Goal: Task Accomplishment & Management: Manage account settings

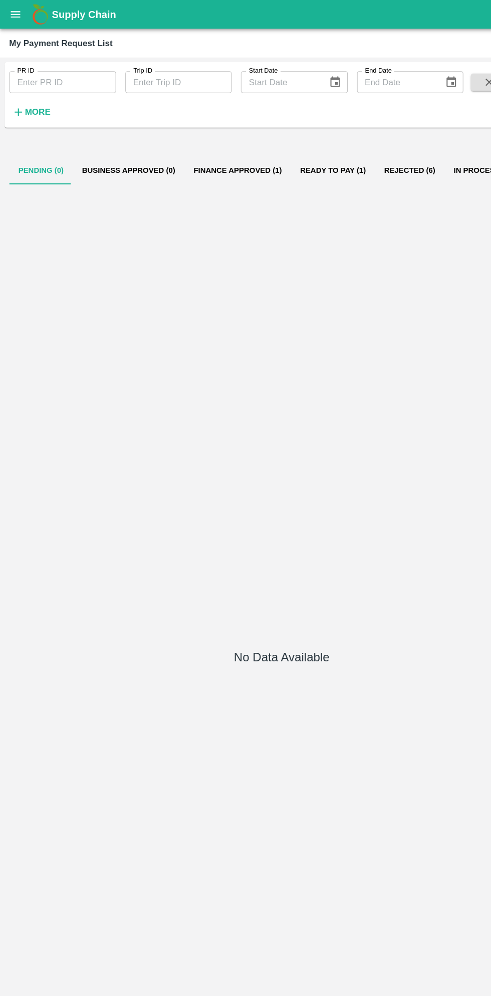
click at [40, 99] on strong "More" at bounding box center [33, 98] width 23 height 8
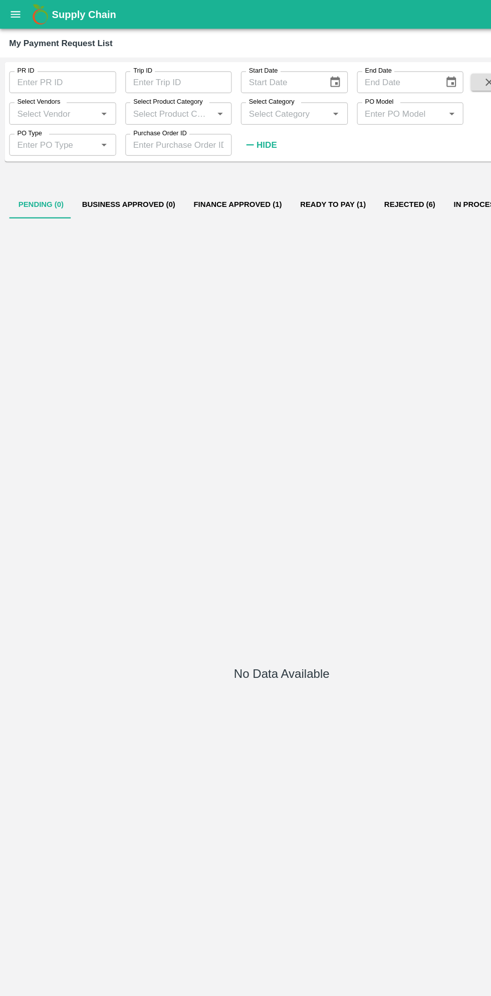
click at [329, 89] on label "PO Model" at bounding box center [330, 89] width 25 height 8
click at [329, 92] on input "PO Model" at bounding box center [349, 98] width 71 height 13
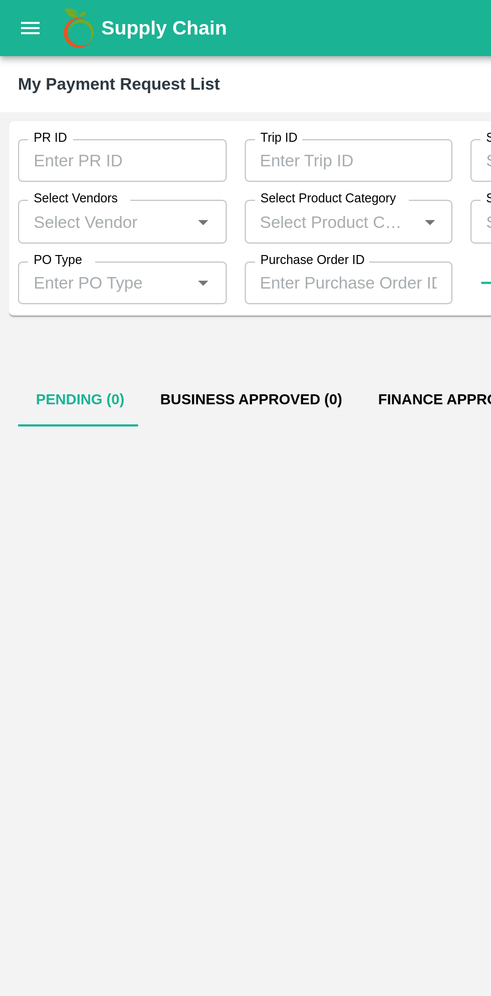
click at [9, 17] on icon "open drawer" at bounding box center [13, 12] width 11 height 11
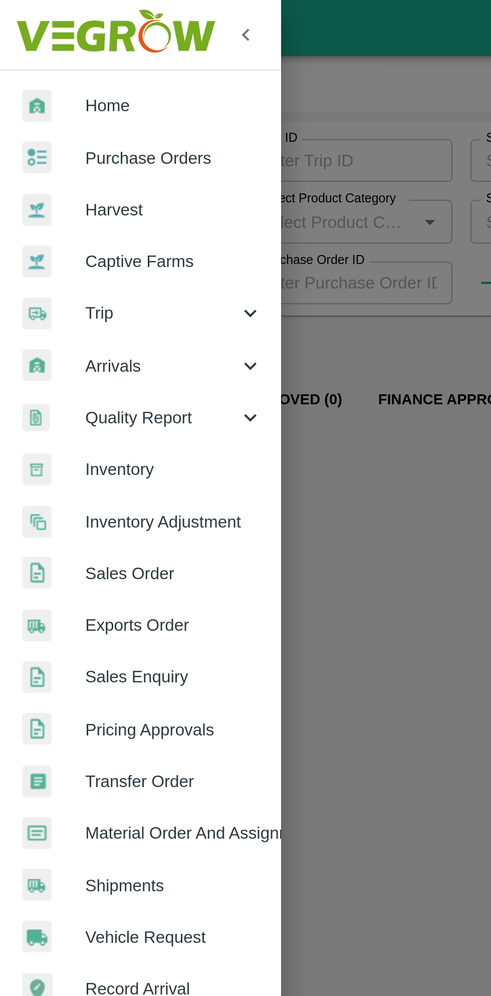
click at [73, 68] on span "Purchase Orders" at bounding box center [77, 70] width 79 height 11
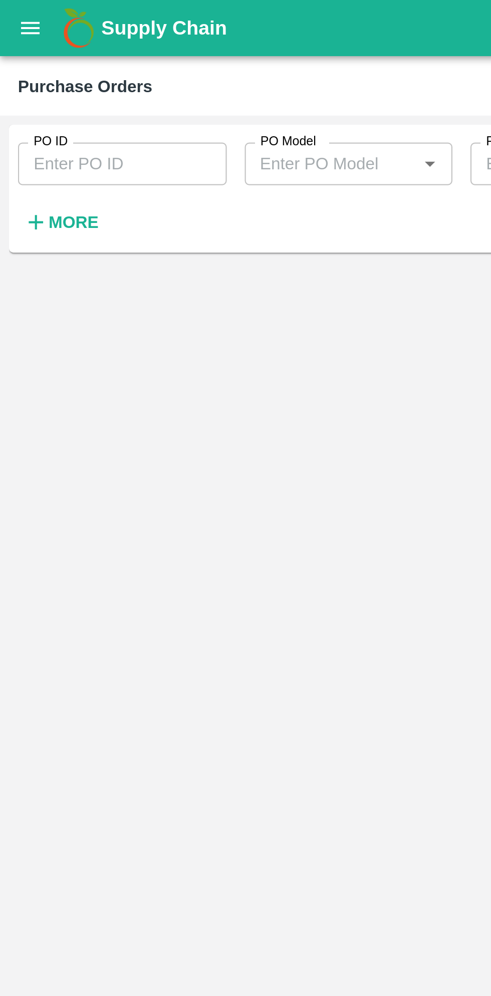
click at [27, 99] on strong "More" at bounding box center [33, 99] width 23 height 8
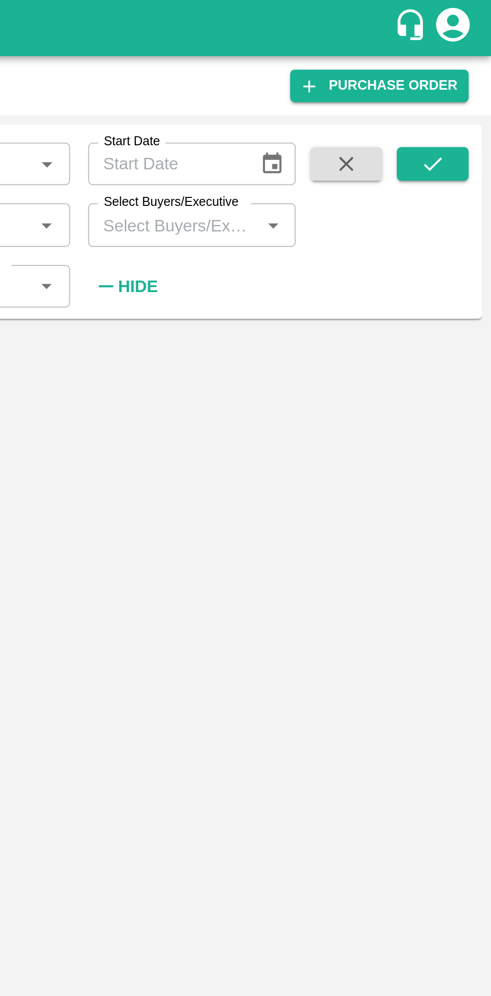
click at [353, 104] on input "Select Buyers/Executive" at bounding box center [349, 100] width 71 height 13
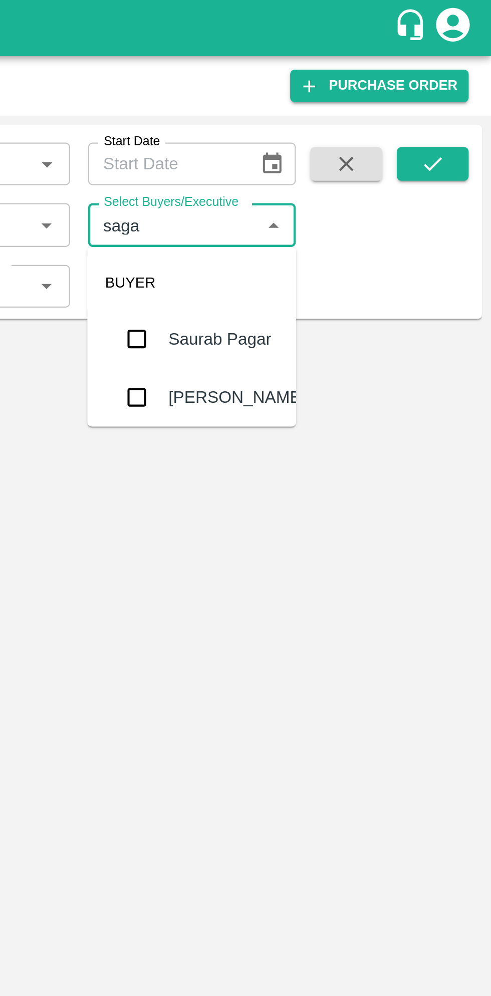
type input "sagar"
click at [332, 157] on input "checkbox" at bounding box center [333, 151] width 20 height 20
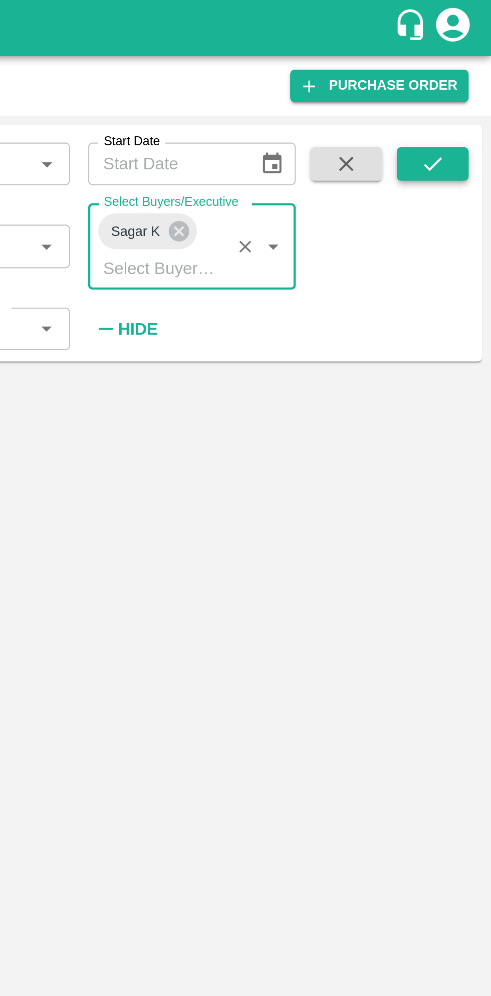
click at [467, 68] on icon "submit" at bounding box center [465, 73] width 11 height 11
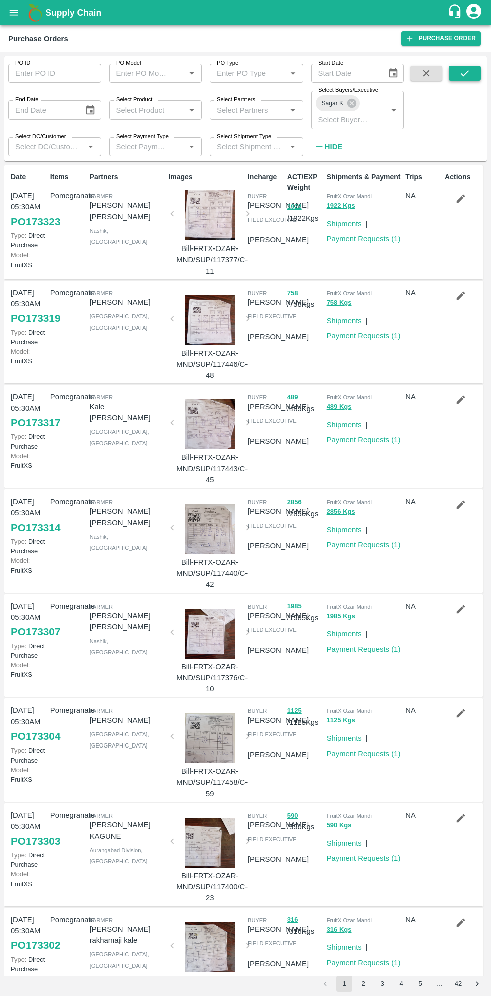
click at [463, 71] on icon "submit" at bounding box center [465, 73] width 11 height 11
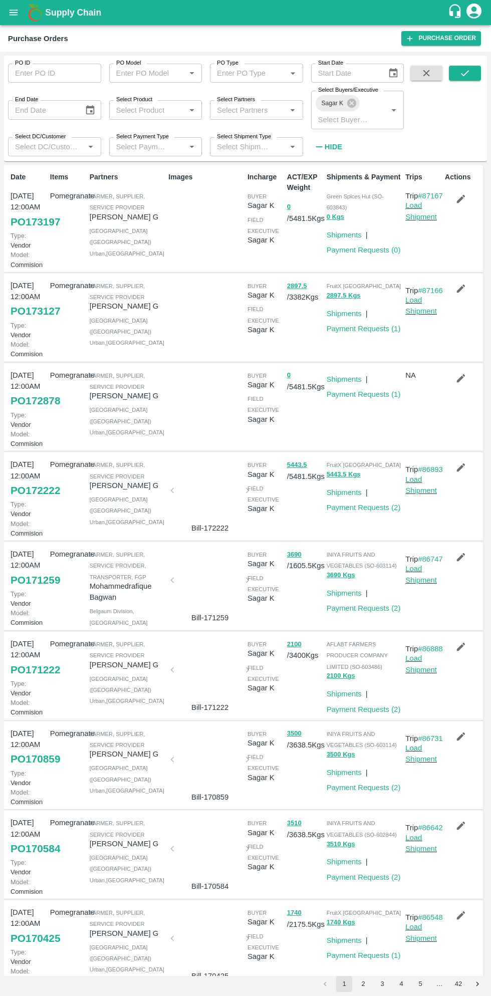
click at [459, 199] on icon "button" at bounding box center [461, 199] width 9 height 9
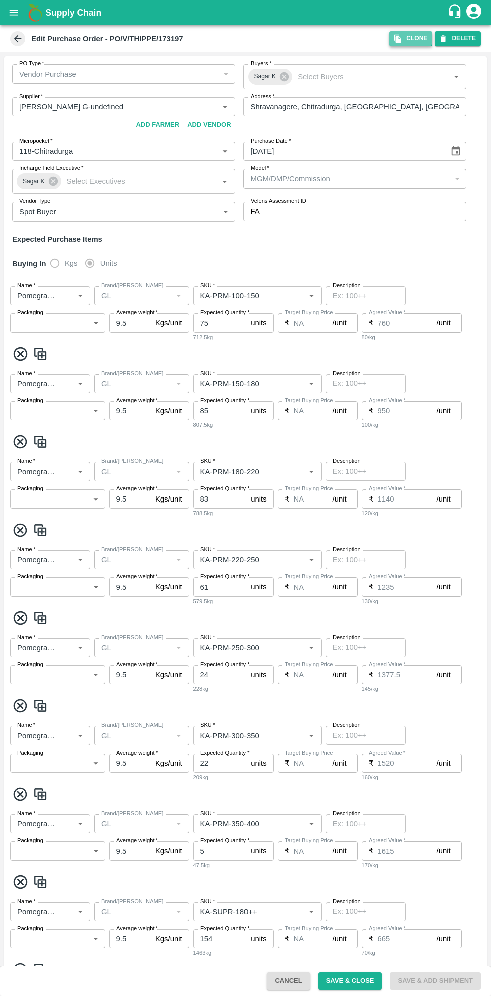
click at [401, 39] on icon "button" at bounding box center [397, 39] width 7 height 9
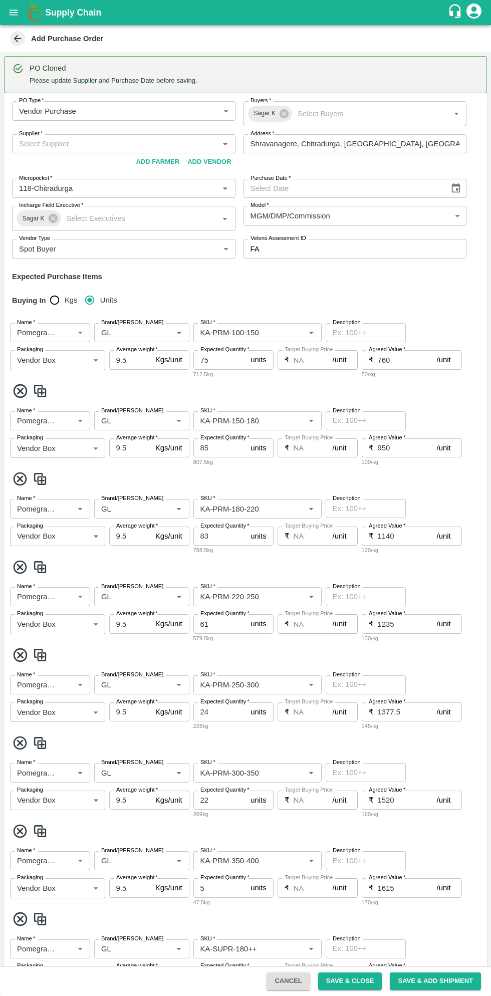
click at [454, 188] on icon "Choose date" at bounding box center [456, 188] width 11 height 11
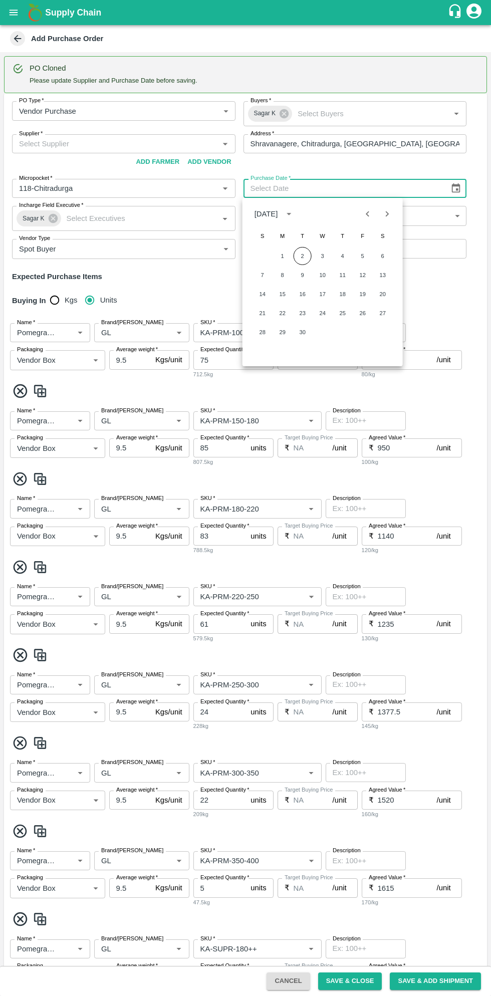
click at [301, 256] on button "2" at bounding box center [303, 256] width 18 height 18
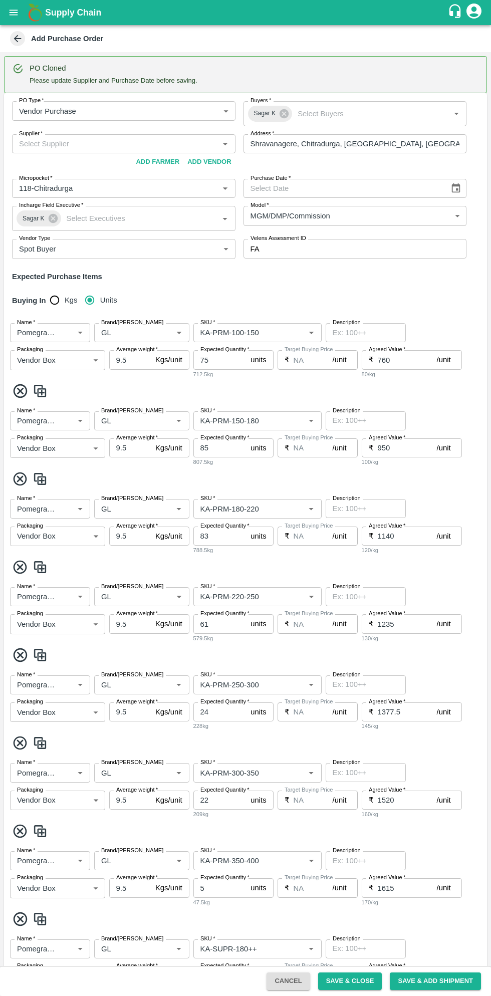
type input "02/09/2025"
click at [120, 143] on input "Supplier   *" at bounding box center [115, 143] width 201 height 13
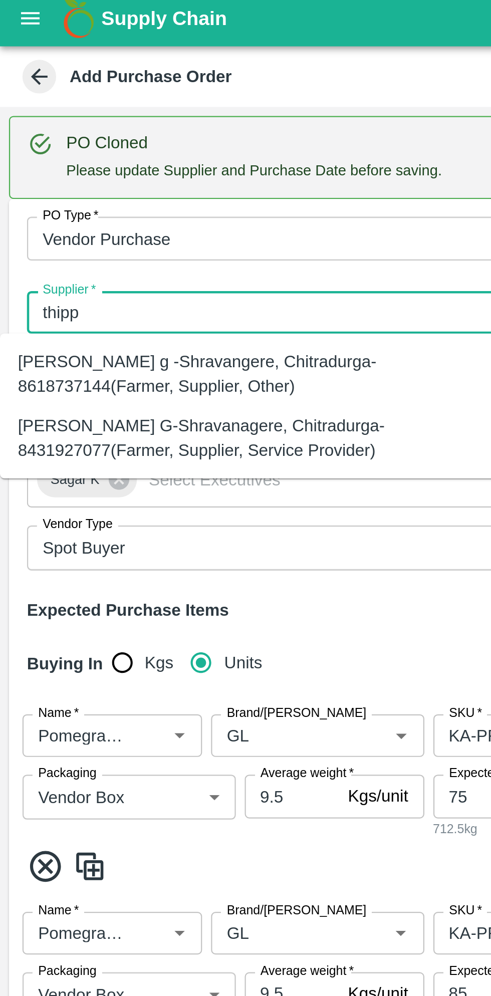
click at [113, 199] on div "Thippeswamy G-Shravanagere, Chitradurga-8431927077(Farmer, Supplier, Service Pr…" at bounding box center [111, 199] width 206 height 23
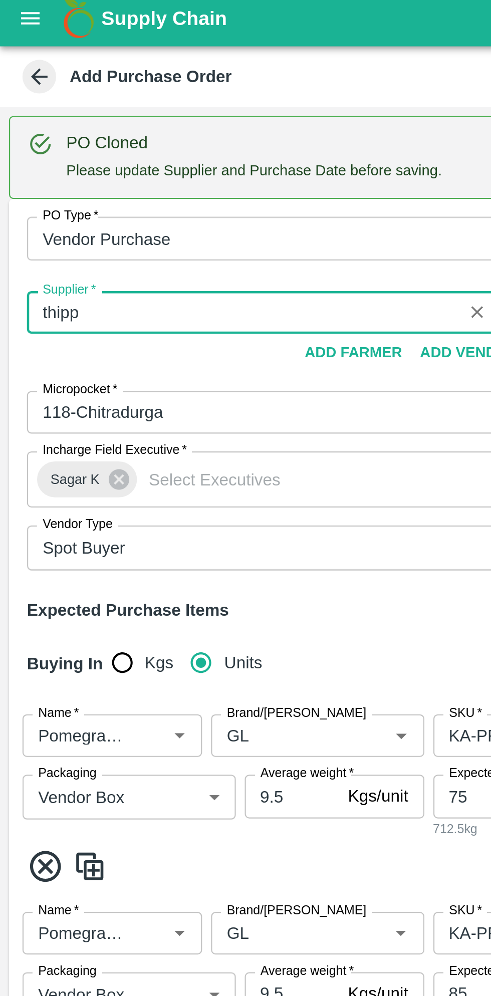
type input "Thippeswamy G-Shravanagere, Chitradurga-8431927077(Farmer, Supplier, Service Pr…"
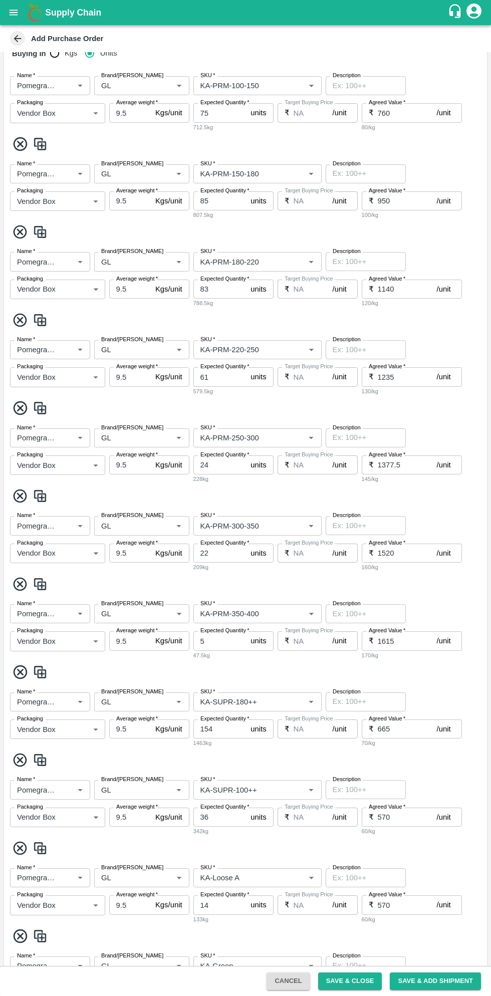
scroll to position [780, 0]
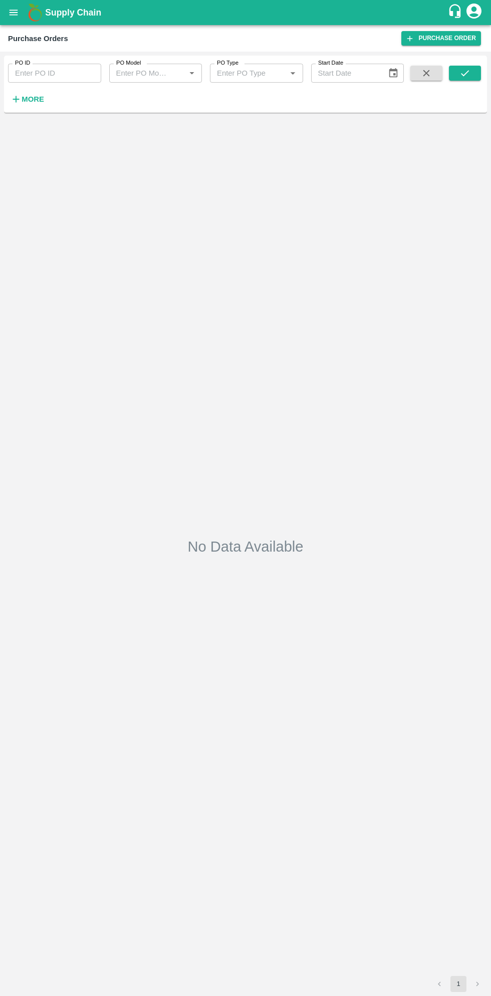
click at [37, 106] on button "More" at bounding box center [27, 99] width 39 height 17
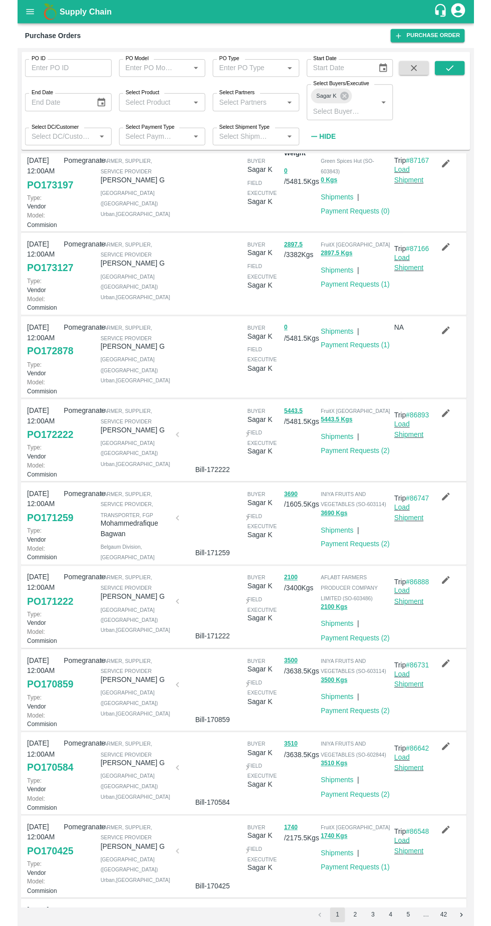
scroll to position [72, 0]
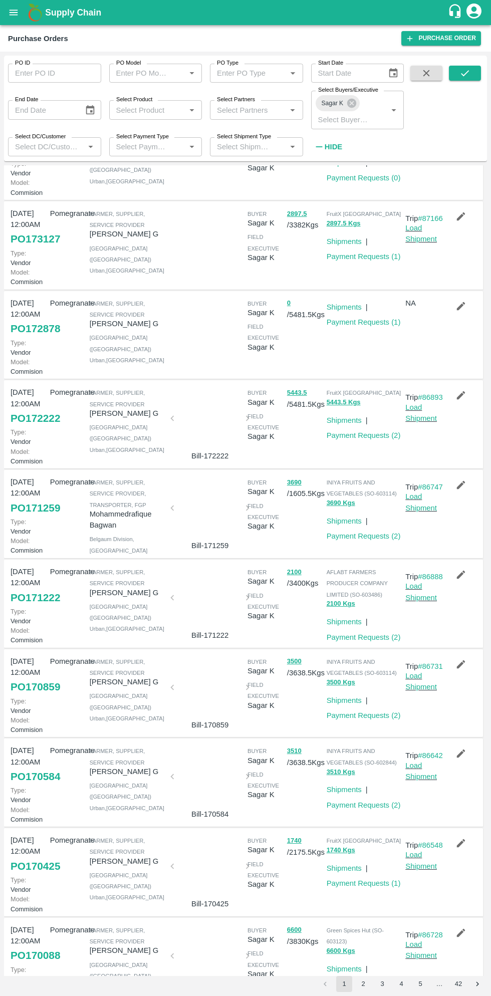
click at [30, 517] on link "PO 171259" at bounding box center [36, 508] width 50 height 18
click at [38, 607] on link "PO 171222" at bounding box center [36, 598] width 50 height 18
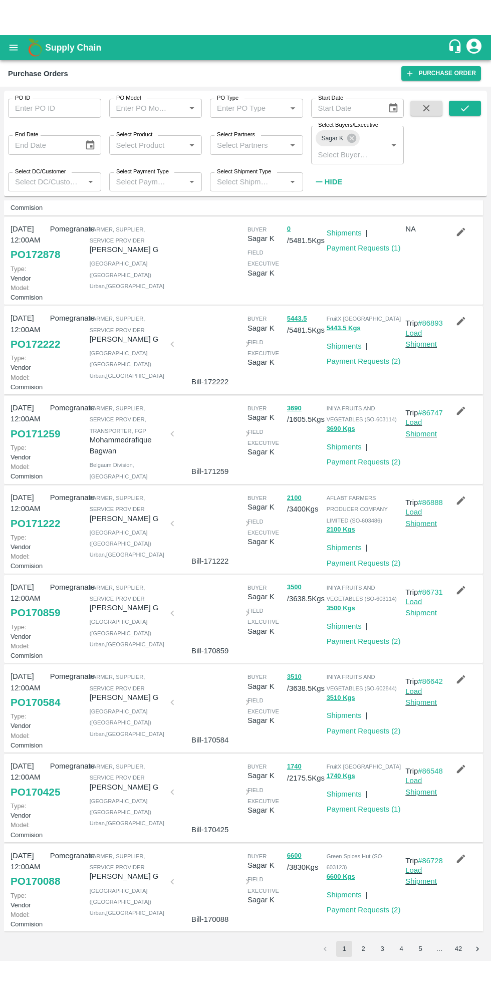
scroll to position [293, 0]
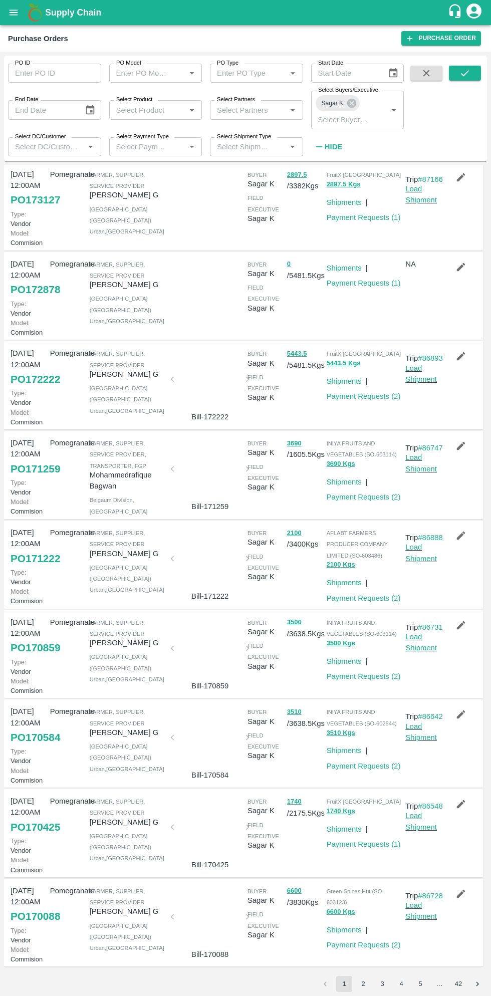
click at [38, 729] on link "PO 170584" at bounding box center [36, 738] width 50 height 18
click at [457, 711] on icon "button" at bounding box center [461, 715] width 9 height 9
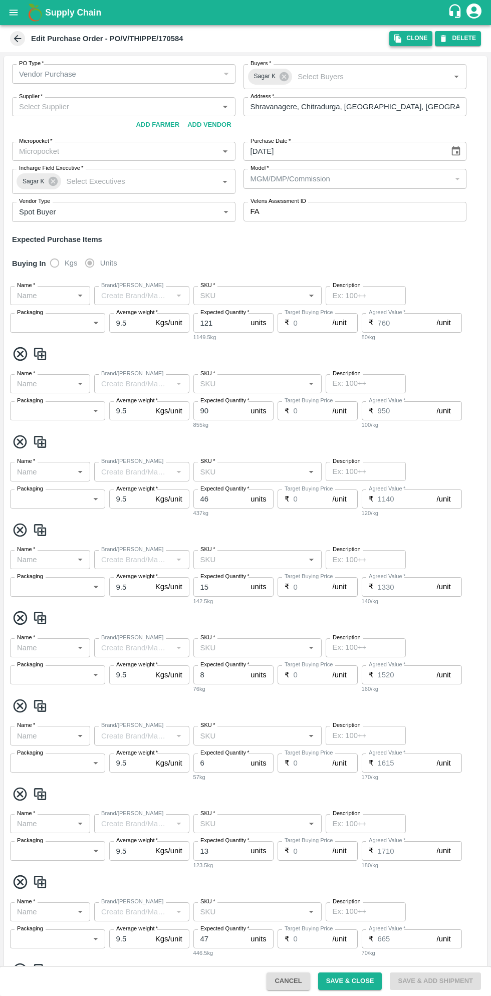
click at [410, 40] on button "Clone" at bounding box center [410, 38] width 43 height 15
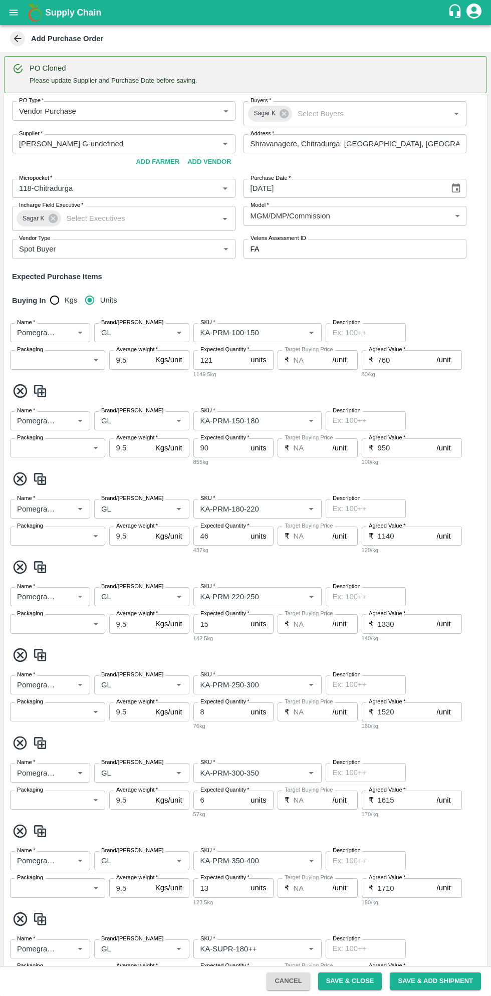
type input "Thippeswamy G-undefined"
type input "118-Chitradurga"
type input "Pomegranate"
type input "GL"
type input "KA-PRM-100-150"
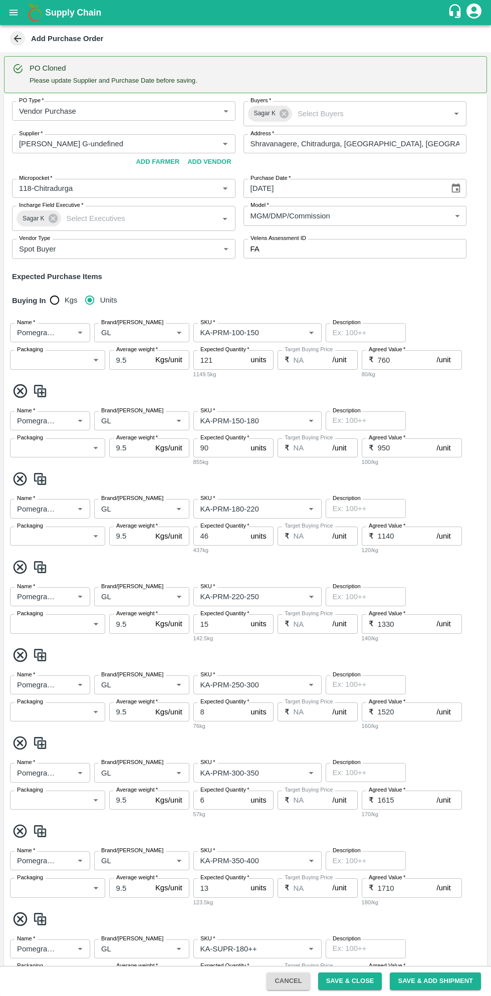
type input "NA"
type input "Pomegranate"
type input "GL"
type input "KA-PRM-150-180"
type input "NA"
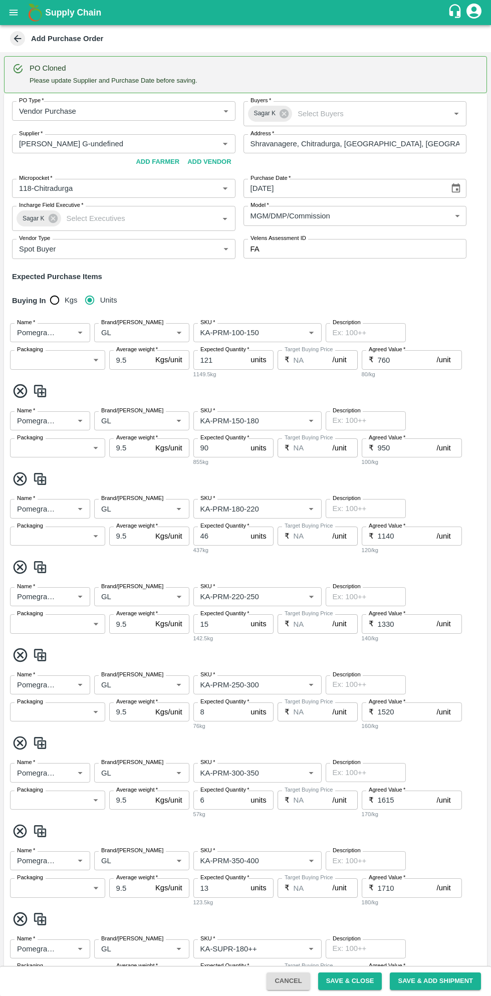
type input "Pomegranate"
type input "GL"
type input "KA-PRM-180-220"
type input "NA"
type input "Pomegranate"
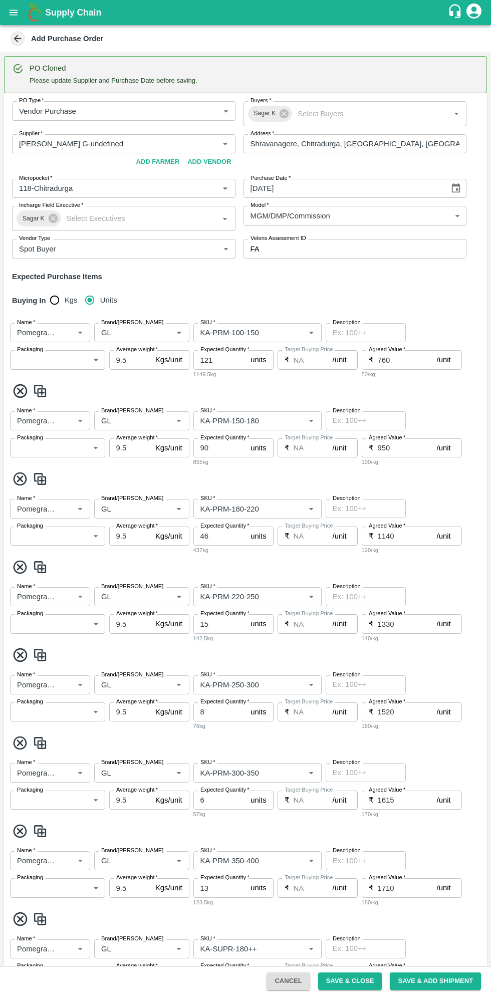
type input "GL"
type input "KA-PRM-220-250"
type input "NA"
type input "Pomegranate"
type input "GL"
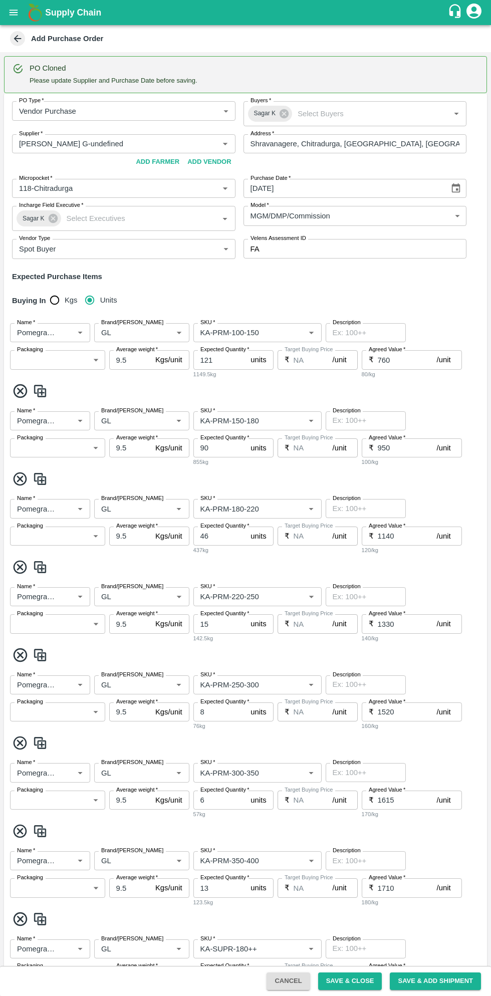
type input "KA-PRM-250-300"
type input "NA"
type input "Pomegranate"
type input "GL"
type input "KA-PRM-300-350"
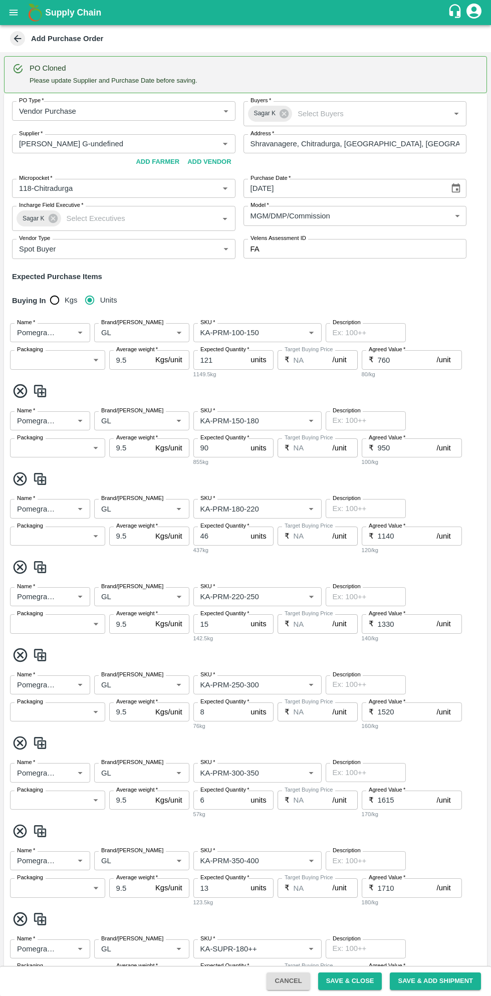
type input "NA"
type input "Pomegranate"
type input "GL"
type input "KA-PRM-350-400"
type input "NA"
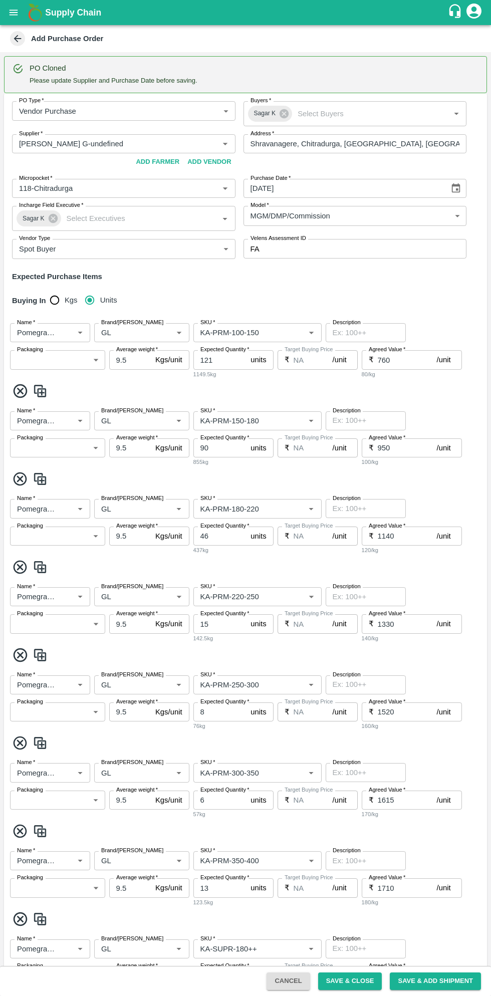
type input "Pomegranate"
type input "GL"
type input "KA-SUPR-180++"
type input "NA"
type input "Pomegranate"
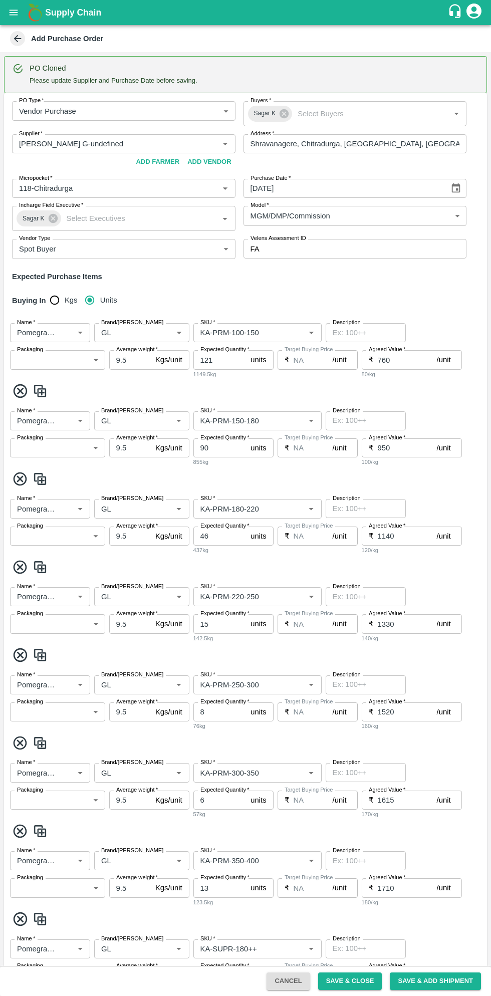
type input "GL"
type input "KA-SUPR-100++"
type input "NA"
type input "Pomegranate"
type input "GL"
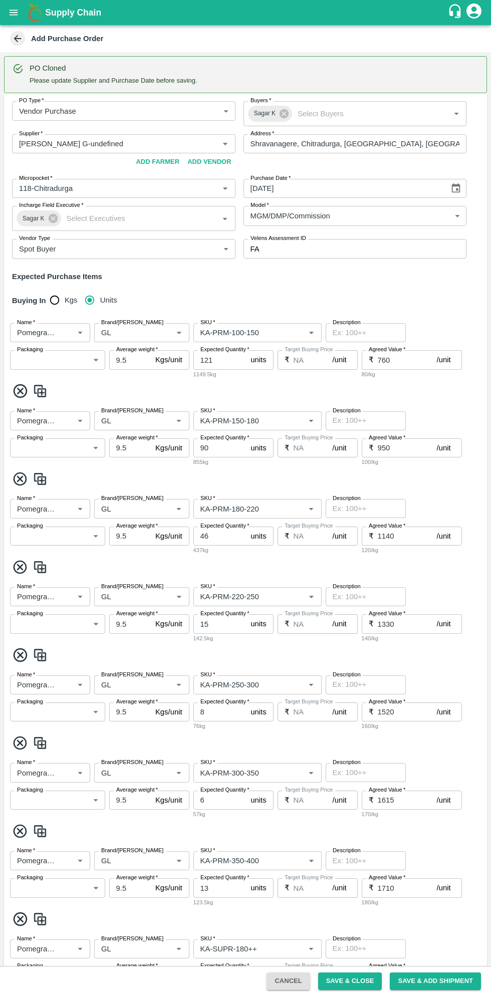
type input "KA-Loose A"
type input "NA"
type input "Pomegranate"
type input "GL"
type input "KA-Green"
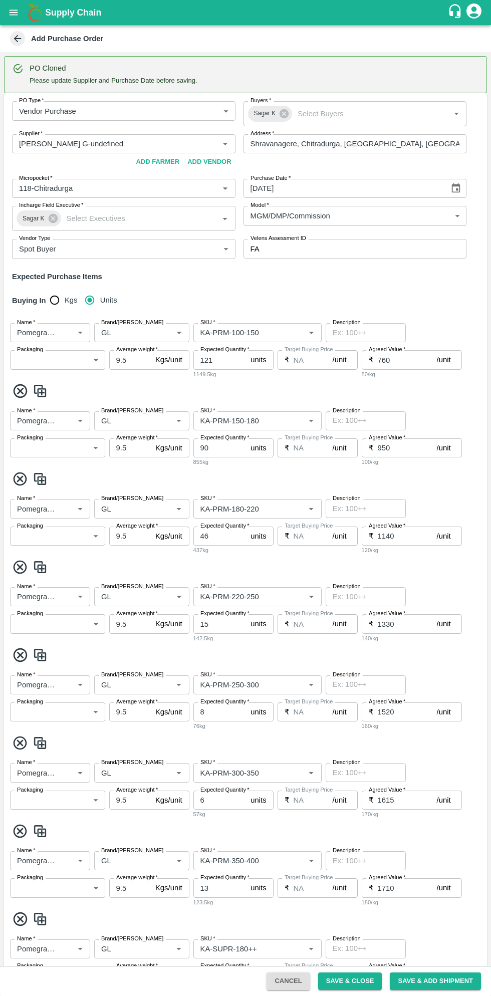
type input "NA"
type input "Pomegranate"
type input "GL"
type input "KA-PRM-180++"
type input "NA"
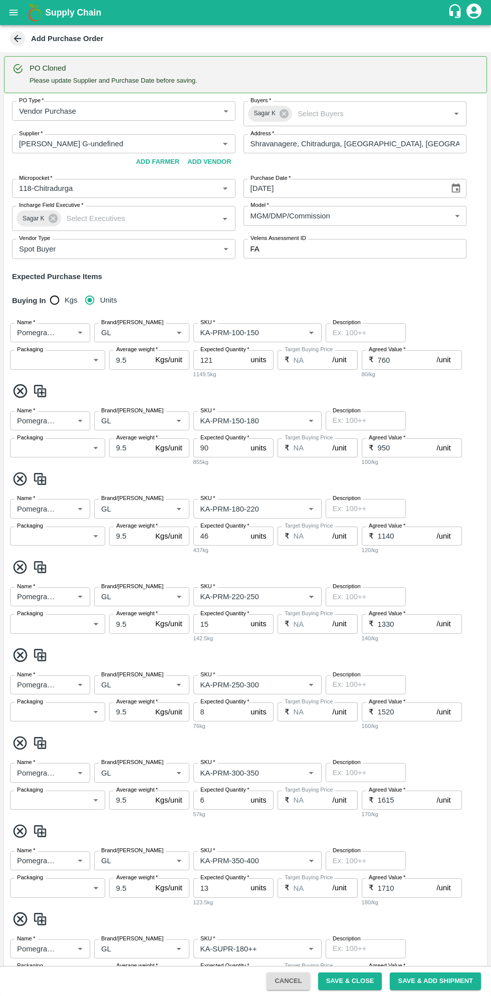
type input "Pomegranate"
type input "GL"
type input "KA-Damage Fruit"
type input "NA"
type input "Pomegranate"
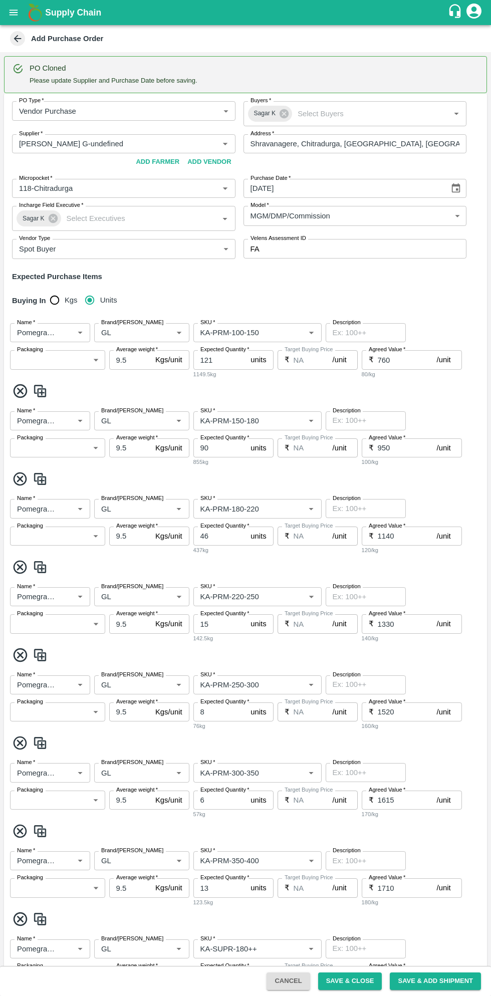
type input "GL"
type input "KA-Loose B"
type input "NA"
click at [459, 189] on icon "Choose date" at bounding box center [456, 188] width 11 height 11
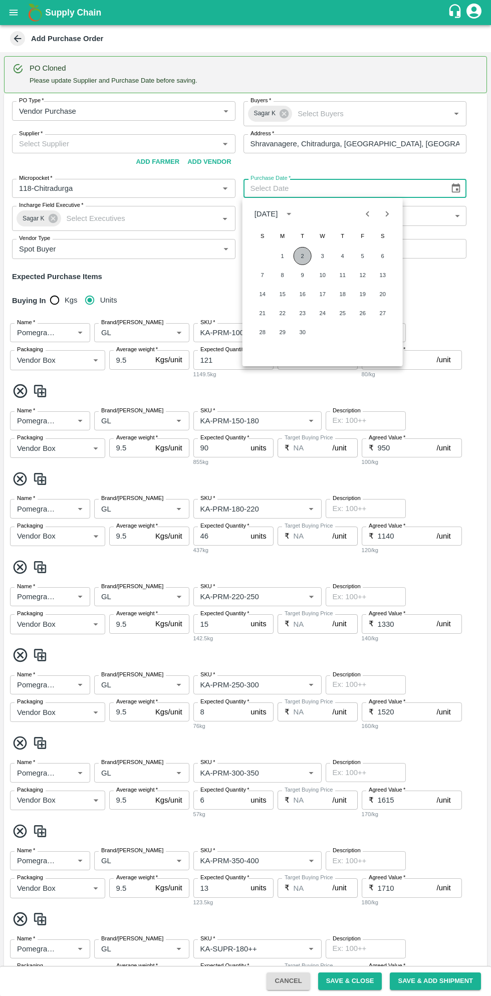
click at [302, 256] on button "2" at bounding box center [303, 256] width 18 height 18
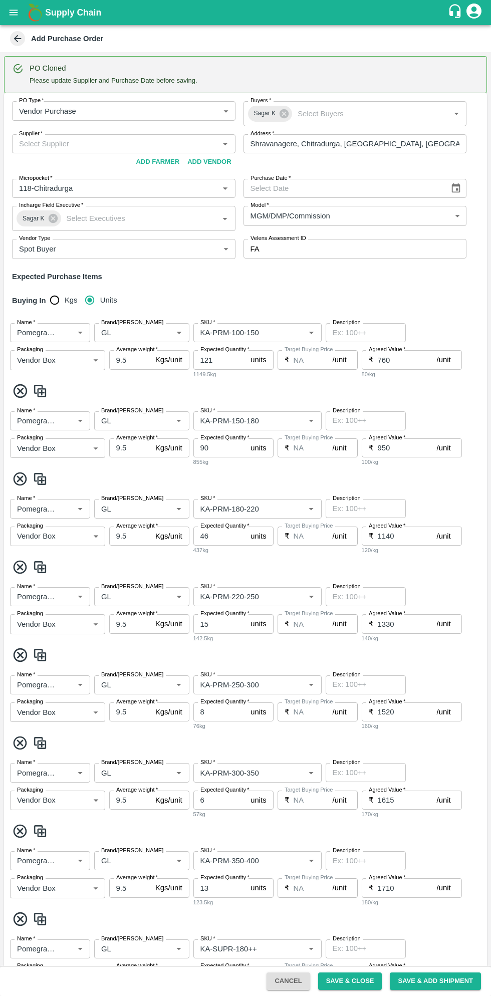
type input "02/09/2025"
click at [140, 145] on input "Supplier   *" at bounding box center [115, 143] width 201 height 13
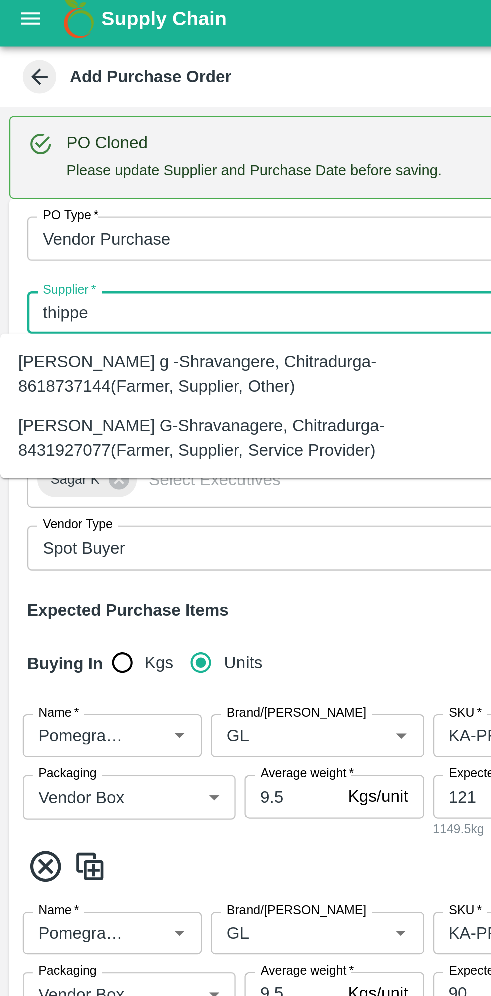
click at [132, 200] on div "Thippeswamy G-Shravanagere, Chitradurga-8431927077(Farmer, Supplier, Service Pr…" at bounding box center [111, 199] width 206 height 23
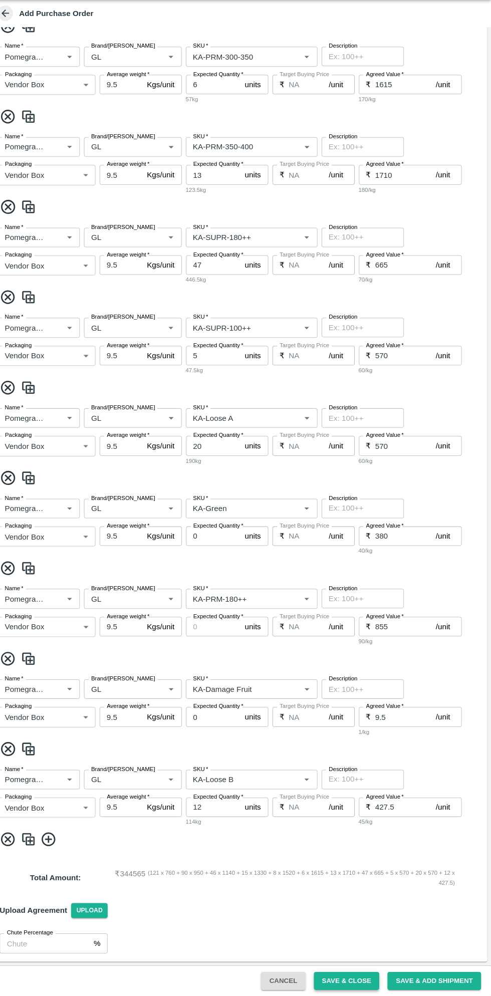
type input "Thippeswamy G-Shravanagere, Chitradurga-8431927077(Farmer, Supplier, Service Pr…"
click at [354, 926] on button "Save & Close" at bounding box center [350, 982] width 64 height 18
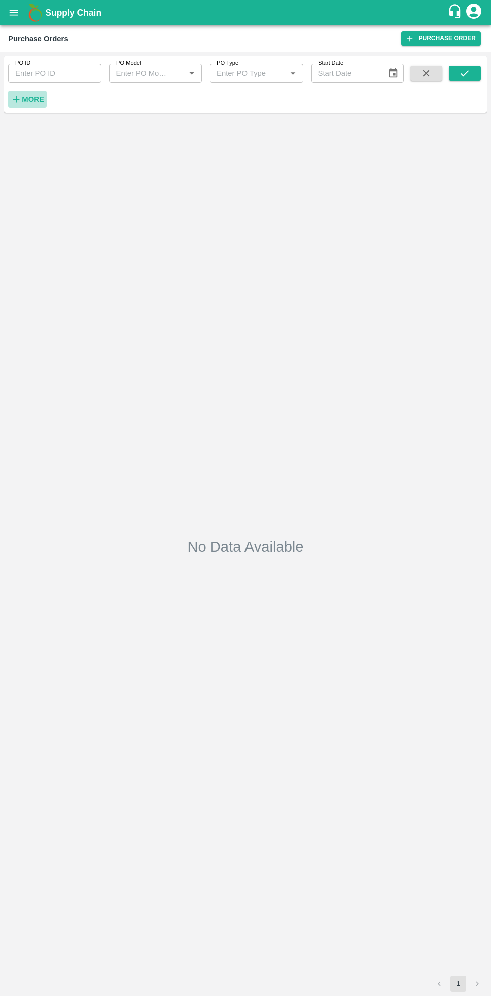
click at [34, 100] on strong "More" at bounding box center [33, 99] width 23 height 8
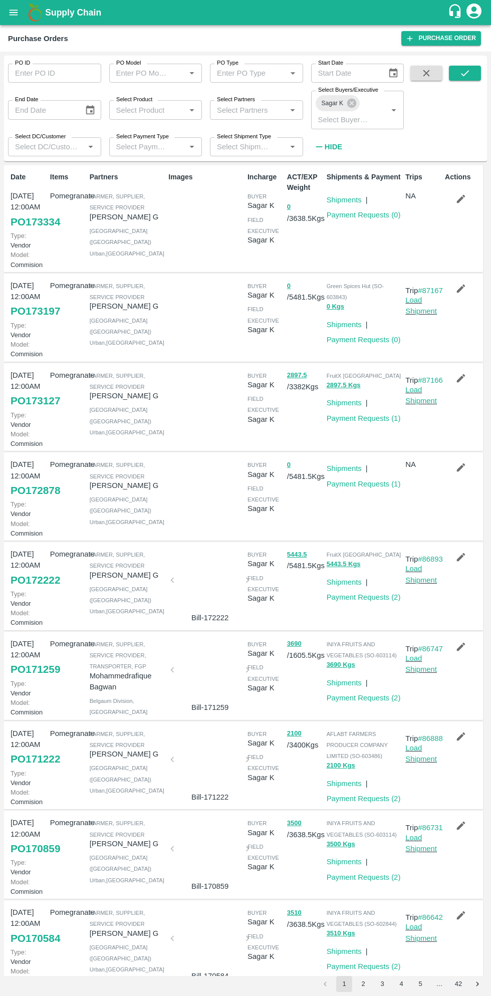
click at [461, 195] on icon "button" at bounding box center [461, 198] width 11 height 11
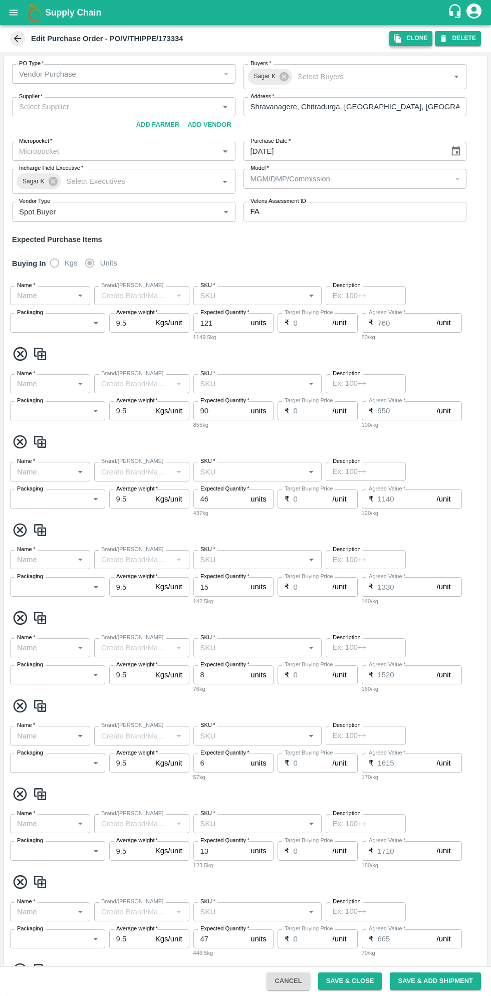
click at [401, 38] on icon "button" at bounding box center [397, 39] width 7 height 9
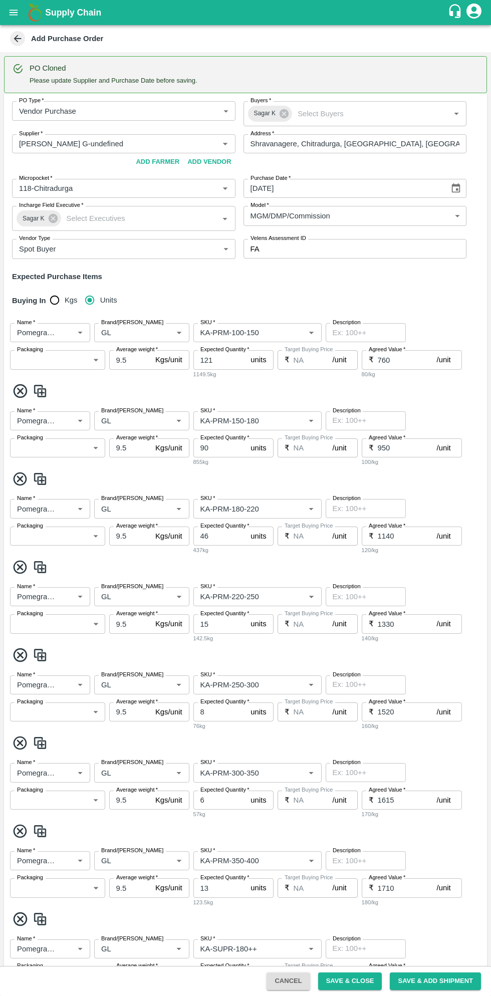
type input "Thippeswamy G-undefined"
type input "118-Chitradurga"
type input "Pomegranate"
type input "GL"
type input "KA-PRM-100-150"
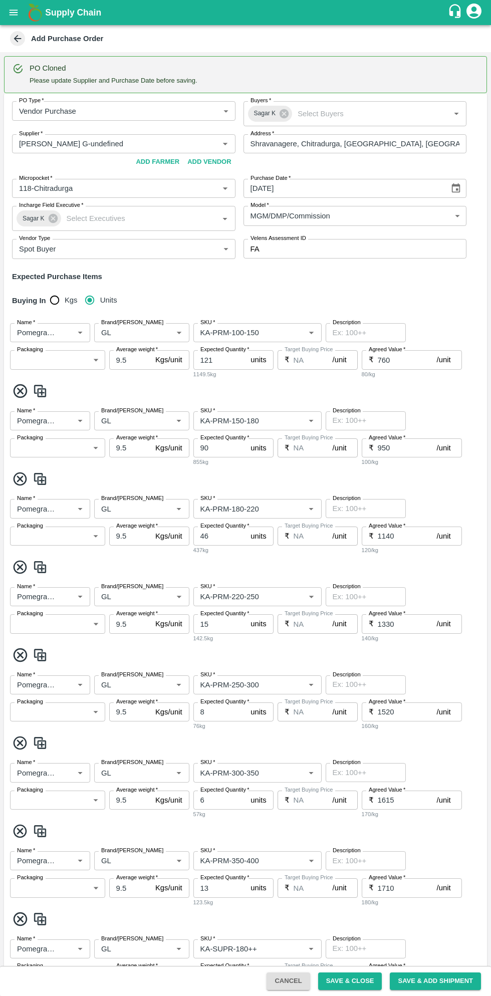
type input "NA"
type input "Pomegranate"
type input "GL"
type input "KA-PRM-150-180"
type input "NA"
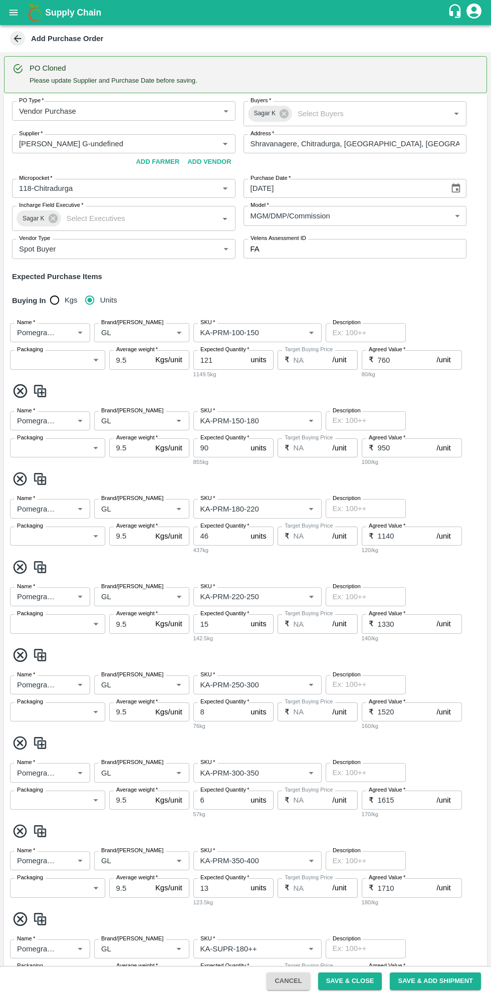
type input "Pomegranate"
type input "GL"
type input "KA-PRM-180-220"
type input "NA"
type input "Pomegranate"
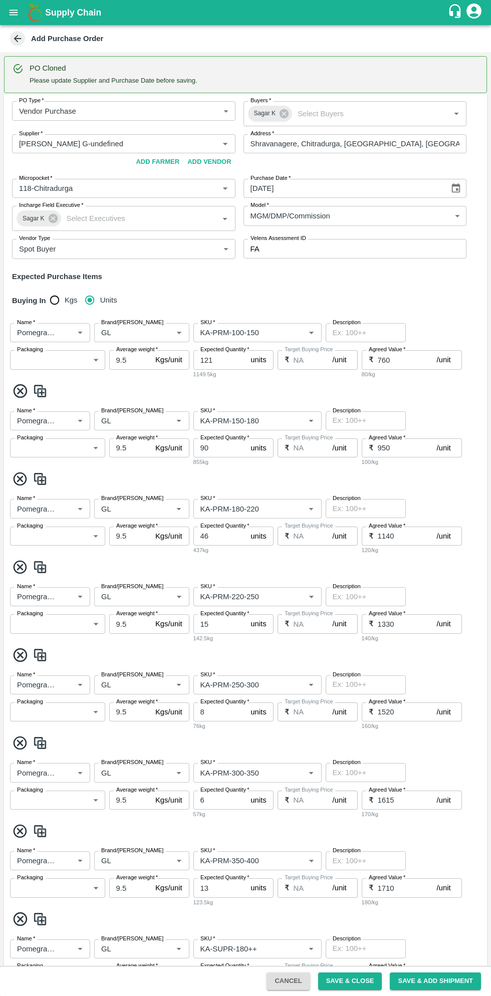
type input "GL"
type input "KA-PRM-220-250"
type input "NA"
type input "Pomegranate"
type input "GL"
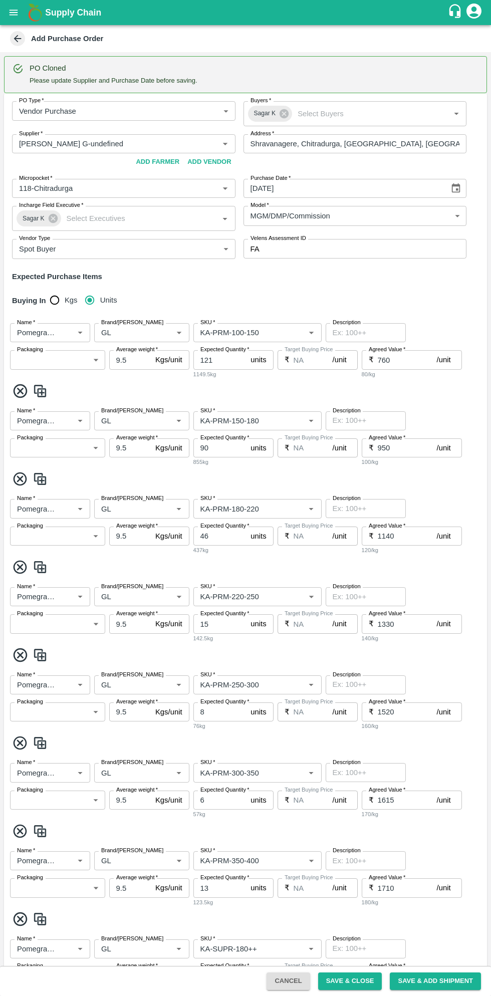
type input "KA-PRM-250-300"
type input "NA"
type input "Pomegranate"
type input "GL"
type input "KA-PRM-300-350"
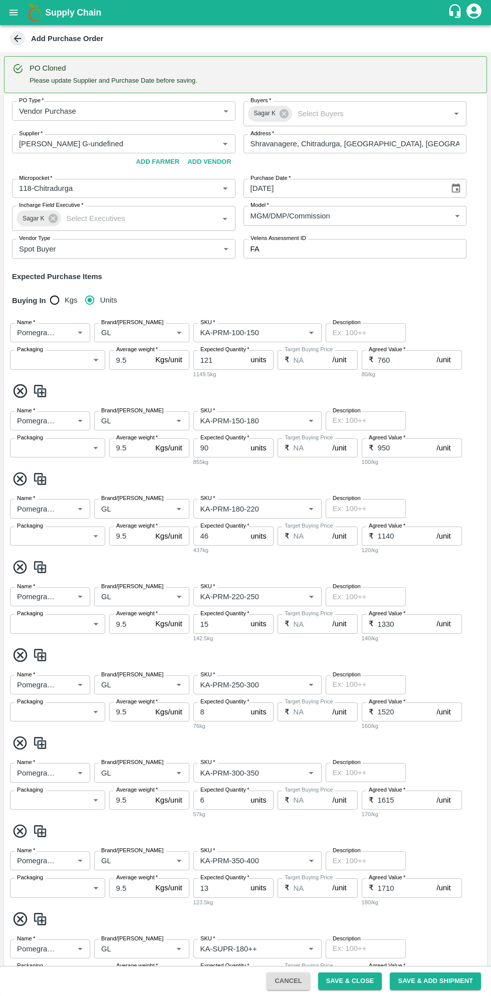
type input "NA"
type input "Pomegranate"
type input "GL"
type input "KA-PRM-350-400"
type input "NA"
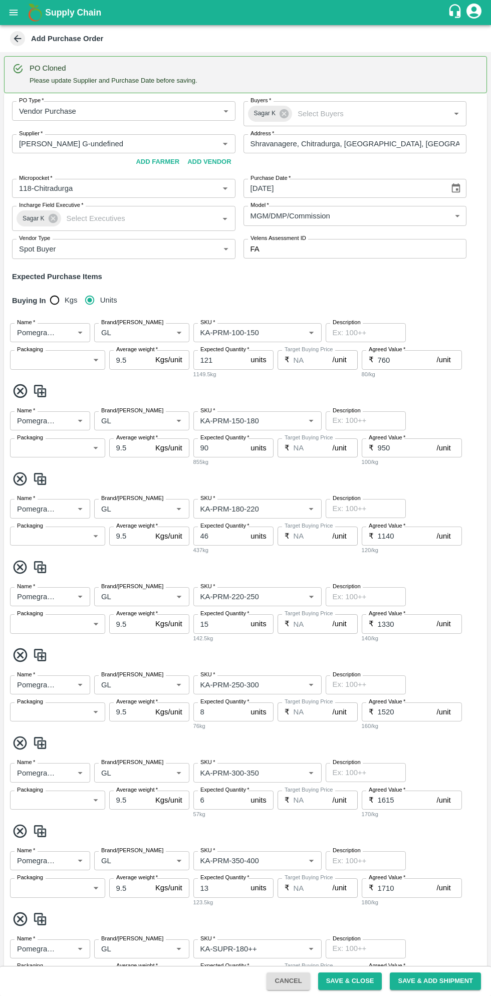
type input "Pomegranate"
type input "GL"
type input "KA-SUPR-180++"
type input "NA"
type input "Pomegranate"
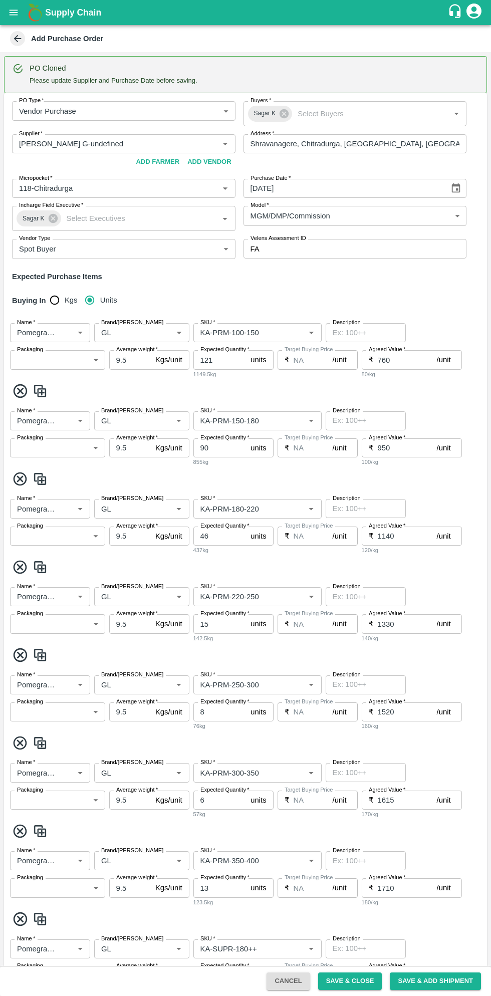
type input "GL"
type input "KA-SUPR-100++"
type input "NA"
type input "Pomegranate"
type input "GL"
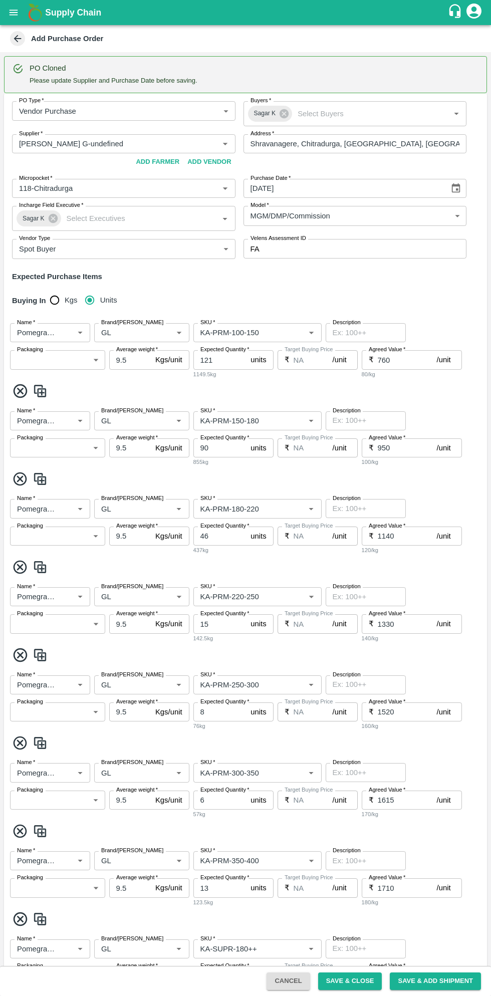
type input "KA-Loose A"
type input "NA"
type input "Pomegranate"
type input "GL"
type input "KA-Green"
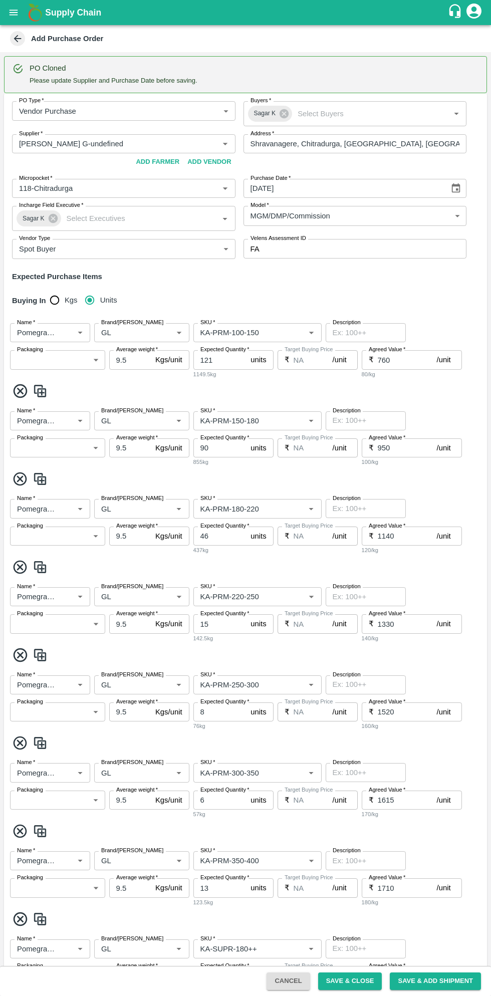
type input "NA"
type input "Pomegranate"
type input "GL"
type input "KA-PRM-180++"
type input "NA"
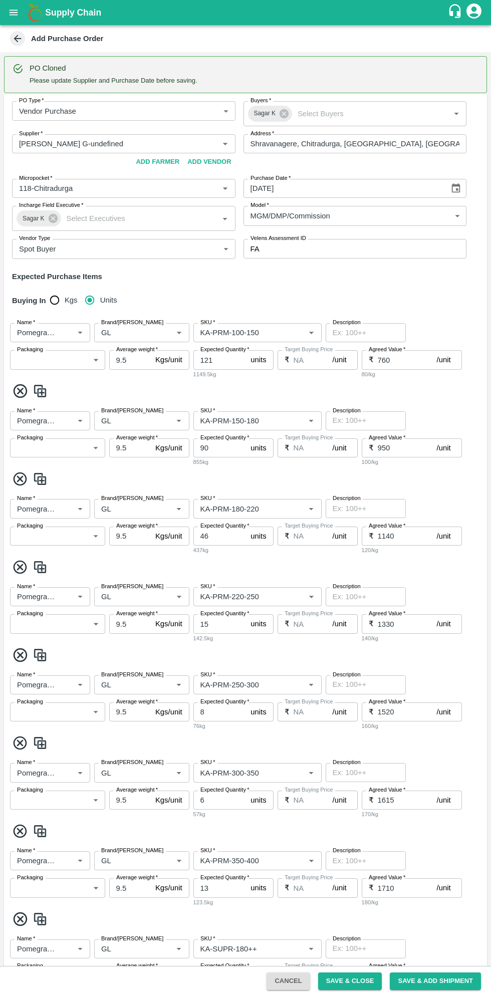
type input "Pomegranate"
type input "GL"
type input "KA-Damage Fruit"
type input "NA"
type input "Pomegranate"
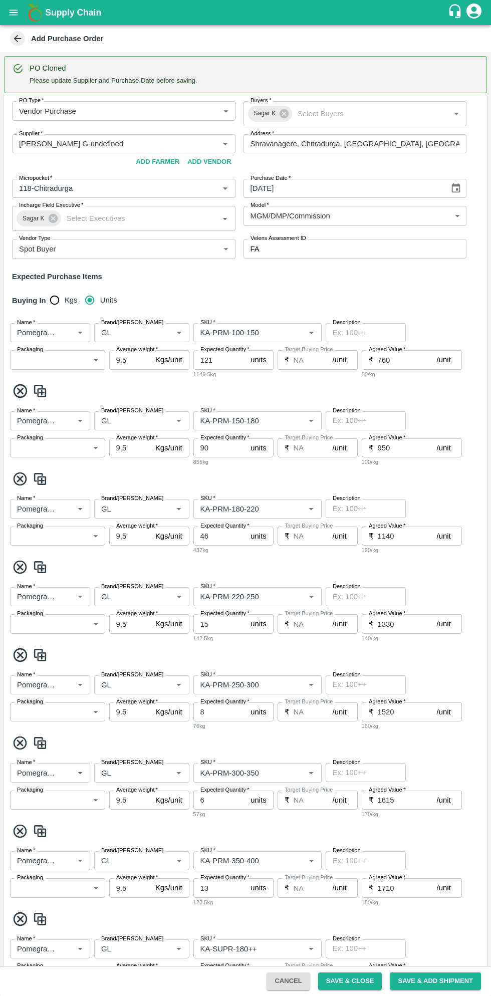
type input "GL"
type input "KA-Loose B"
type input "NA"
click at [454, 188] on icon "Choose date" at bounding box center [456, 188] width 11 height 11
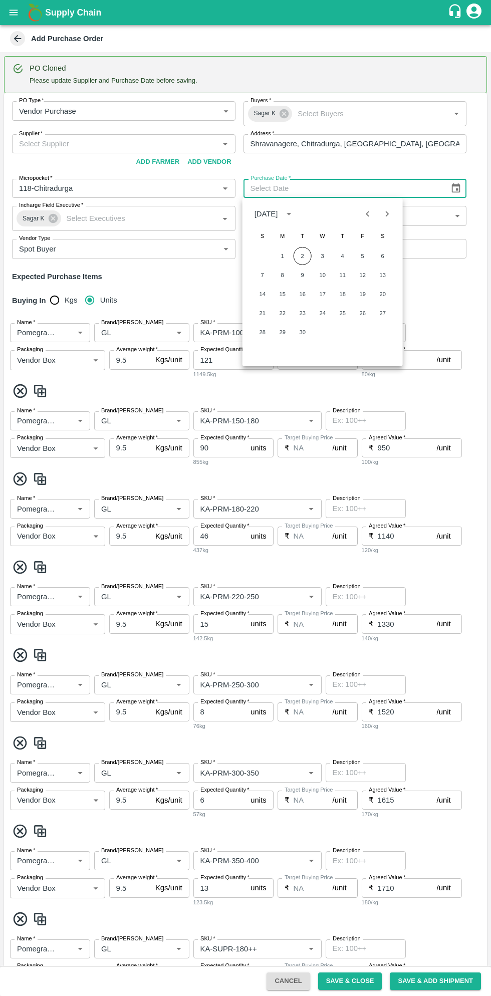
click at [300, 255] on button "2" at bounding box center [303, 256] width 18 height 18
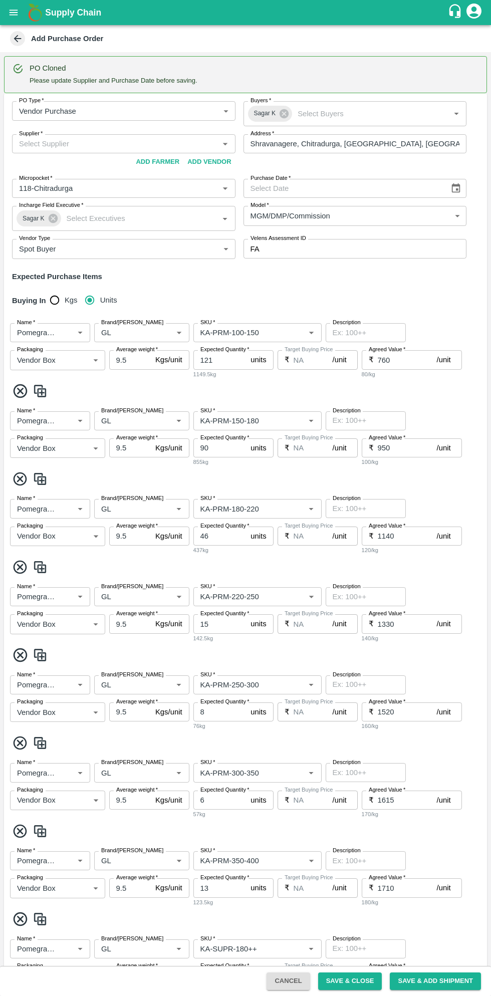
type input "02/09/2025"
click at [128, 143] on input "Supplier   *" at bounding box center [115, 143] width 201 height 13
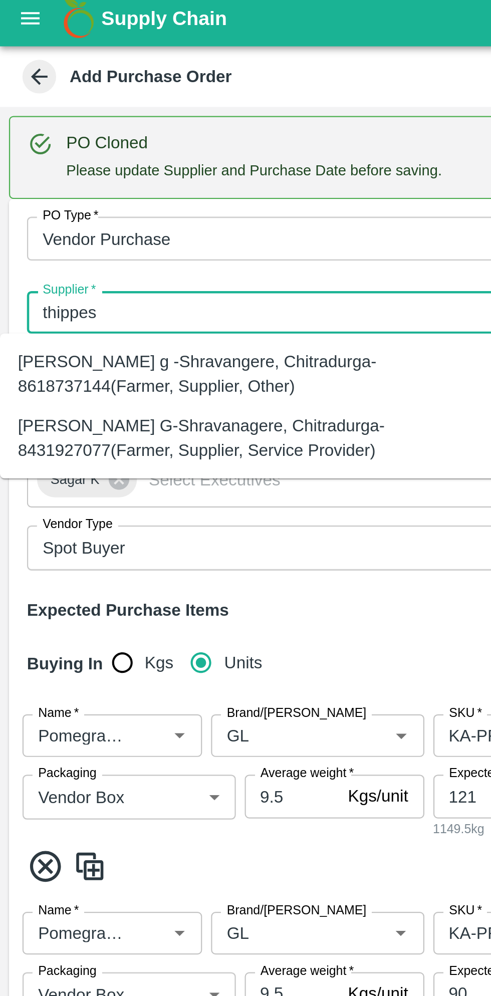
click at [121, 202] on div "Thippeswamy G-Shravanagere, Chitradurga-8431927077(Farmer, Supplier, Service Pr…" at bounding box center [111, 199] width 206 height 23
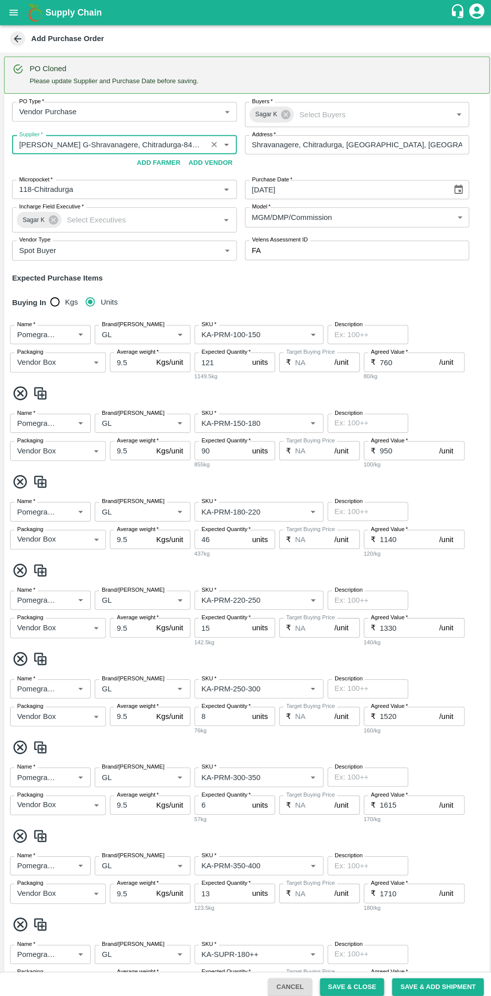
type input "Thippeswamy G-Shravanagere, Chitradurga-8431927077(Farmer, Supplier, Service Pr…"
click at [352, 926] on button "Save & Close" at bounding box center [350, 982] width 64 height 18
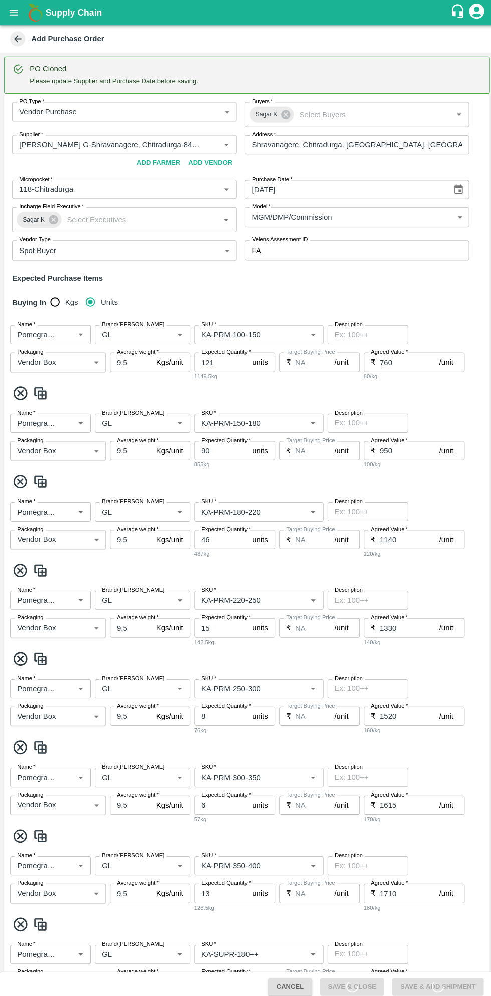
scroll to position [649, 0]
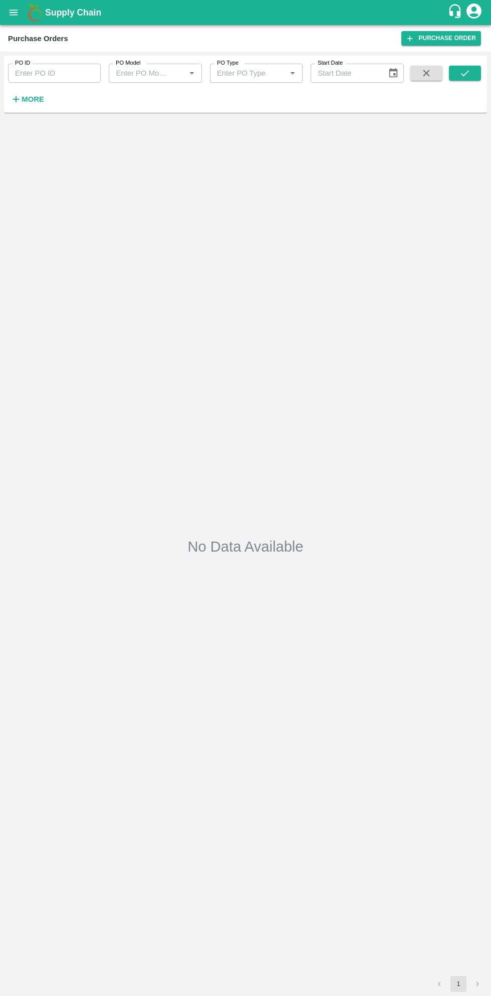
click at [36, 99] on strong "More" at bounding box center [33, 99] width 23 height 8
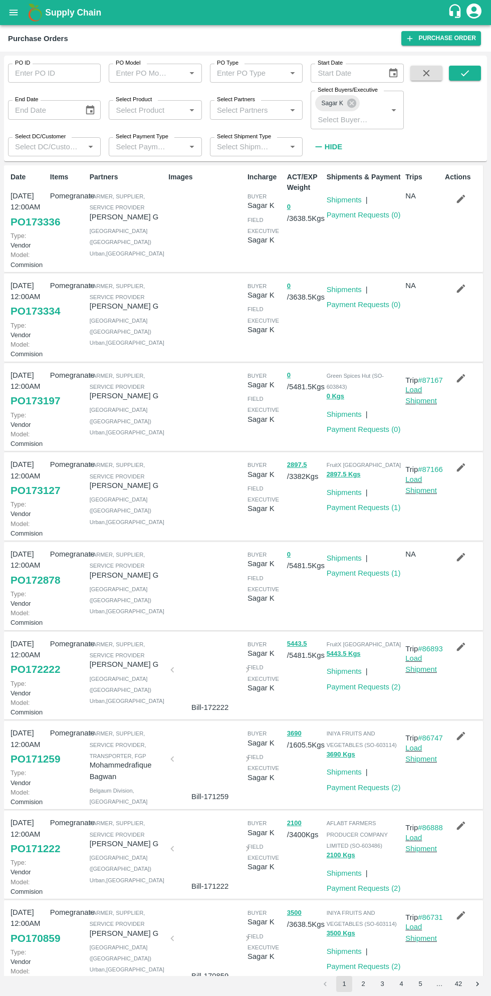
click at [19, 17] on button "open drawer" at bounding box center [13, 12] width 23 height 23
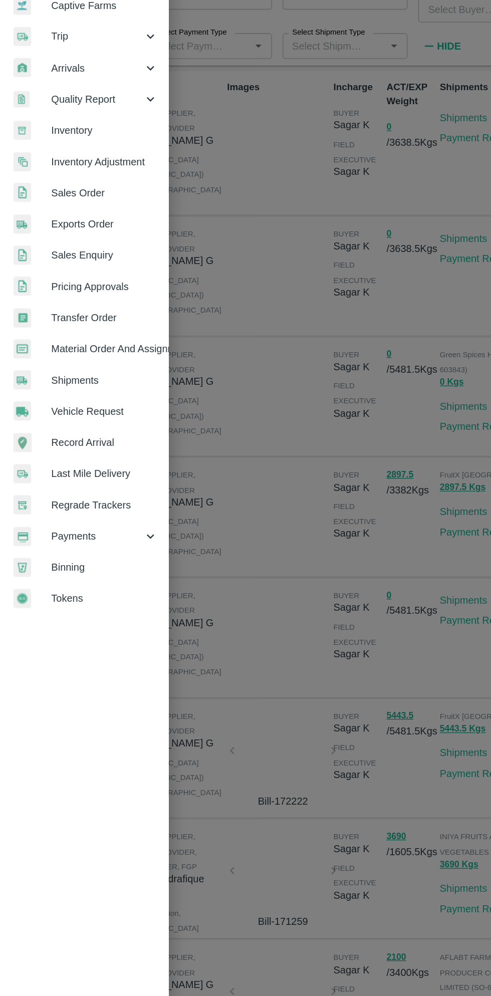
click at [93, 375] on span "Material Order And Assignment" at bounding box center [77, 371] width 79 height 11
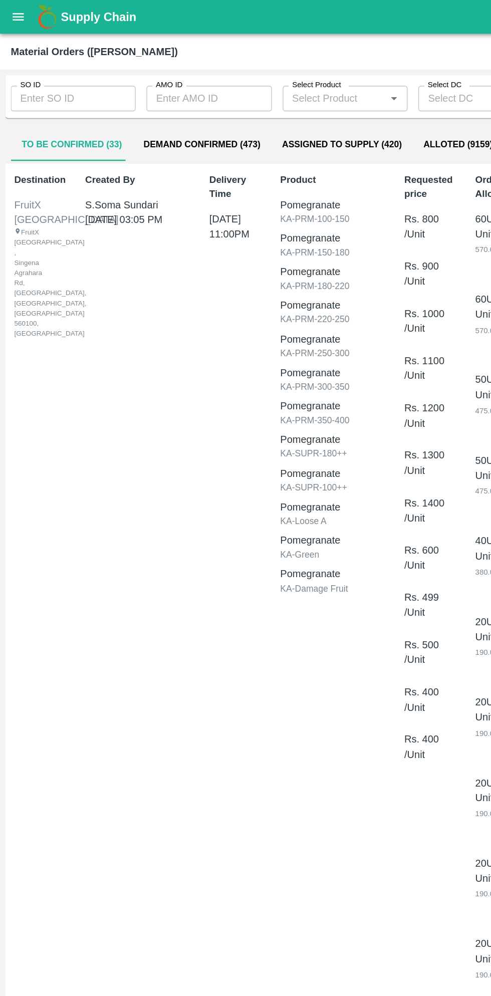
click at [58, 73] on input "SO ID" at bounding box center [54, 73] width 93 height 19
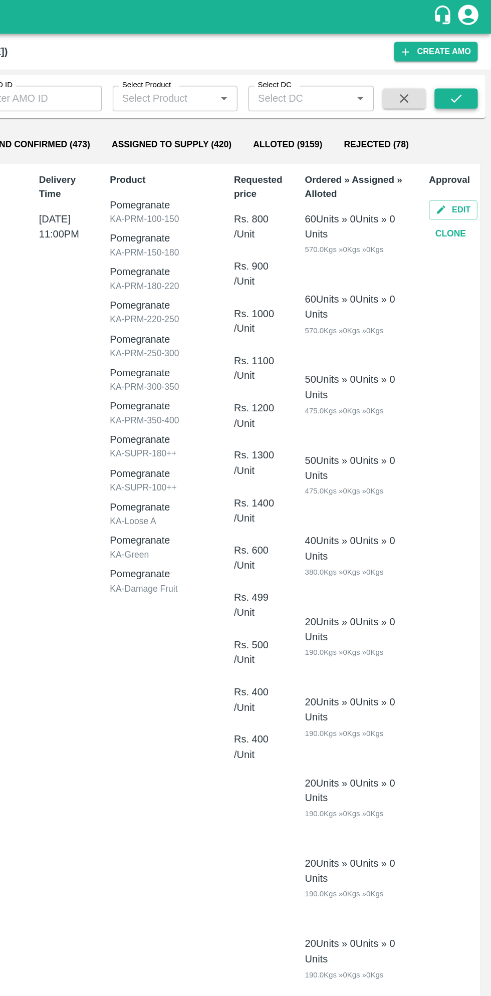
type input "603866"
click at [468, 70] on icon "submit" at bounding box center [465, 73] width 11 height 11
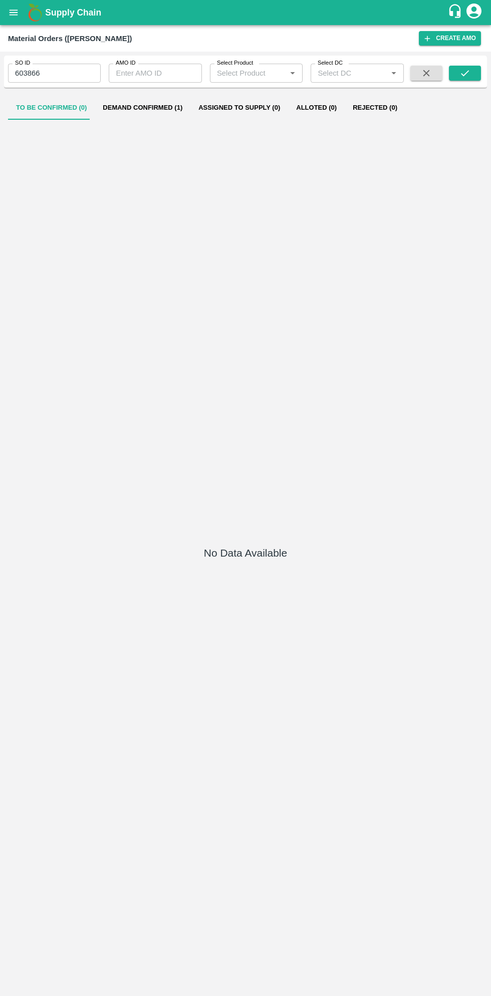
click at [143, 107] on button "Demand Confirmed (1)" at bounding box center [143, 108] width 96 height 24
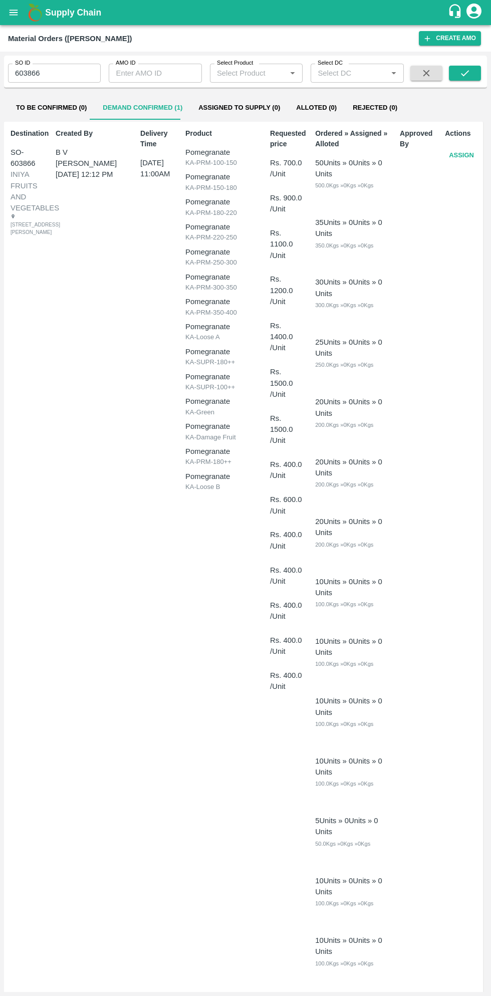
click at [460, 156] on button "Assign" at bounding box center [461, 156] width 33 height 18
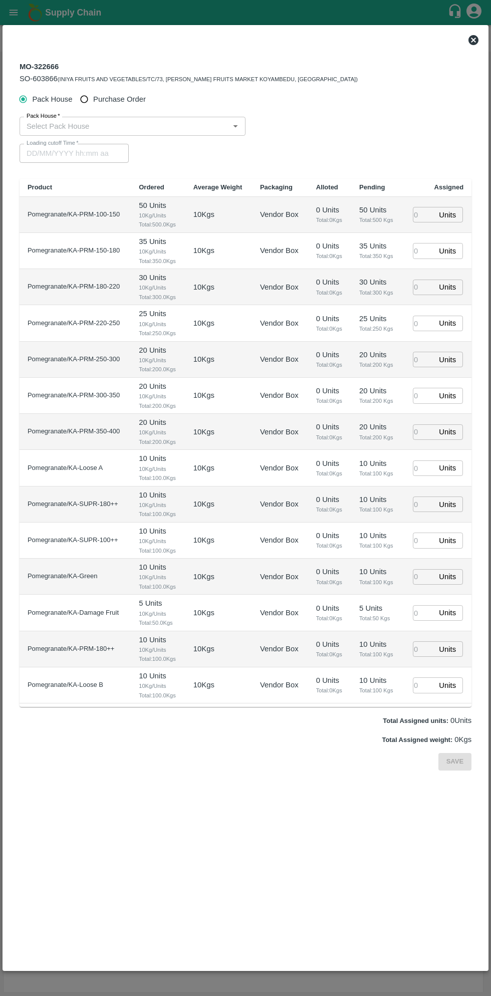
type input "05/09/2025 11:00 AM"
click at [89, 101] on input "Purchase Order" at bounding box center [84, 99] width 19 height 19
radio input "true"
click at [191, 122] on input "PO   *" at bounding box center [233, 126] width 421 height 13
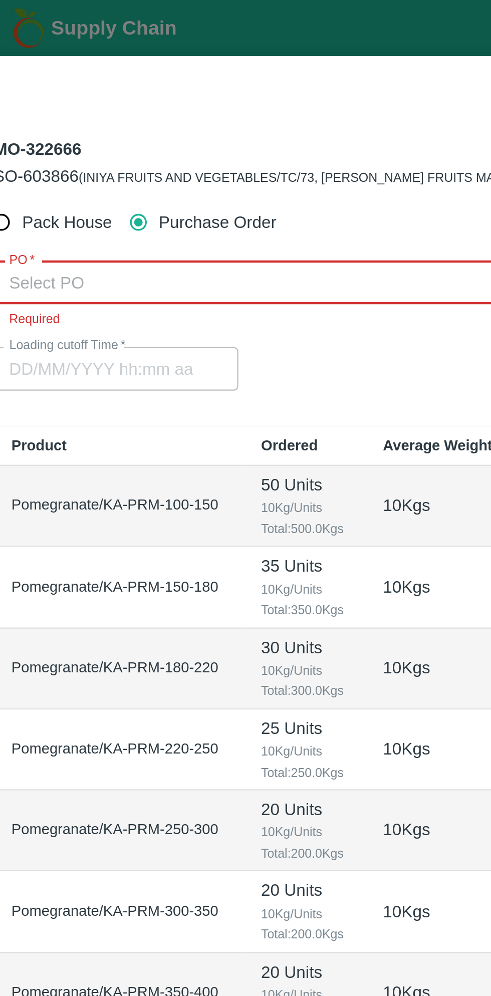
click at [125, 122] on input "PO   *" at bounding box center [233, 126] width 421 height 13
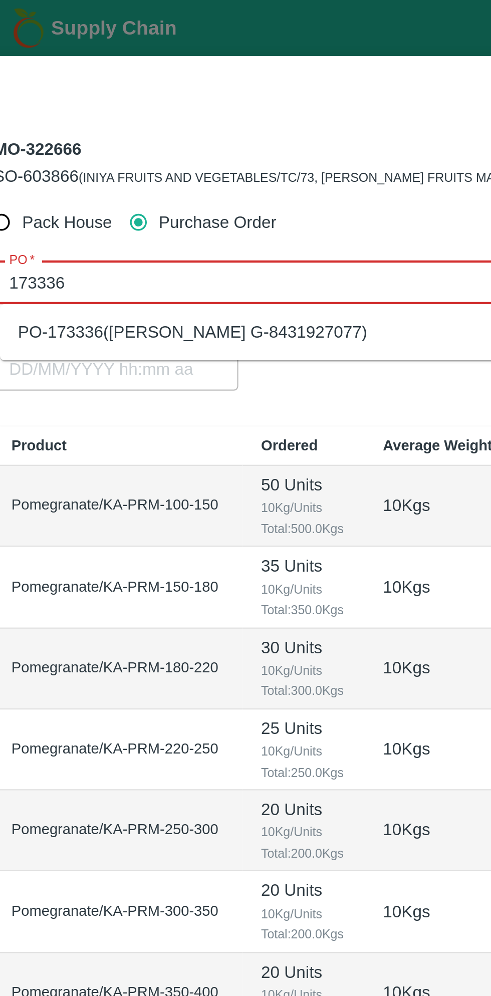
click at [147, 146] on div "PO-173336(Thippeswamy G-8431927077)" at bounding box center [109, 148] width 156 height 11
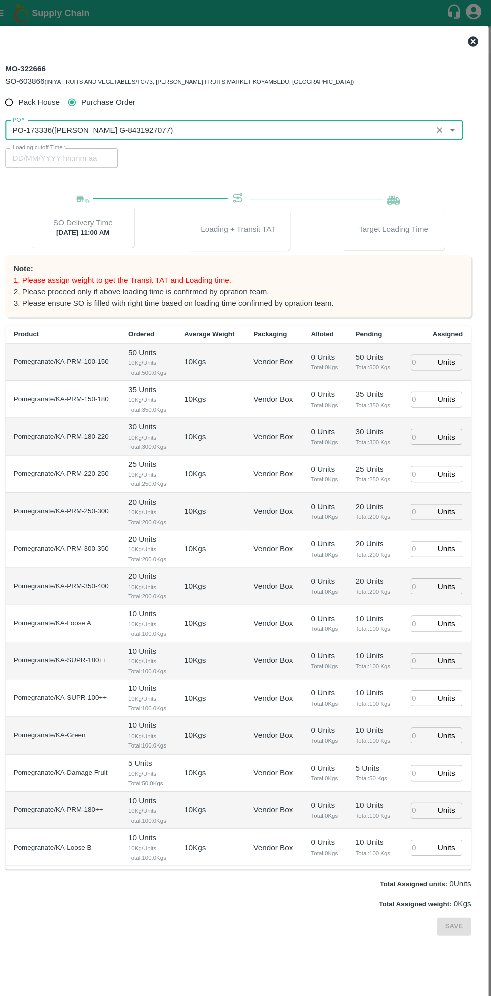
type input "PO-173336(Thippeswamy G-8431927077)"
click at [423, 352] on input "number" at bounding box center [424, 352] width 22 height 16
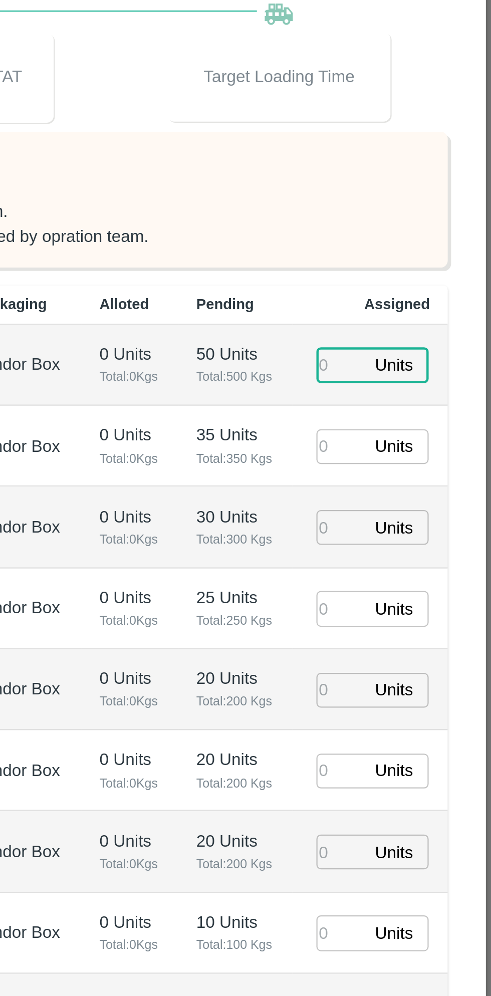
click at [383, 419] on p "30 Units" at bounding box center [376, 418] width 35 height 11
click at [421, 350] on input "number" at bounding box center [424, 352] width 22 height 16
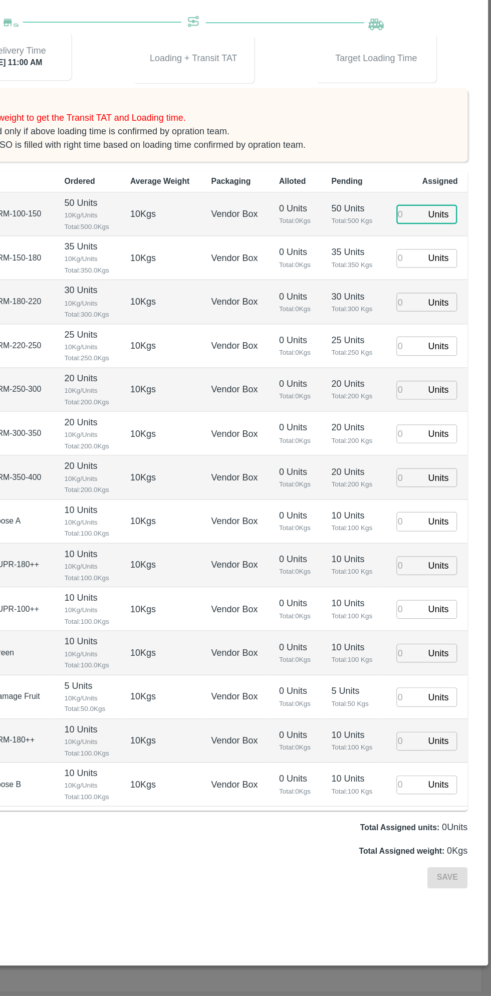
click at [423, 353] on input "number" at bounding box center [424, 352] width 22 height 16
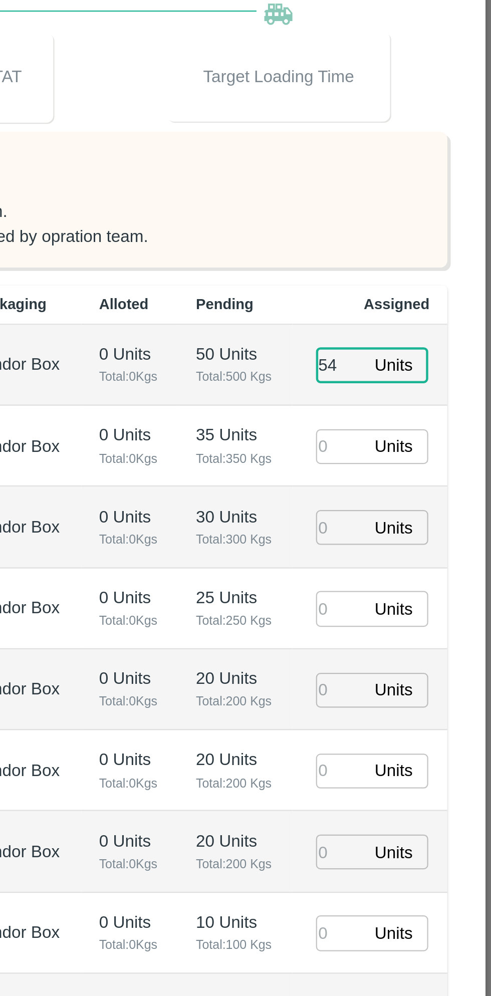
type input "54"
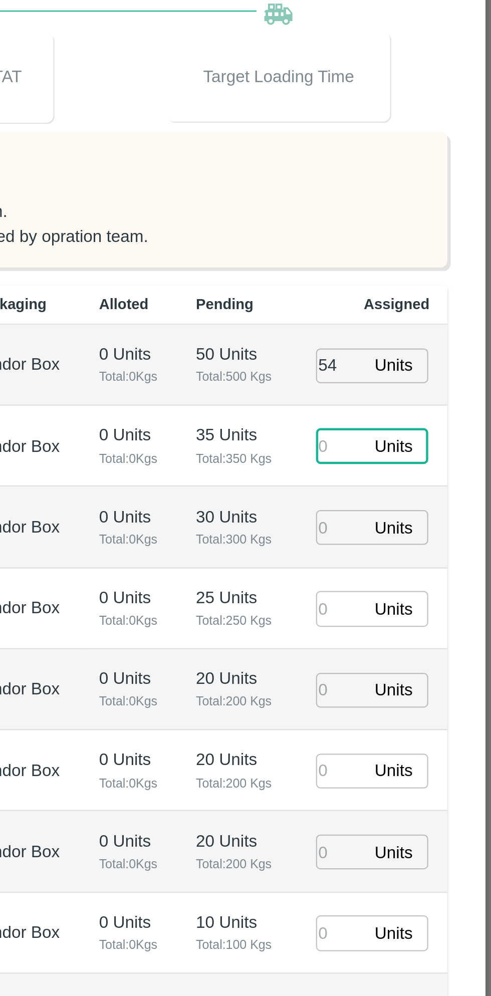
type input "5"
type input "04/09/2025 05:48 PM"
type input "58"
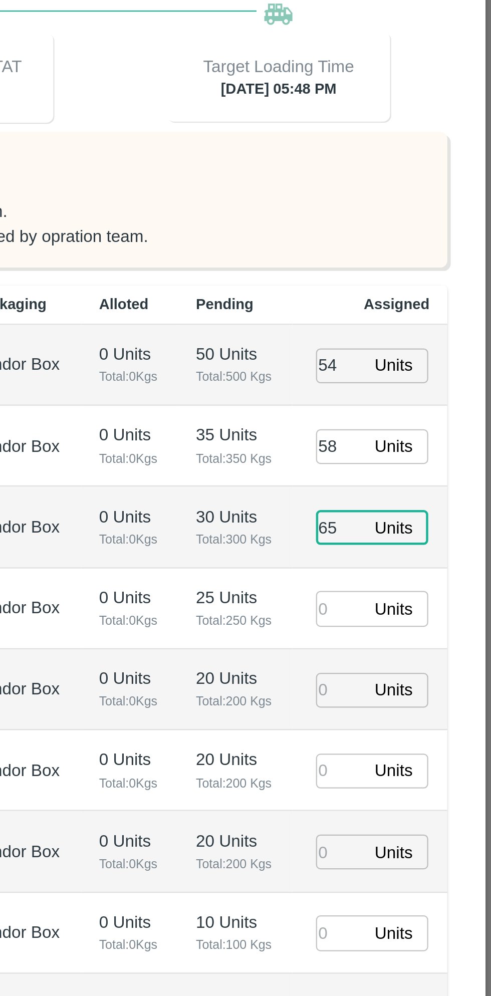
type input "65"
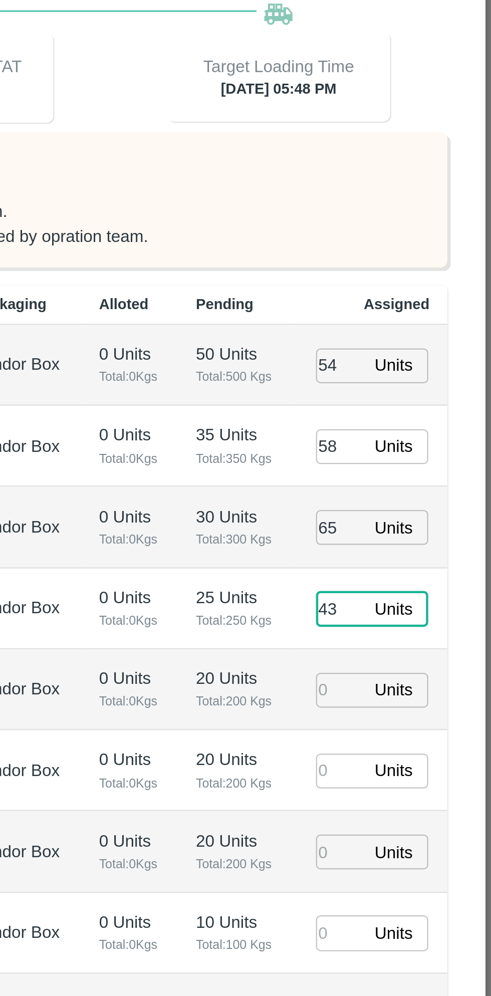
type input "43"
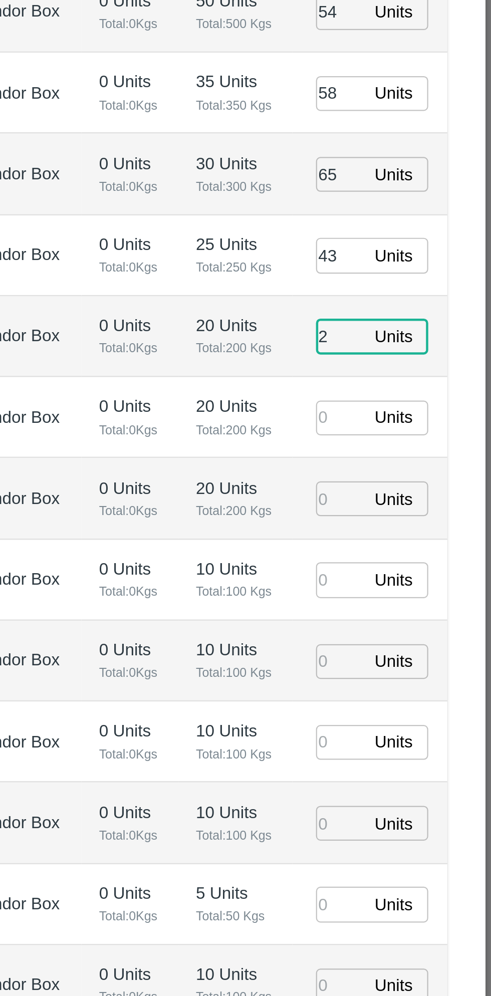
type input "20"
type input "04/09/2025 03:48 PM"
type input "20"
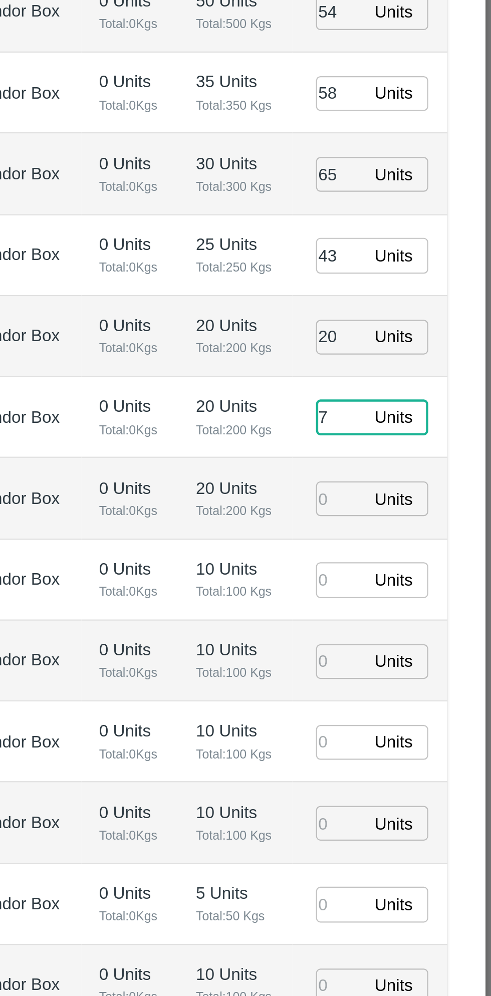
type input "7"
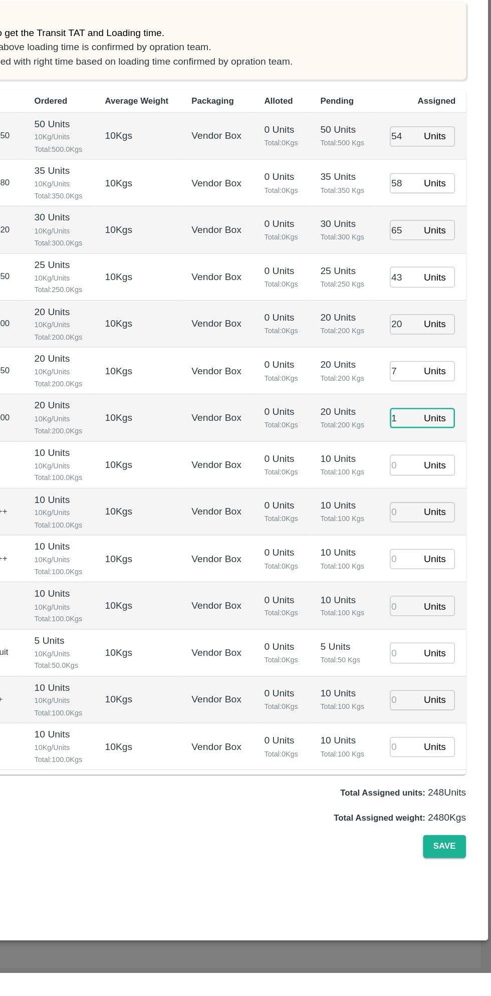
type input "1"
click at [415, 603] on input "number" at bounding box center [424, 605] width 22 height 16
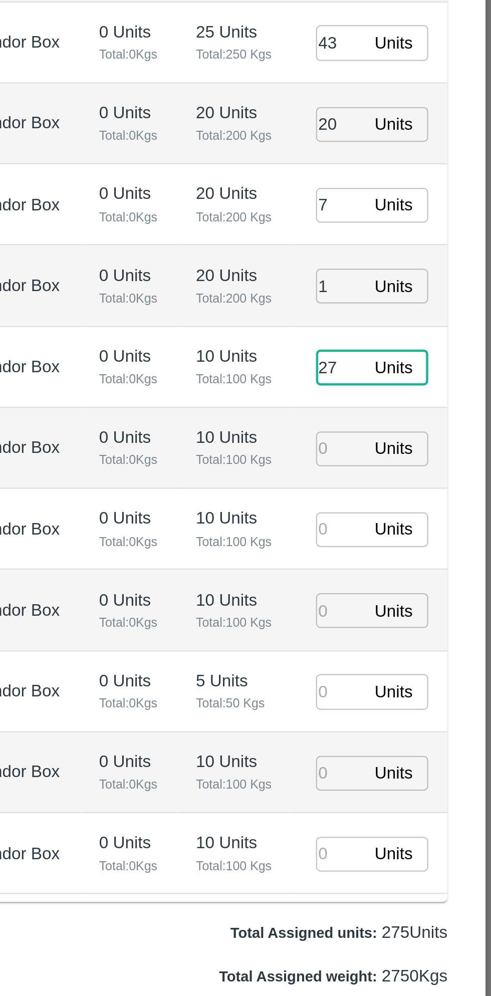
type input "27"
click at [423, 641] on input "number" at bounding box center [424, 641] width 22 height 16
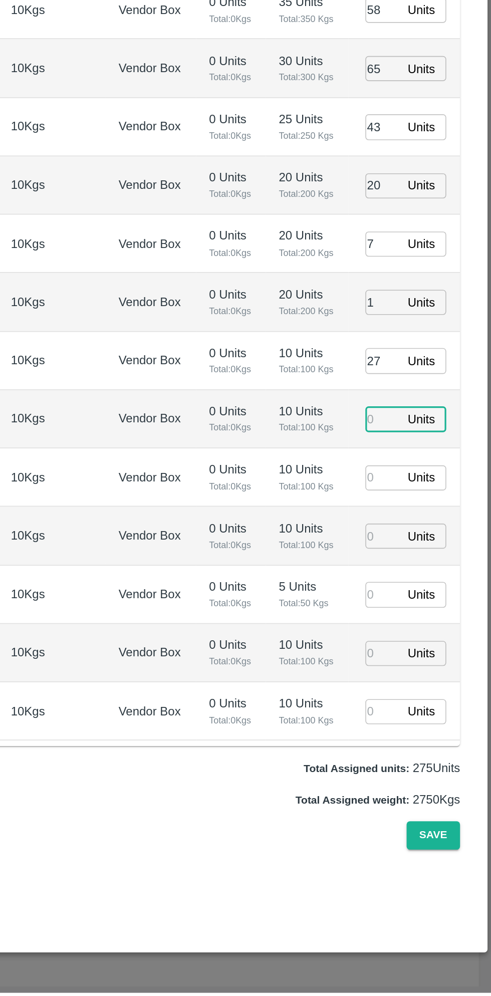
type input "04/09/2025 04:48 PM"
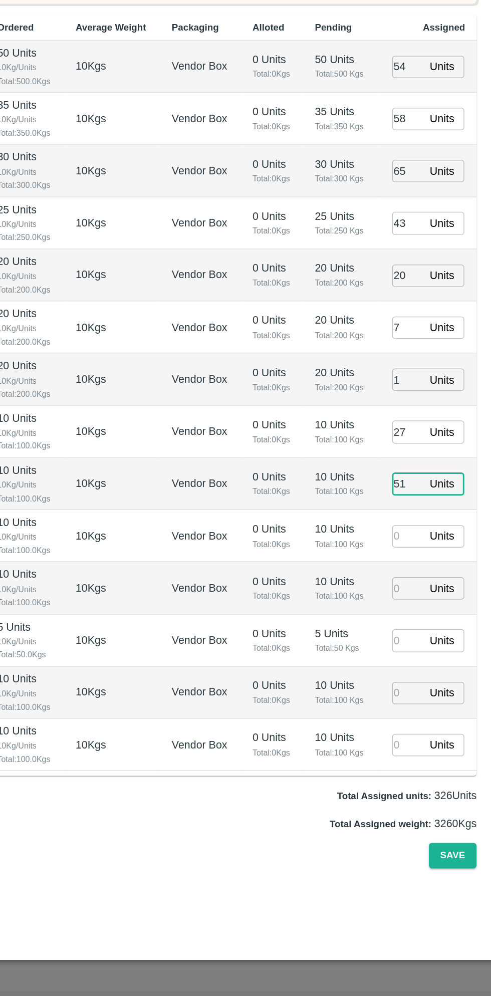
type input "51"
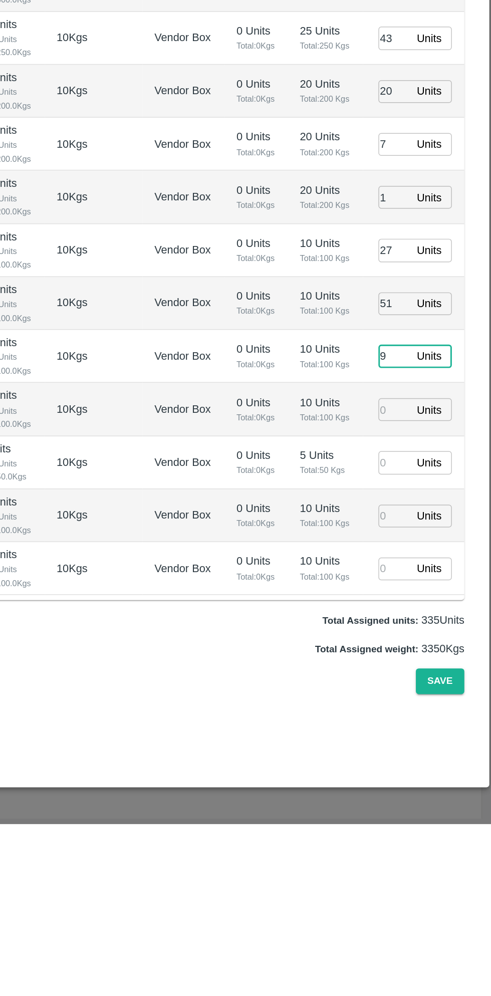
type input "9"
click at [418, 715] on input "number" at bounding box center [424, 714] width 22 height 16
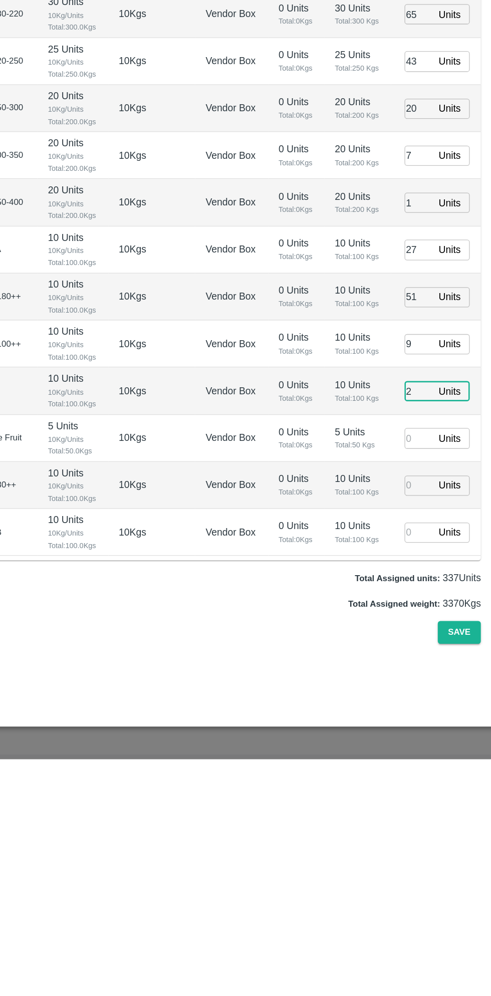
type input "2"
click at [419, 752] on input "number" at bounding box center [424, 750] width 22 height 16
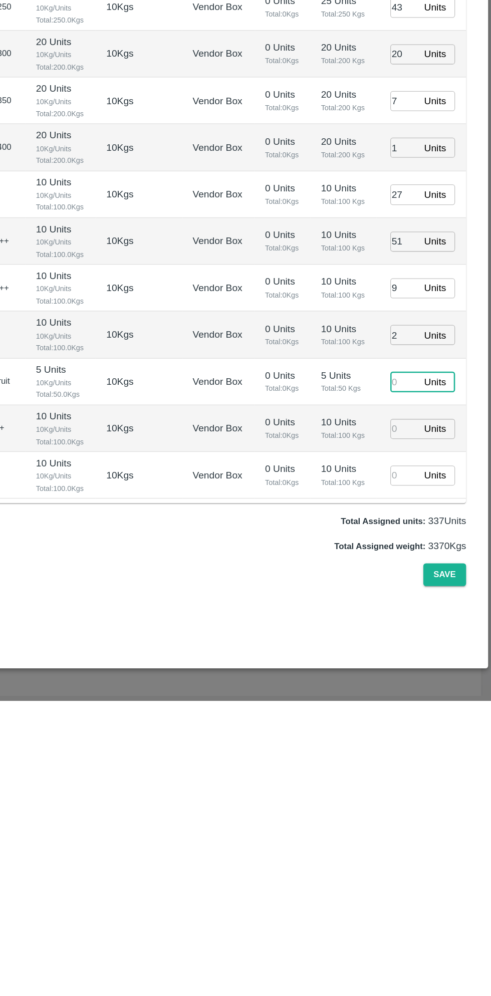
click at [425, 785] on input "number" at bounding box center [424, 786] width 22 height 16
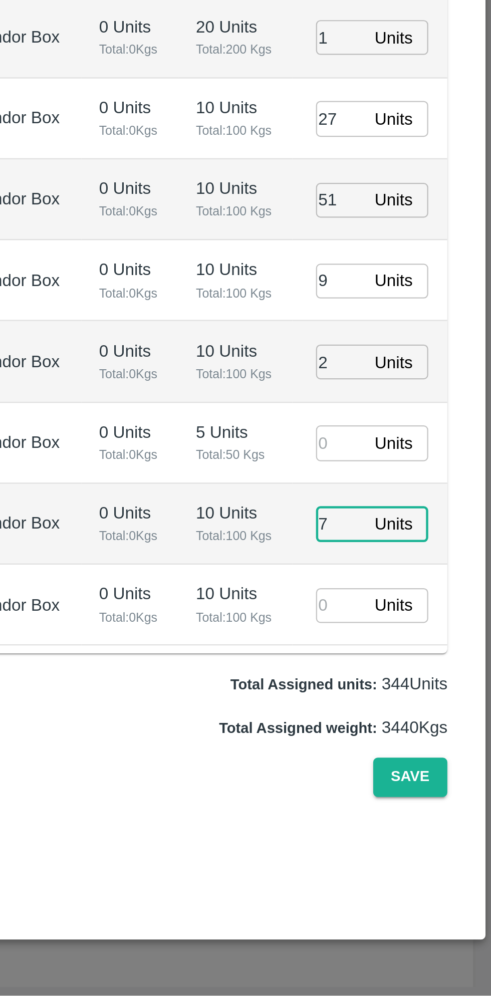
type input "7"
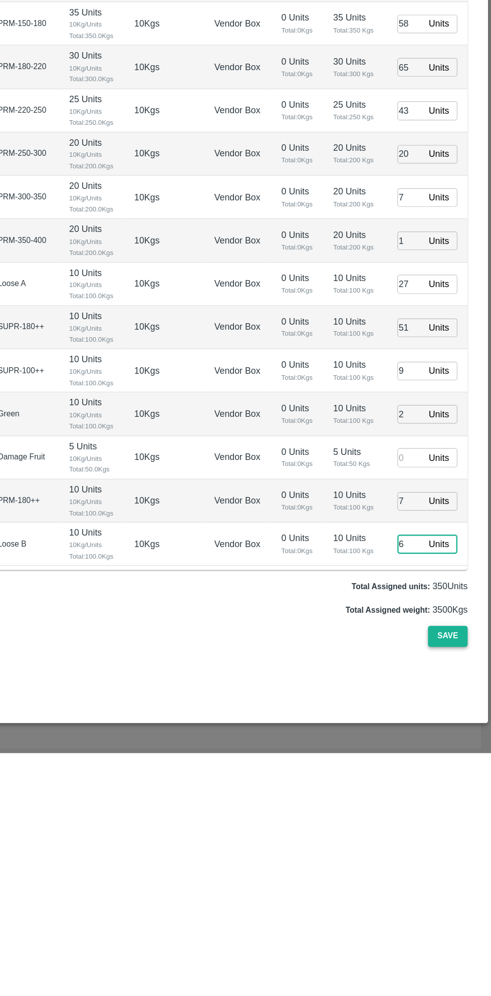
type input "6"
click at [452, 890] on button "Save" at bounding box center [455, 899] width 33 height 18
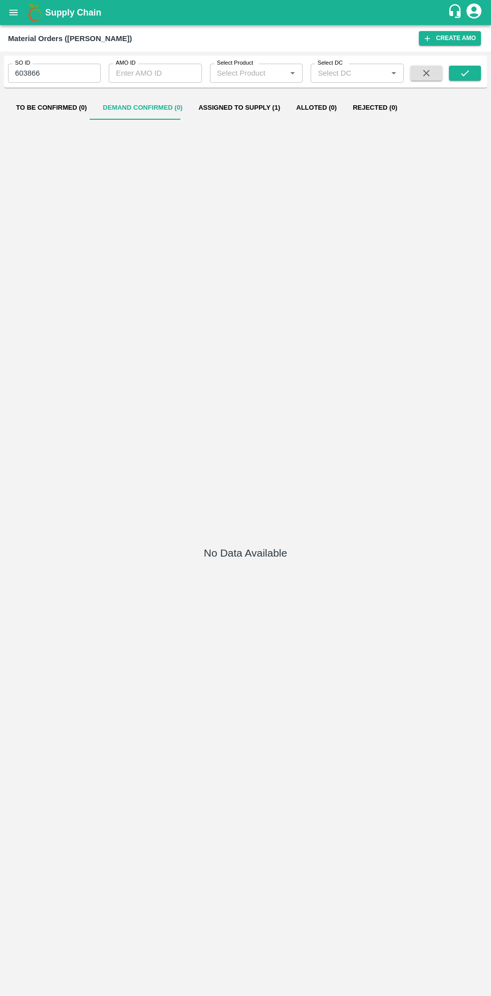
click at [238, 107] on button "Assigned to Supply (1)" at bounding box center [239, 108] width 98 height 24
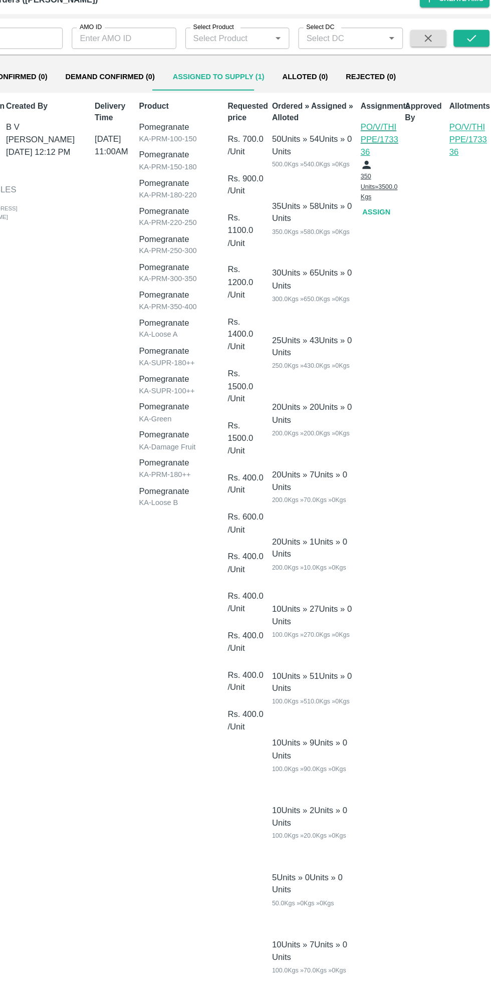
scroll to position [4, 0]
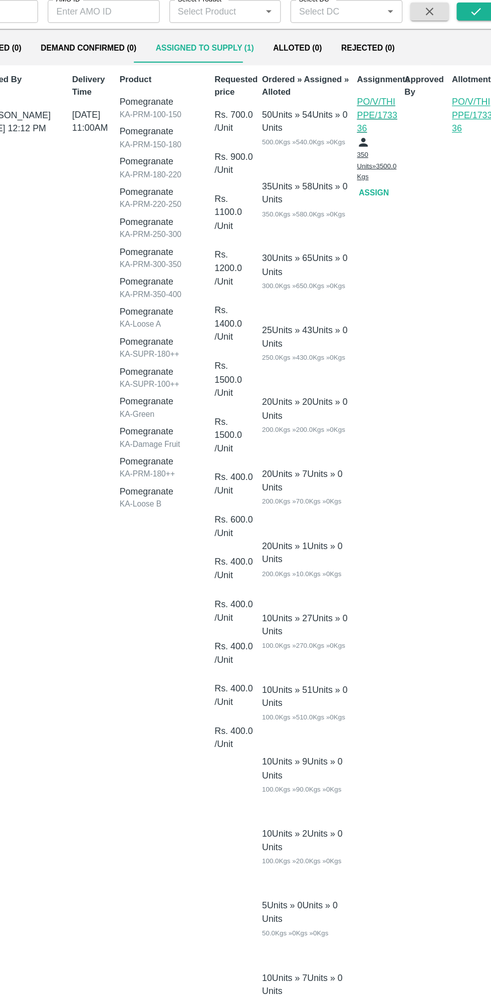
click at [384, 215] on button "Assign" at bounding box center [382, 224] width 32 height 18
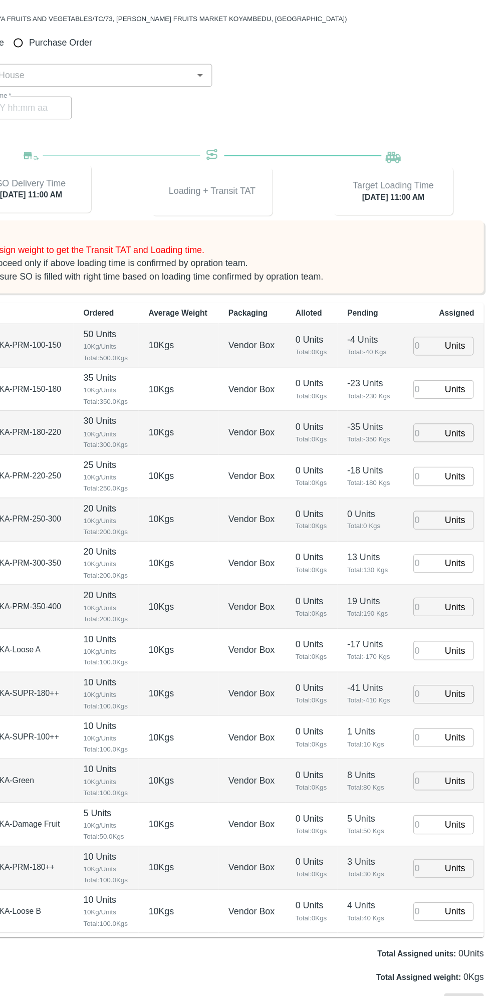
type input "05/09/2025 11:00 AM"
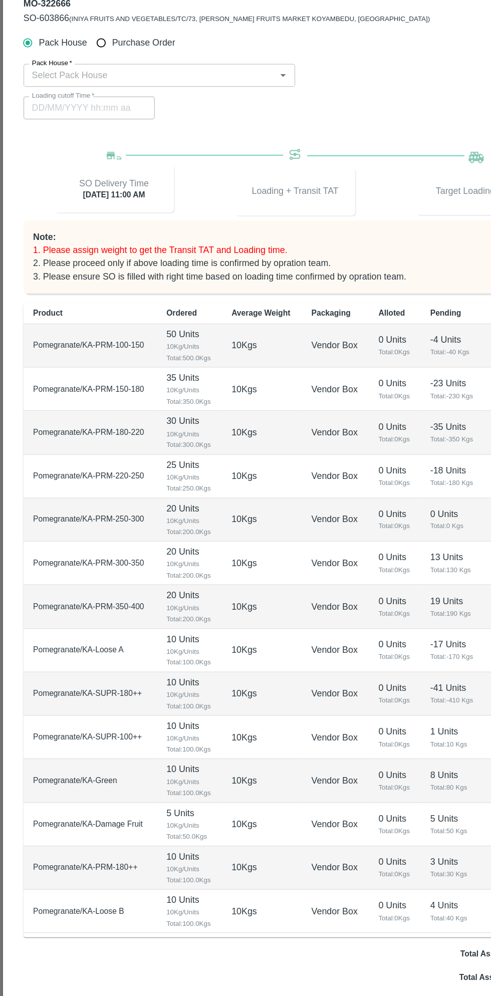
click at [84, 91] on input "Purchase Order" at bounding box center [84, 99] width 19 height 19
radio input "true"
click at [135, 125] on input "PO   *" at bounding box center [233, 126] width 421 height 13
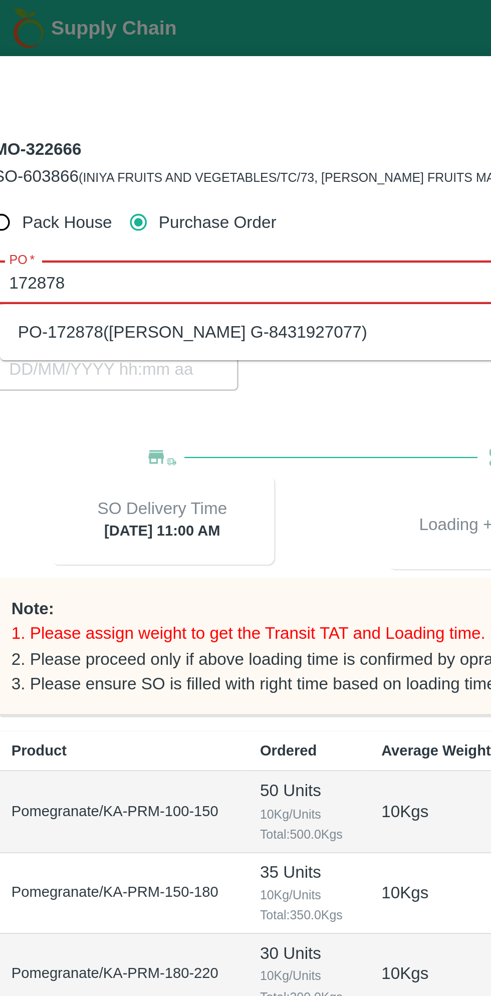
click at [157, 154] on div "PO-172878(Thippeswamy G-8431927077)" at bounding box center [245, 148] width 444 height 17
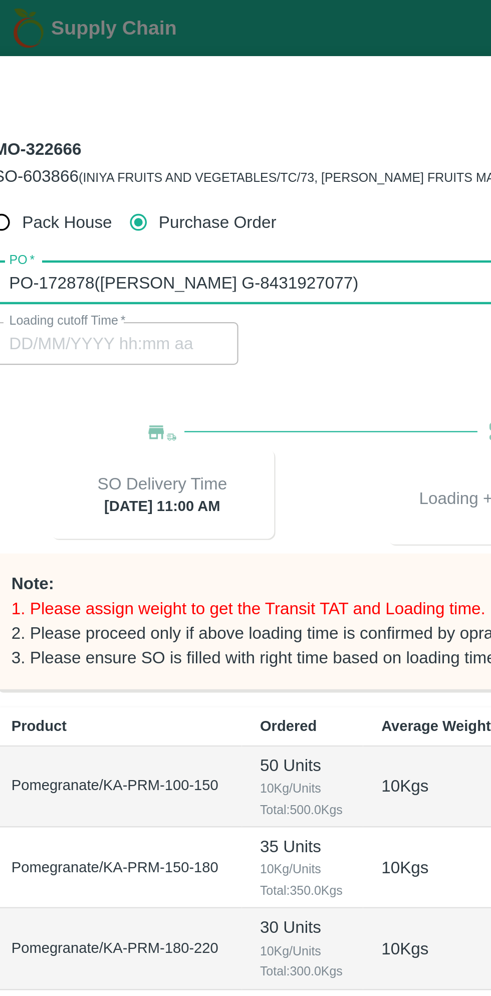
type input "PO-172878(Thippeswamy G-8431927077)"
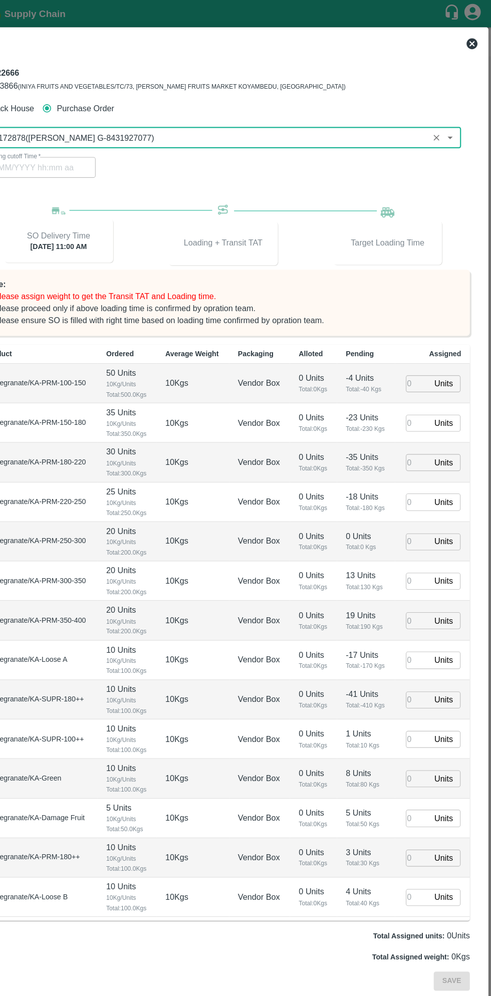
click at [419, 355] on input "number" at bounding box center [424, 352] width 22 height 16
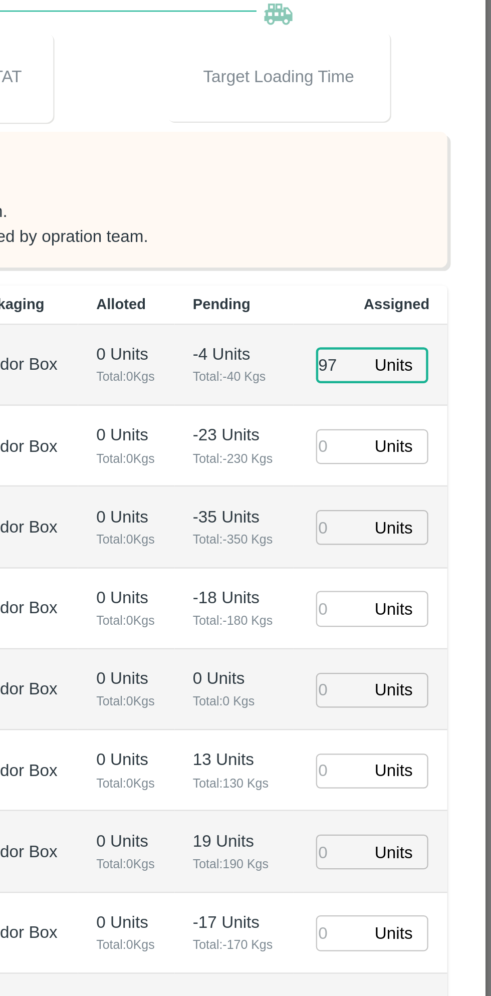
type input "97"
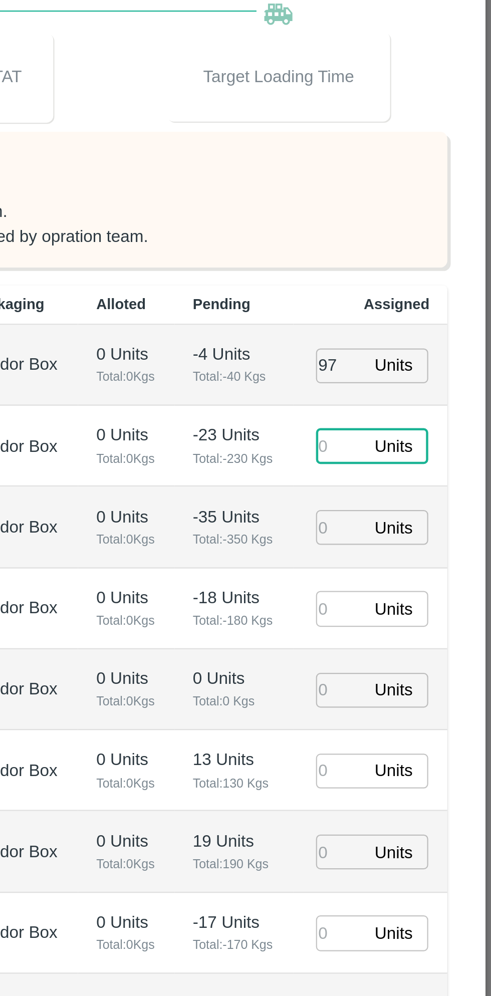
type input "04/09/2025 05:48 PM"
type input "37"
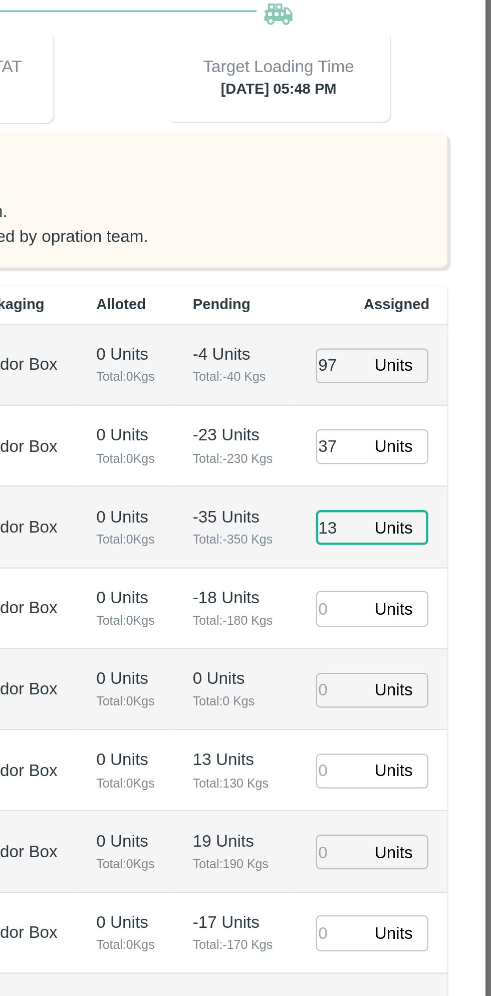
type input "13"
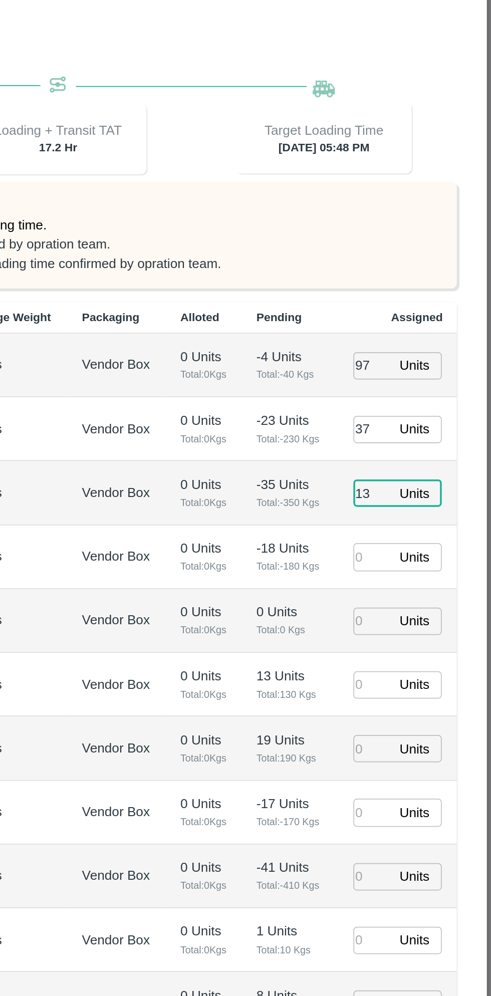
scroll to position [0, 0]
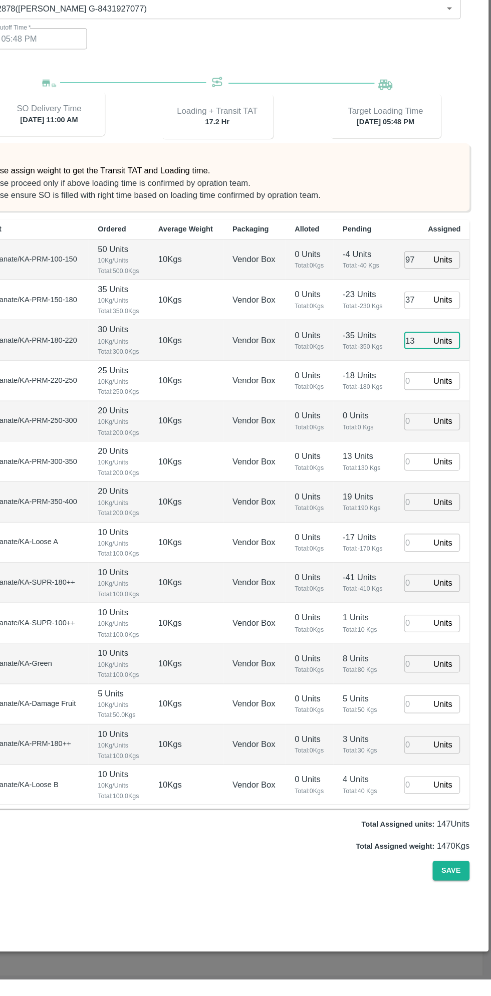
click at [422, 603] on input "number" at bounding box center [424, 605] width 22 height 16
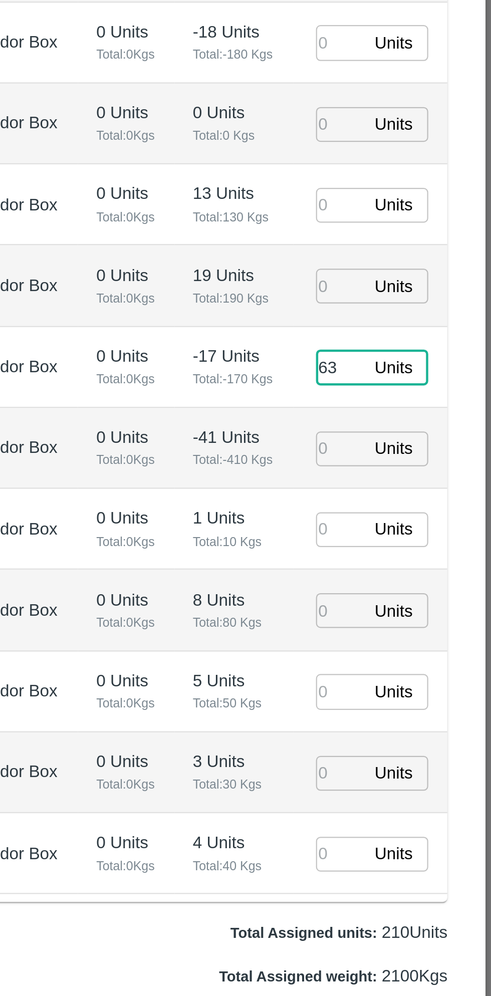
type input "63"
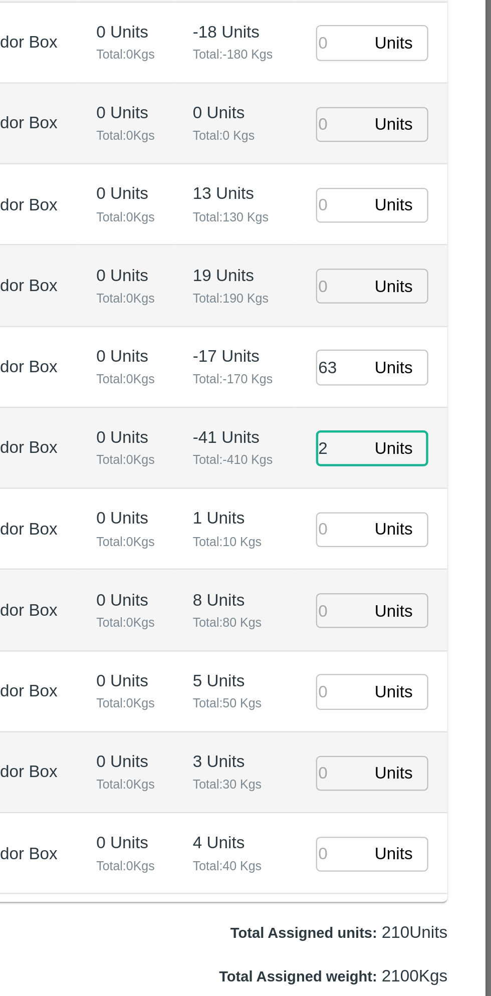
type input "21"
type input "04/09/2025 03:48 PM"
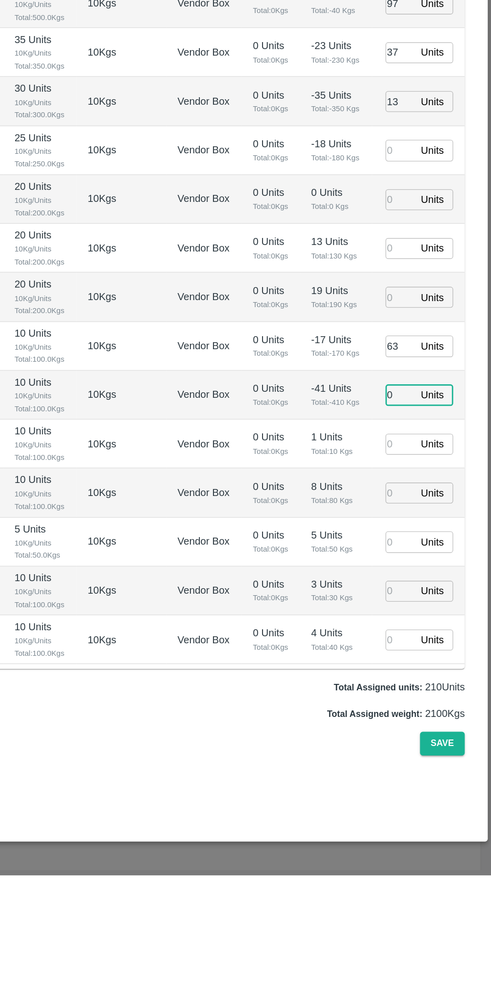
click at [421, 642] on input "0" at bounding box center [424, 641] width 22 height 16
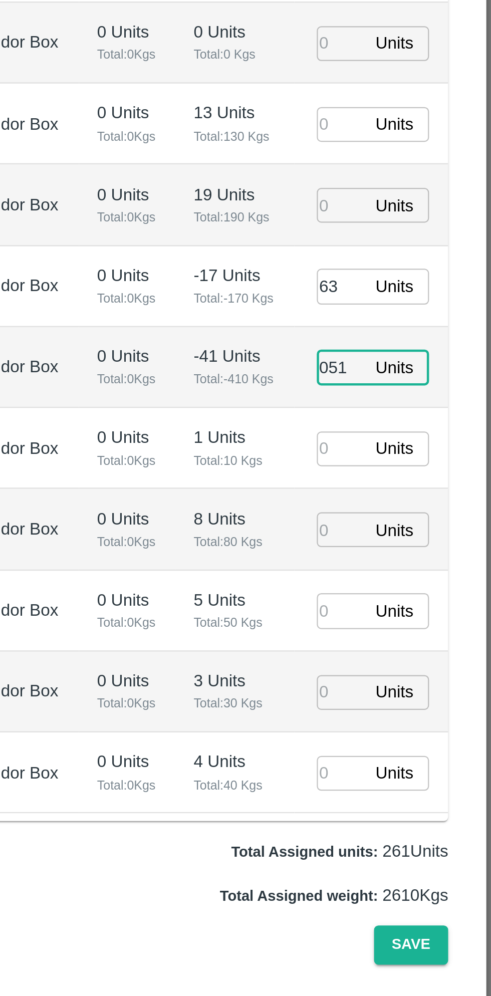
type input "051"
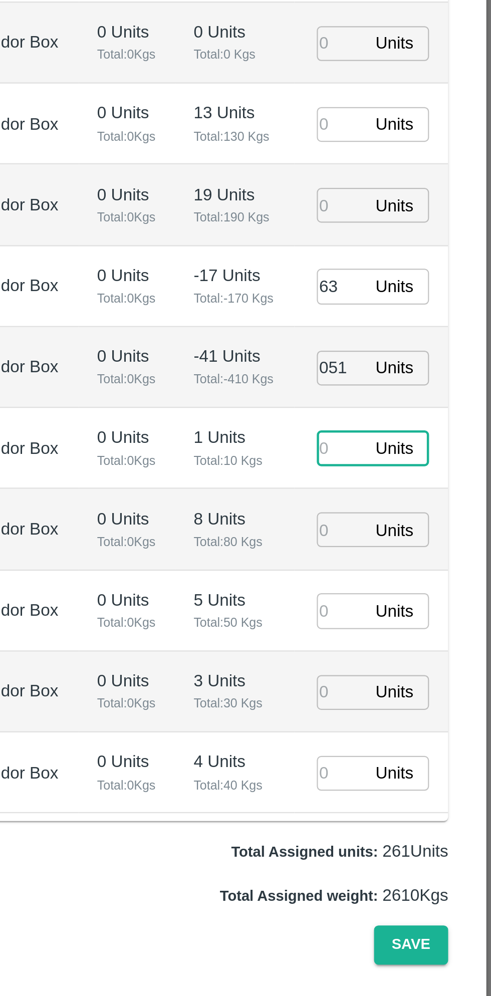
type input "3"
type input "04/09/2025 04:48 PM"
type input "38"
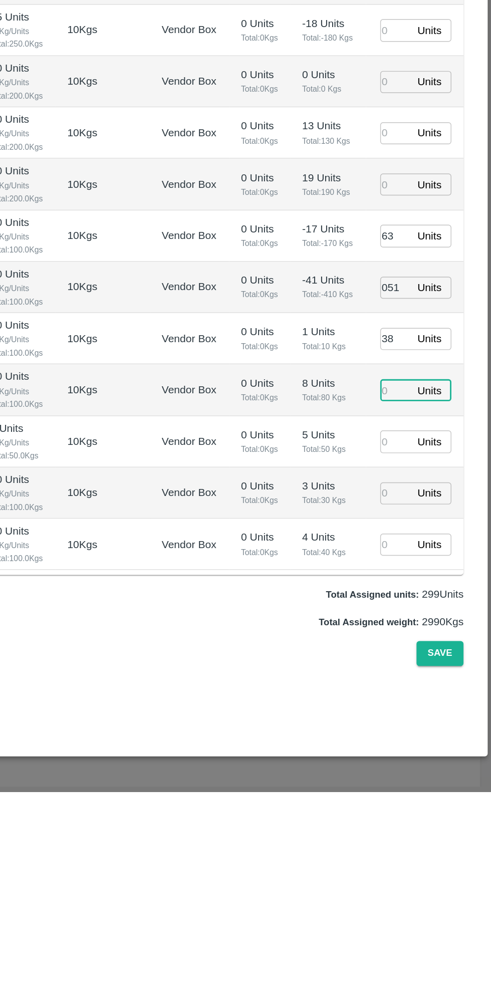
click at [418, 819] on input "number" at bounding box center [424, 822] width 22 height 16
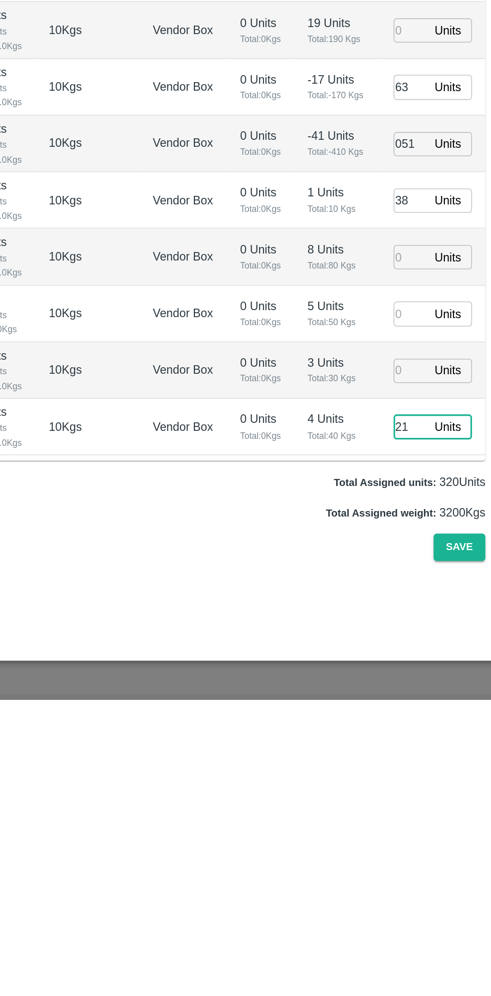
type input "21"
click at [420, 750] on input "number" at bounding box center [424, 750] width 22 height 16
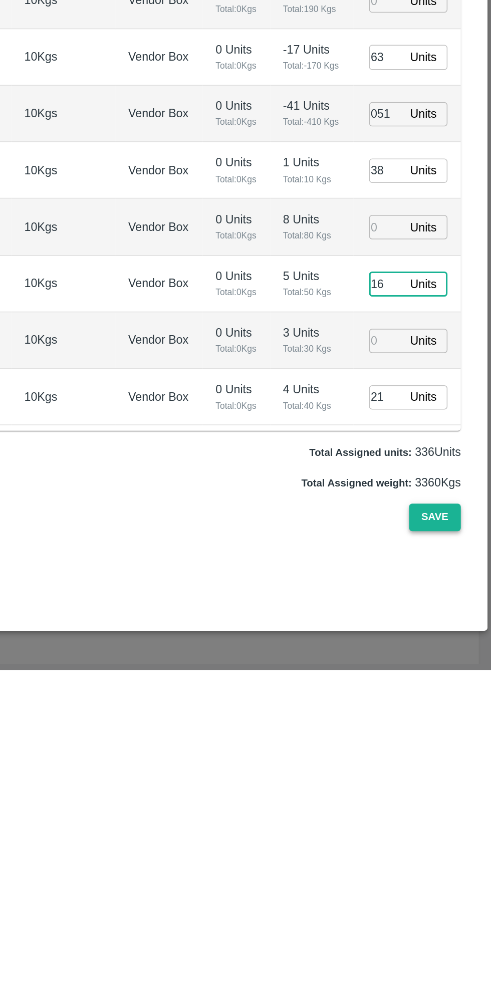
type input "16"
click at [453, 901] on button "Save" at bounding box center [455, 899] width 33 height 18
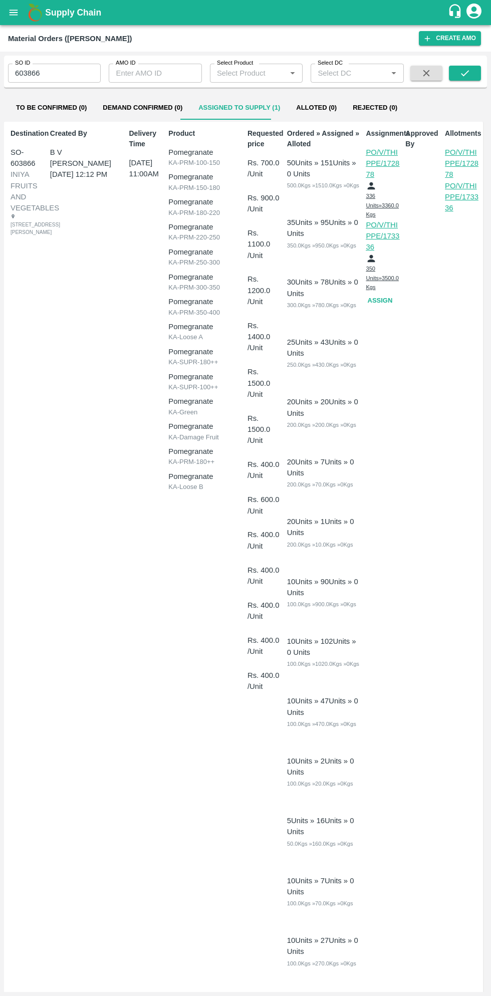
click at [19, 14] on button "open drawer" at bounding box center [13, 12] width 23 height 23
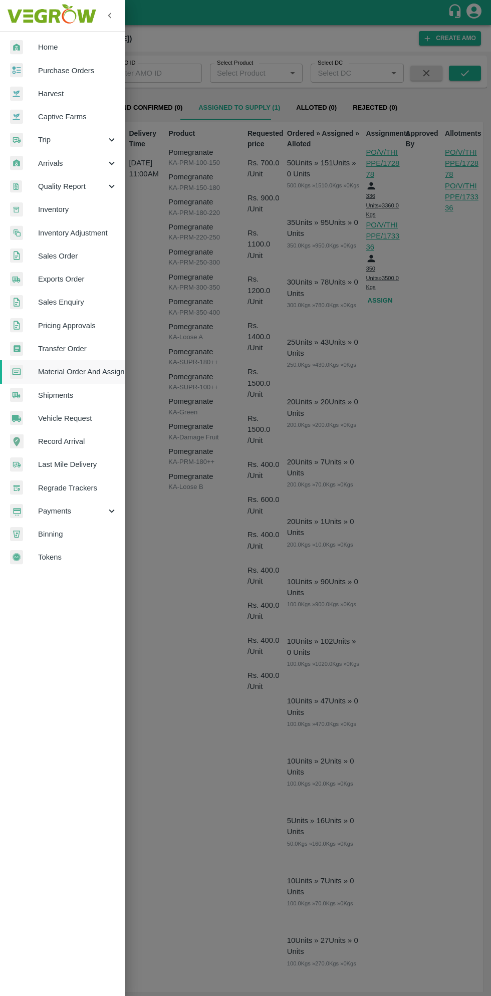
click at [80, 65] on span "Purchase Orders" at bounding box center [77, 70] width 79 height 11
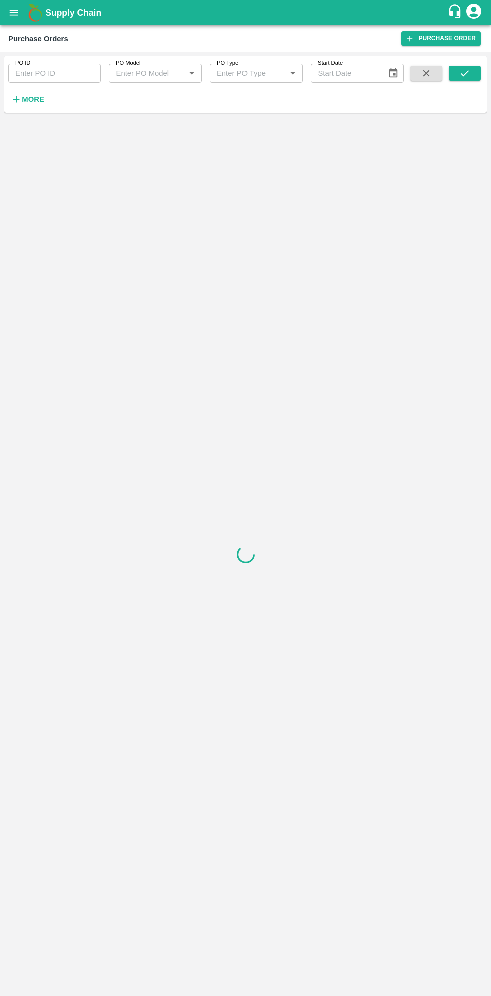
click at [32, 99] on strong "More" at bounding box center [33, 99] width 23 height 8
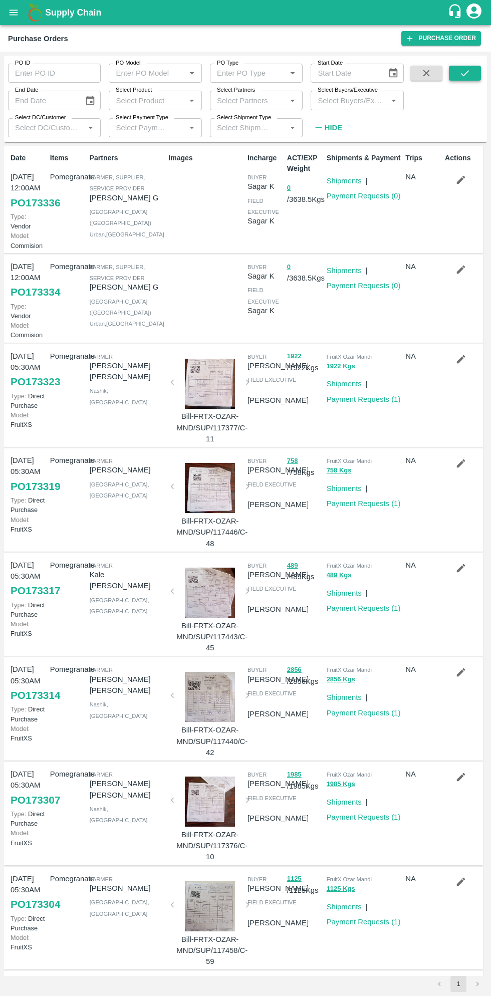
click at [465, 73] on icon "submit" at bounding box center [465, 73] width 11 height 11
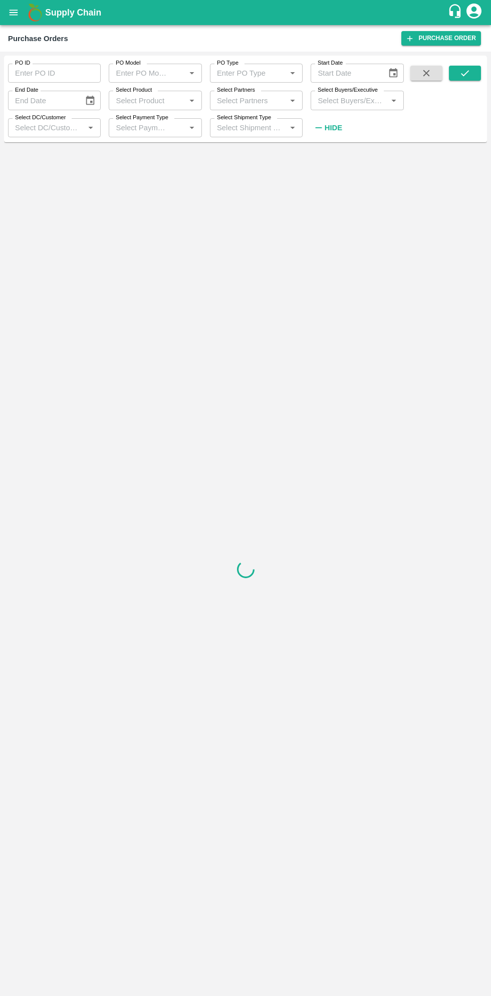
click at [349, 101] on input "Select Buyers/Executive" at bounding box center [349, 100] width 70 height 13
type input "sagar"
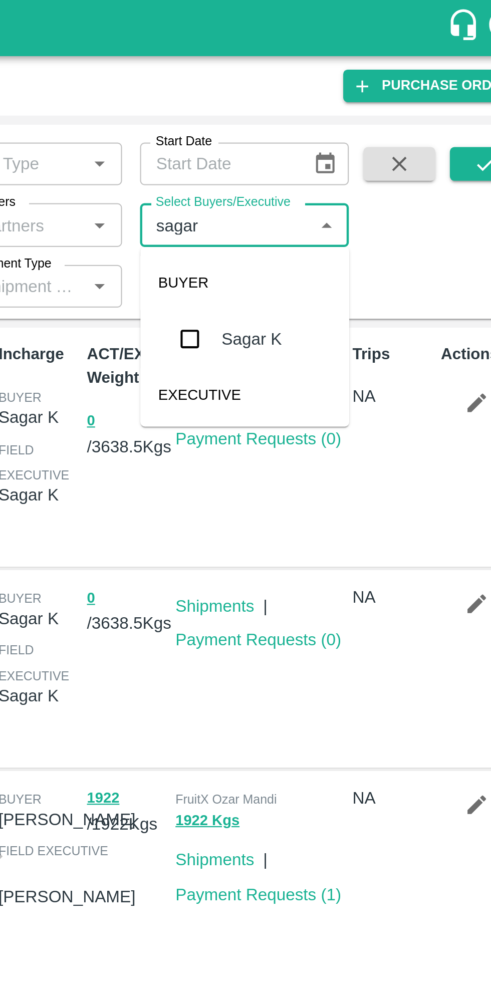
click at [338, 150] on input "checkbox" at bounding box center [333, 151] width 20 height 20
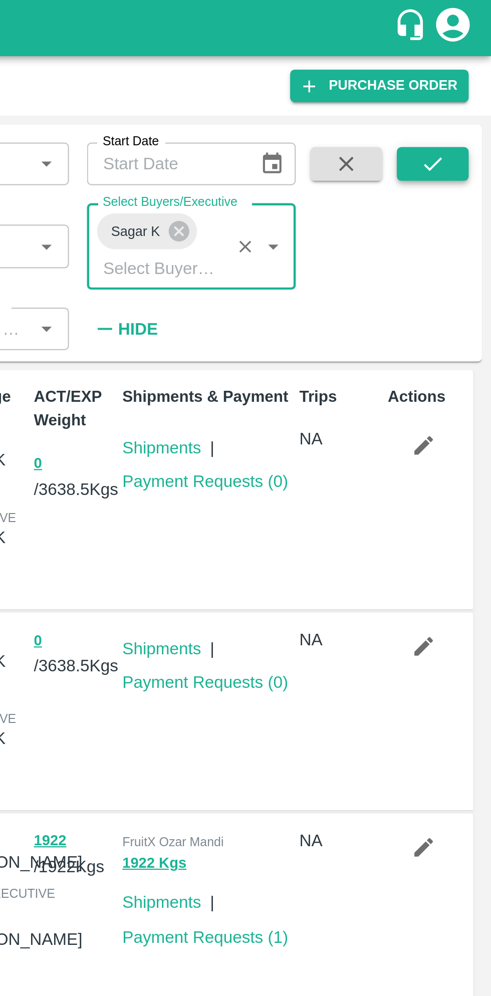
click at [476, 80] on button "submit" at bounding box center [465, 73] width 32 height 15
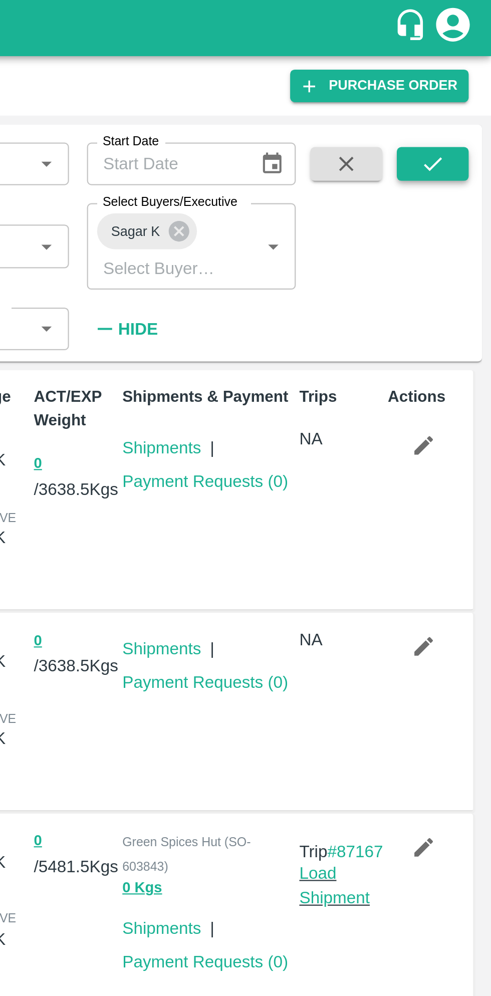
click at [469, 78] on icon "submit" at bounding box center [465, 73] width 11 height 11
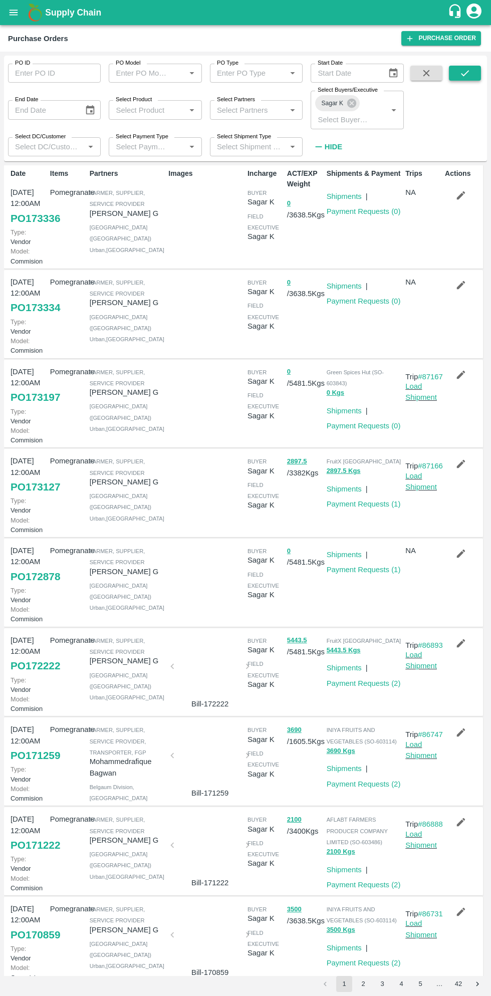
scroll to position [6, 0]
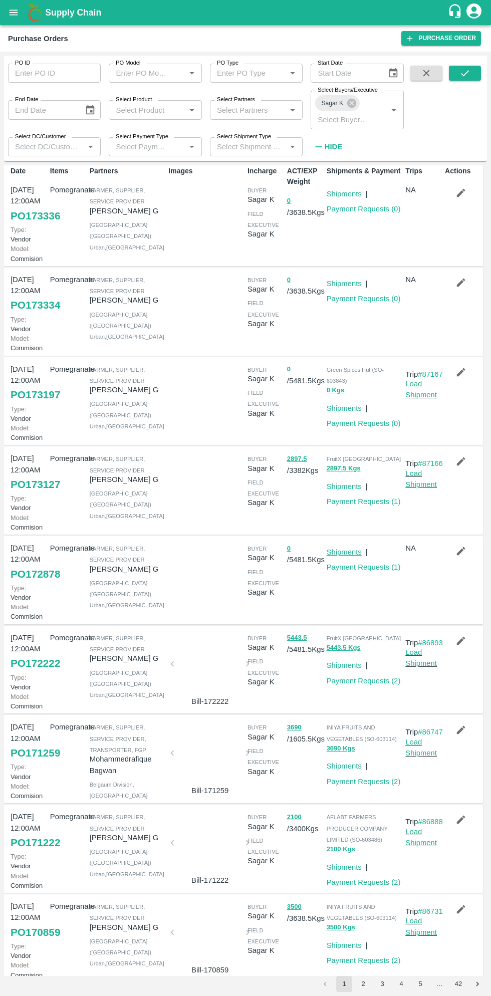
click at [336, 556] on link "Shipments" at bounding box center [344, 552] width 35 height 8
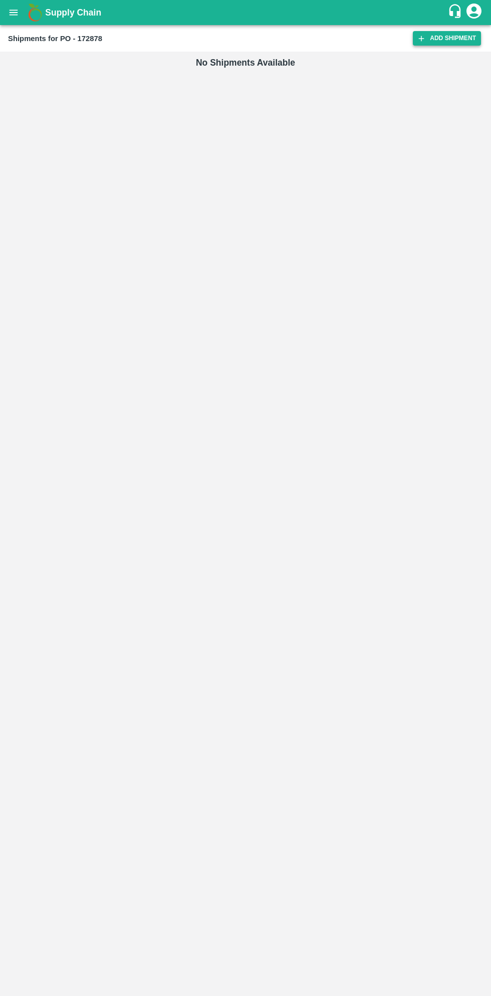
click at [457, 41] on link "Add Shipment" at bounding box center [447, 38] width 68 height 15
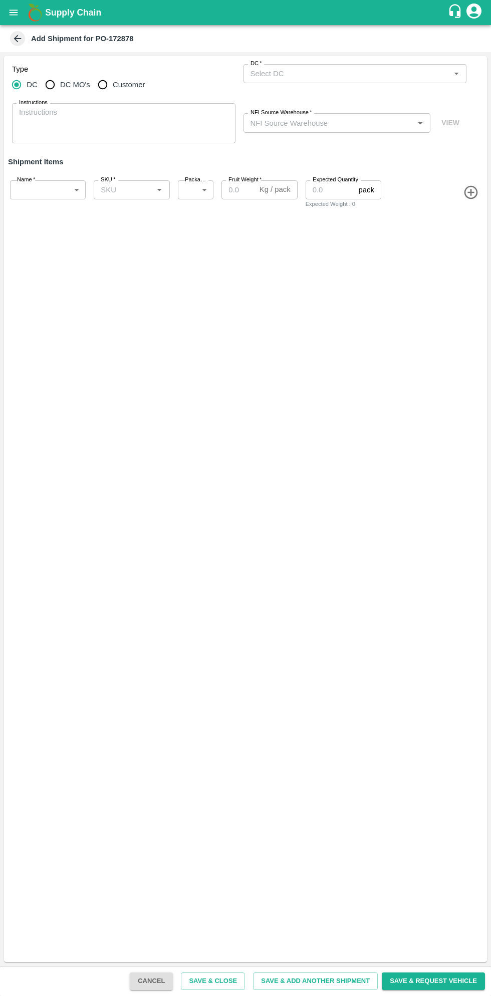
click at [97, 87] on input "Customer" at bounding box center [103, 85] width 20 height 20
radio input "true"
click at [355, 72] on input "Customer (Material Orders)   *" at bounding box center [347, 73] width 201 height 13
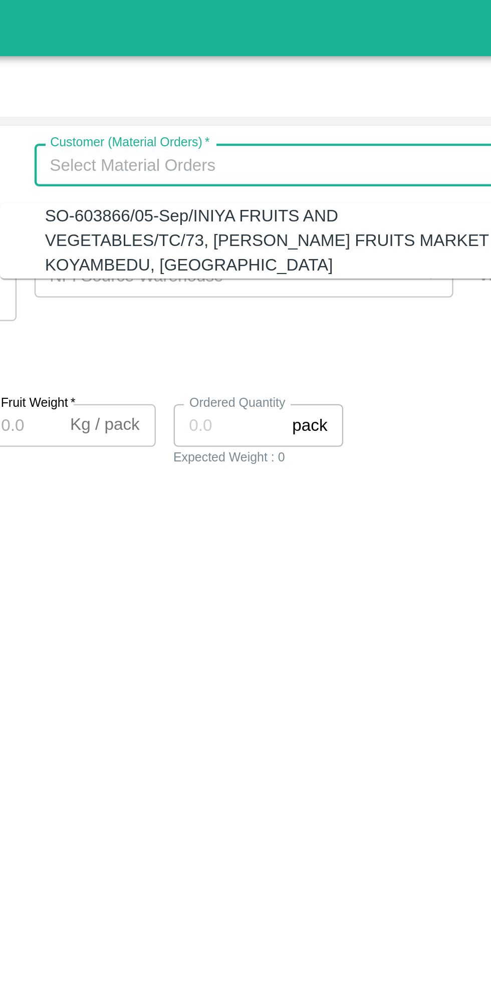
click at [375, 101] on div "SO-603866/05-Sep/INIYA FRUITS AND VEGETABLES/TC/73, [PERSON_NAME] FRUITS MARKET…" at bounding box center [349, 108] width 203 height 34
type input "SO-603866/05-Sep/INIYA FRUITS AND VEGETABLES/TC/73, [PERSON_NAME] FRUITS MARKET…"
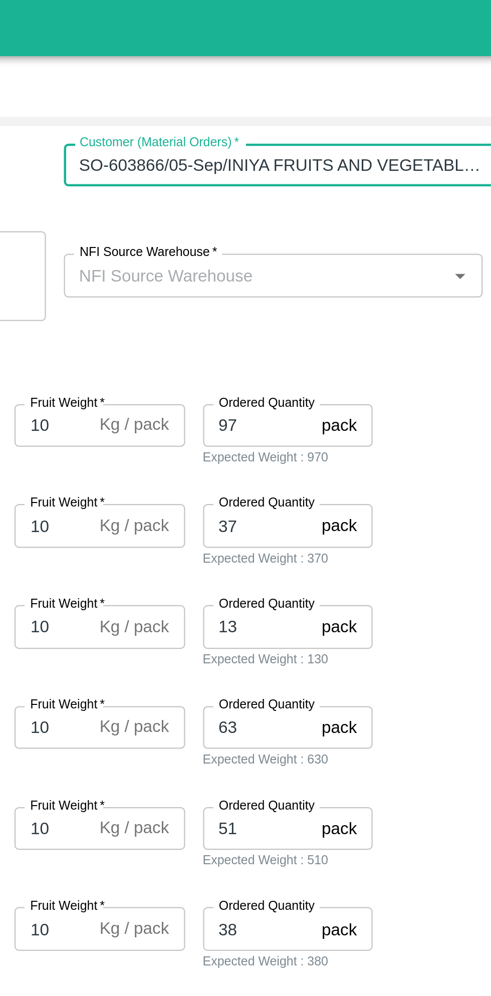
click at [377, 126] on input "NFI Source Warehouse   *" at bounding box center [329, 122] width 165 height 13
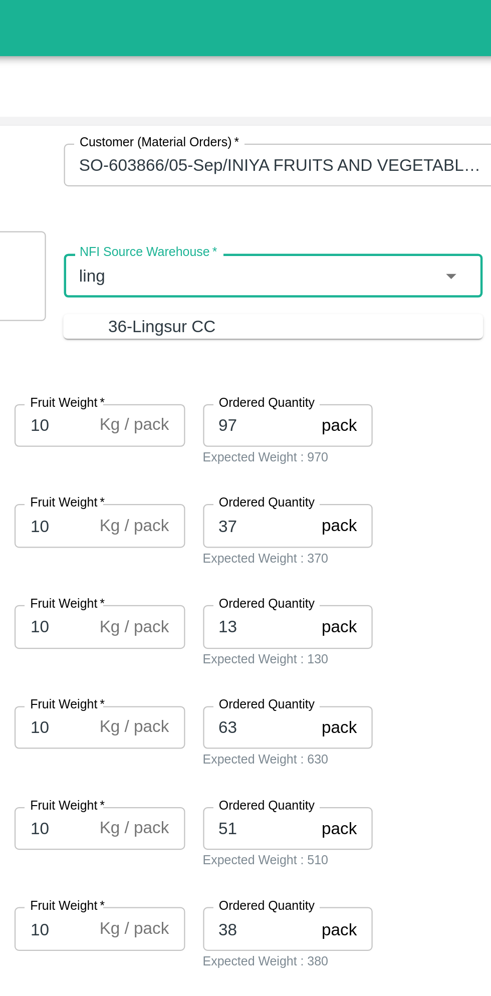
click at [367, 144] on div "36-Lingsur CC" at bounding box center [346, 145] width 167 height 11
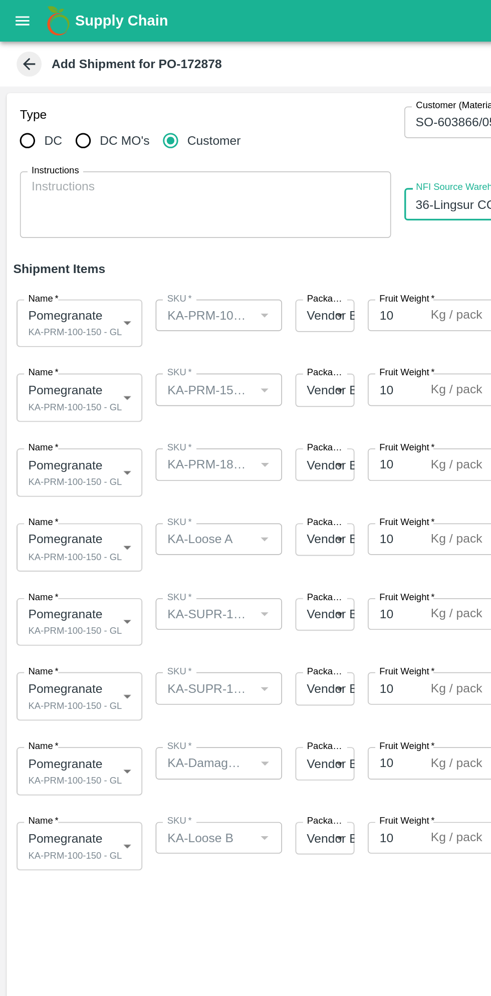
type input "36-Lingsur CC"
click at [69, 198] on body "Supply Chain Add Shipment for PO-172878 Type DC DC MO's Customer Customer (Mate…" at bounding box center [245, 498] width 491 height 996
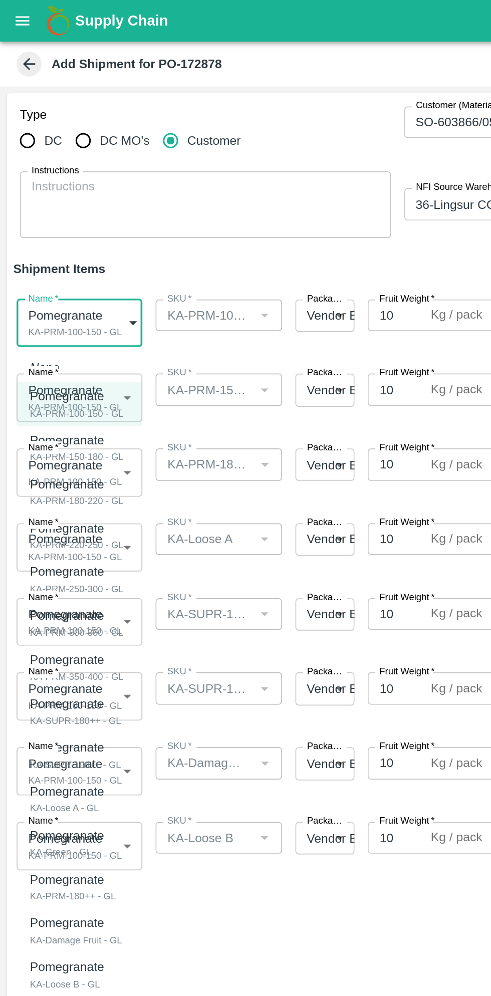
click at [65, 245] on div "KA-PRM-100-150 - GL" at bounding box center [46, 249] width 57 height 9
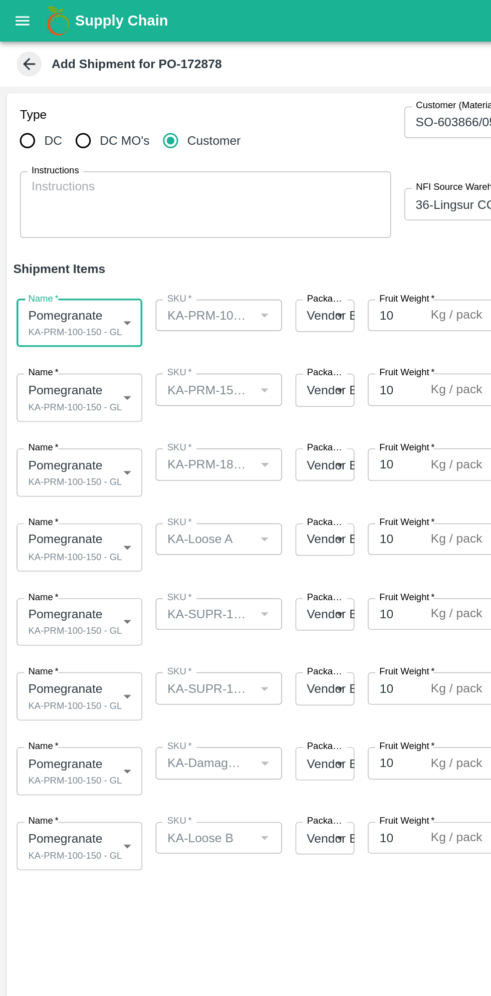
click at [61, 242] on body "Supply Chain Add Shipment for PO-172878 Type DC DC MO's Customer Customer (Mate…" at bounding box center [245, 498] width 491 height 996
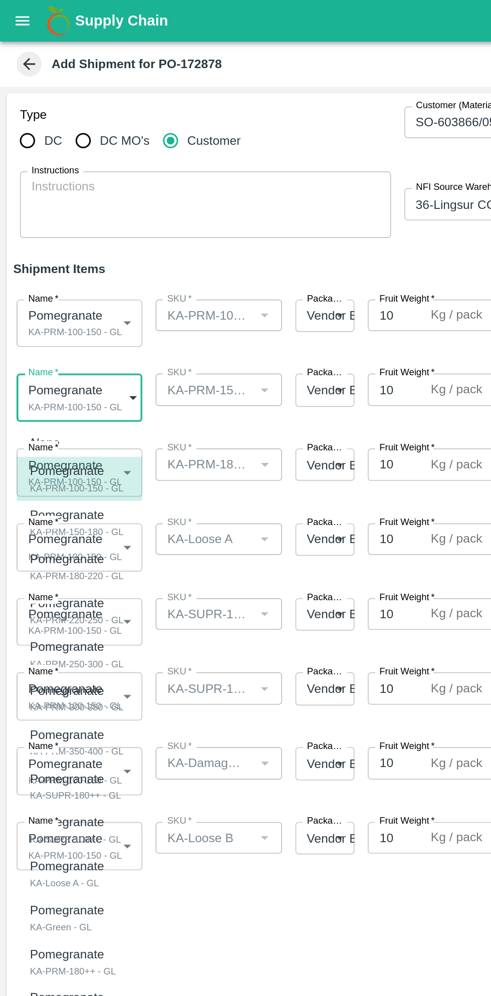
click at [62, 315] on p "Pomegranate" at bounding box center [44, 310] width 52 height 11
type input "1968889"
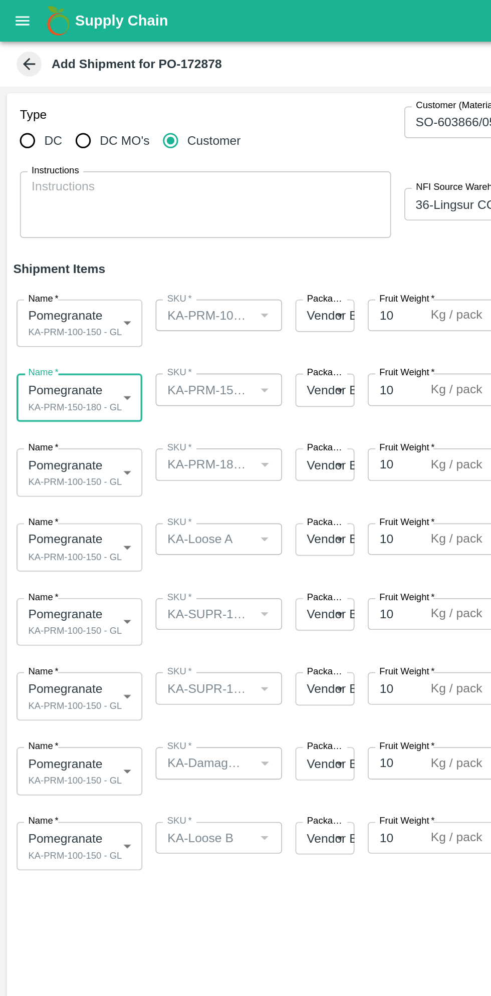
click at [63, 290] on body "Supply Chain Add Shipment for PO-172878 Type DC DC MO's Customer Customer (Mate…" at bounding box center [245, 498] width 491 height 996
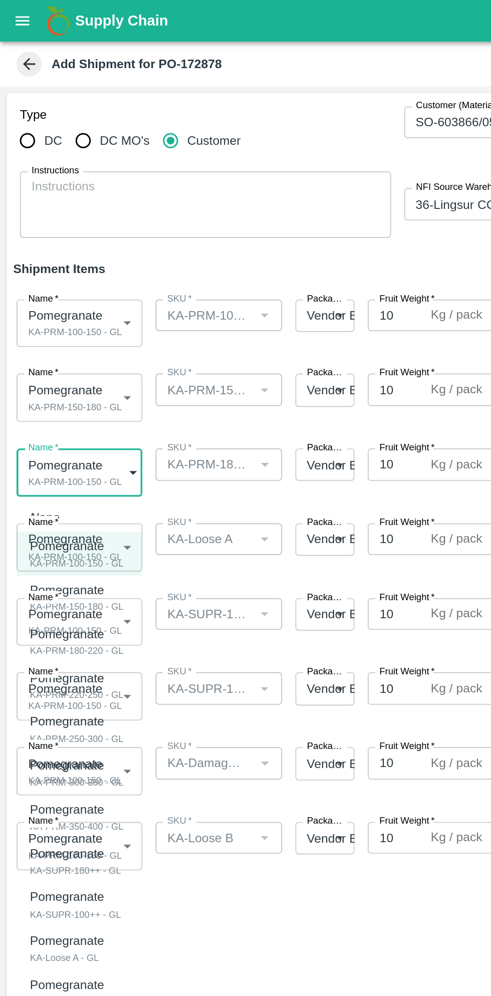
click at [64, 389] on div "KA-PRM-180-220 - GL" at bounding box center [46, 391] width 57 height 9
type input "1968890"
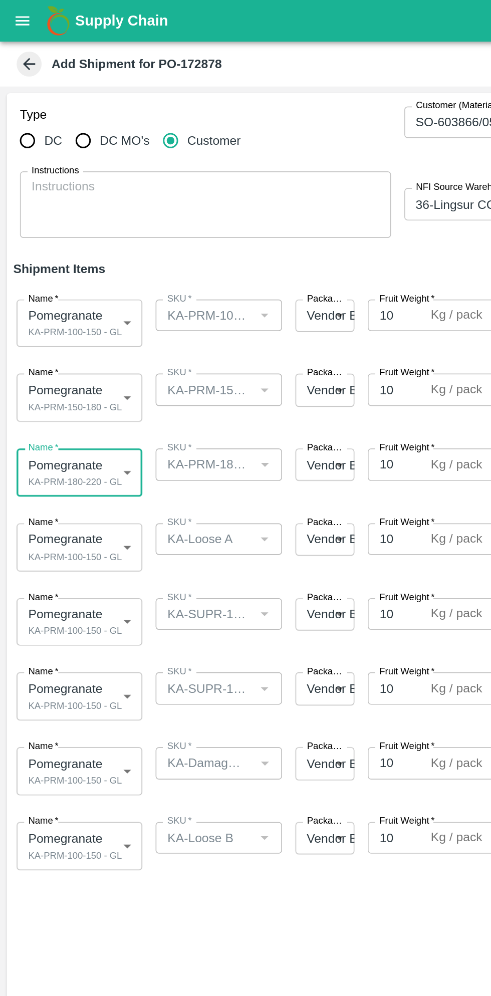
click at [65, 328] on body "Supply Chain Add Shipment for PO-172878 Type DC DC MO's Customer Customer (Mate…" at bounding box center [245, 498] width 491 height 996
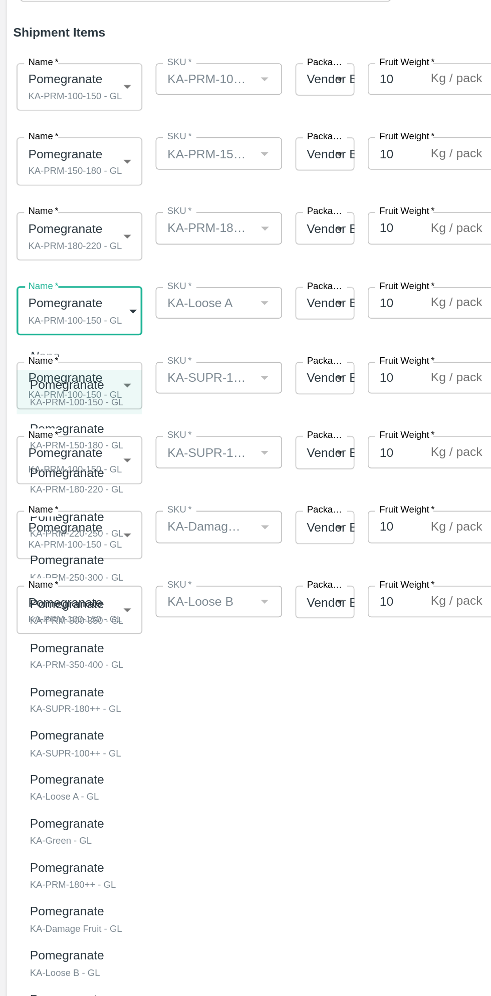
click at [60, 615] on p "Pomegranate" at bounding box center [40, 611] width 45 height 11
type input "1968897"
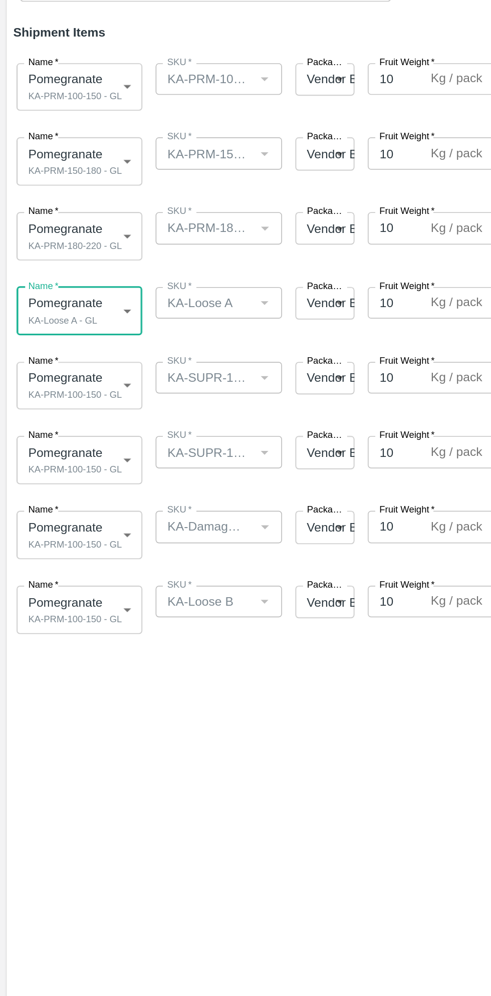
click at [65, 369] on body "Supply Chain Add Shipment for PO-172878 Type DC DC MO's Customer Customer (Mate…" at bounding box center [245, 498] width 491 height 996
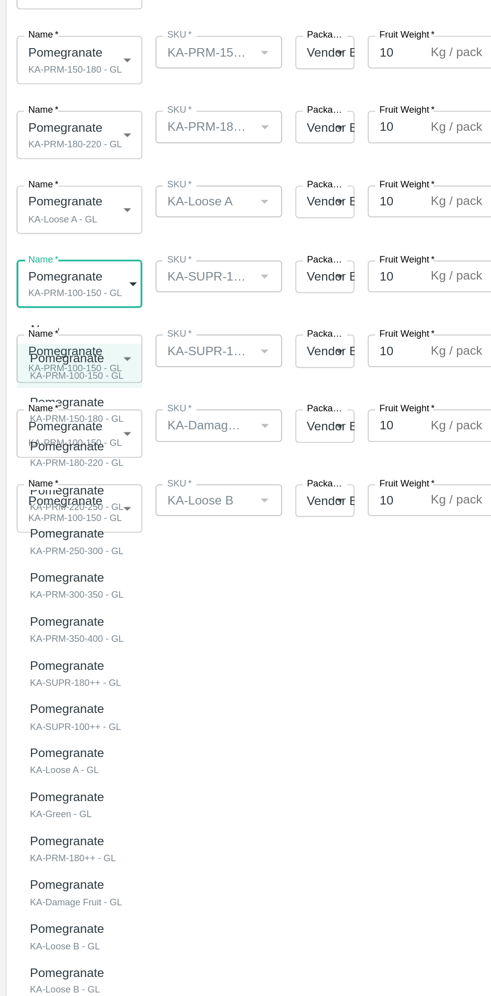
click at [52, 604] on p "Pomegranate" at bounding box center [43, 604] width 50 height 11
type input "1968895"
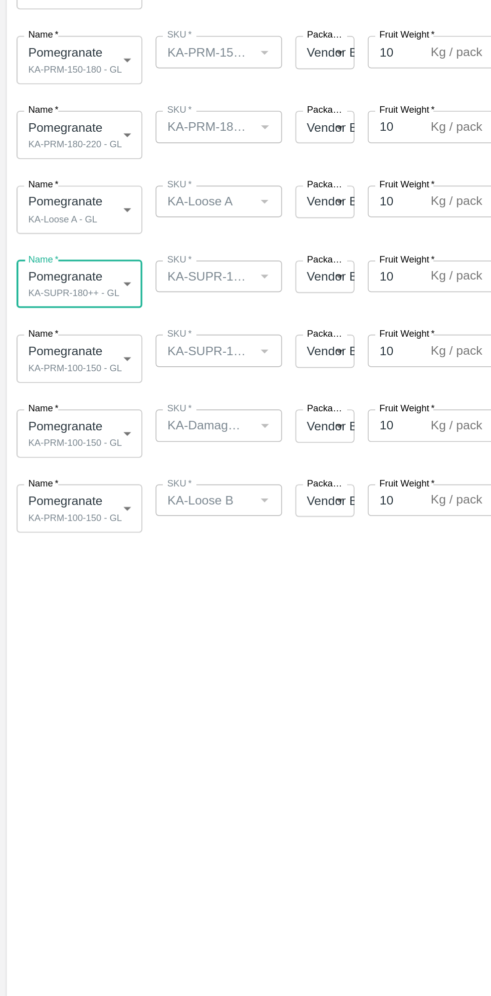
click at [59, 415] on body "Supply Chain Add Shipment for PO-172878 Type DC DC MO's Customer Customer (Mate…" at bounding box center [245, 498] width 491 height 996
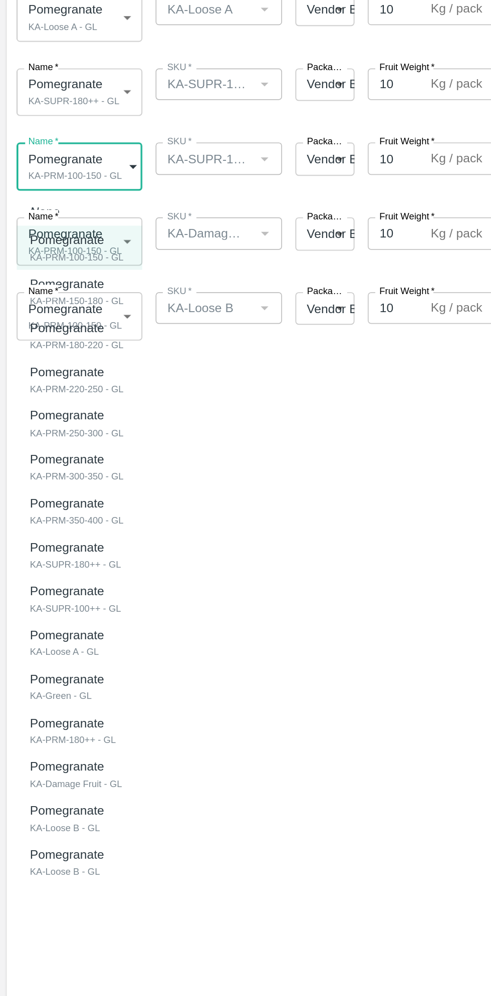
click at [62, 683] on div "KA-SUPR-100++ - GL" at bounding box center [45, 685] width 55 height 9
type input "1968896"
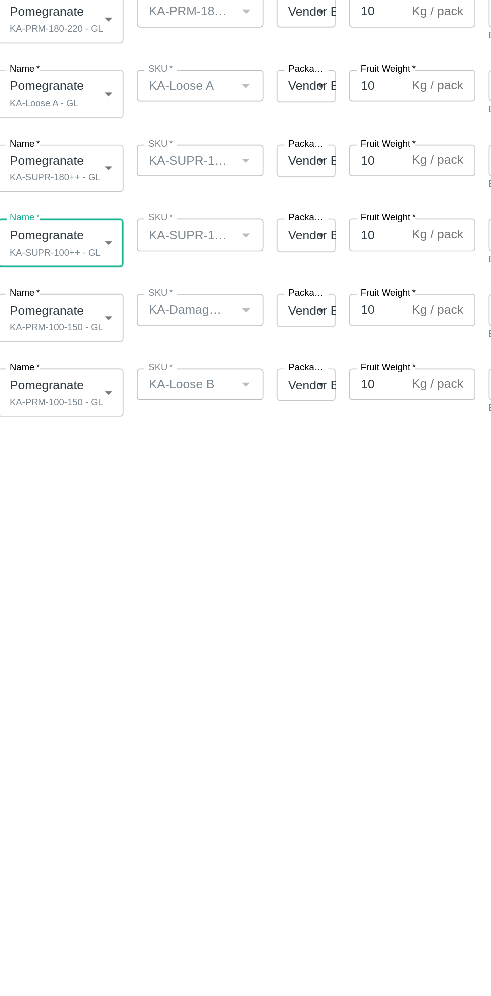
click at [66, 462] on body "Supply Chain Add Shipment for PO-172878 Type DC DC MO's Customer Customer (Mate…" at bounding box center [245, 498] width 491 height 996
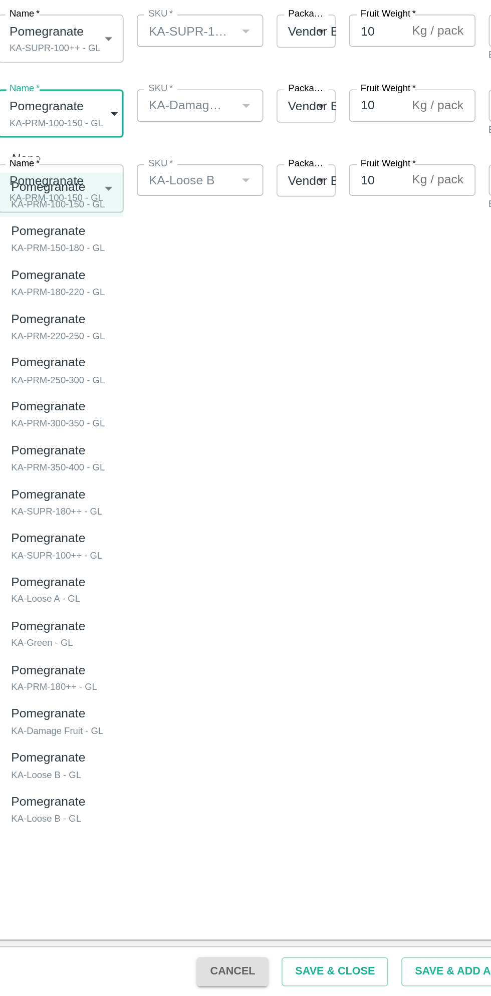
click at [68, 832] on div "KA-Damage Fruit - GL" at bounding box center [46, 836] width 56 height 9
type input "1968900"
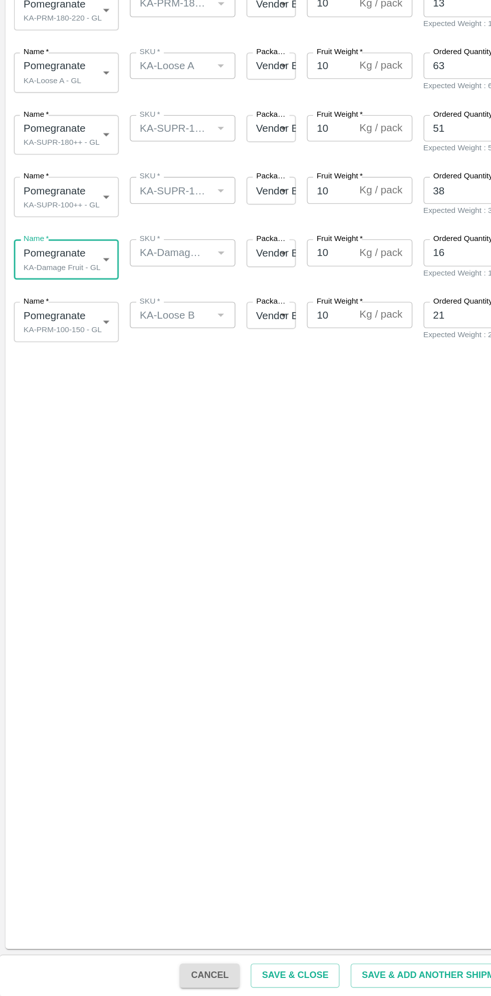
click at [59, 508] on body "Supply Chain Add Shipment for PO-172878 Type DC DC MO's Customer Customer (Mate…" at bounding box center [245, 498] width 491 height 996
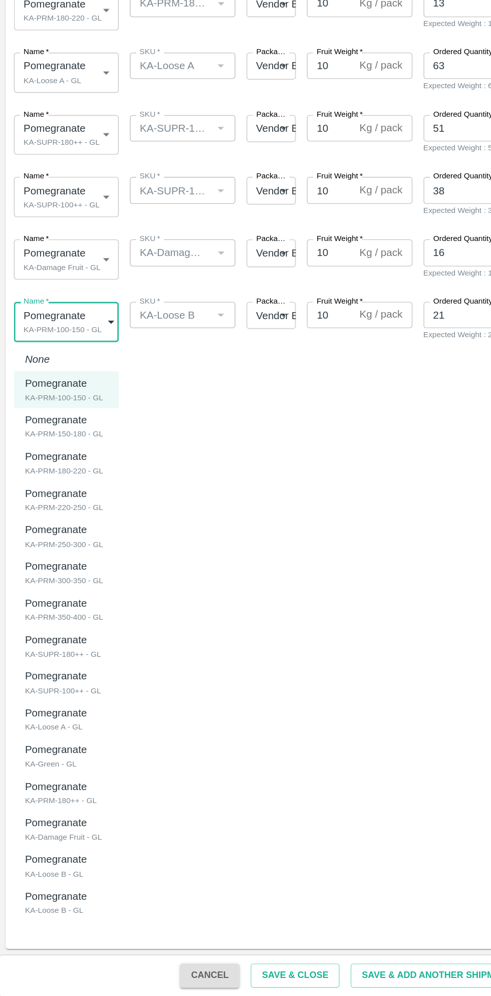
click at [49, 901] on p "Pomegranate" at bounding box center [40, 897] width 45 height 11
type input "1968901"
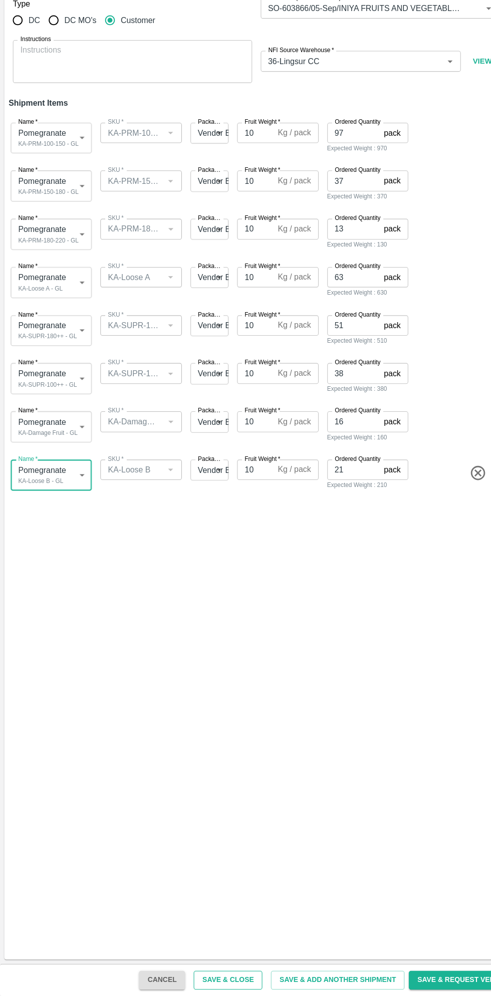
click at [233, 980] on button "Save & Close" at bounding box center [213, 982] width 64 height 18
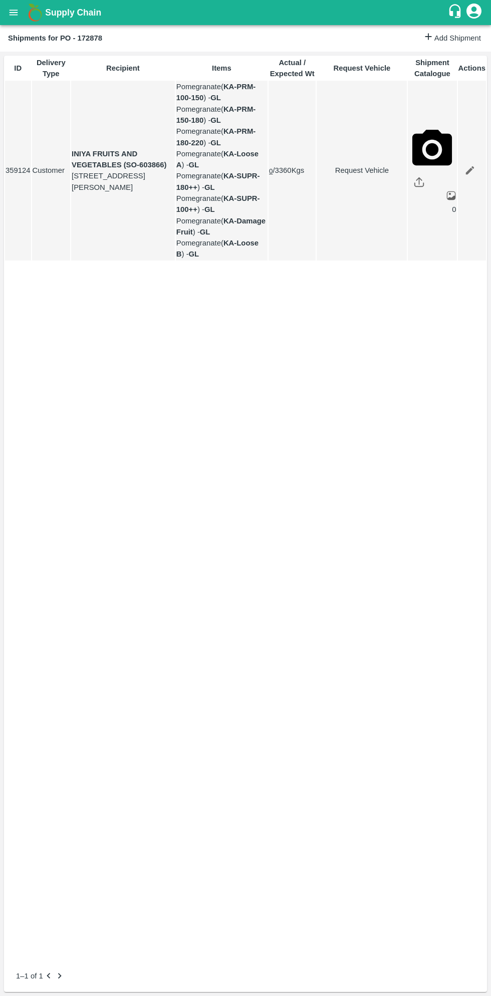
click at [34, 36] on b "Shipments for PO - 172878" at bounding box center [55, 38] width 94 height 8
click at [183, 453] on div "ID Delivery Type Recipient Items Actual / Expected Wt Request Vehicle Shipment …" at bounding box center [245, 508] width 483 height 905
click at [19, 14] on icon "open drawer" at bounding box center [13, 12] width 11 height 11
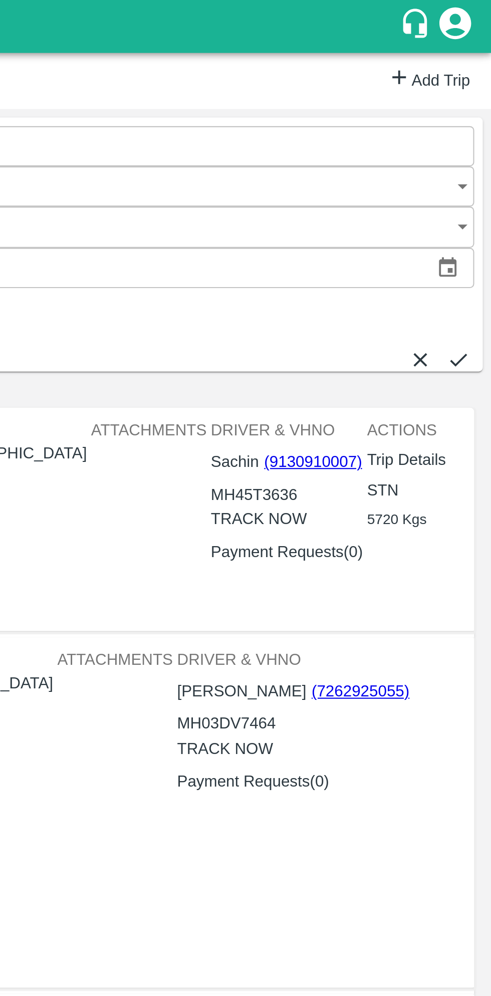
click at [461, 35] on link "Add Trip" at bounding box center [461, 38] width 39 height 15
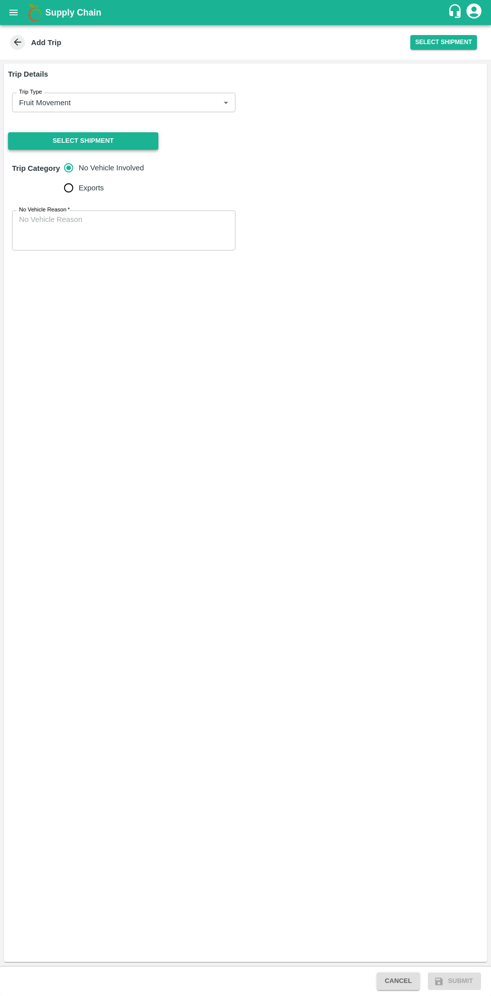
click at [119, 132] on button "Select Shipment" at bounding box center [83, 141] width 150 height 18
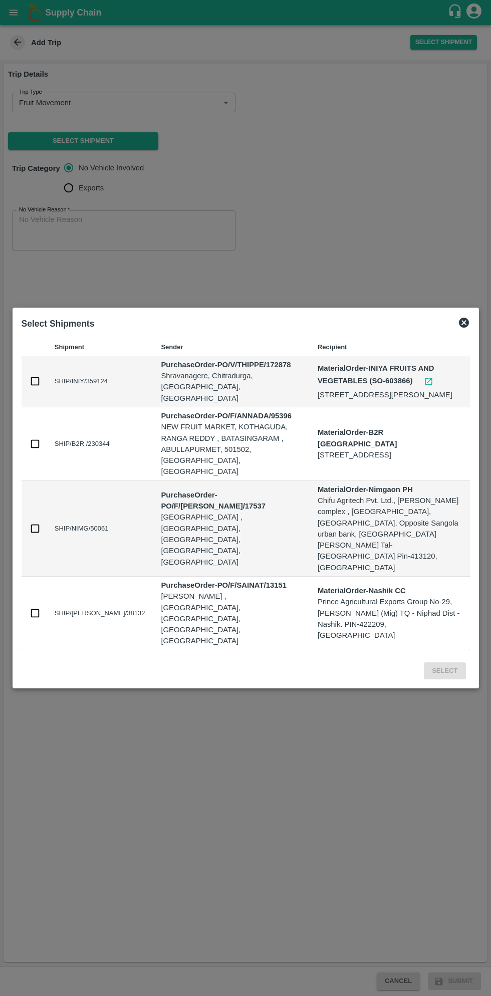
click at [40, 387] on input "checkbox" at bounding box center [35, 381] width 11 height 11
checkbox input "true"
click at [449, 663] on button "Select" at bounding box center [445, 672] width 42 height 18
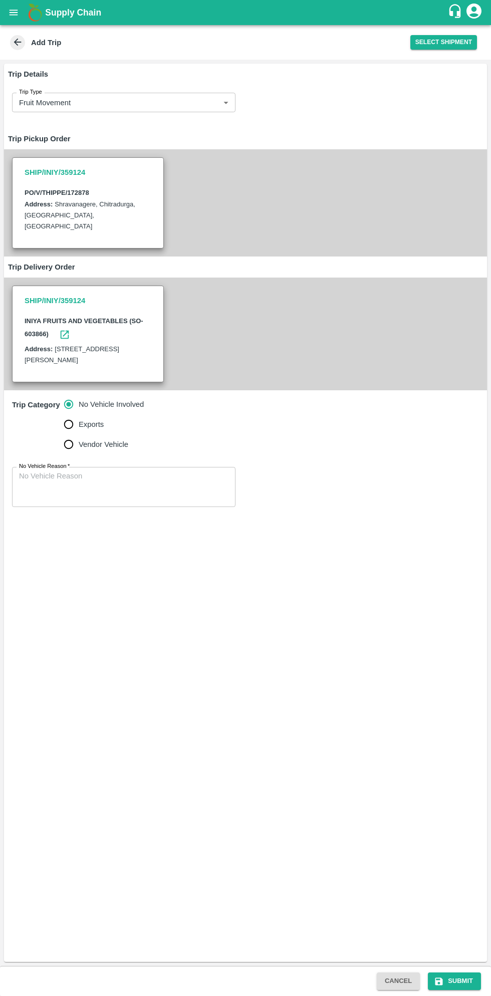
click at [69, 444] on input "Vendor Vehicle" at bounding box center [69, 444] width 20 height 20
radio input "true"
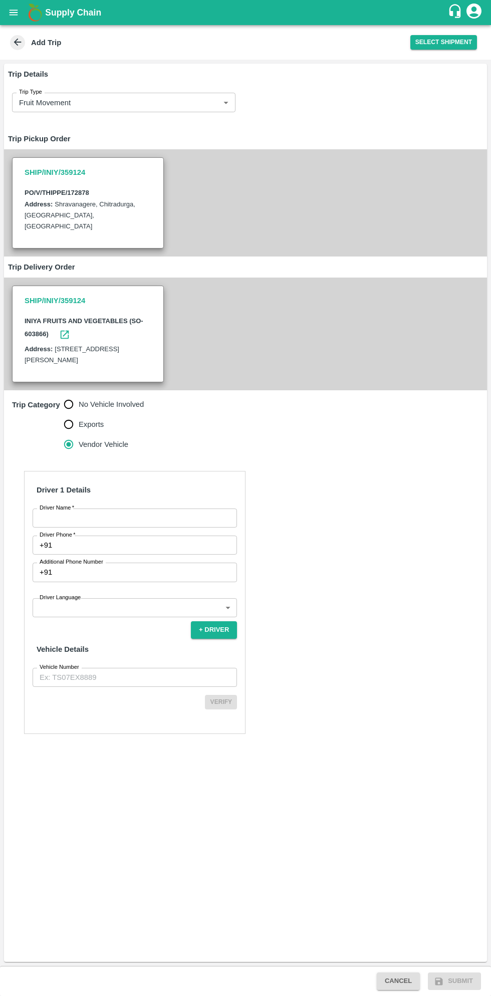
click at [139, 514] on input "Driver Name   *" at bounding box center [135, 518] width 204 height 19
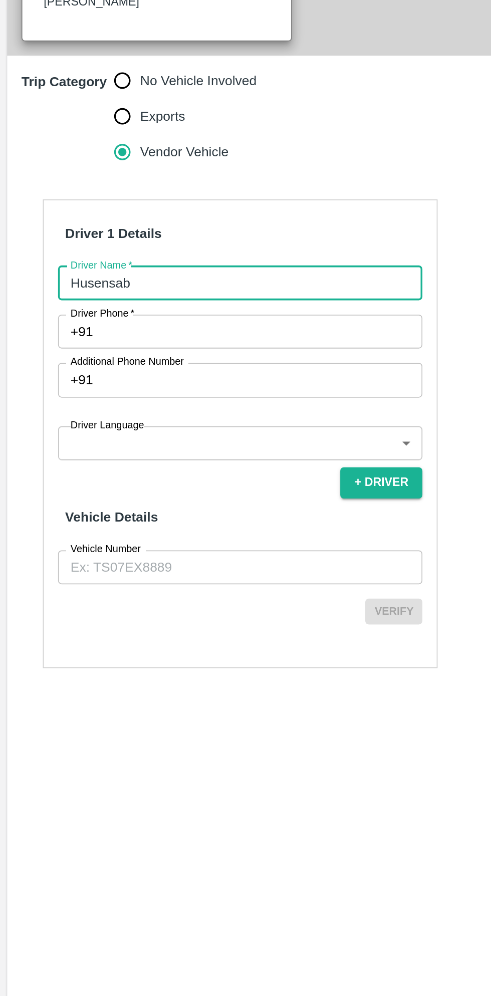
type input "Husensab"
click at [157, 545] on input "Driver Phone   *" at bounding box center [146, 545] width 181 height 19
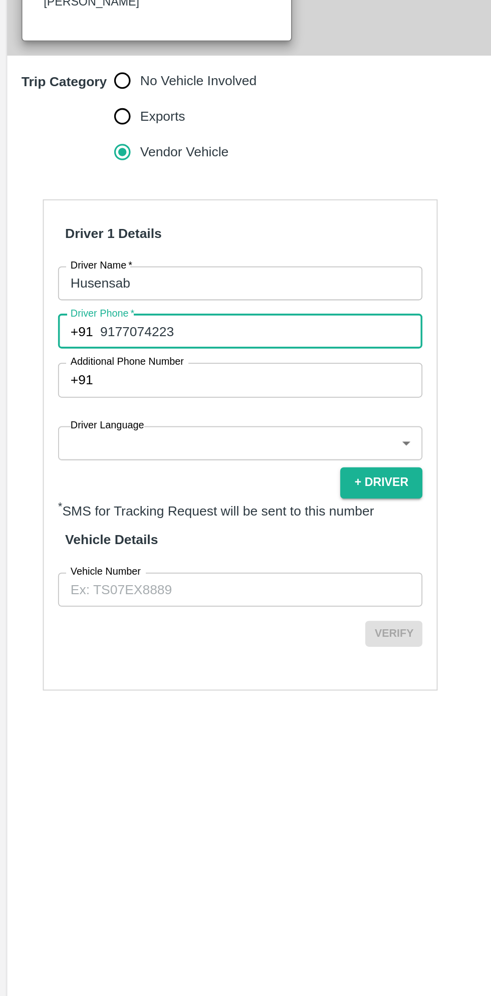
type input "9177074223"
click at [130, 607] on body "Supply Chain Add Trip Select Shipment Trip Details Trip Type Fruit Movement 1 T…" at bounding box center [245, 498] width 491 height 996
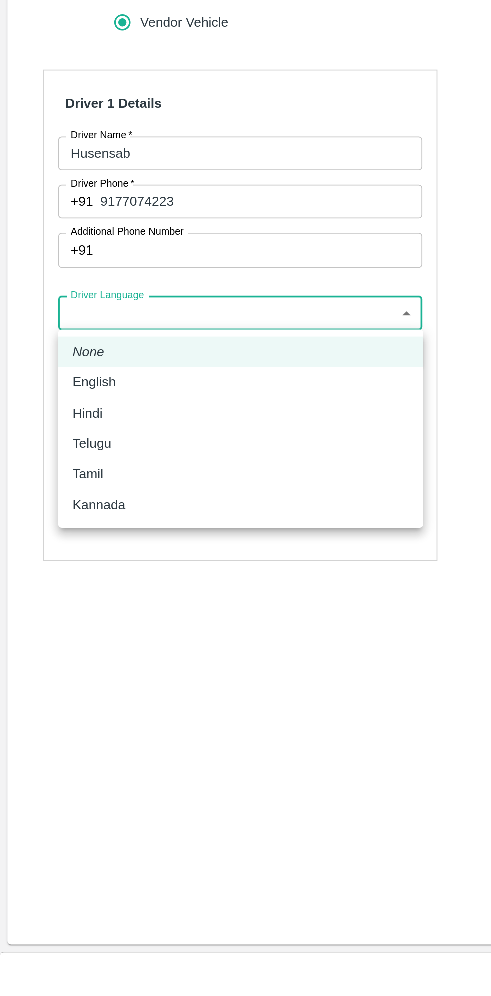
click at [67, 719] on p "Kannada" at bounding box center [56, 715] width 30 height 11
type input "ka"
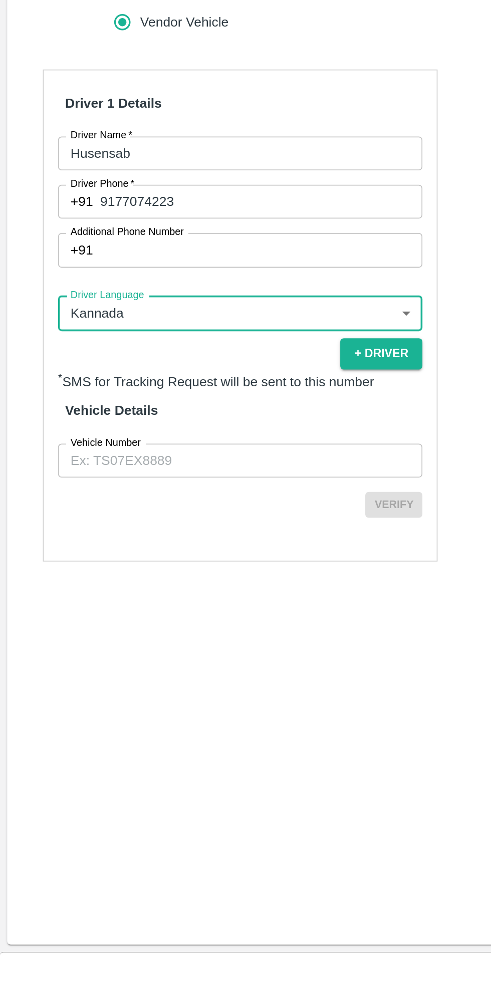
click at [154, 688] on input "Vehicle Number" at bounding box center [135, 690] width 204 height 19
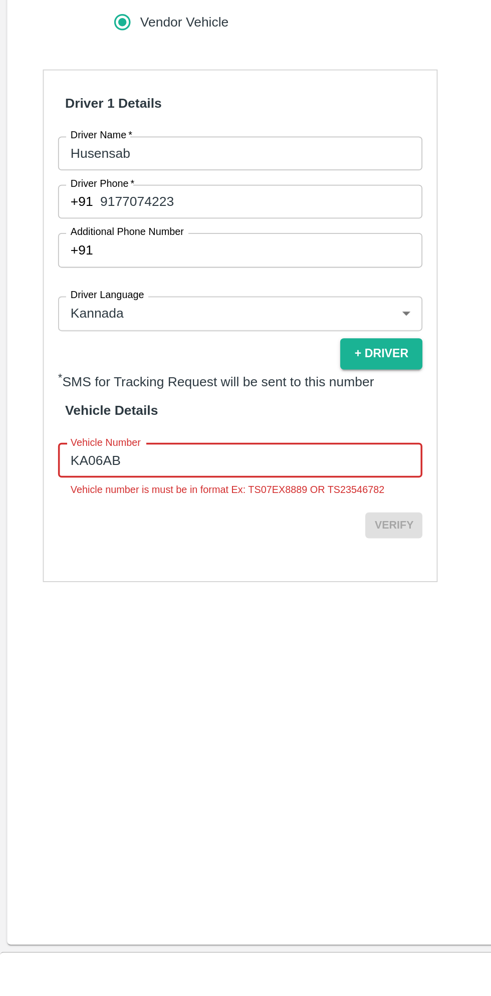
click at [138, 691] on input "KA06AB" at bounding box center [135, 690] width 204 height 19
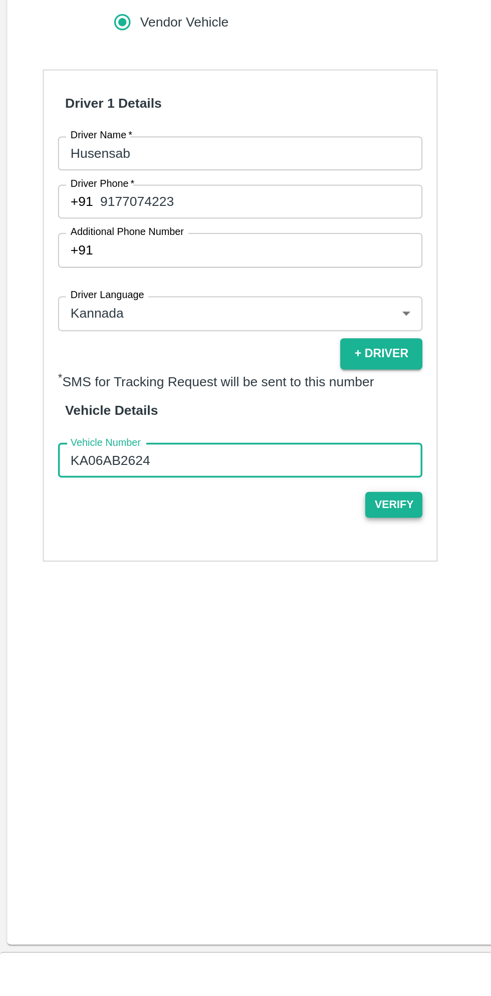
type input "KA06AB2624"
click at [226, 712] on button "Verify" at bounding box center [221, 715] width 32 height 15
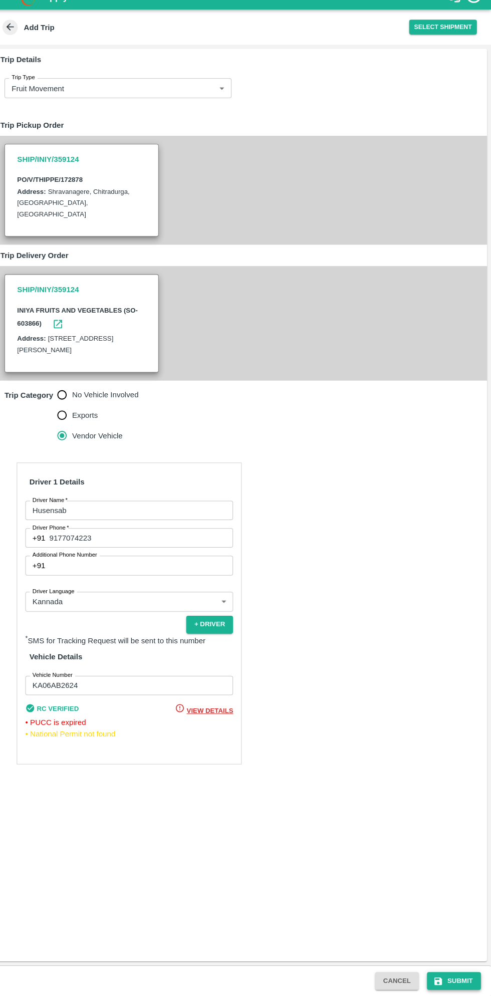
click at [454, 981] on button "Submit" at bounding box center [454, 982] width 53 height 18
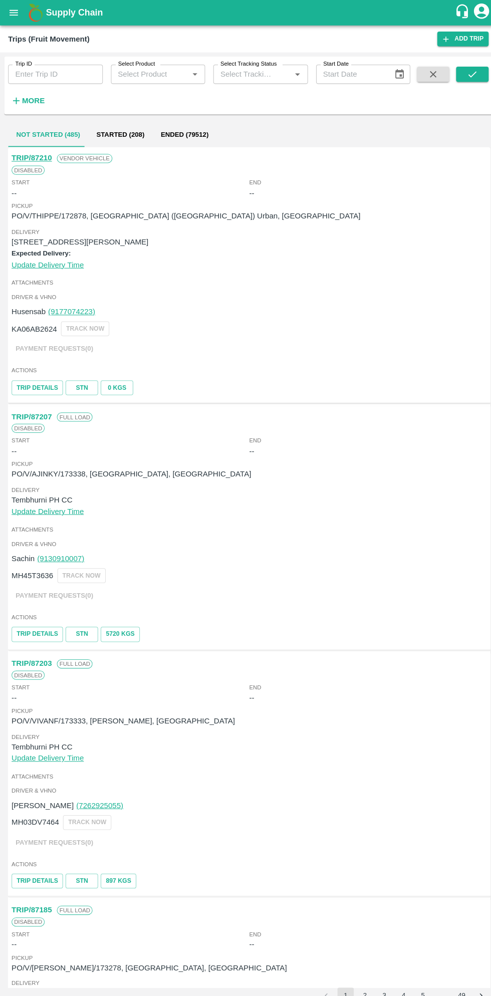
click at [13, 13] on icon "open drawer" at bounding box center [14, 13] width 9 height 6
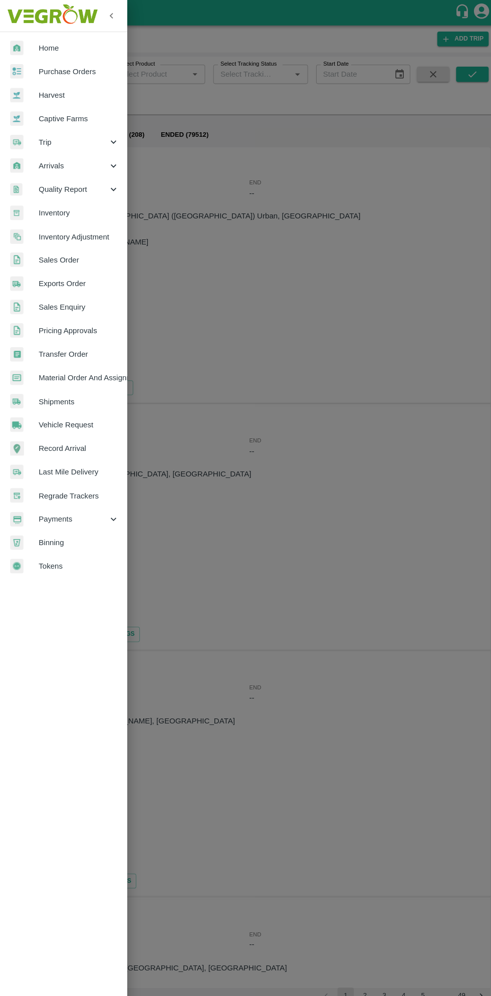
click at [81, 72] on span "Purchase Orders" at bounding box center [77, 70] width 79 height 11
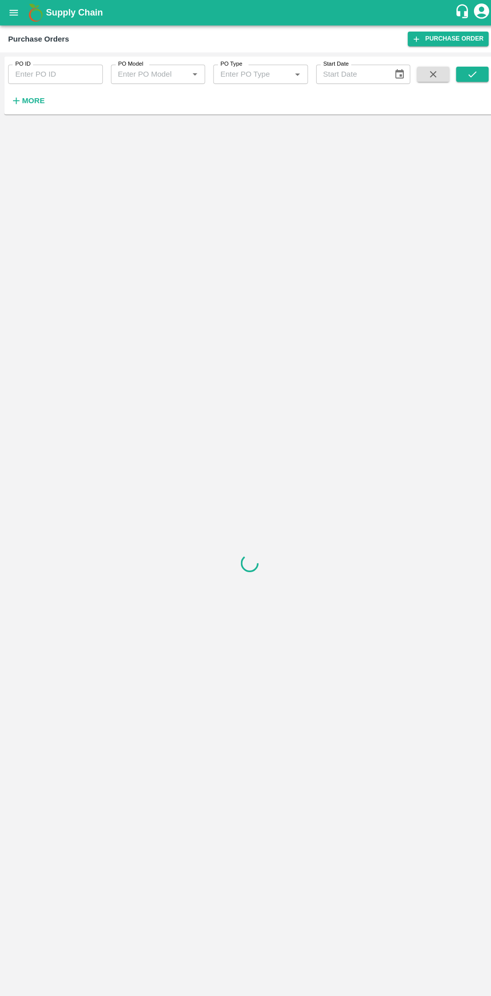
click at [39, 99] on strong "More" at bounding box center [33, 99] width 23 height 8
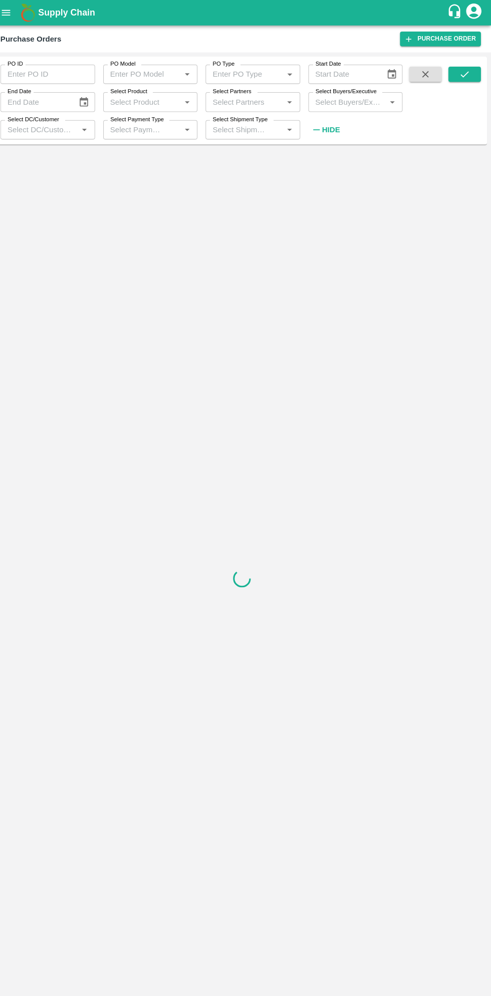
click at [357, 100] on input "Select Buyers/Executive" at bounding box center [349, 100] width 71 height 13
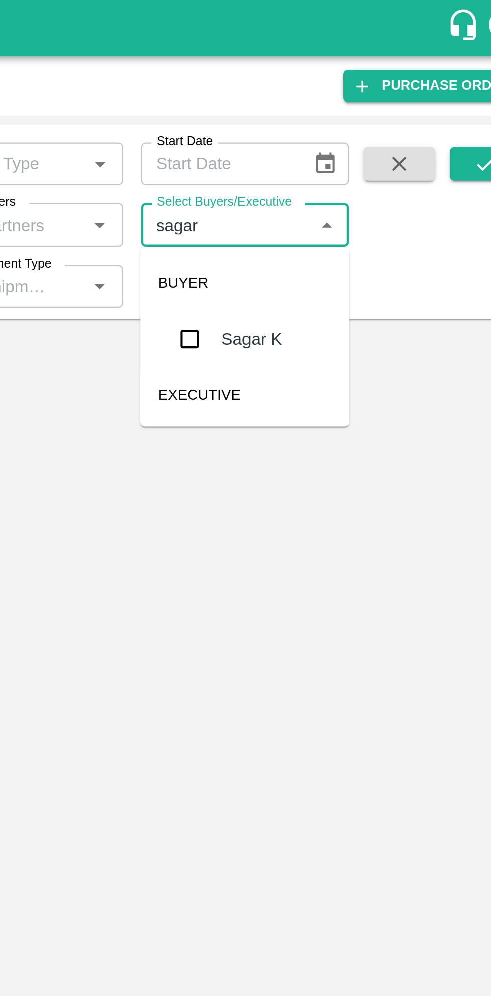
type input "sagar"
click at [394, 65] on button "Choose date" at bounding box center [393, 73] width 19 height 19
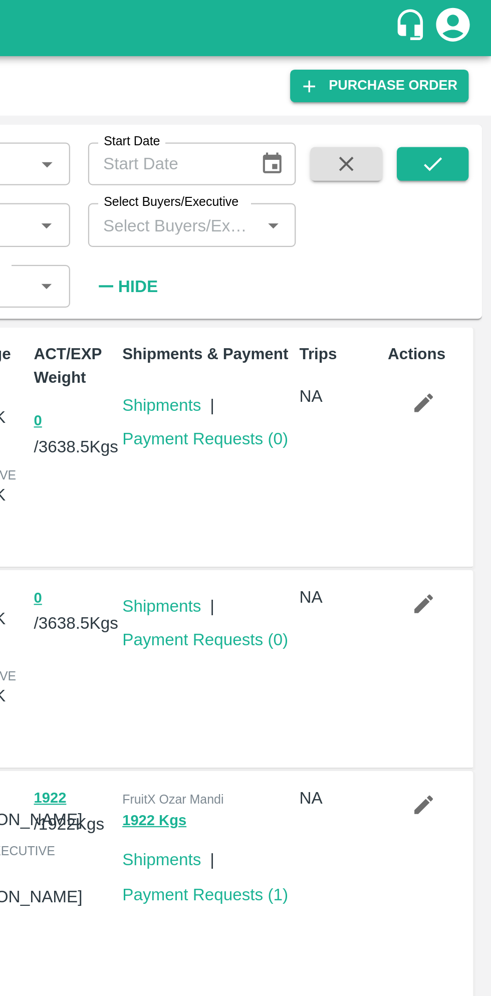
click at [368, 103] on input "Select Buyers/Executive" at bounding box center [349, 100] width 71 height 13
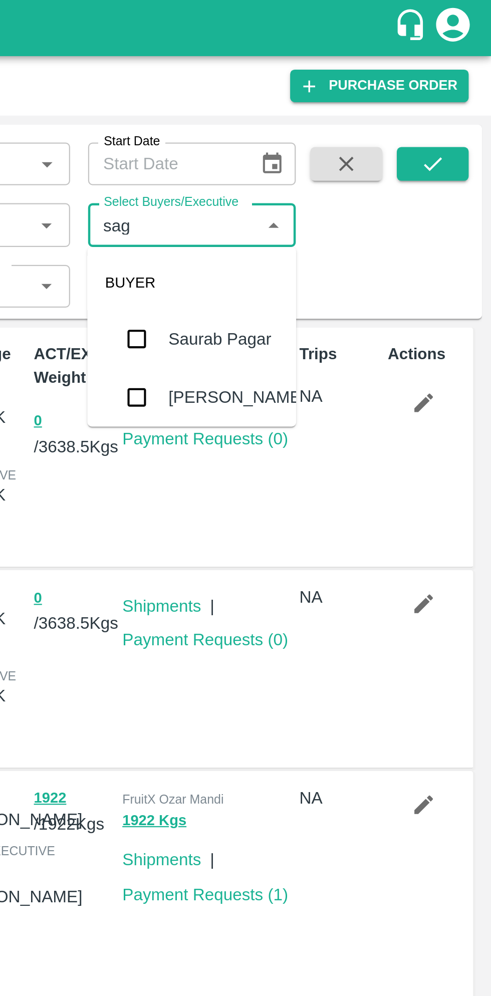
type input "saga"
click at [333, 158] on input "checkbox" at bounding box center [333, 151] width 20 height 20
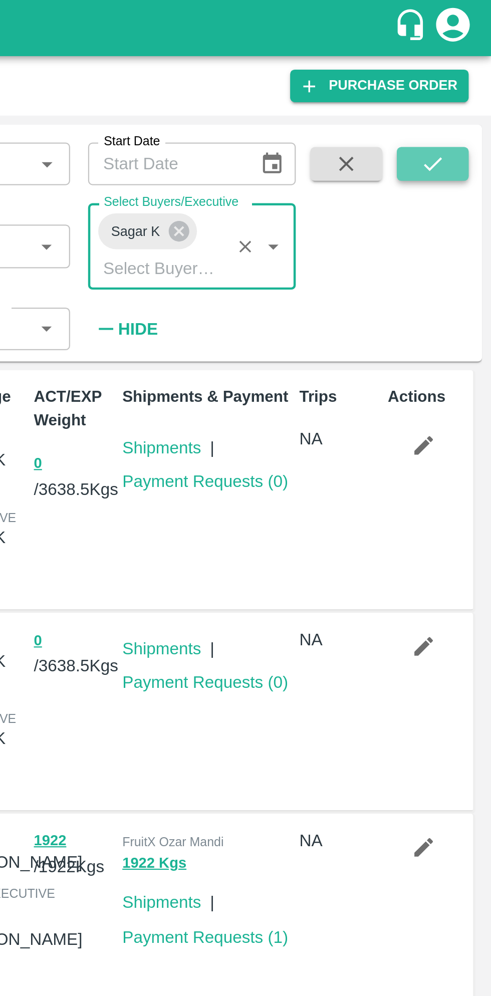
click at [467, 76] on icon "submit" at bounding box center [465, 73] width 11 height 11
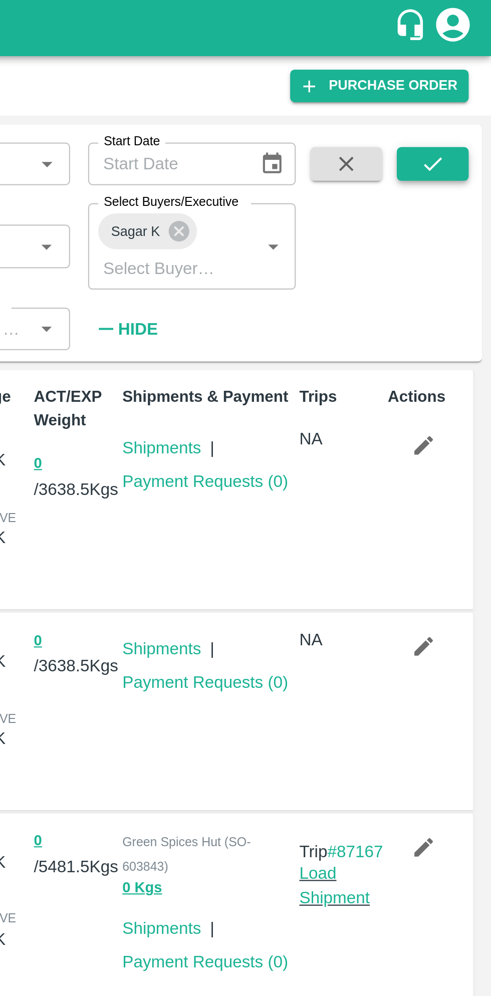
click at [467, 73] on icon "submit" at bounding box center [465, 73] width 8 height 6
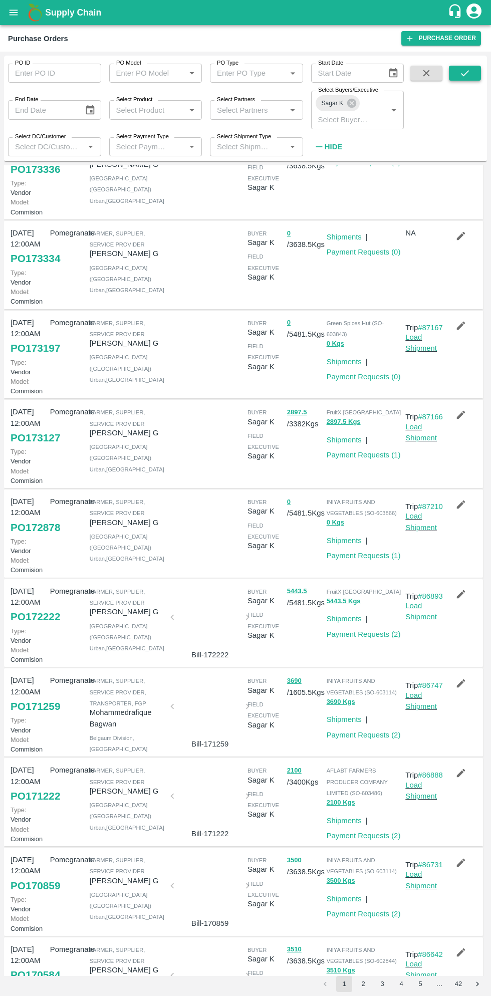
scroll to position [65, 0]
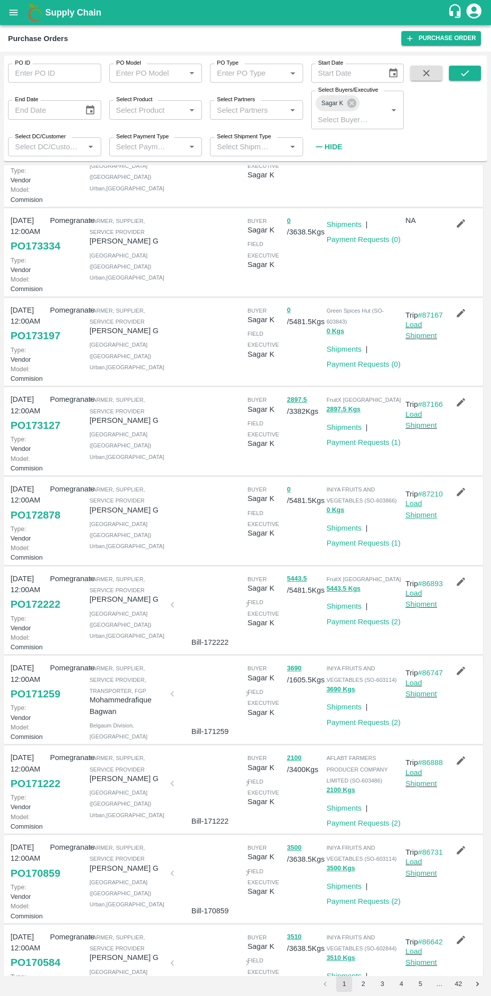
click at [423, 519] on link "Load Shipment" at bounding box center [421, 509] width 32 height 19
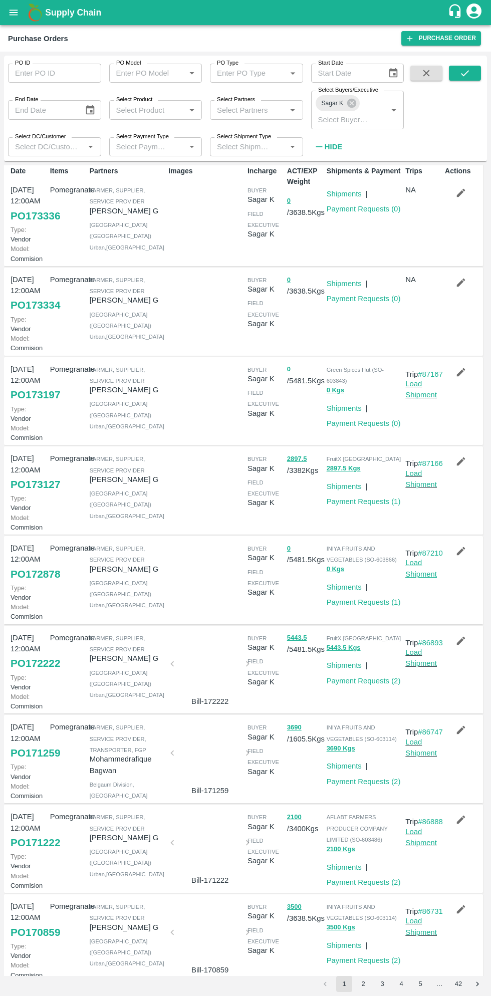
scroll to position [0, 0]
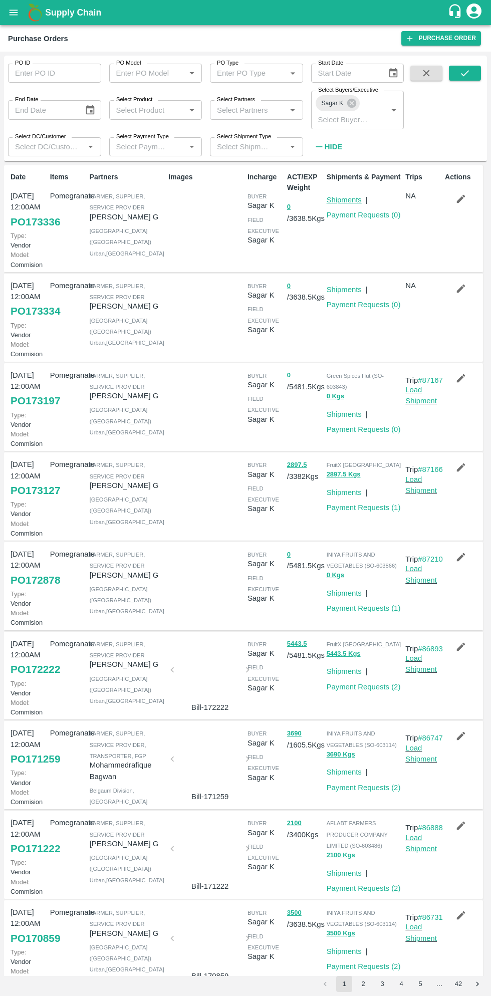
click at [349, 199] on link "Shipments" at bounding box center [344, 200] width 35 height 8
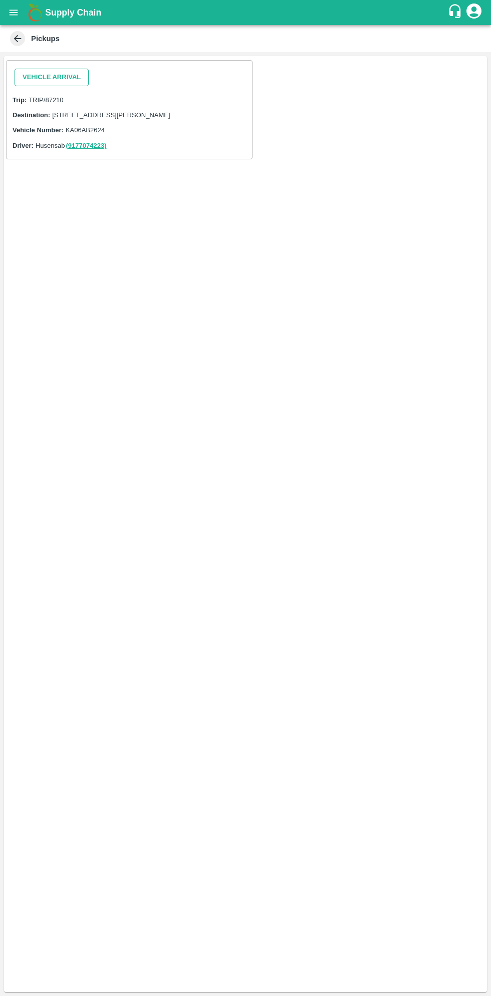
click at [60, 76] on button "Vehicle Arrival" at bounding box center [52, 78] width 74 height 18
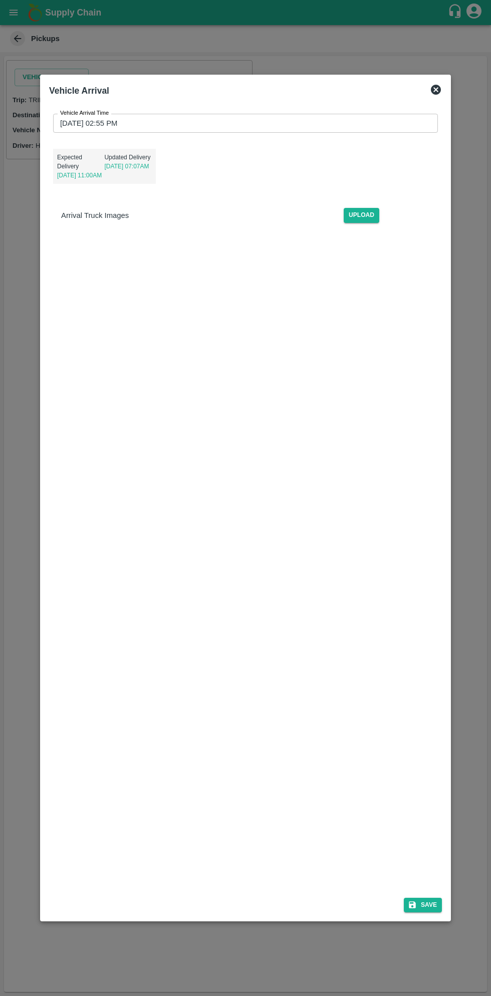
click at [186, 121] on input "[DATE] 02:55 PM" at bounding box center [242, 123] width 378 height 19
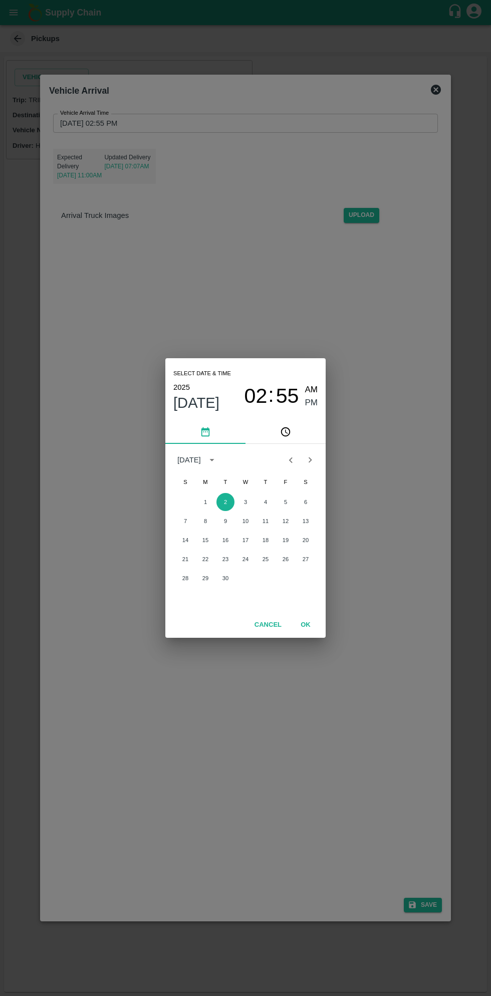
click at [198, 400] on span "Sep 2" at bounding box center [196, 403] width 46 height 18
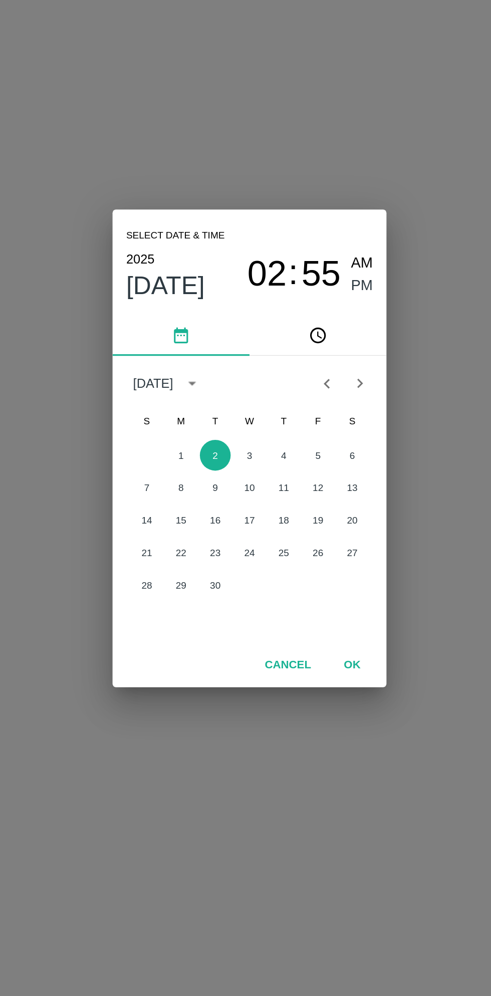
click at [291, 460] on icon "Previous month" at bounding box center [290, 460] width 11 height 11
click at [187, 595] on button "31" at bounding box center [185, 597] width 18 height 18
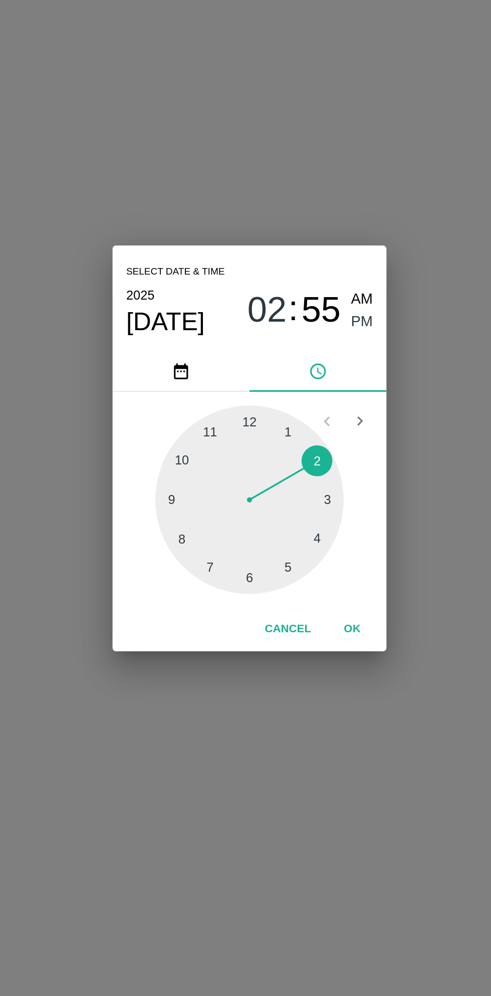
click at [198, 525] on div at bounding box center [245, 528] width 110 height 110
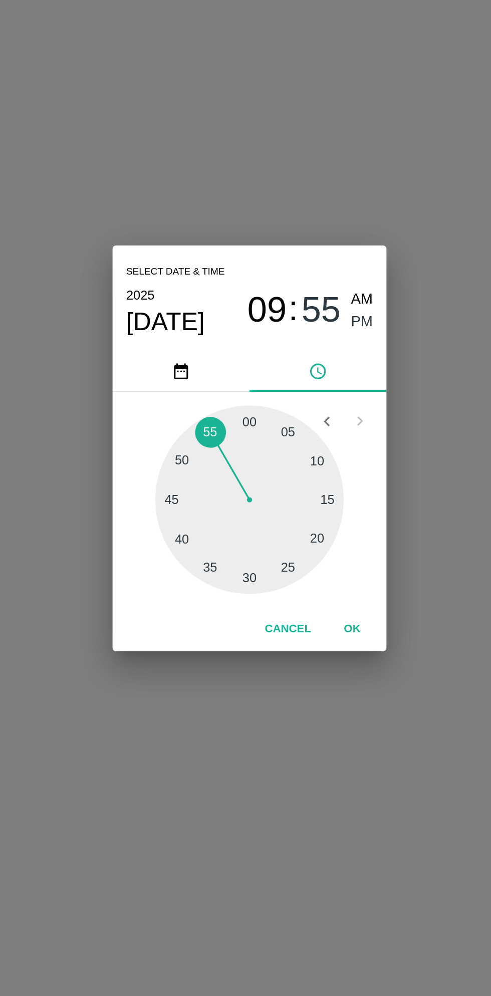
click at [312, 406] on span "AM" at bounding box center [311, 411] width 13 height 14
type input "31/08/2025 09:55 AM"
click at [310, 610] on button "OK" at bounding box center [306, 604] width 32 height 18
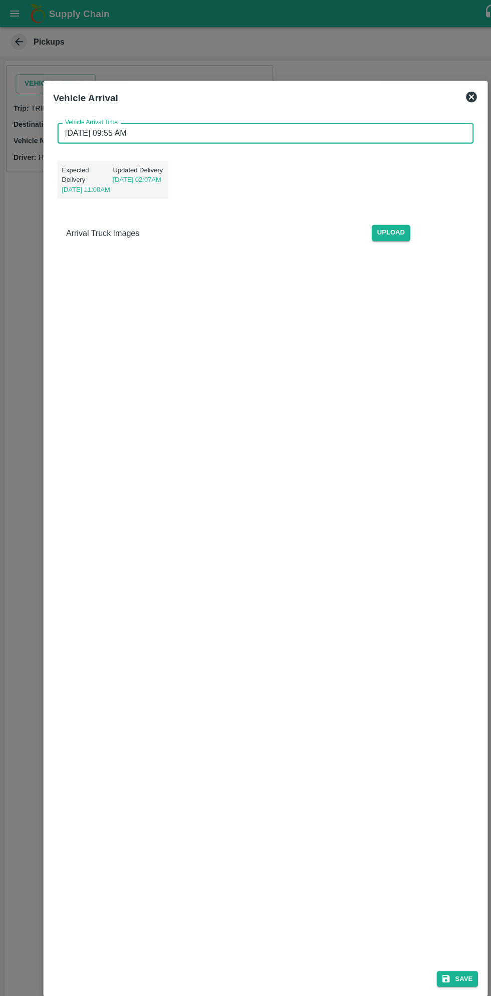
scroll to position [2, 0]
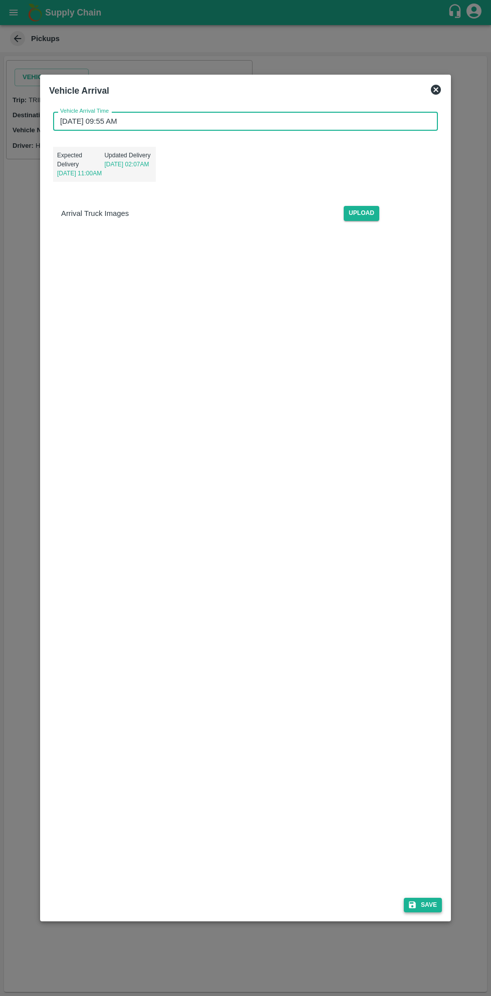
click at [415, 905] on icon "submit" at bounding box center [412, 905] width 7 height 7
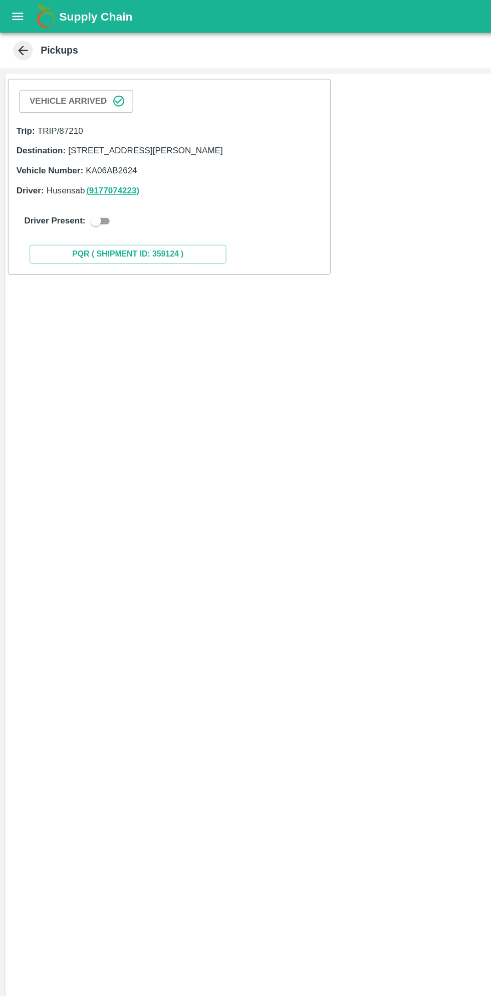
click at [63, 175] on input "checkbox" at bounding box center [73, 169] width 36 height 12
checkbox input "true"
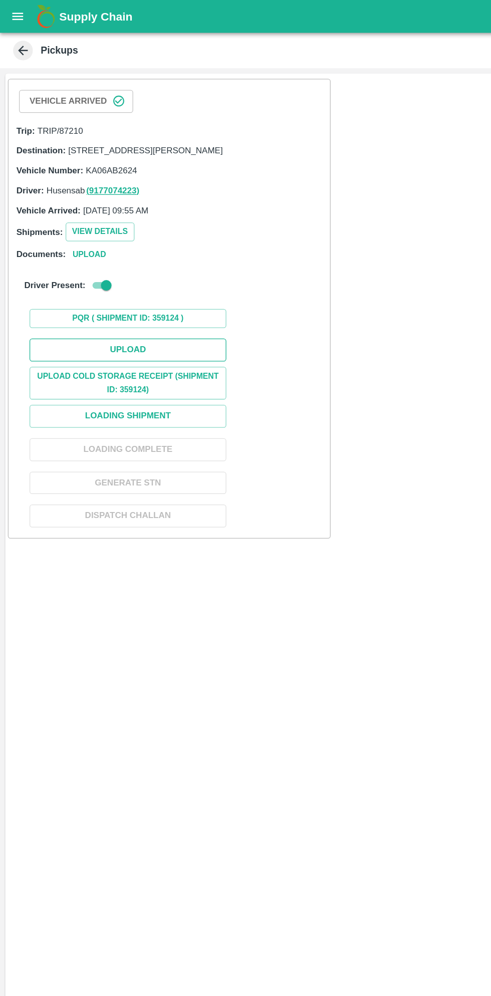
click at [127, 273] on button "Upload" at bounding box center [98, 268] width 150 height 18
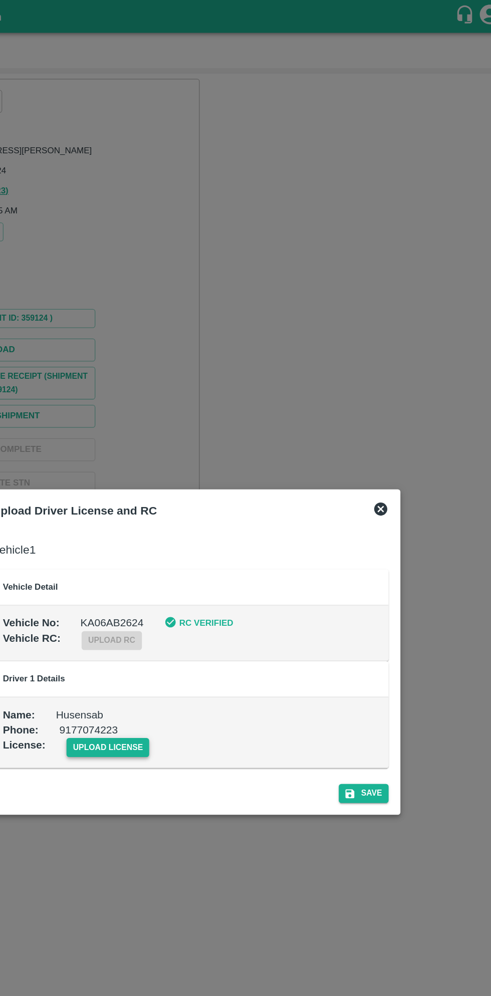
click at [187, 571] on span "upload license" at bounding box center [183, 571] width 64 height 15
click at [0, 0] on input "upload license" at bounding box center [0, 0] width 0 height 0
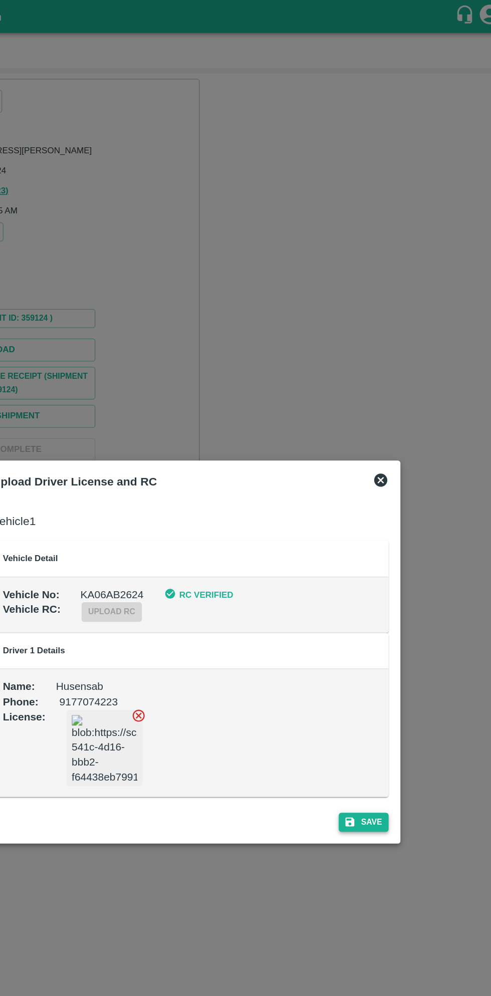
click at [372, 631] on icon "submit" at bounding box center [367, 627] width 9 height 9
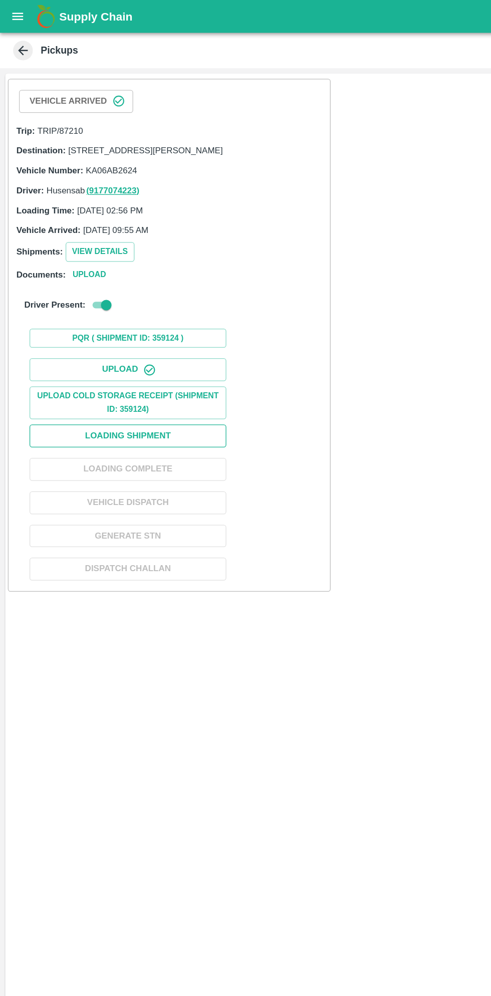
click at [137, 338] on button "Loading Shipment" at bounding box center [98, 333] width 150 height 18
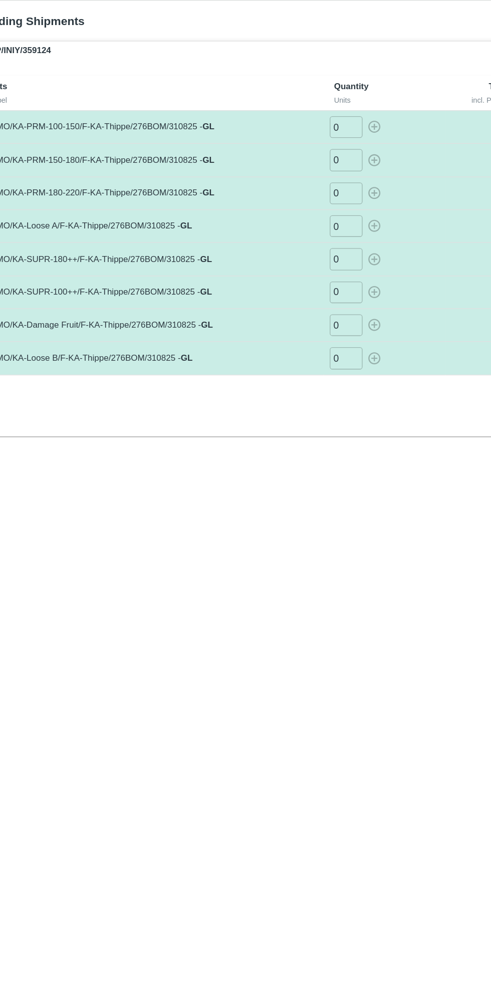
click at [292, 121] on input "0" at bounding box center [292, 122] width 25 height 17
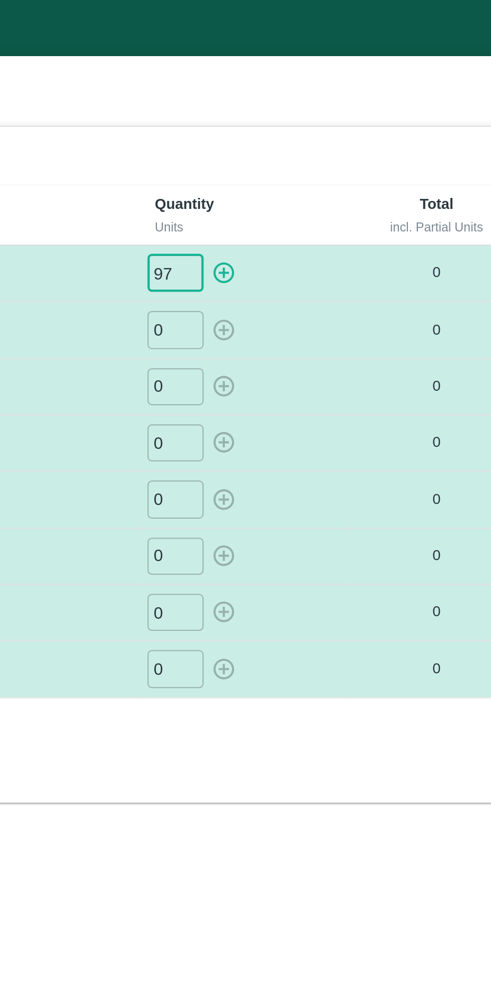
type input "97"
type input "37"
type input "13"
click at [358, 237] on td "0 ​" at bounding box center [322, 248] width 93 height 25
click at [291, 199] on input "0" at bounding box center [292, 197] width 25 height 17
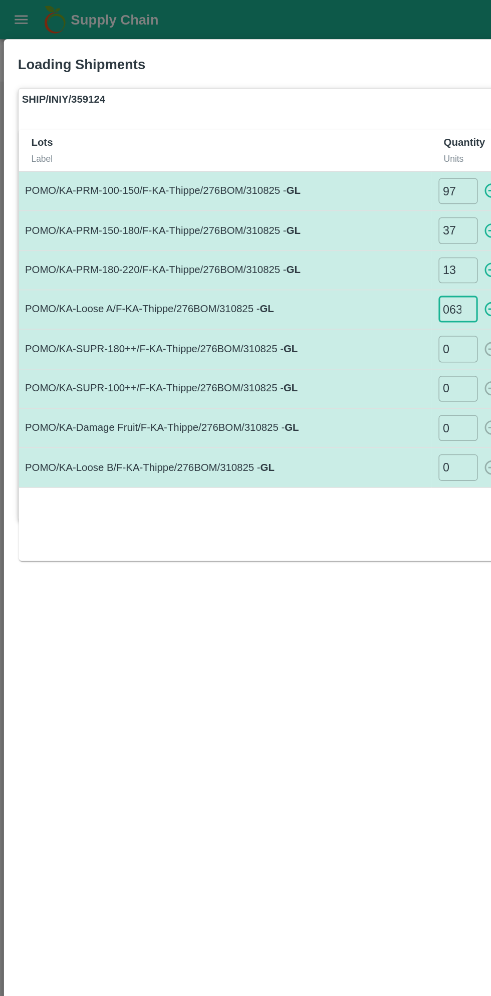
type input "063"
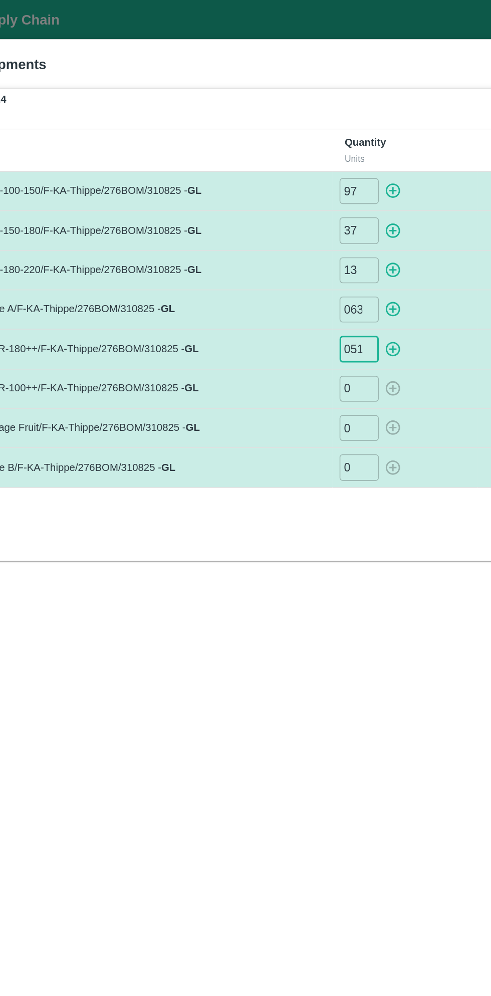
type input "051"
click at [296, 247] on input "0" at bounding box center [292, 248] width 25 height 17
type input "038"
click at [290, 271] on input "0" at bounding box center [292, 273] width 25 height 17
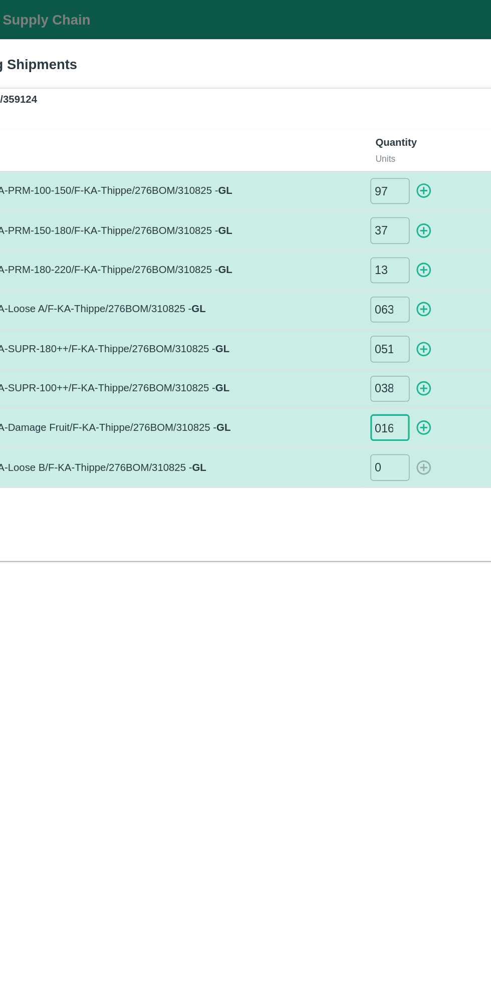
type input "016"
click at [291, 297] on input "0" at bounding box center [292, 298] width 25 height 17
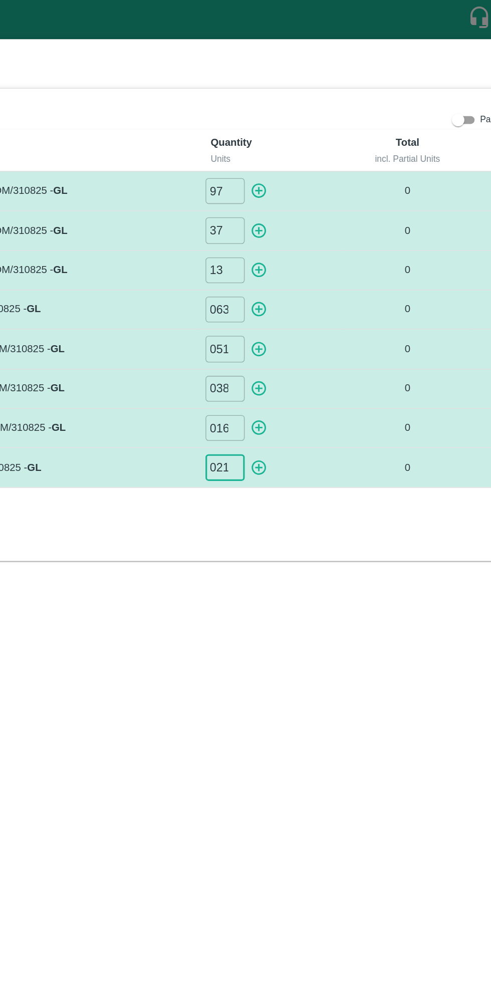
type input "021"
click at [317, 118] on icon "button" at bounding box center [314, 122] width 10 height 10
click at [314, 145] on icon "button" at bounding box center [314, 148] width 10 height 10
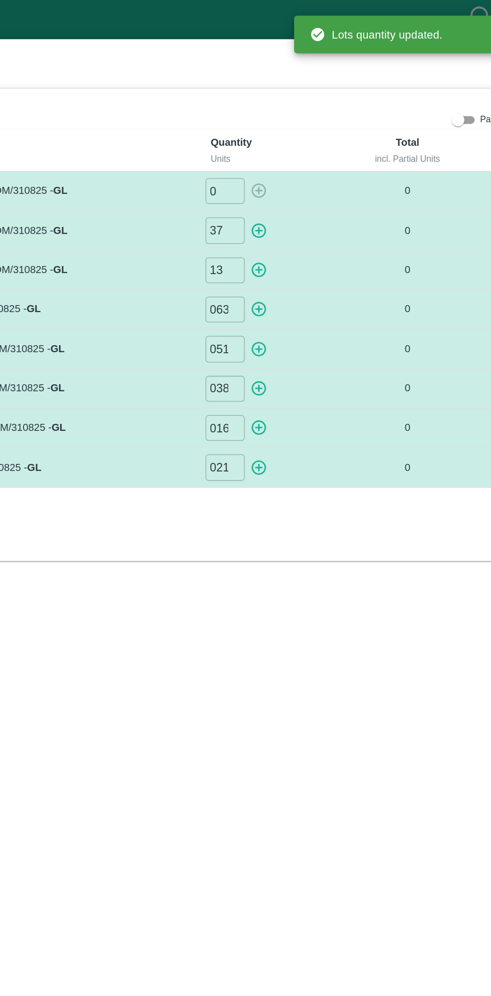
type input "97"
type input "0"
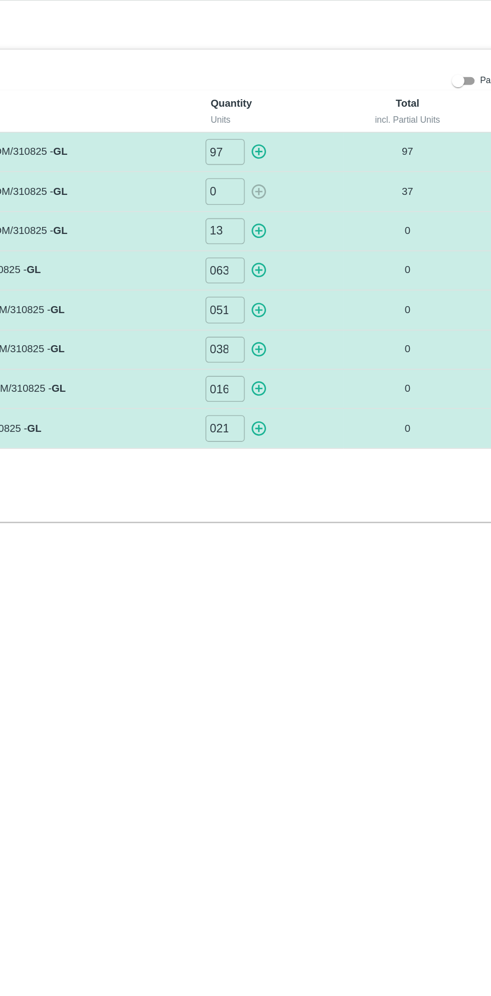
click at [316, 173] on icon "button" at bounding box center [314, 172] width 11 height 11
type input "0"
click at [317, 192] on icon "button" at bounding box center [314, 197] width 11 height 11
type input "0"
click at [316, 218] on icon "button" at bounding box center [314, 223] width 10 height 10
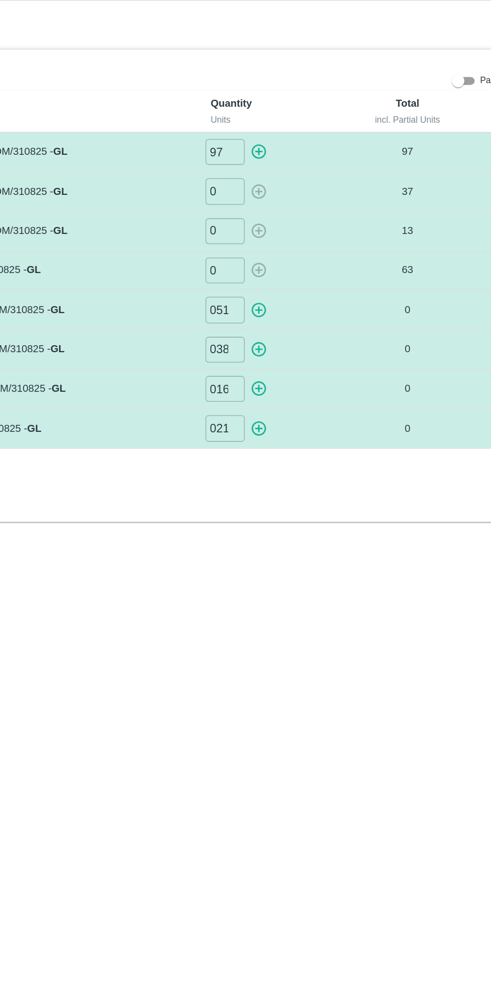
type input "0"
click at [318, 244] on icon "button" at bounding box center [314, 248] width 11 height 11
type input "0"
click at [317, 272] on icon "button" at bounding box center [314, 273] width 11 height 11
type input "0"
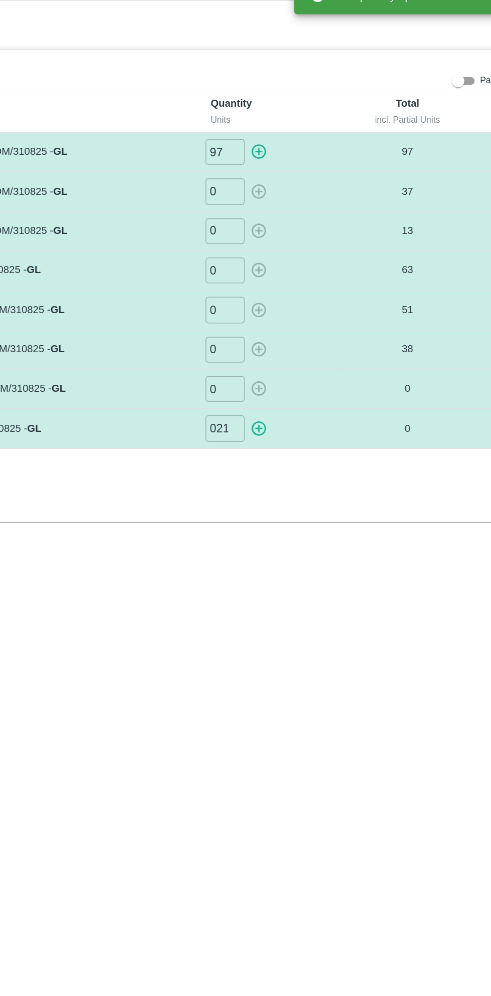
click at [314, 296] on icon "button" at bounding box center [314, 299] width 10 height 10
type input "0"
click at [313, 123] on icon "button" at bounding box center [314, 121] width 11 height 11
type input "0"
click at [294, 117] on input "0" at bounding box center [292, 122] width 25 height 17
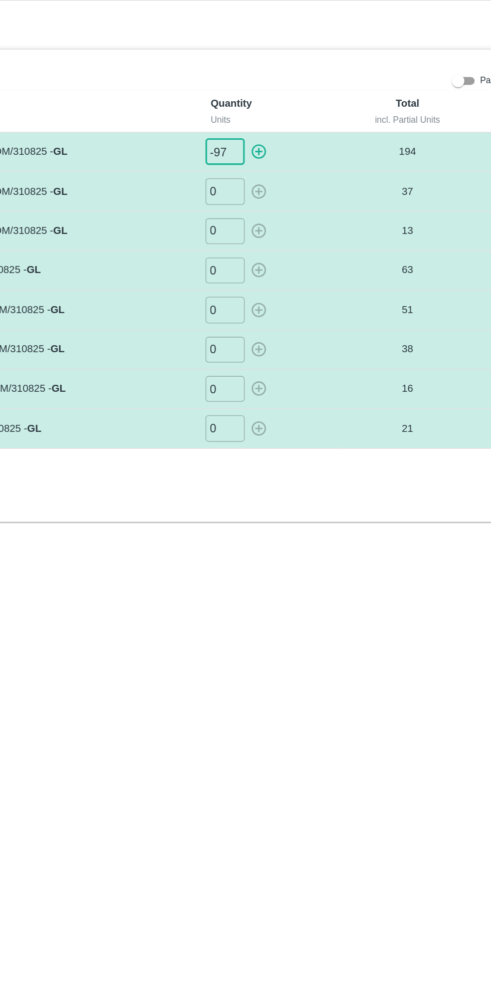
click at [317, 123] on icon "button" at bounding box center [314, 121] width 11 height 11
type input "0"
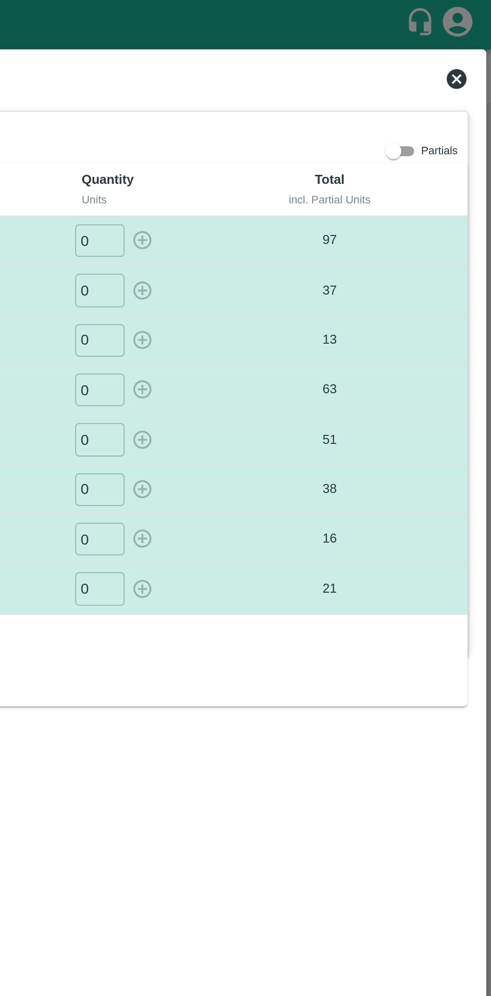
click at [474, 35] on icon at bounding box center [474, 40] width 10 height 10
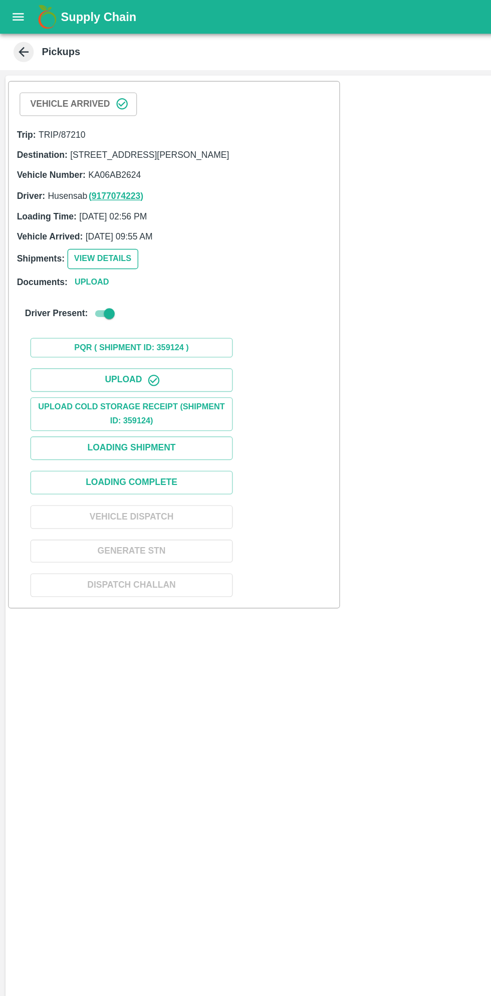
click at [75, 199] on button "View Details" at bounding box center [76, 192] width 53 height 15
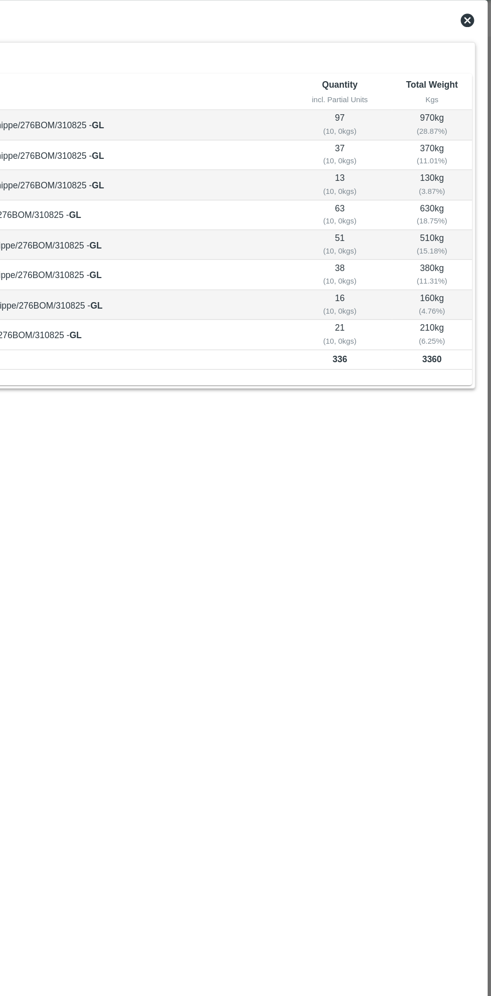
click at [472, 39] on icon at bounding box center [474, 40] width 12 height 12
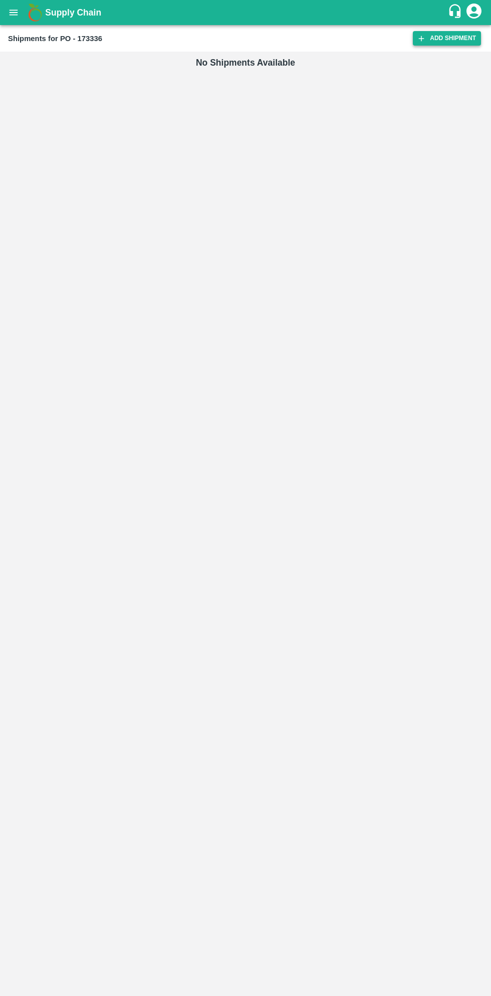
click at [450, 36] on link "Add Shipment" at bounding box center [447, 38] width 68 height 15
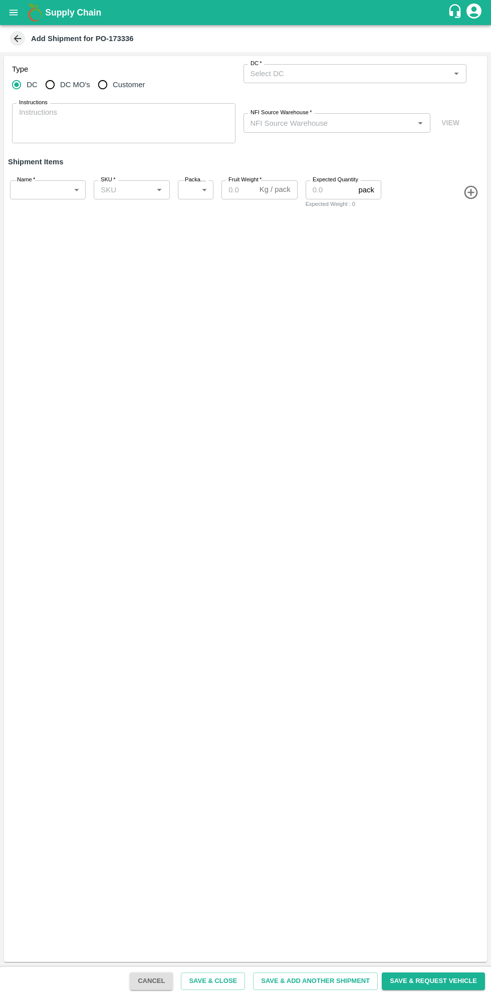
click at [105, 84] on input "Customer" at bounding box center [103, 85] width 20 height 20
radio input "true"
click at [367, 71] on input "Customer (Material Orders)   *" at bounding box center [347, 73] width 201 height 13
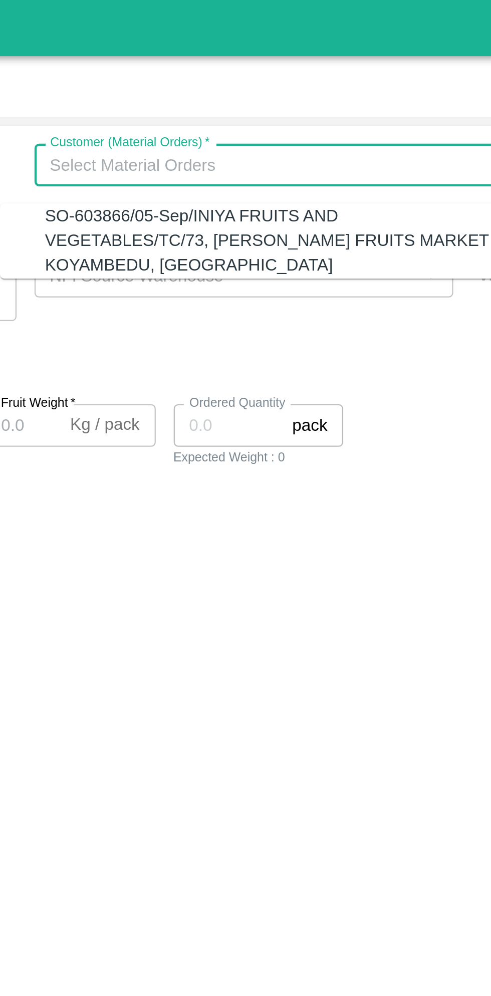
click at [373, 101] on div "SO-603866/05-Sep/INIYA FRUITS AND VEGETABLES/TC/73, [PERSON_NAME] FRUITS MARKET…" at bounding box center [349, 108] width 203 height 34
type input "SO-603866/05-Sep/INIYA FRUITS AND VEGETABLES/TC/73, [PERSON_NAME] FRUITS MARKET…"
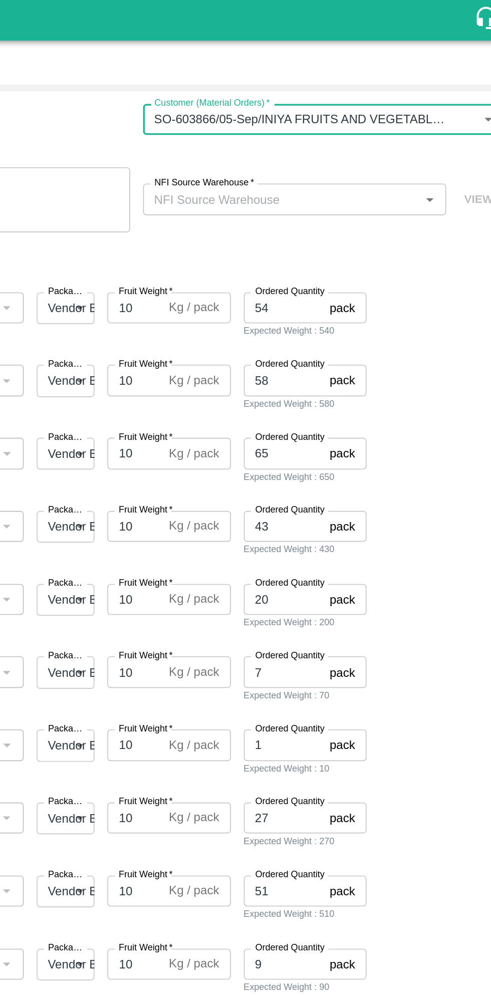
click at [341, 125] on input "NFI Source Warehouse   *" at bounding box center [329, 122] width 165 height 13
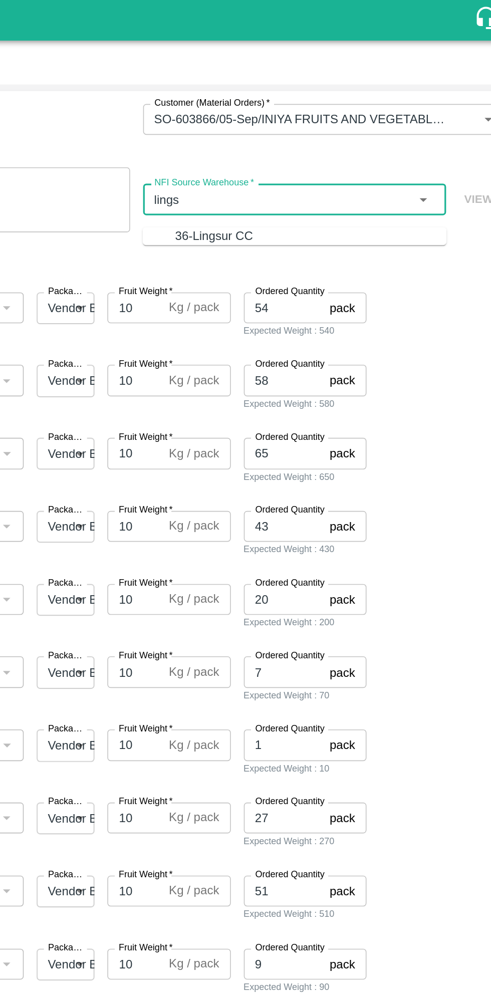
click at [369, 147] on div "36-Lingsur CC" at bounding box center [346, 145] width 167 height 11
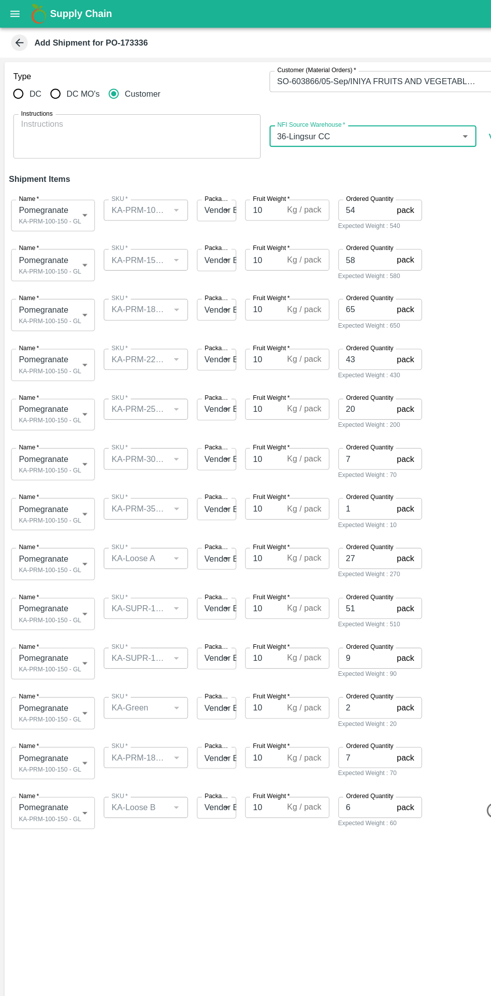
type input "36-Lingsur CC"
click at [61, 195] on body "Supply Chain Add Shipment for PO-173336 Type DC DC MO's Customer Customer (Mate…" at bounding box center [245, 498] width 491 height 996
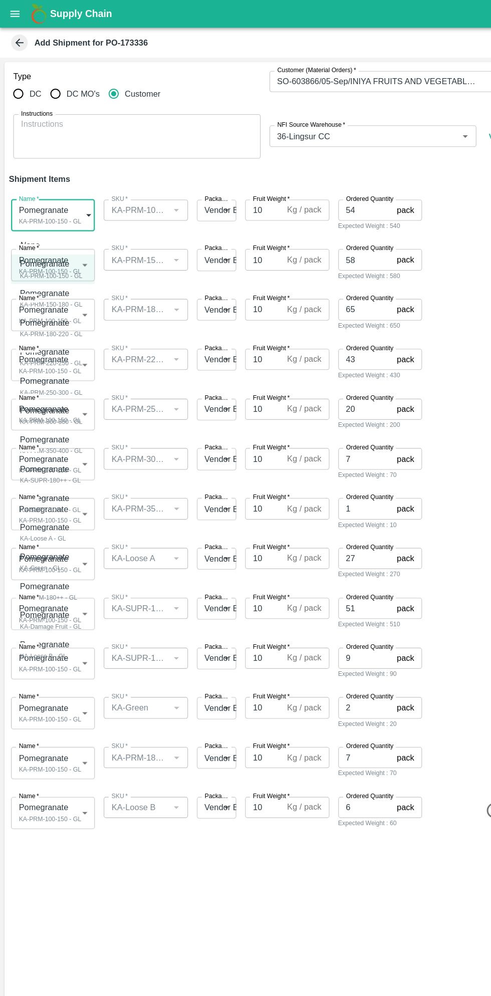
click at [65, 238] on div "Pomegranate" at bounding box center [46, 238] width 57 height 11
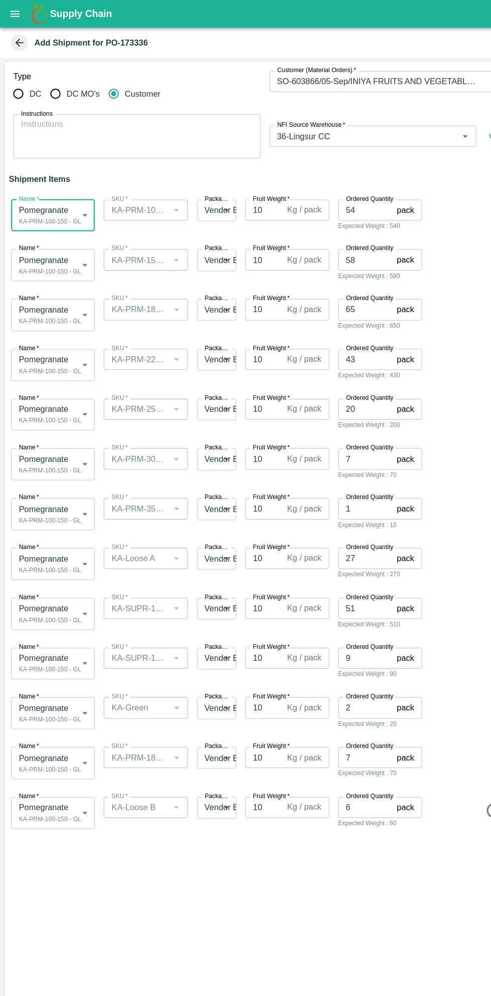
click at [66, 232] on body "Supply Chain Add Shipment for PO-173336 Type DC DC MO's Customer Customer (Mate…" at bounding box center [245, 498] width 491 height 996
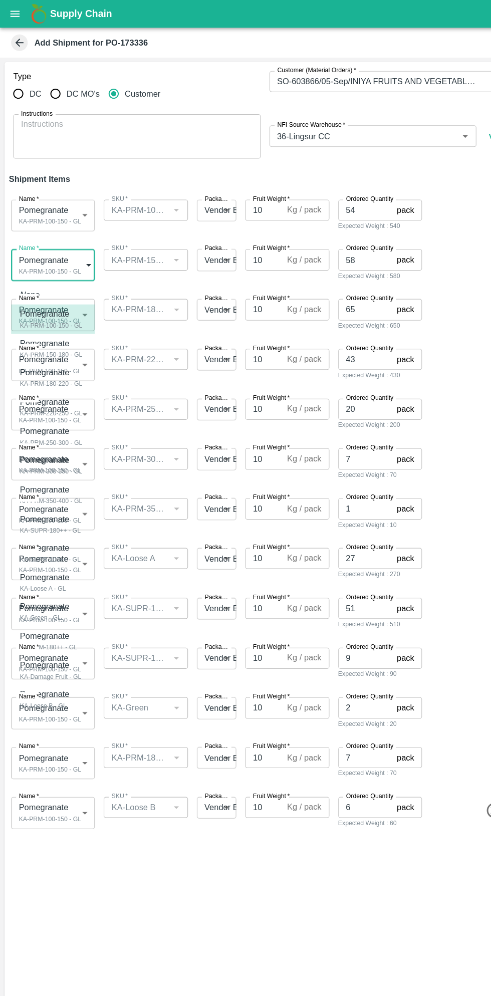
click at [63, 314] on div "Pomegranate" at bounding box center [46, 310] width 57 height 11
type input "1977006"
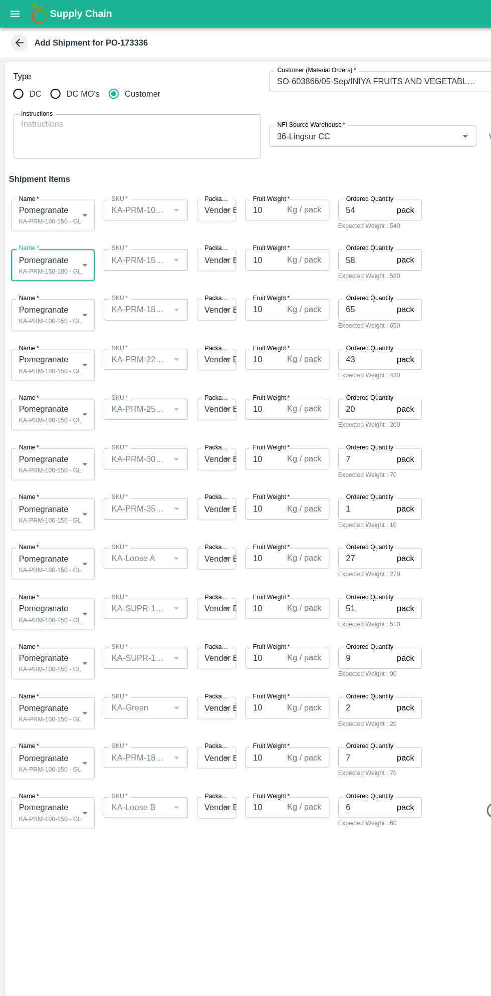
click at [63, 285] on body "Supply Chain Add Shipment for PO-173336 Type DC DC MO's Customer Customer (Mate…" at bounding box center [245, 498] width 491 height 996
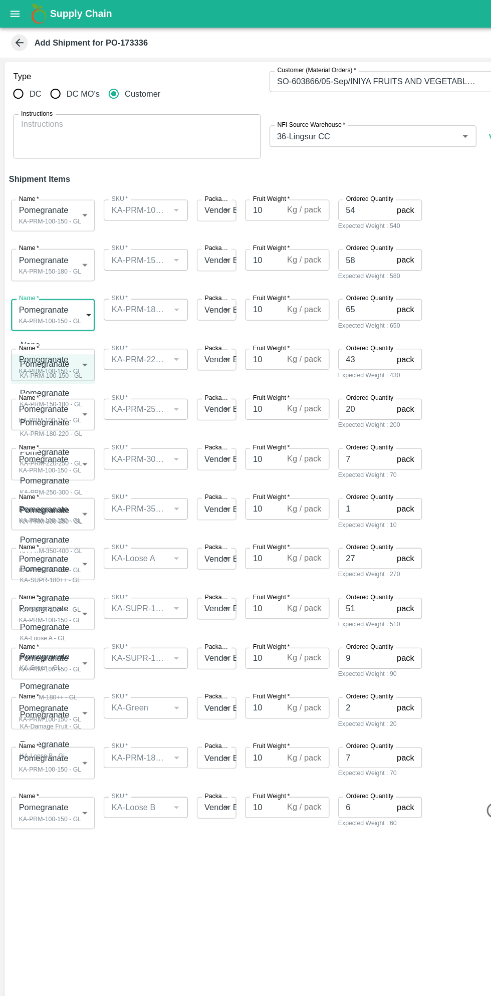
click at [67, 386] on div "Pomegranate" at bounding box center [46, 381] width 57 height 11
type input "1977007"
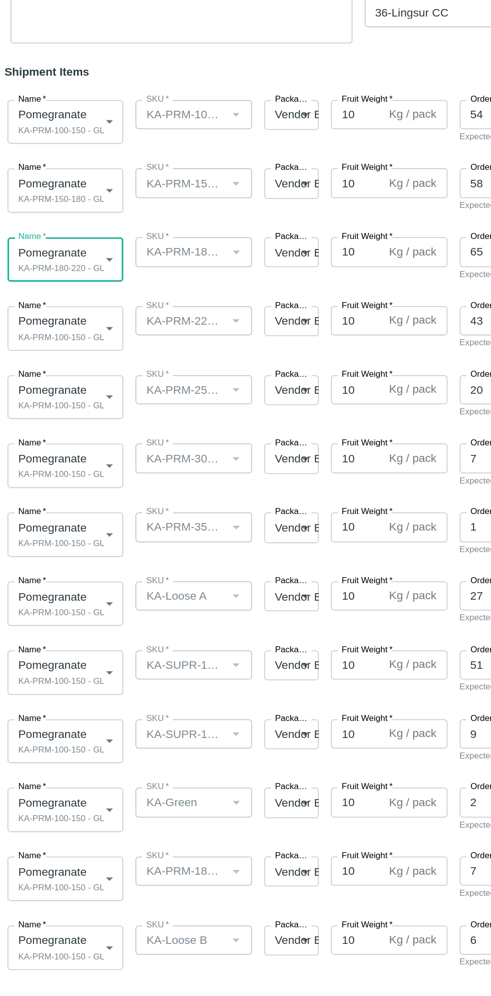
click at [59, 322] on body "Supply Chain Add Shipment for PO-173336 Type DC DC MO's Customer Customer (Mate…" at bounding box center [245, 498] width 491 height 996
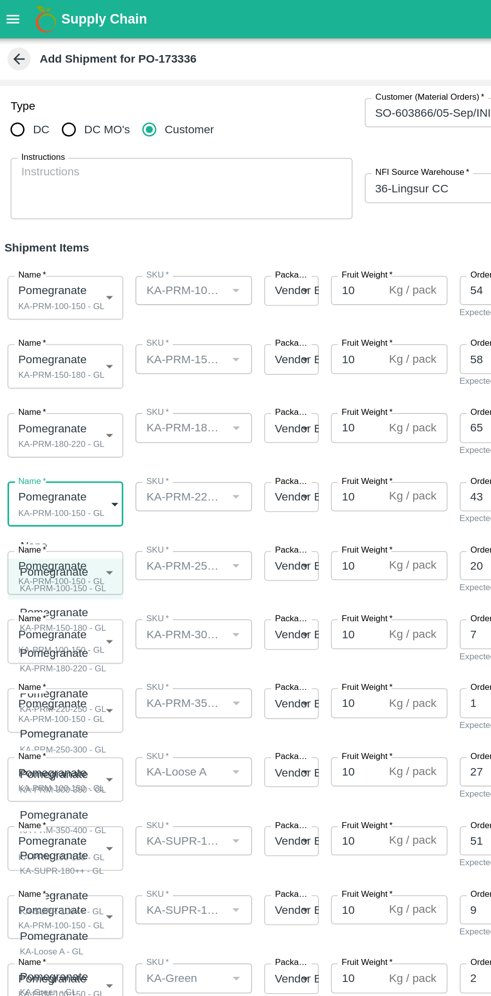
click at [58, 452] on p "Pomegranate" at bounding box center [44, 453] width 52 height 11
type input "1977008"
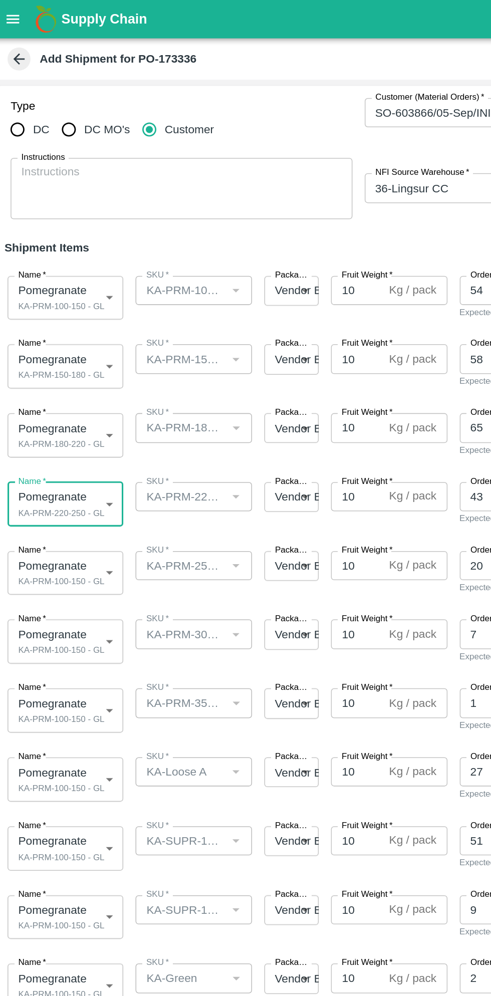
click at [62, 367] on body "Supply Chain Add Shipment for PO-173336 Type DC DC MO's Customer Customer (Mate…" at bounding box center [245, 498] width 491 height 996
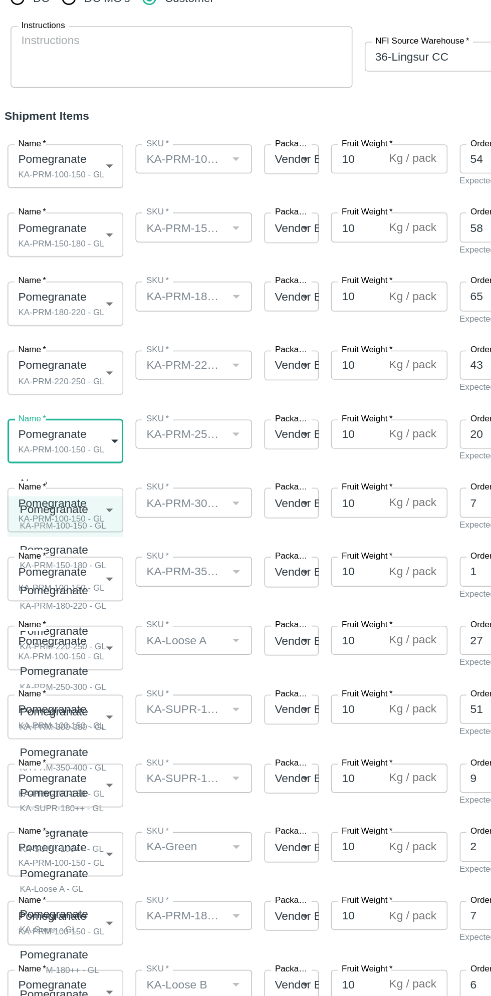
click at [71, 528] on div "Pomegranate KA-PRM-250-300 - GL" at bounding box center [46, 529] width 57 height 21
type input "1977009"
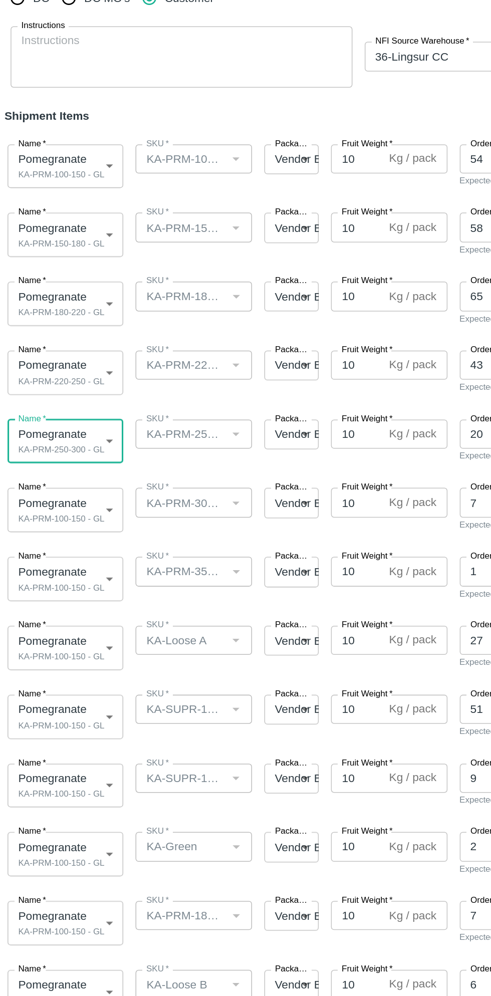
click at [66, 420] on body "Supply Chain Add Shipment for PO-173336 Type DC DC MO's Customer Customer (Mate…" at bounding box center [245, 498] width 491 height 996
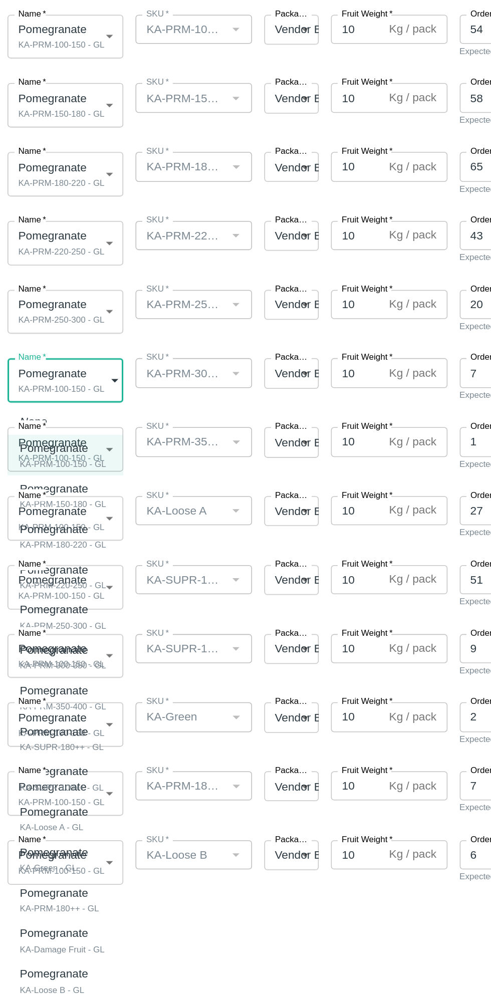
click at [67, 596] on div "Pomegranate" at bounding box center [46, 595] width 57 height 11
type input "1977010"
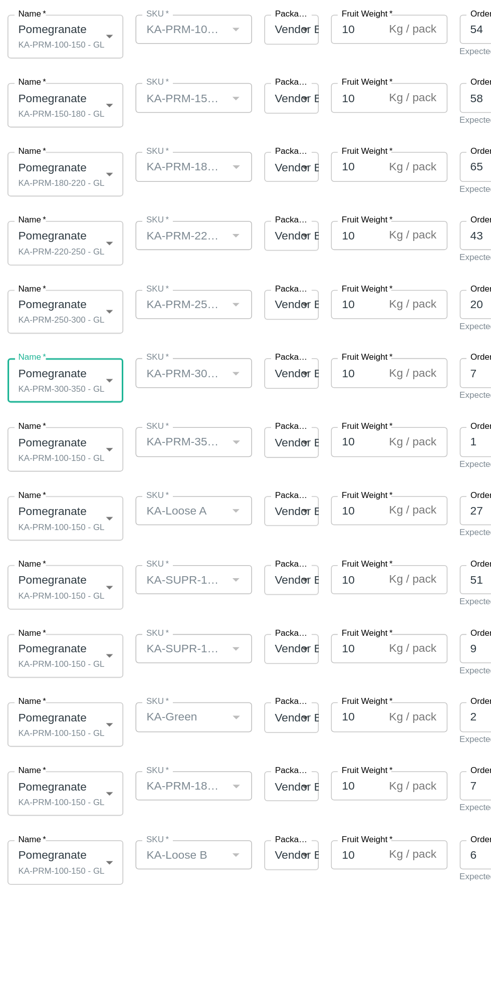
click at [59, 462] on body "Supply Chain Add Shipment for PO-173336 Type DC DC MO's Customer Customer (Mate…" at bounding box center [245, 498] width 491 height 996
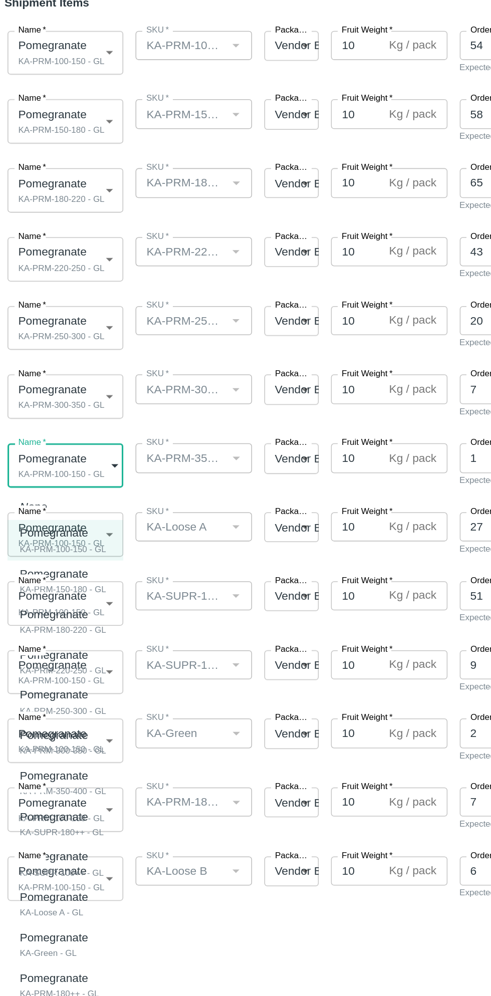
click at [59, 677] on div "KA-PRM-350-400 - GL" at bounding box center [46, 677] width 57 height 9
type input "1977011"
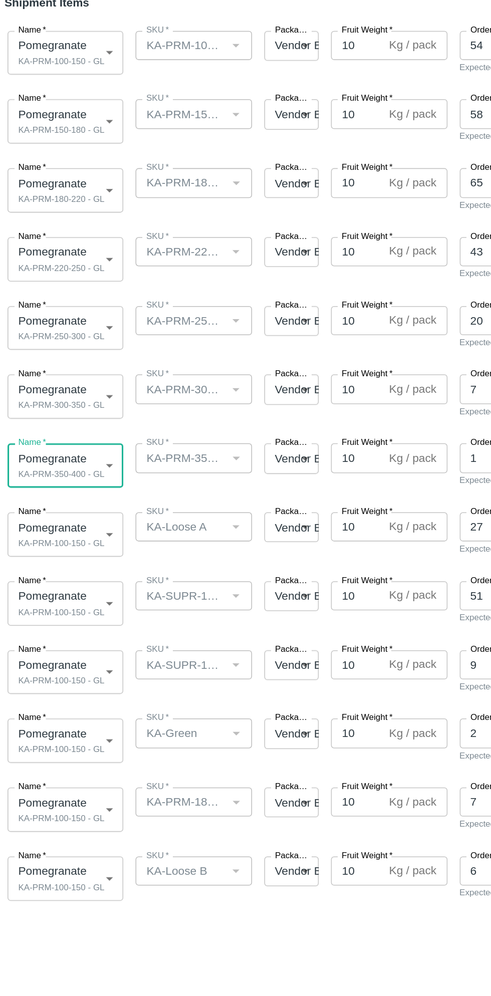
click at [68, 510] on body "Supply Chain Add Shipment for PO-173336 Type DC DC MO's Customer Customer (Mate…" at bounding box center [245, 498] width 491 height 996
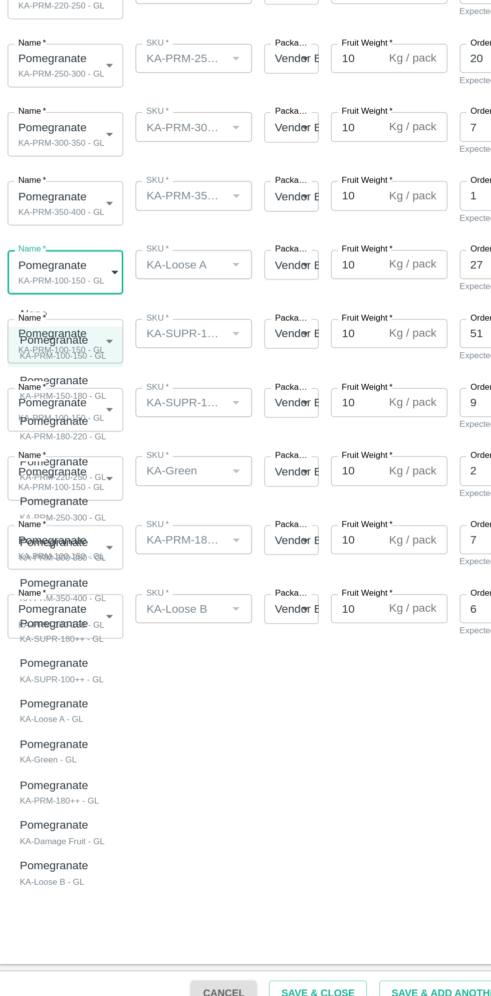
click at [56, 797] on div "KA-Loose A - GL" at bounding box center [43, 801] width 50 height 9
type input "1977014"
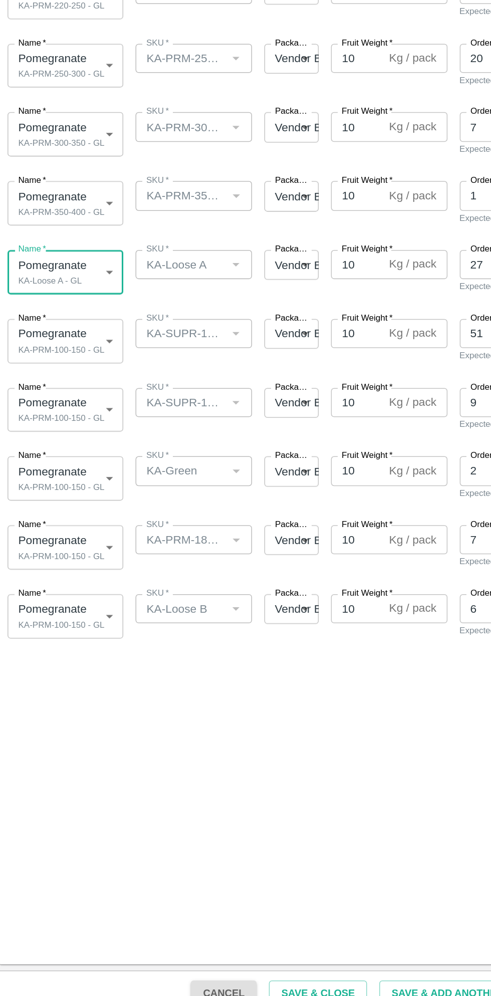
click at [60, 545] on body "Supply Chain Add Shipment for PO-173336 Type DC DC MO's Customer Customer (Mate…" at bounding box center [245, 498] width 491 height 996
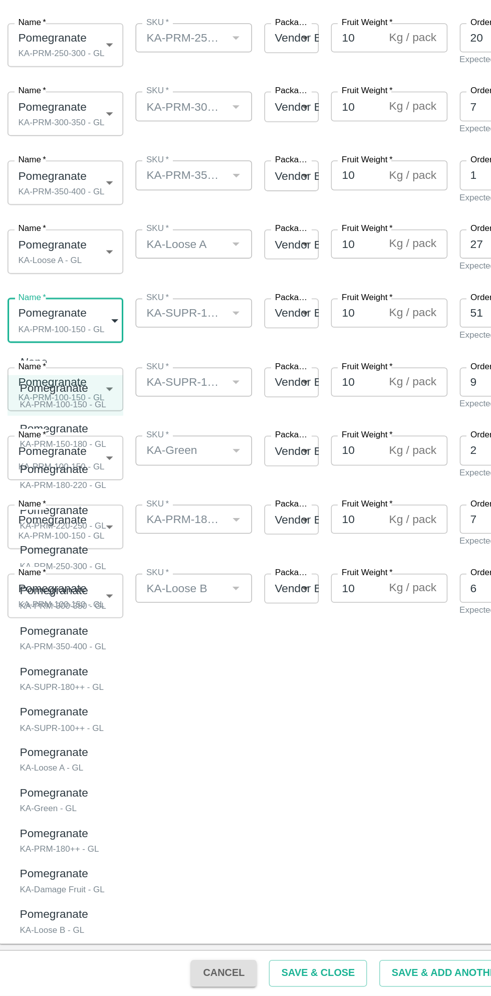
click at [59, 787] on p "Pomegranate" at bounding box center [43, 784] width 50 height 11
type input "1977012"
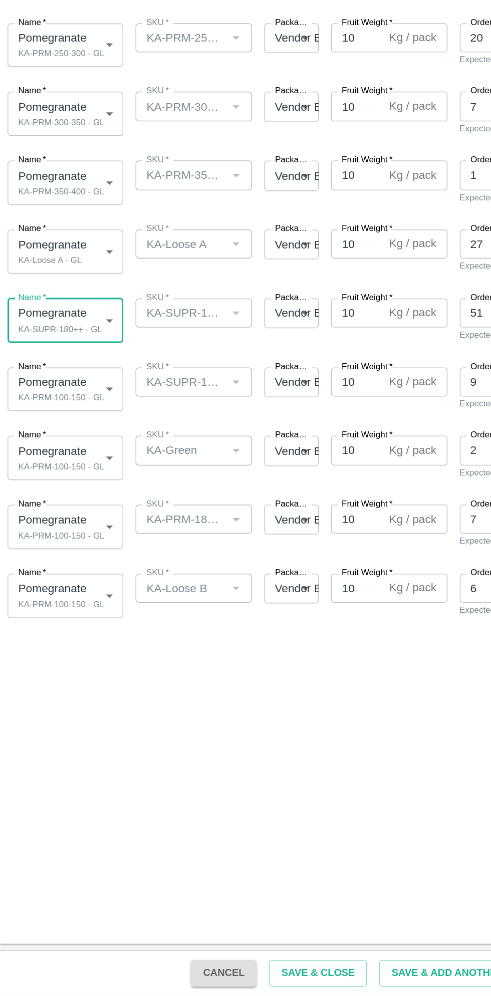
click at [67, 595] on body "Supply Chain Add Shipment for PO-173336 Type DC DC MO's Customer Customer (Mate…" at bounding box center [245, 498] width 491 height 996
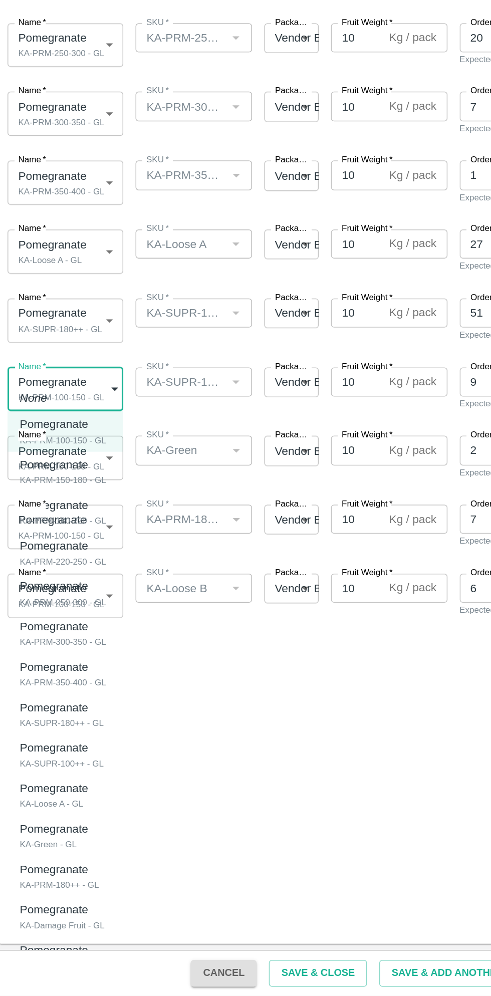
click at [54, 840] on div "KA-SUPR-100++ - GL" at bounding box center [45, 844] width 55 height 9
type input "1977013"
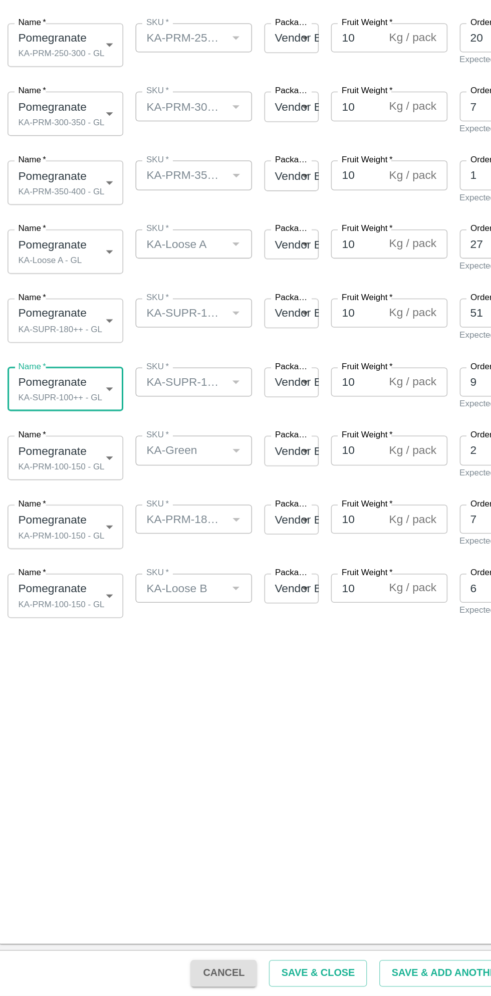
click at [62, 635] on body "Supply Chain Add Shipment for PO-173336 Type DC DC MO's Customer Customer (Mate…" at bounding box center [245, 498] width 491 height 996
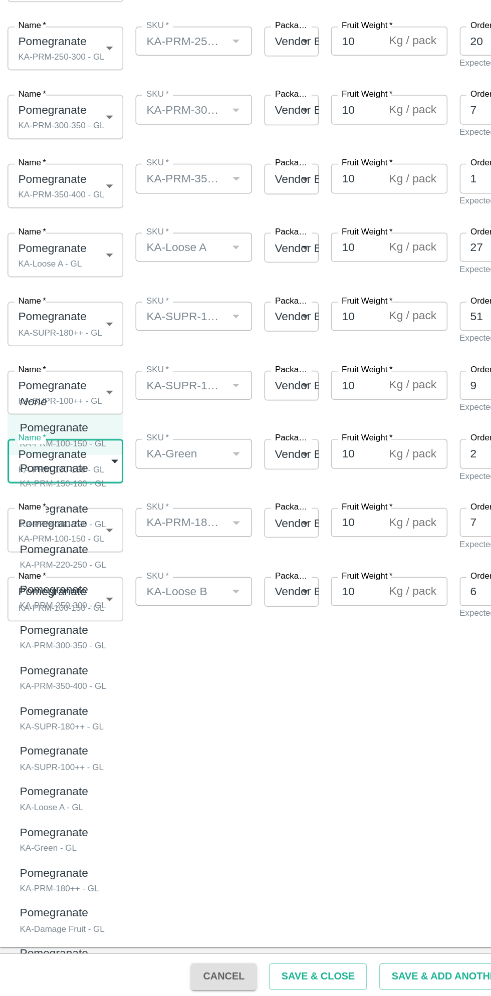
click at [51, 899] on div "KA-Green - GL" at bounding box center [43, 897] width 50 height 9
type input "1977015"
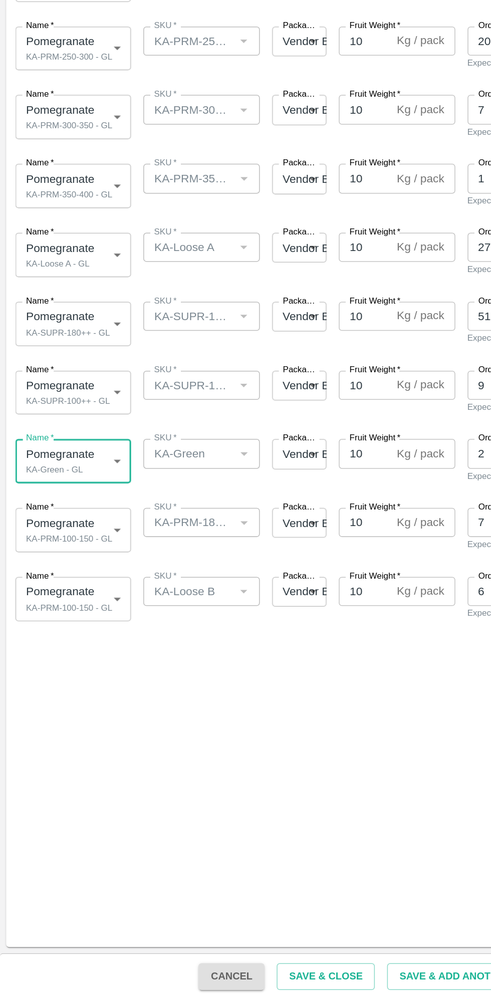
click at [66, 686] on body "Supply Chain Add Shipment for PO-173336 Type DC DC MO's Customer Customer (Mate…" at bounding box center [245, 498] width 491 height 996
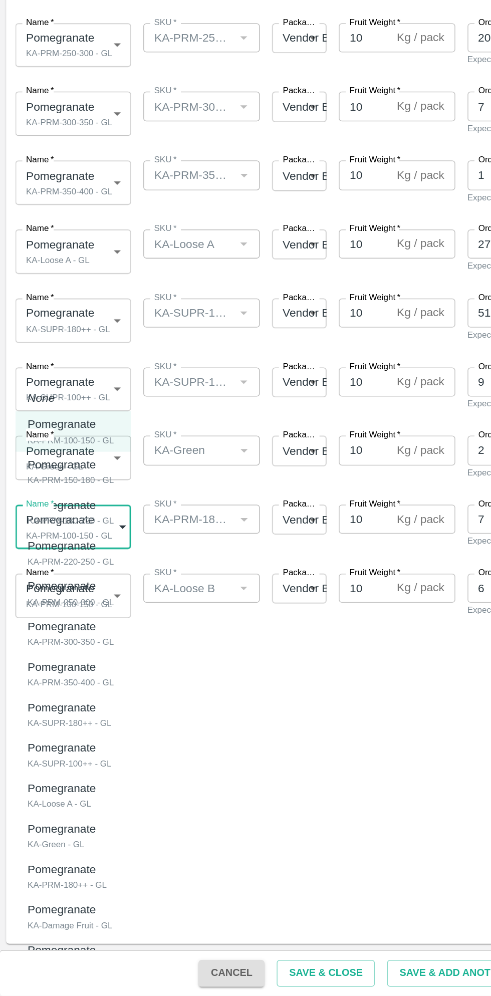
click at [53, 921] on div "KA-PRM-180++ - GL" at bounding box center [44, 923] width 52 height 9
type input "1977016"
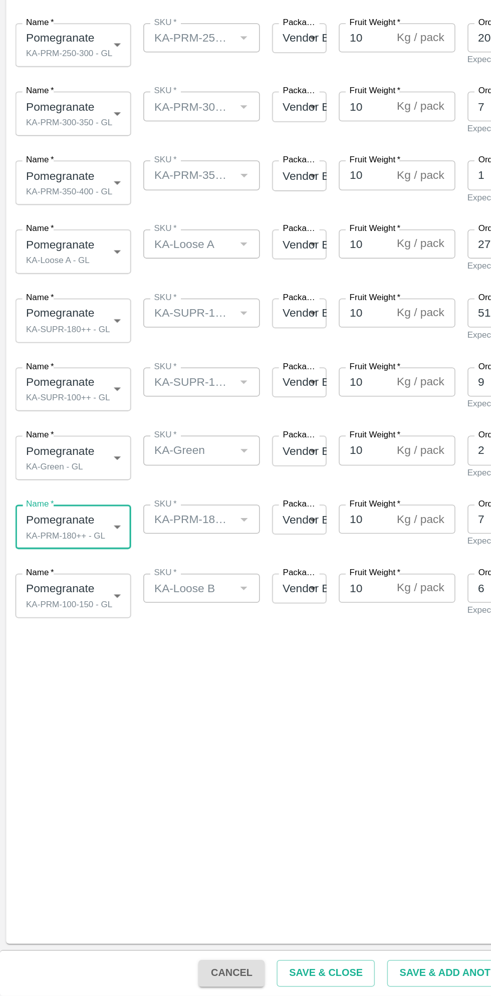
click at [63, 741] on body "Supply Chain Add Shipment for PO-173336 Type DC DC MO's Customer Customer (Mate…" at bounding box center [245, 498] width 491 height 996
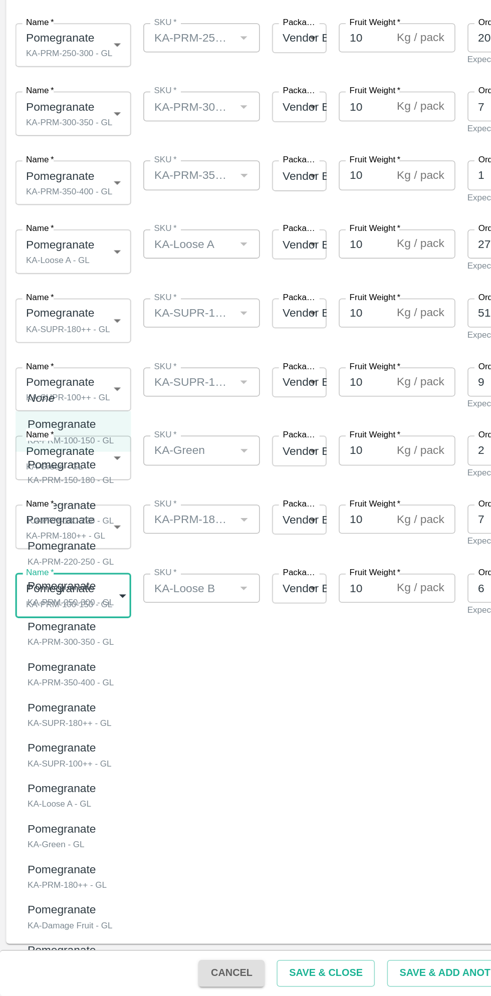
click at [53, 979] on div "KA-Loose B - GL" at bounding box center [43, 976] width 50 height 9
type input "1977018"
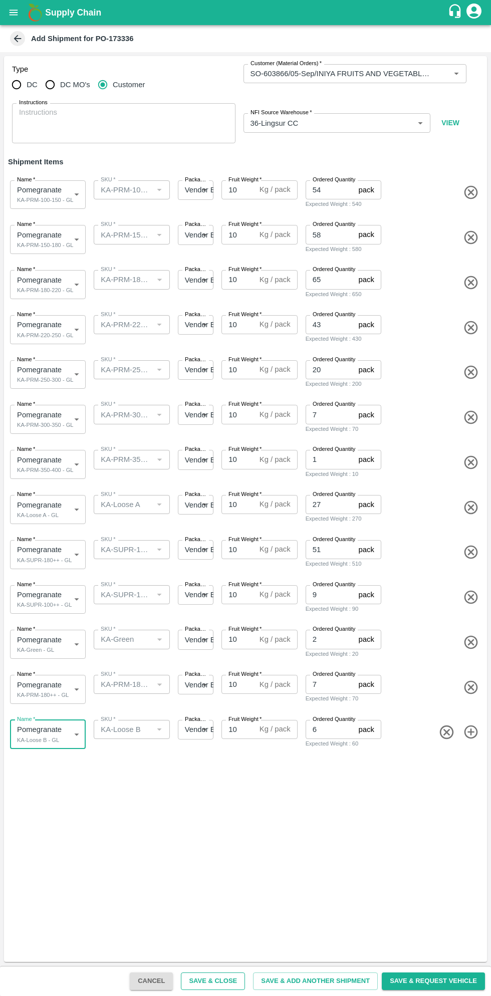
click at [232, 983] on button "Save & Close" at bounding box center [213, 982] width 64 height 18
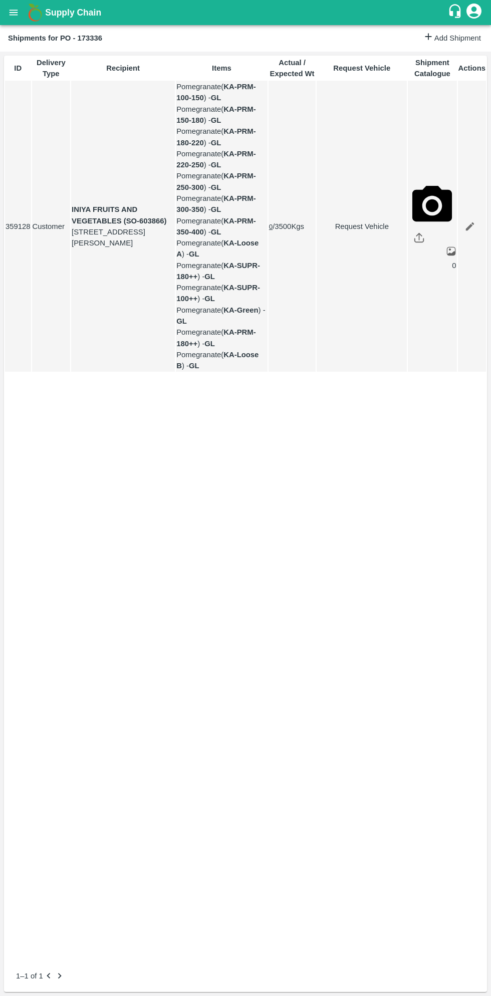
click at [17, 15] on icon "open drawer" at bounding box center [14, 13] width 9 height 6
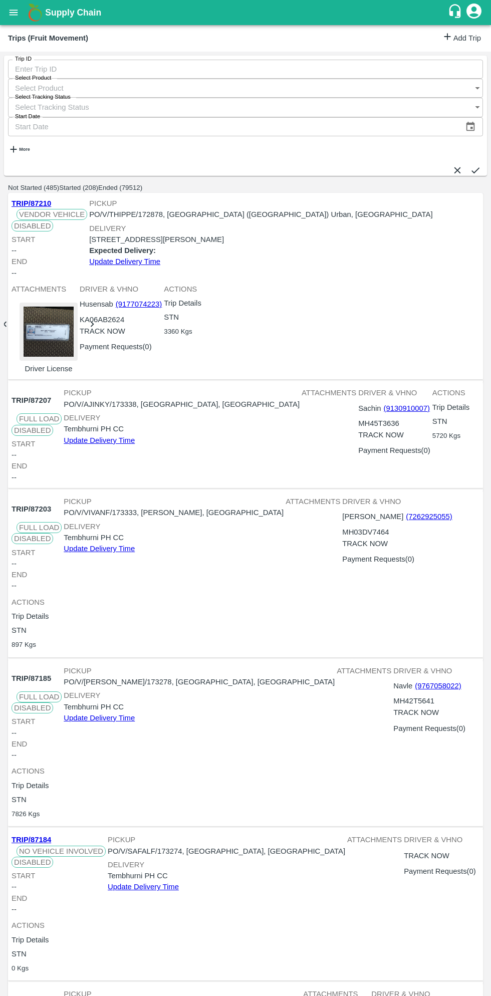
click at [21, 13] on button "open drawer" at bounding box center [13, 12] width 23 height 23
click at [327, 996] on div at bounding box center [245, 996] width 491 height 0
click at [451, 39] on link "Add Trip" at bounding box center [461, 38] width 39 height 15
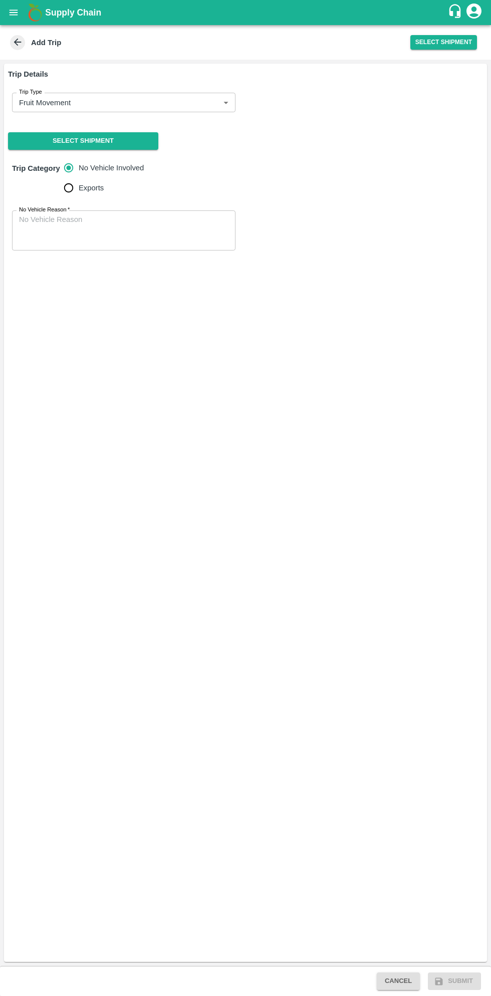
click at [161, 108] on body "Supply Chain Add Trip Select Shipment Trip Details Trip Type Fruit Movement 1 T…" at bounding box center [245, 498] width 491 height 996
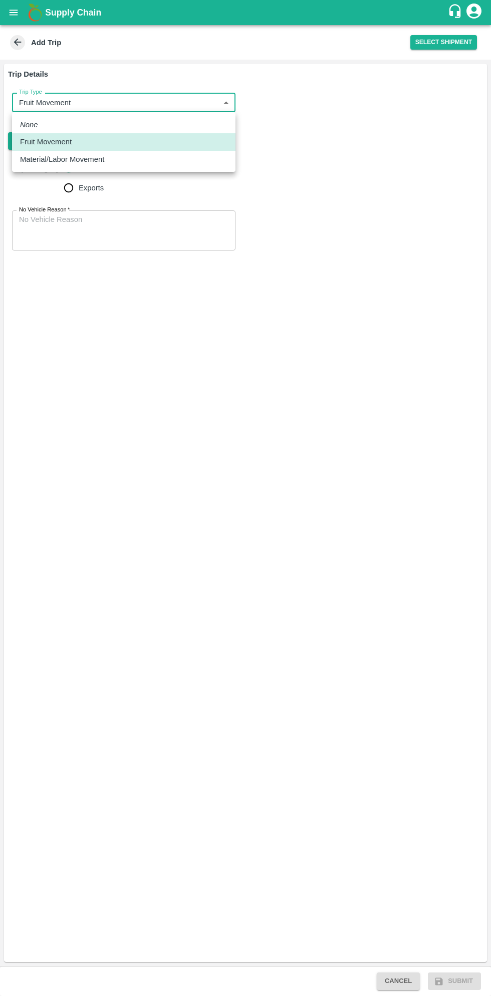
click at [111, 352] on div at bounding box center [245, 498] width 491 height 996
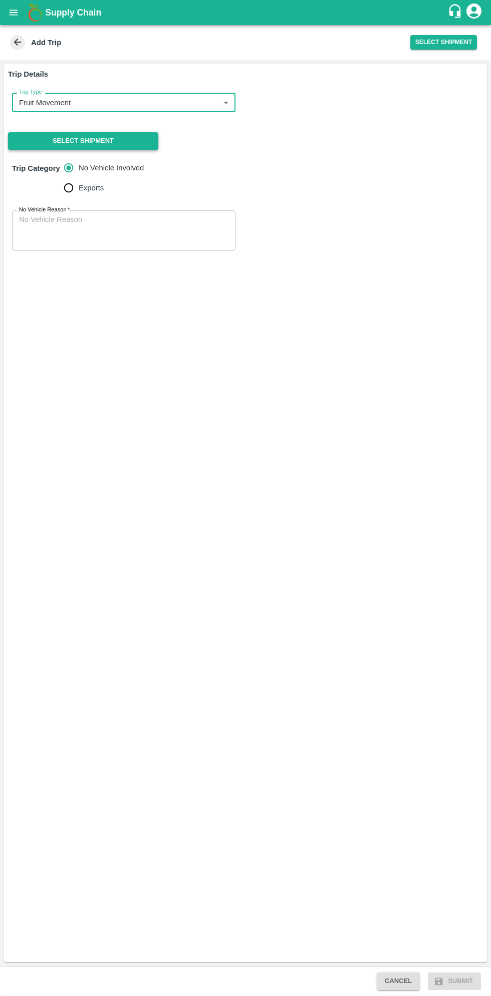
click at [97, 141] on button "Select Shipment" at bounding box center [83, 141] width 150 height 18
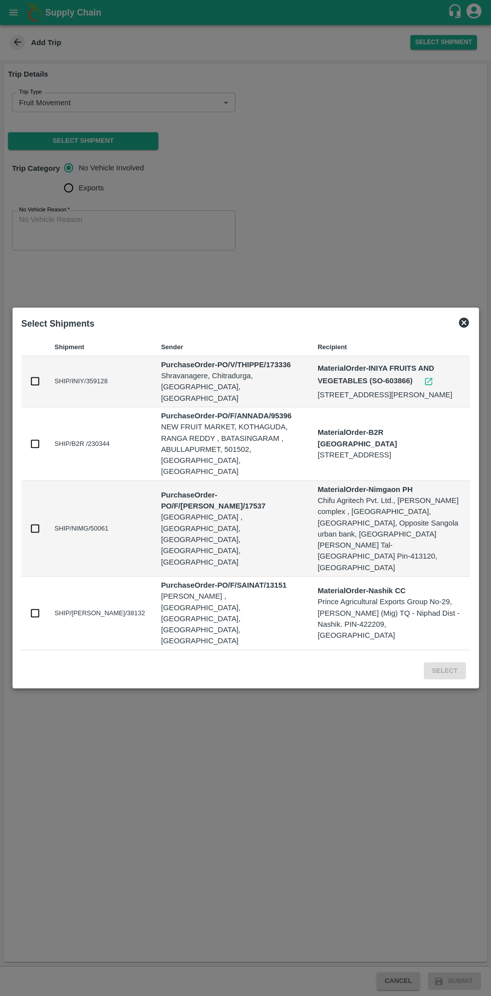
click at [37, 387] on input "checkbox" at bounding box center [35, 381] width 11 height 11
checkbox input "true"
click at [447, 663] on button "Select" at bounding box center [445, 672] width 42 height 18
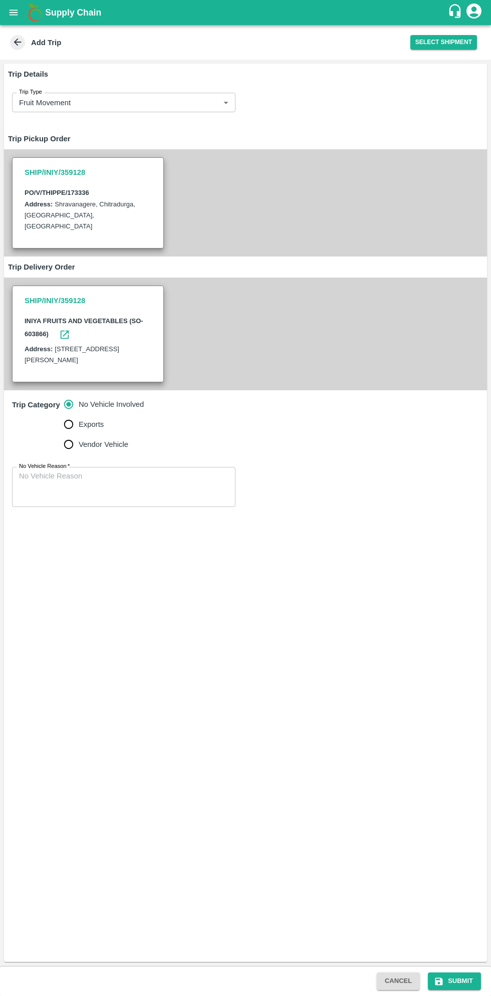
click at [69, 445] on input "Vendor Vehicle" at bounding box center [69, 444] width 20 height 20
radio input "true"
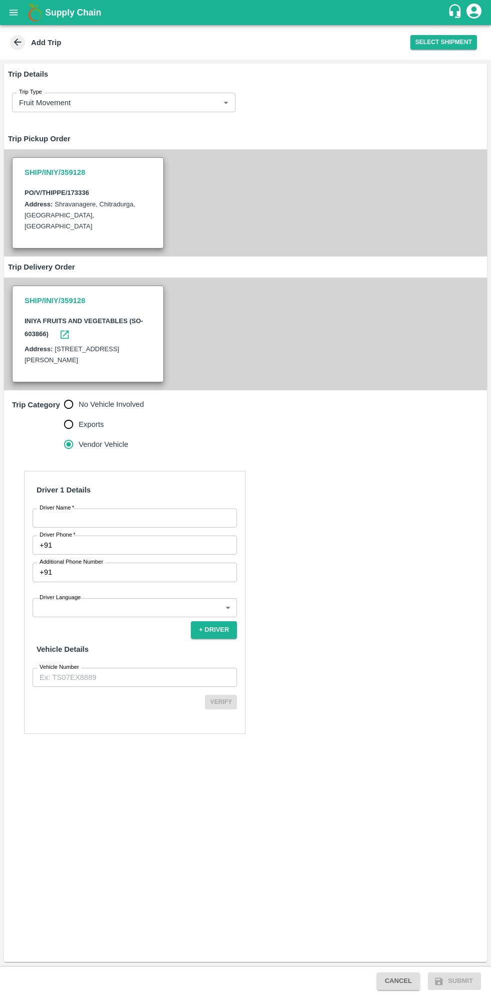
click at [139, 517] on input "Driver Name   *" at bounding box center [135, 518] width 204 height 19
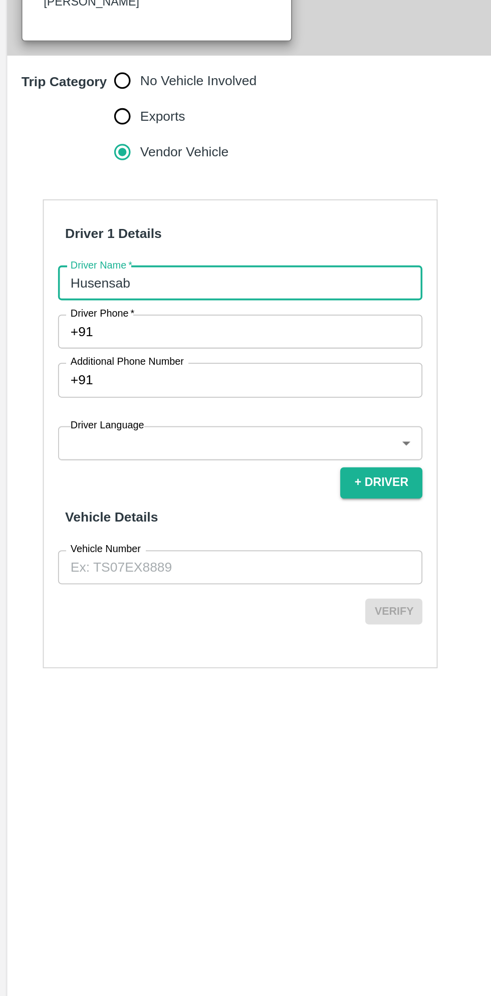
type input "Husensab"
click at [114, 545] on input "Driver Phone   *" at bounding box center [146, 545] width 181 height 19
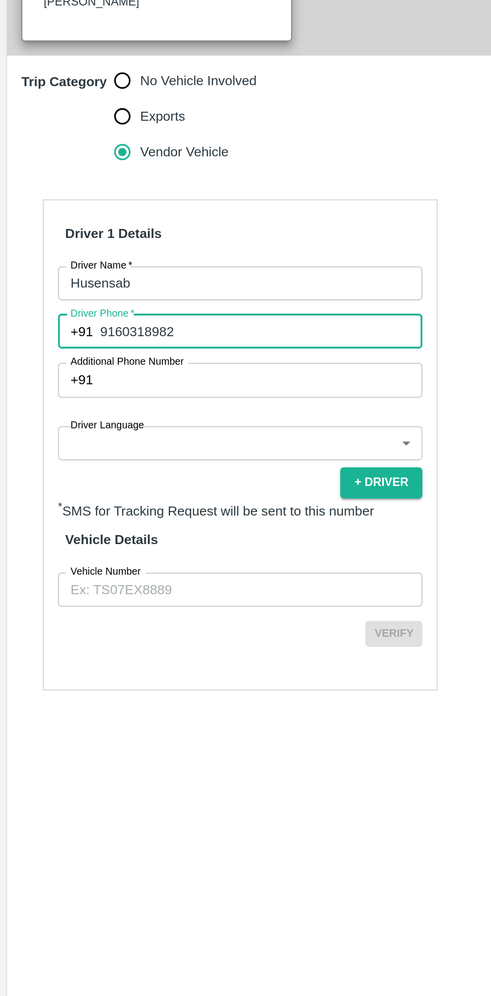
type input "9160318982"
click at [125, 609] on body "Supply Chain Add Trip Select Shipment Trip Details Trip Type Fruit Movement 1 T…" at bounding box center [245, 498] width 491 height 996
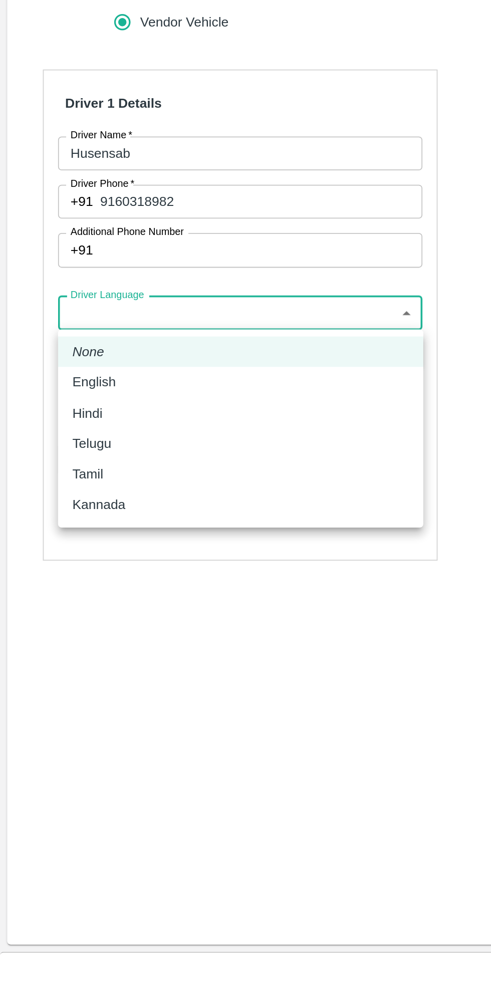
click at [66, 718] on p "Kannada" at bounding box center [56, 715] width 30 height 11
type input "ka"
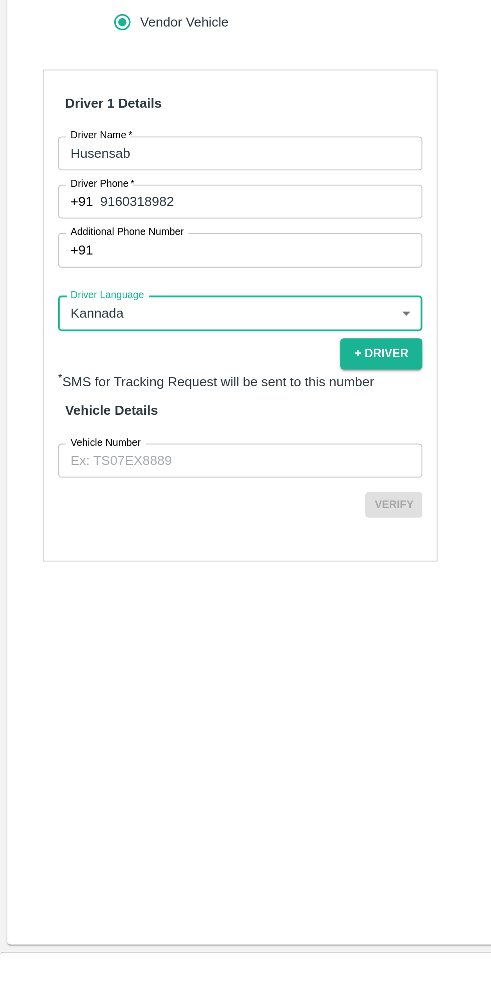
click at [116, 690] on input "Vehicle Number" at bounding box center [135, 690] width 204 height 19
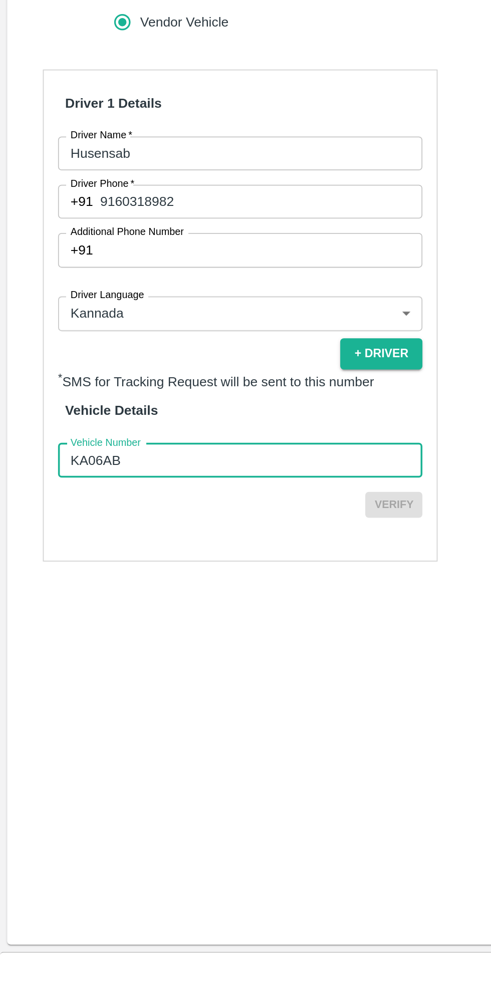
type input "KA06AB2624"
click at [217, 718] on button "Verify" at bounding box center [221, 715] width 32 height 15
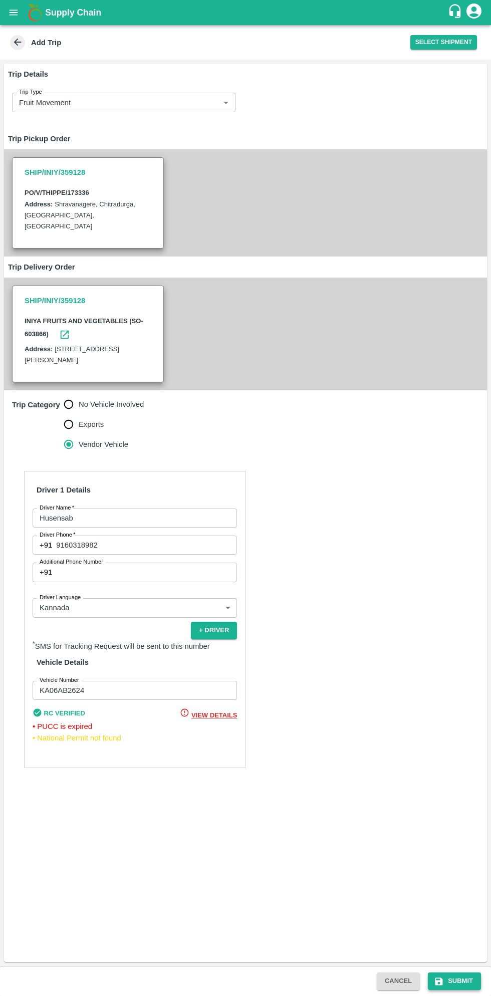
click at [459, 977] on button "Submit" at bounding box center [454, 982] width 53 height 18
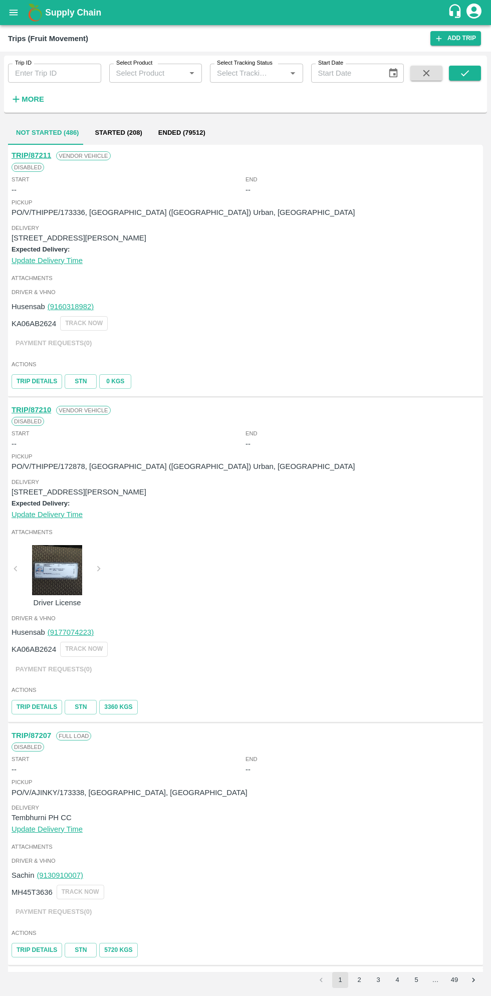
click at [13, 13] on icon "open drawer" at bounding box center [14, 13] width 9 height 6
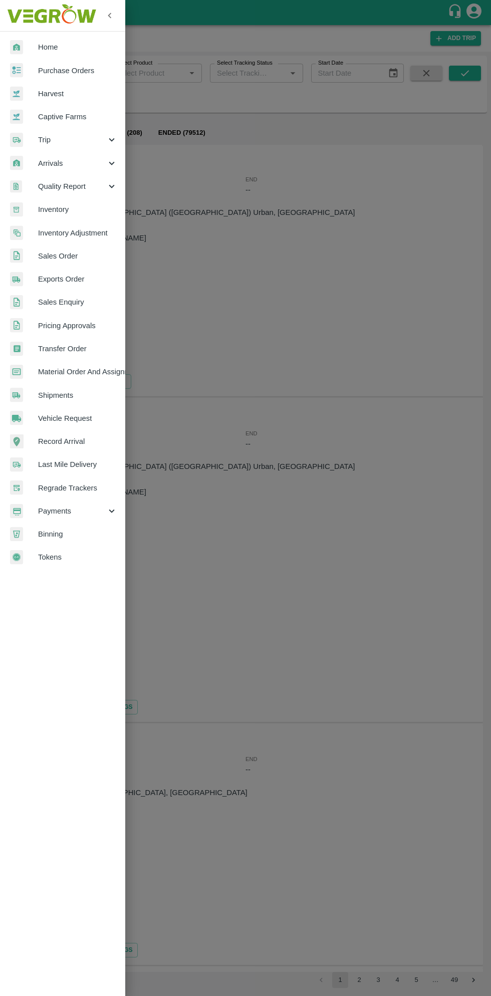
click at [69, 67] on span "Purchase Orders" at bounding box center [77, 70] width 79 height 11
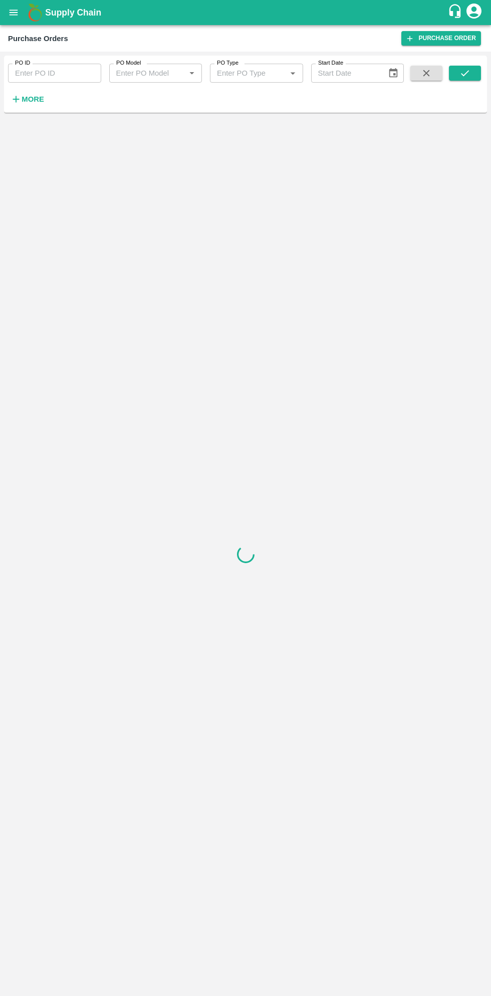
click at [37, 99] on strong "More" at bounding box center [33, 99] width 23 height 8
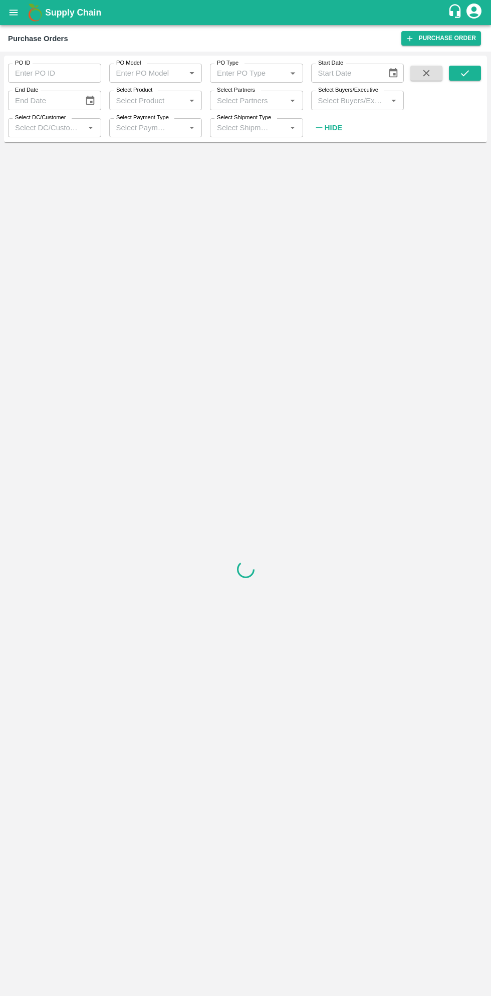
click at [353, 97] on input "Select Buyers/Executive" at bounding box center [349, 100] width 71 height 13
type input "sagar"
click at [338, 157] on input "checkbox" at bounding box center [333, 151] width 20 height 20
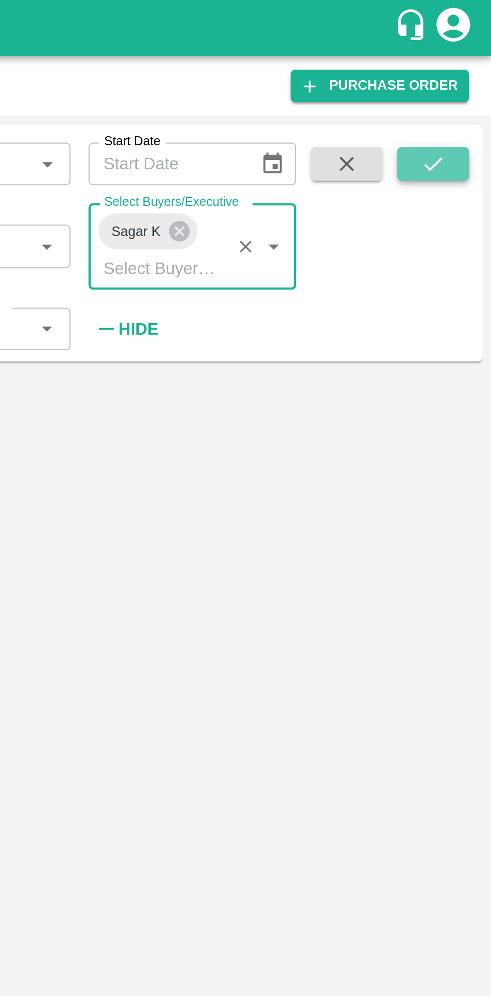
click at [471, 70] on button "submit" at bounding box center [465, 73] width 32 height 15
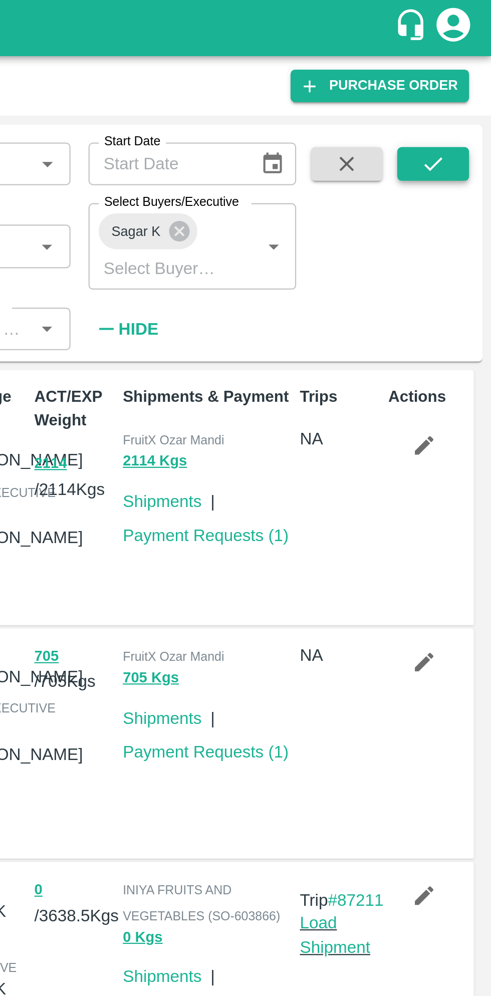
click at [468, 75] on icon "submit" at bounding box center [465, 73] width 11 height 11
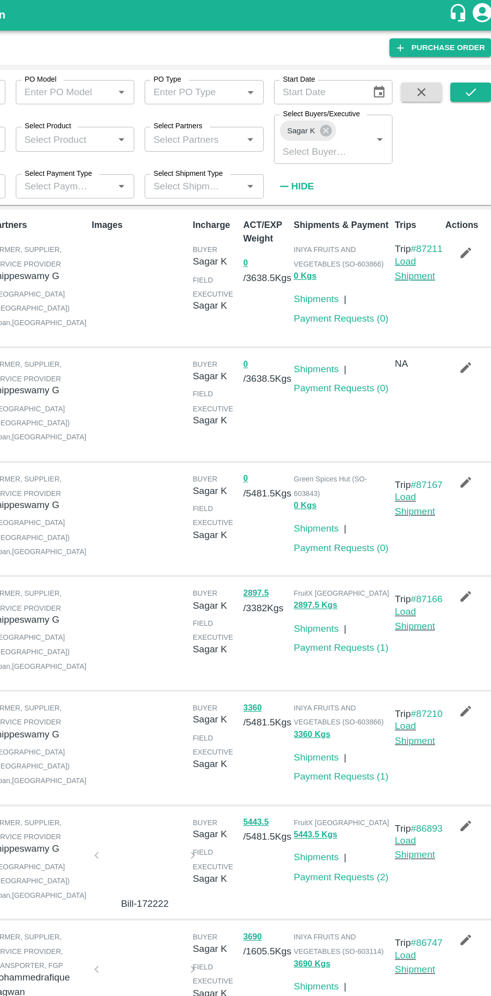
click at [427, 221] on link "Load Shipment" at bounding box center [421, 210] width 32 height 19
click at [420, 221] on link "Load Shipment" at bounding box center [421, 210] width 32 height 19
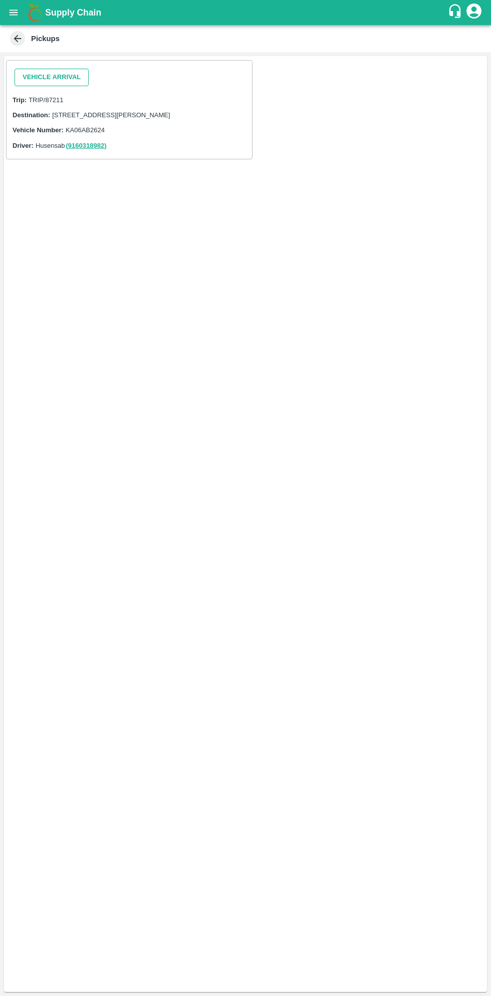
click at [66, 77] on button "Vehicle Arrival" at bounding box center [52, 78] width 74 height 18
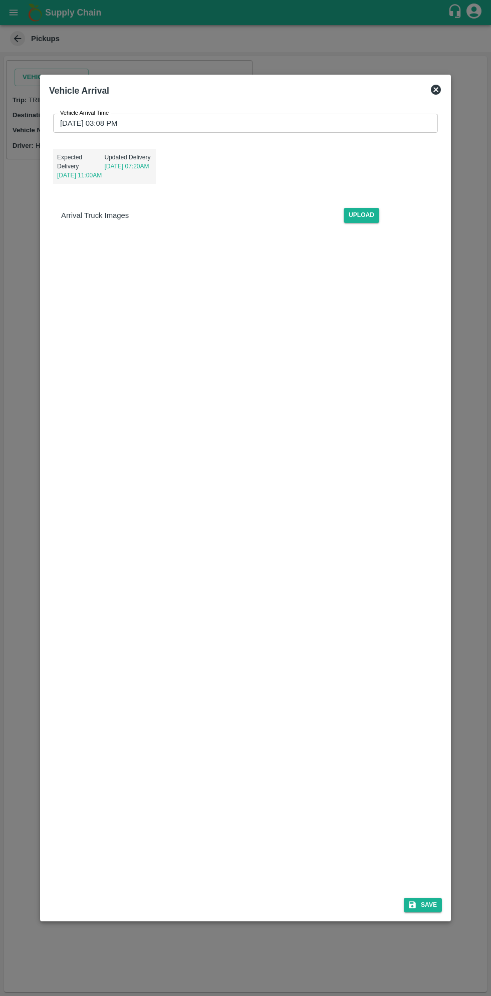
click at [125, 121] on input "[DATE] 03:08 PM" at bounding box center [242, 123] width 378 height 19
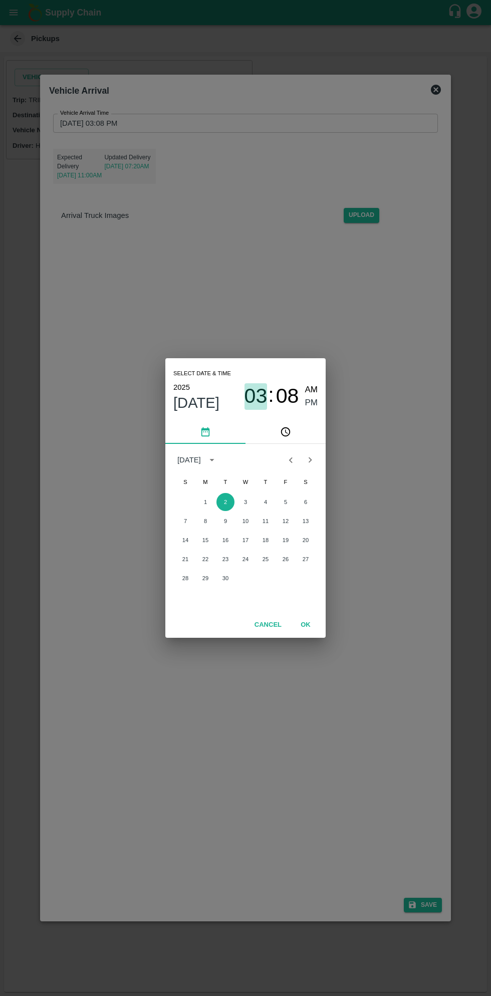
click at [255, 389] on span "03" at bounding box center [256, 396] width 23 height 24
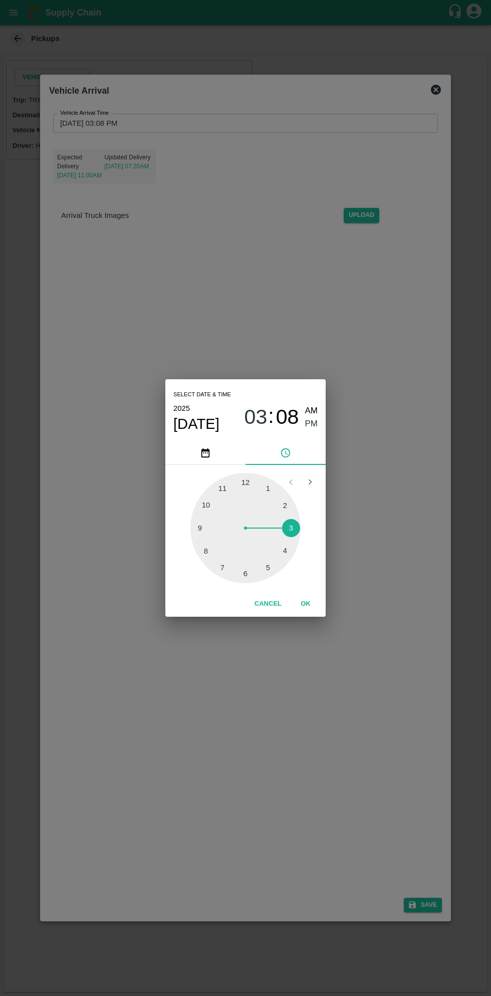
click at [215, 499] on div at bounding box center [245, 528] width 110 height 110
click at [311, 409] on span "AM" at bounding box center [311, 411] width 13 height 14
type input "02/09/2025 10:08 AM"
click at [305, 604] on button "OK" at bounding box center [306, 604] width 32 height 18
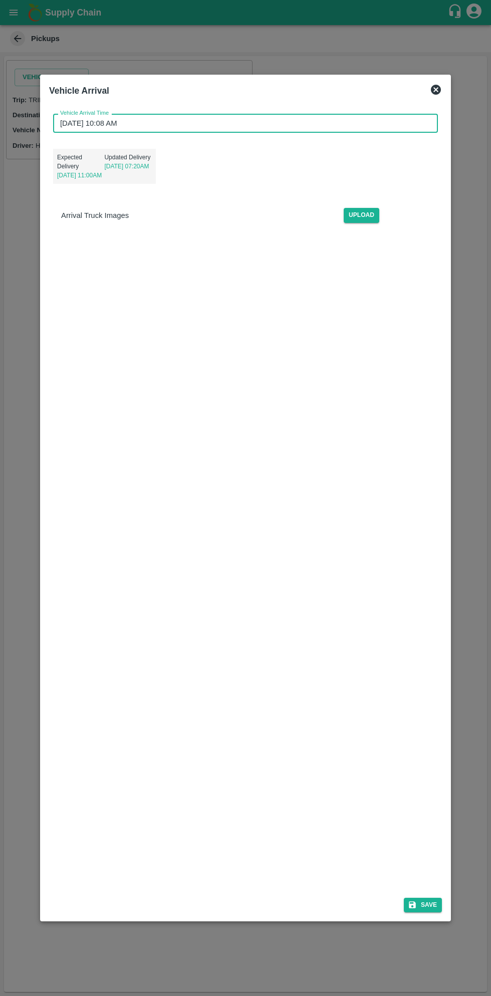
scroll to position [3, 0]
click at [419, 907] on button "Save" at bounding box center [423, 905] width 38 height 15
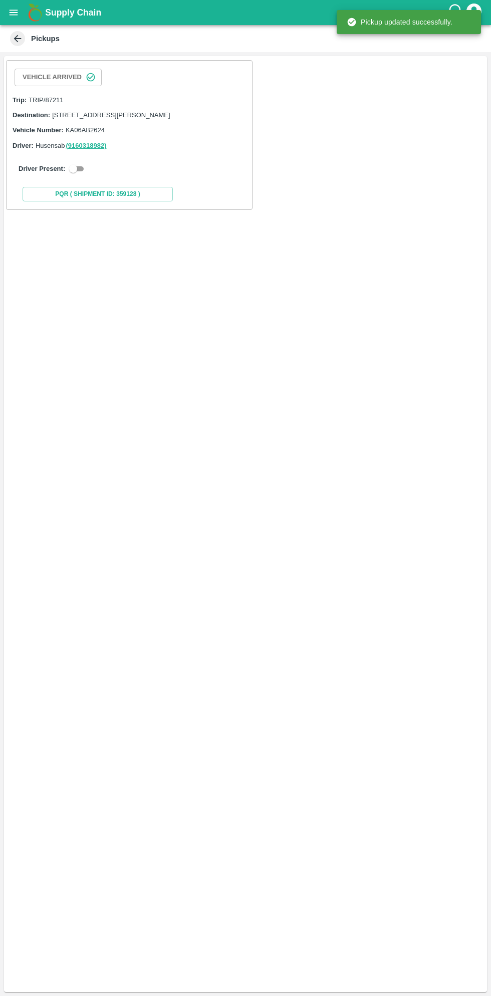
click at [74, 175] on input "checkbox" at bounding box center [73, 169] width 36 height 12
checkbox input "true"
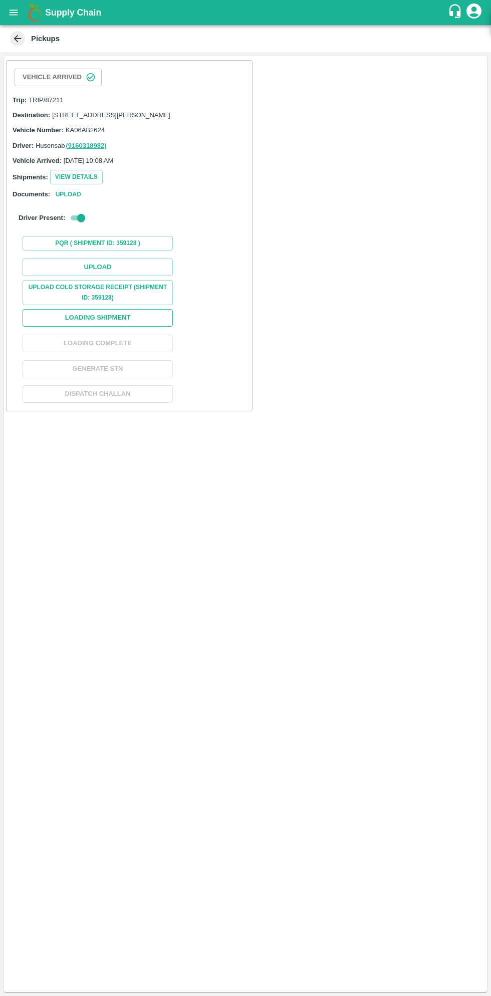
click at [133, 326] on button "Loading Shipment" at bounding box center [98, 318] width 150 height 18
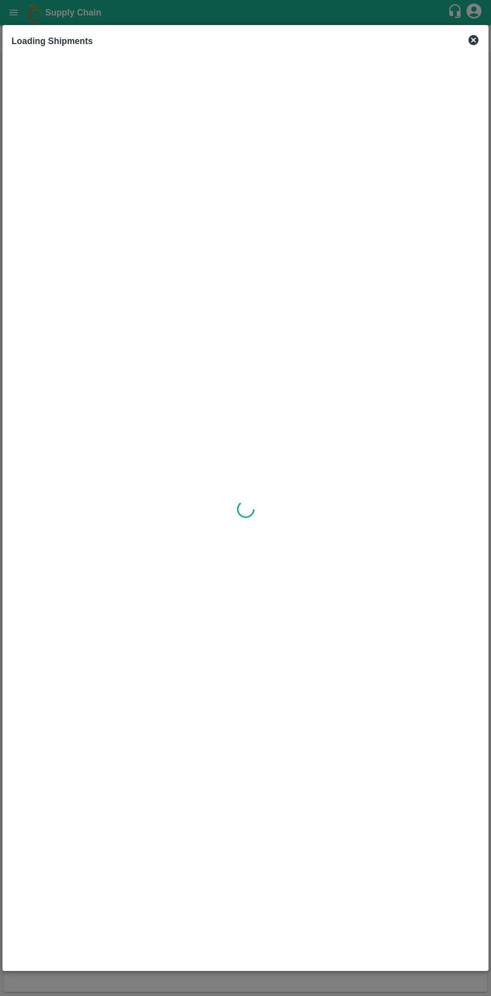
click at [317, 575] on div at bounding box center [246, 509] width 476 height 915
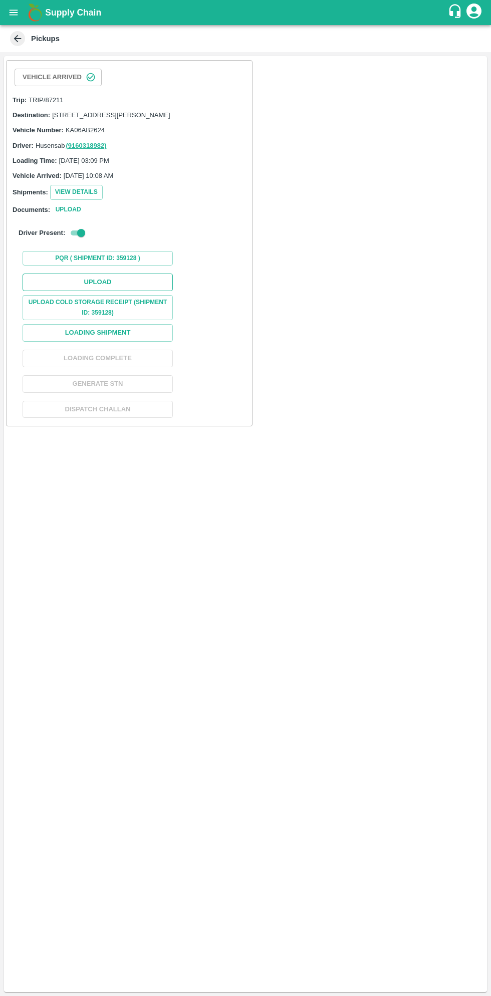
click at [124, 291] on button "Upload" at bounding box center [98, 283] width 150 height 18
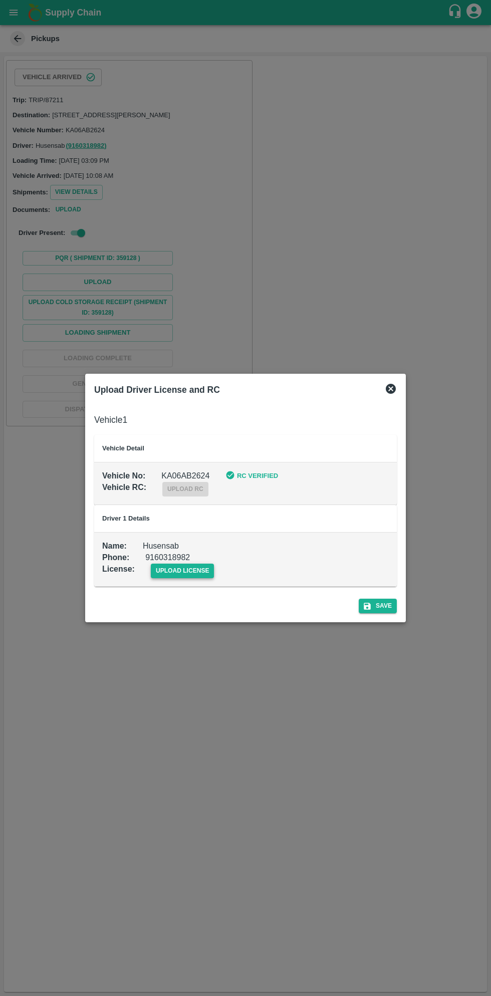
click at [186, 571] on span "upload license" at bounding box center [183, 571] width 64 height 15
click at [0, 0] on input "upload license" at bounding box center [0, 0] width 0 height 0
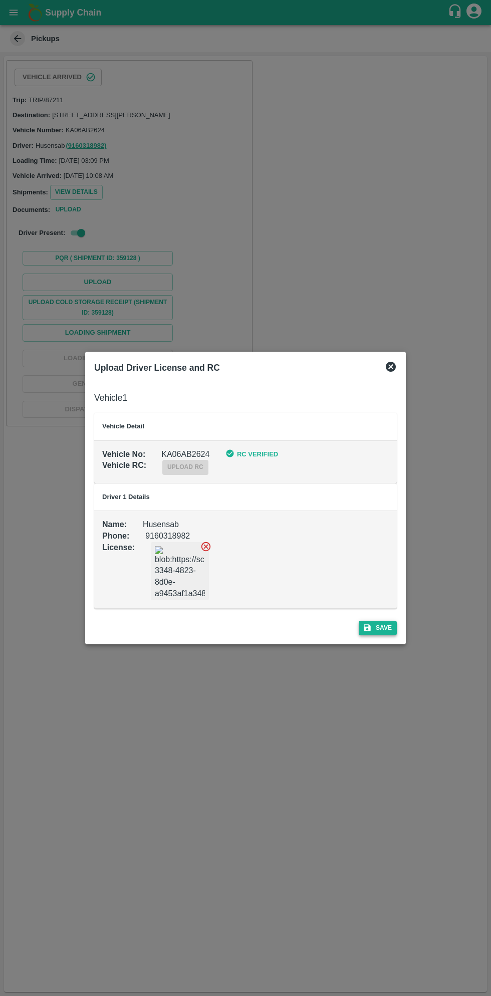
click at [386, 625] on button "Save" at bounding box center [378, 628] width 38 height 15
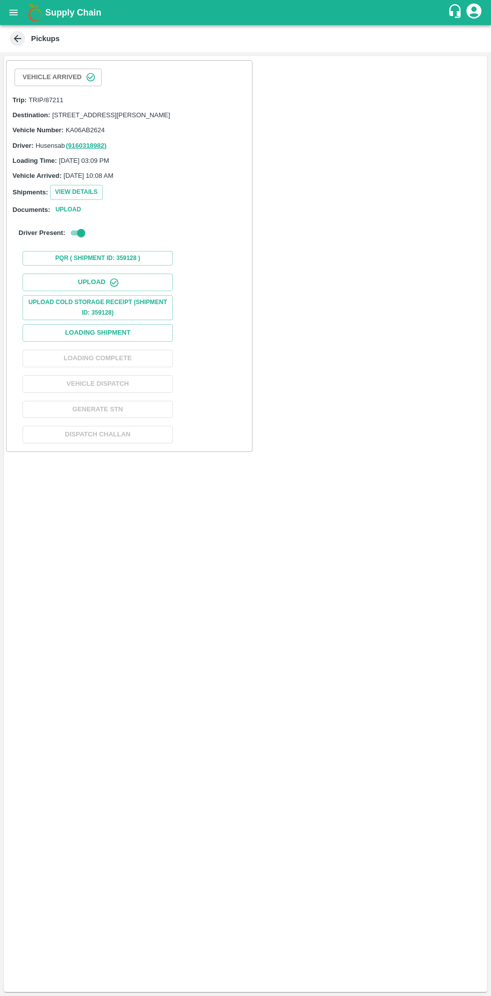
click at [17, 16] on icon "open drawer" at bounding box center [13, 12] width 11 height 11
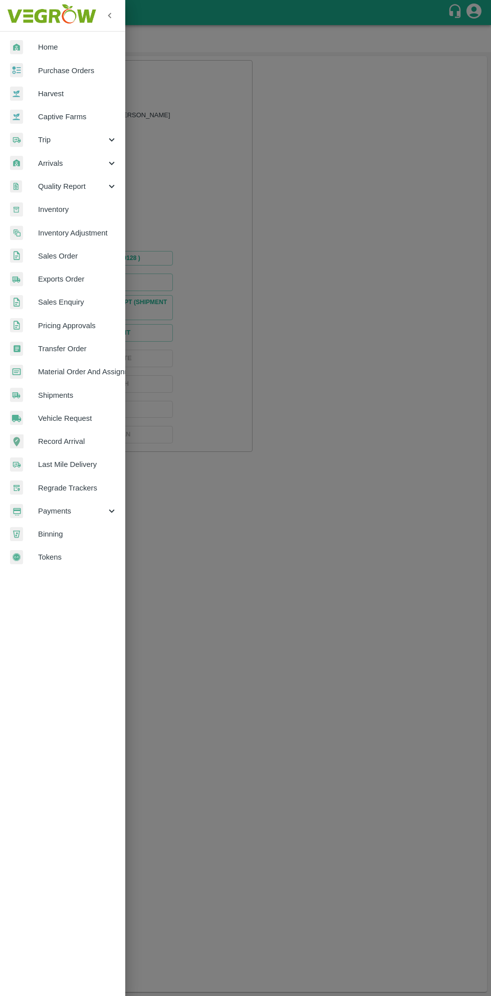
click at [73, 70] on span "Purchase Orders" at bounding box center [77, 70] width 79 height 11
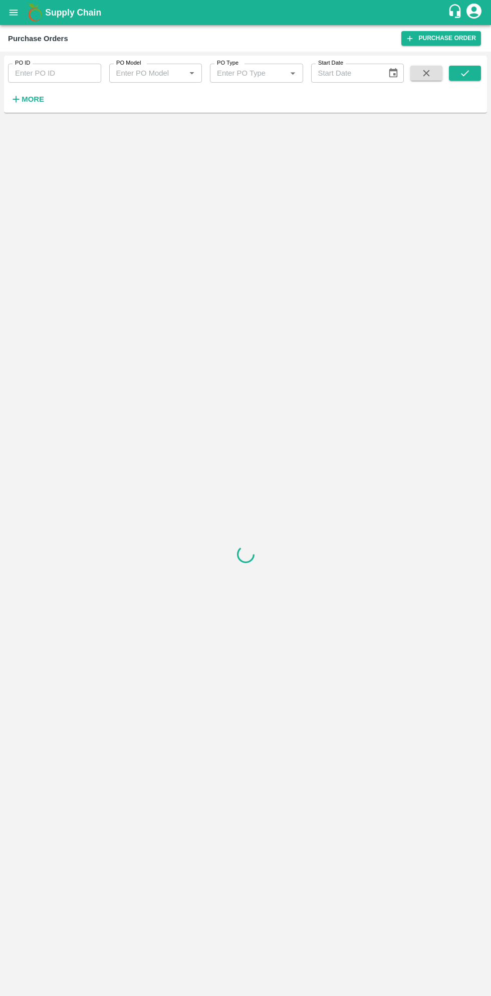
click at [43, 100] on button "More" at bounding box center [27, 99] width 39 height 17
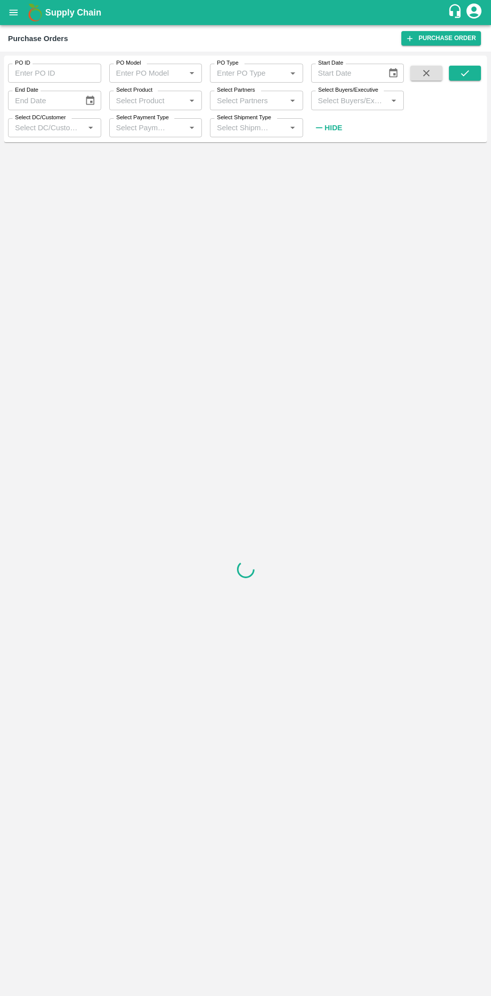
click at [354, 99] on input "Select Buyers/Executive" at bounding box center [349, 100] width 71 height 13
type input "saga"
click at [331, 151] on input "checkbox" at bounding box center [333, 151] width 20 height 20
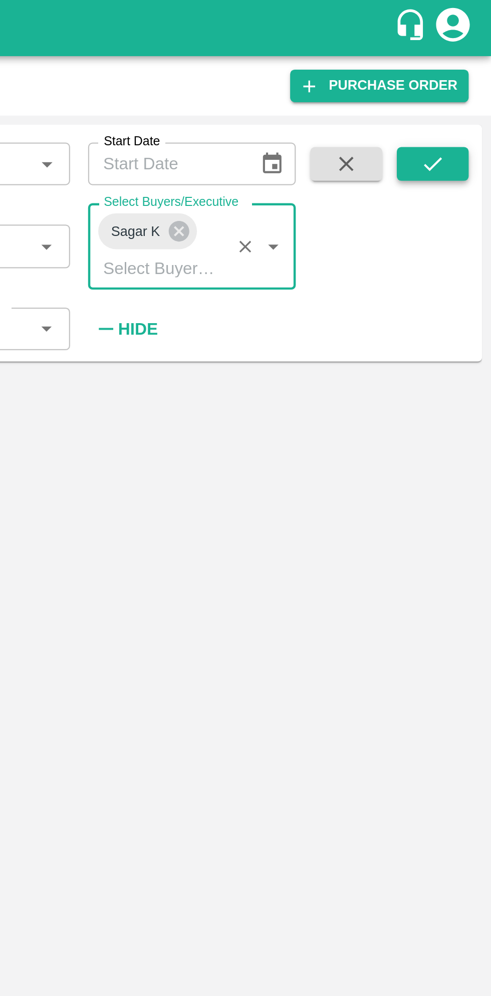
click at [469, 75] on icon "submit" at bounding box center [465, 73] width 11 height 11
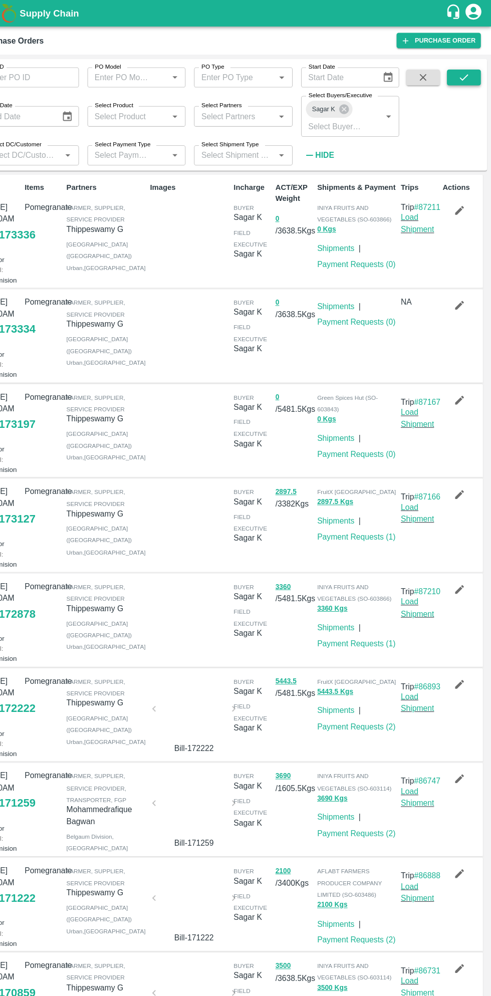
scroll to position [2, 0]
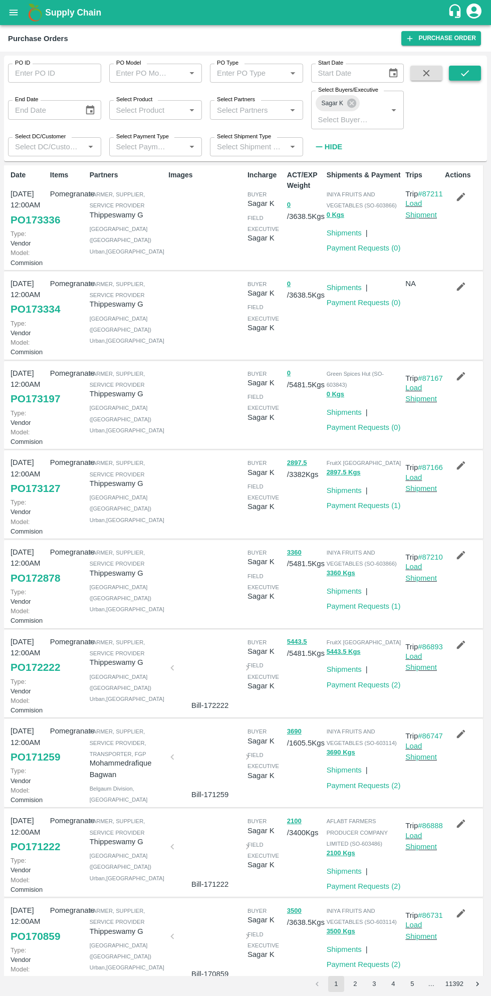
click at [465, 69] on icon "submit" at bounding box center [465, 73] width 11 height 11
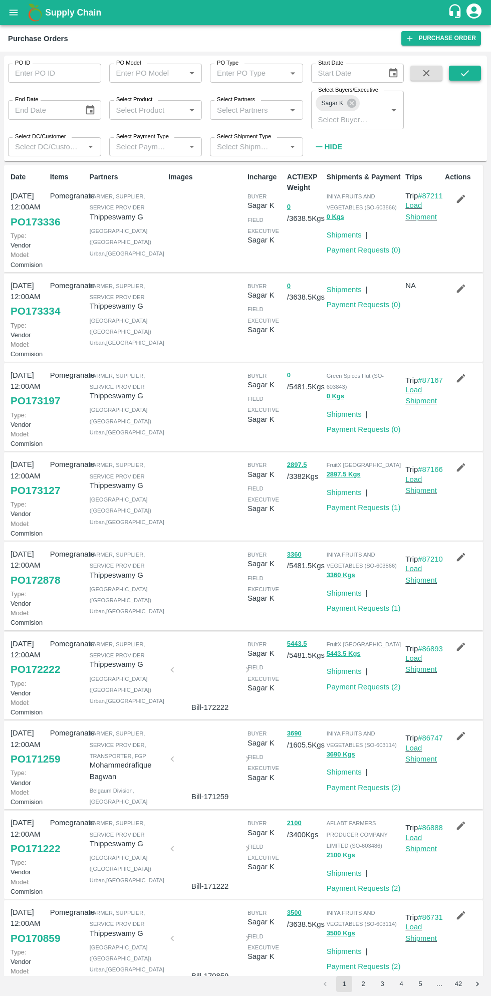
scroll to position [1, 0]
click at [423, 583] on link "Load Shipment" at bounding box center [421, 573] width 32 height 19
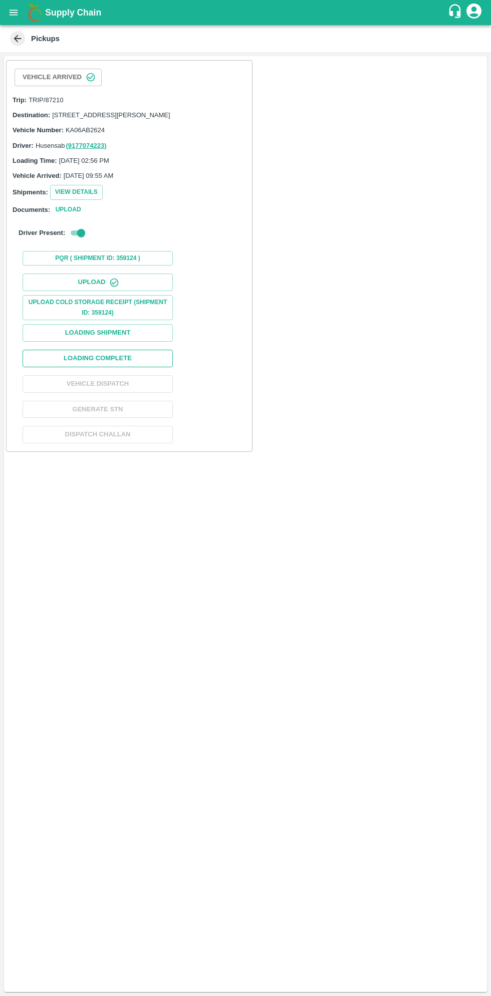
click at [145, 361] on button "Loading Complete" at bounding box center [98, 359] width 150 height 18
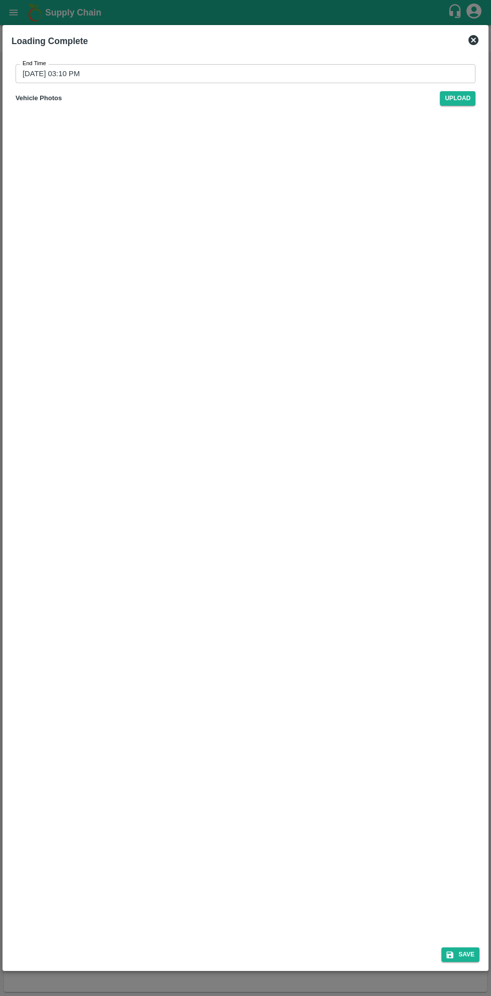
click at [202, 78] on input "02/09/2025 03:10 PM" at bounding box center [242, 73] width 453 height 19
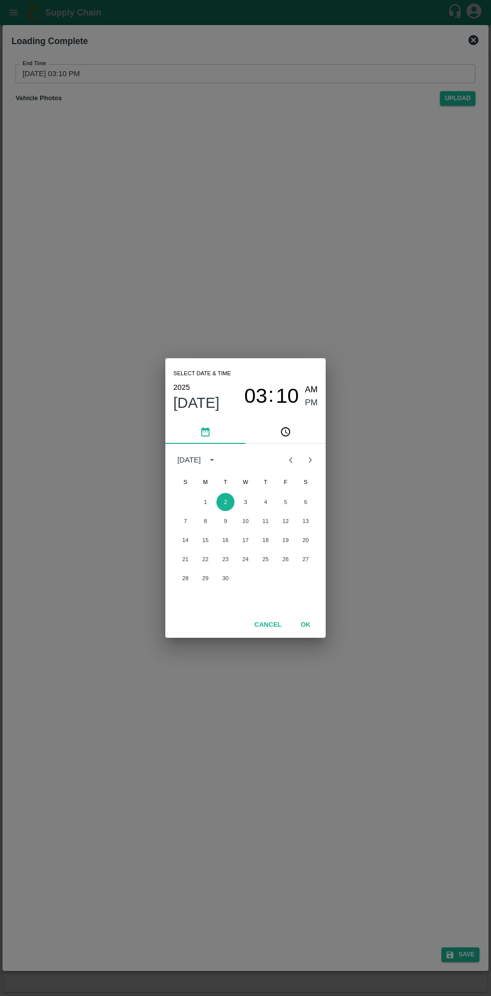
click at [291, 460] on icon "Previous month" at bounding box center [290, 460] width 11 height 11
click at [185, 597] on button "31" at bounding box center [185, 597] width 18 height 18
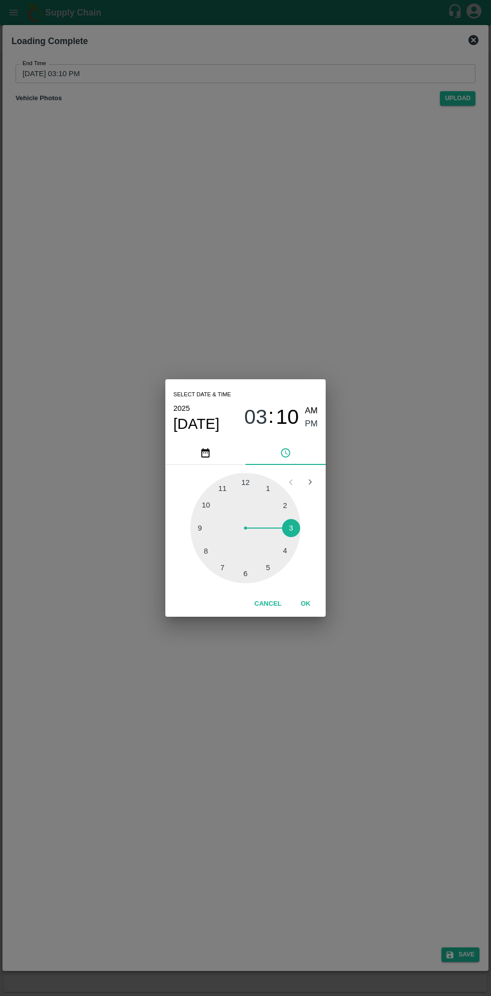
click at [317, 426] on span "PM" at bounding box center [311, 424] width 13 height 14
click at [307, 605] on button "OK" at bounding box center [306, 604] width 32 height 18
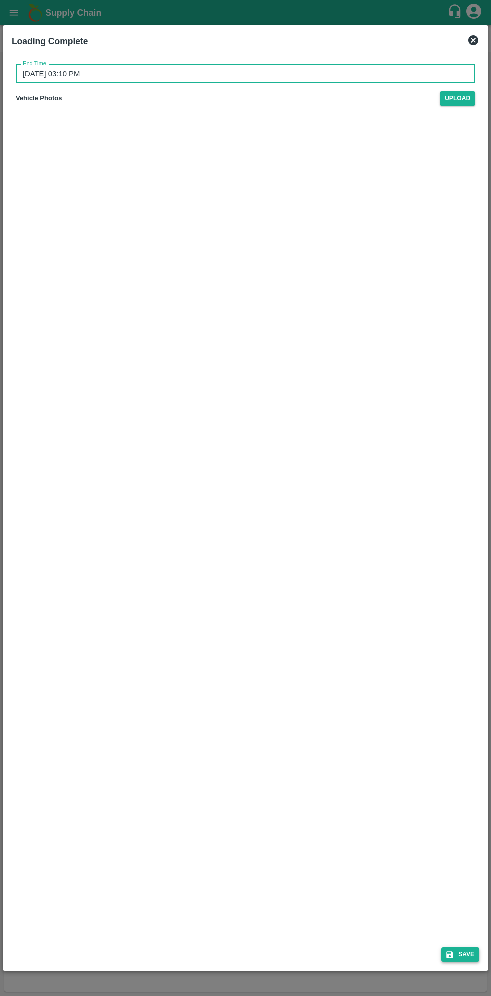
click at [452, 955] on icon "submit" at bounding box center [450, 955] width 7 height 7
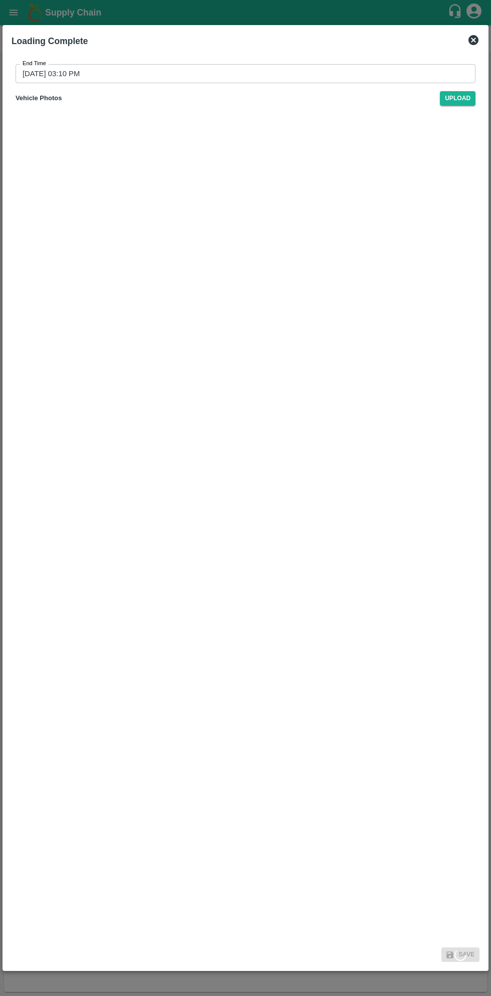
type input "02/09/2025 03:10 PM"
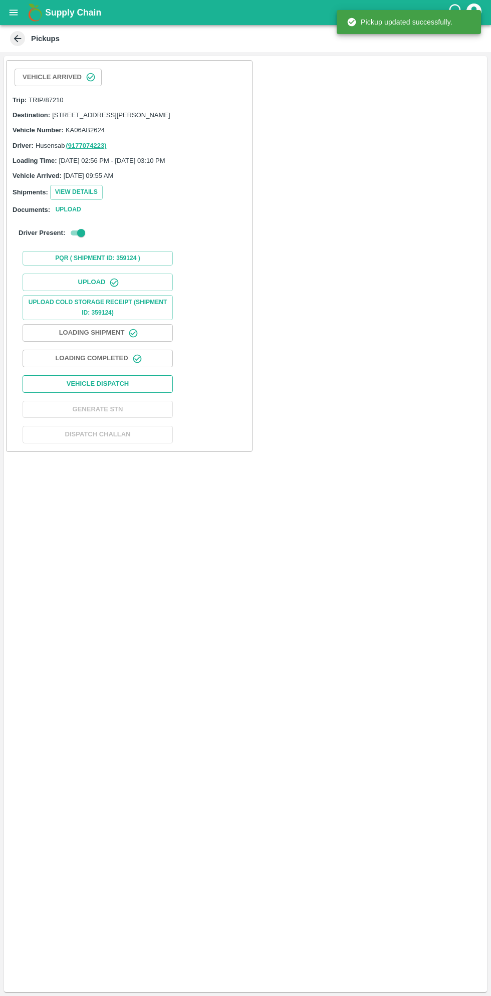
click at [149, 393] on button "Vehicle Dispatch" at bounding box center [98, 384] width 150 height 18
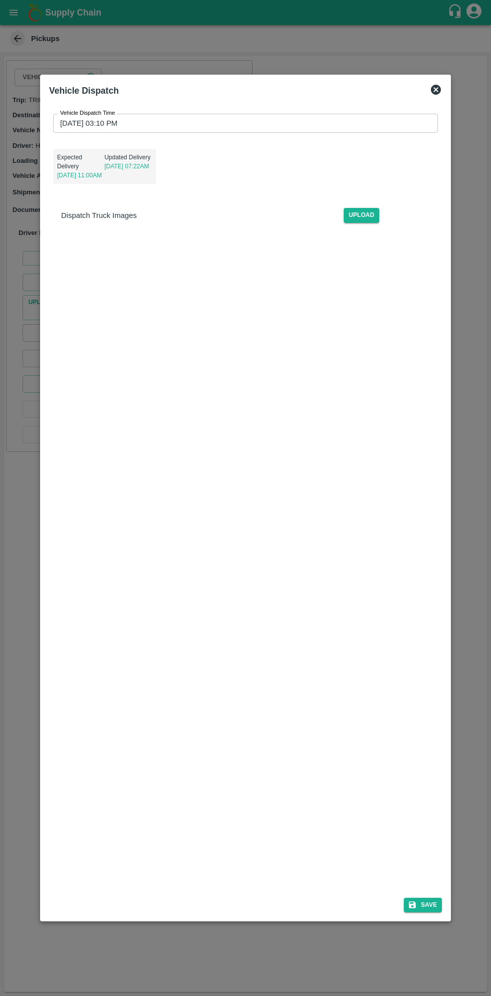
click at [154, 119] on input "02/09/2025 03:10 PM" at bounding box center [242, 123] width 378 height 19
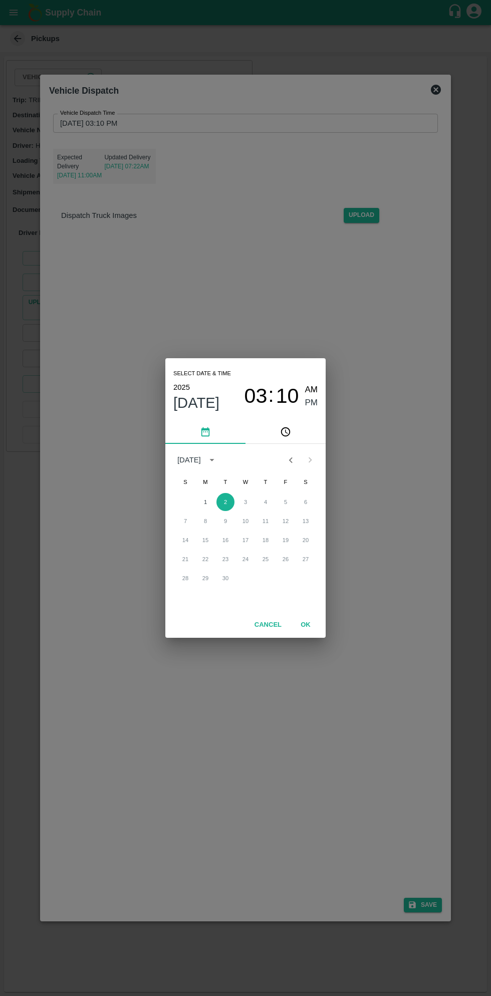
click at [291, 460] on icon "Previous month" at bounding box center [290, 460] width 11 height 11
click at [186, 596] on button "31" at bounding box center [185, 597] width 18 height 18
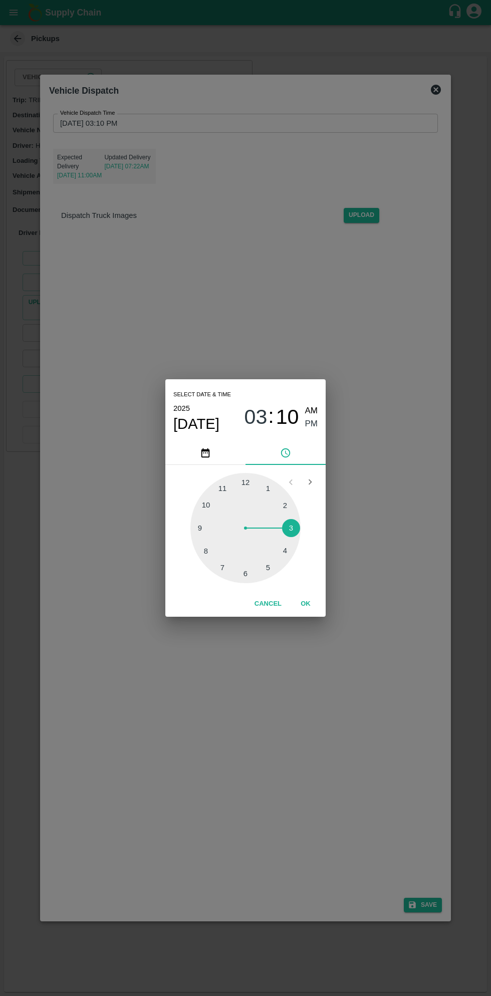
click at [285, 551] on div at bounding box center [245, 528] width 110 height 110
type input "31/08/2025 04:10 PM"
click at [313, 424] on span "PM" at bounding box center [311, 424] width 13 height 14
click at [309, 604] on button "OK" at bounding box center [306, 604] width 32 height 18
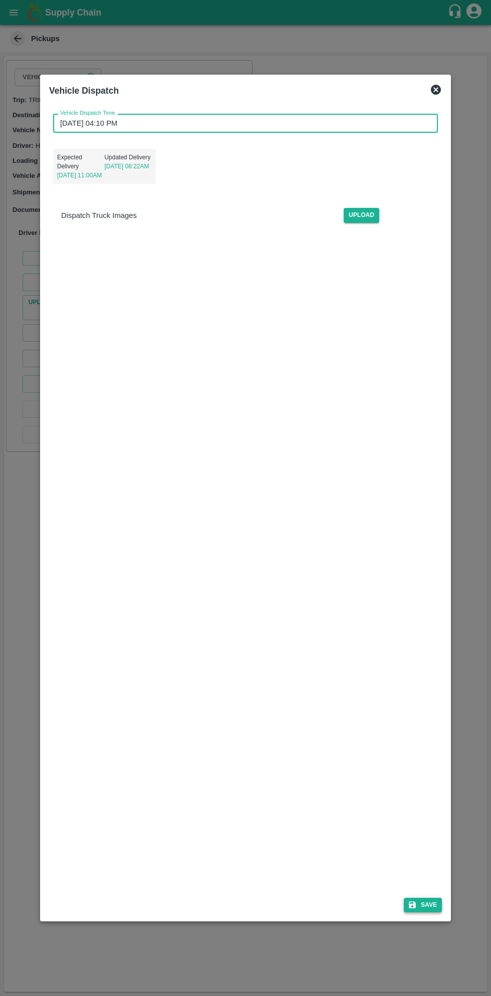
click at [415, 905] on icon "submit" at bounding box center [412, 905] width 7 height 7
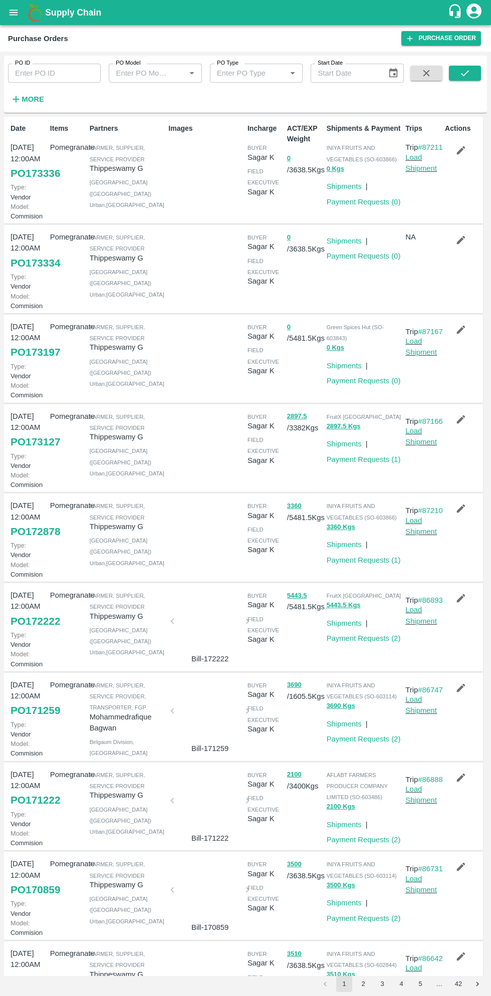
click at [13, 13] on icon "open drawer" at bounding box center [14, 13] width 9 height 6
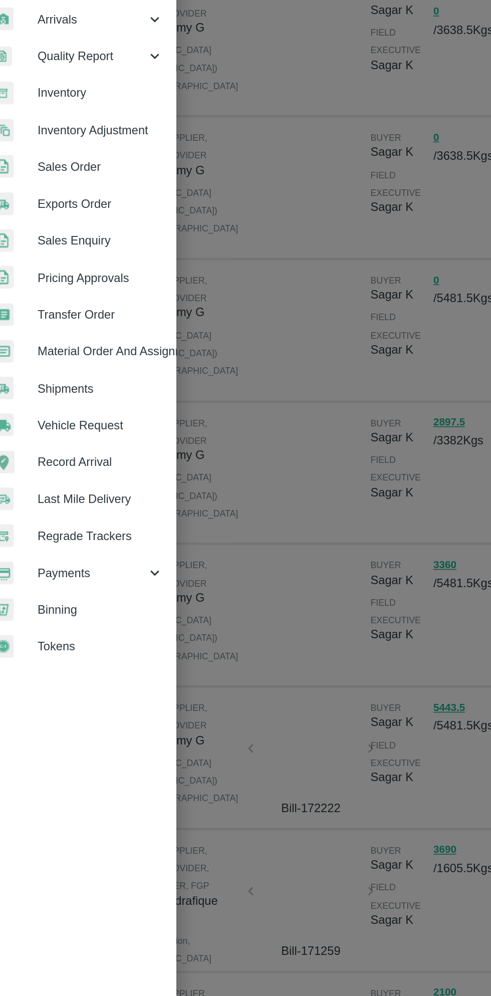
click at [66, 512] on span "Payments" at bounding box center [72, 511] width 68 height 11
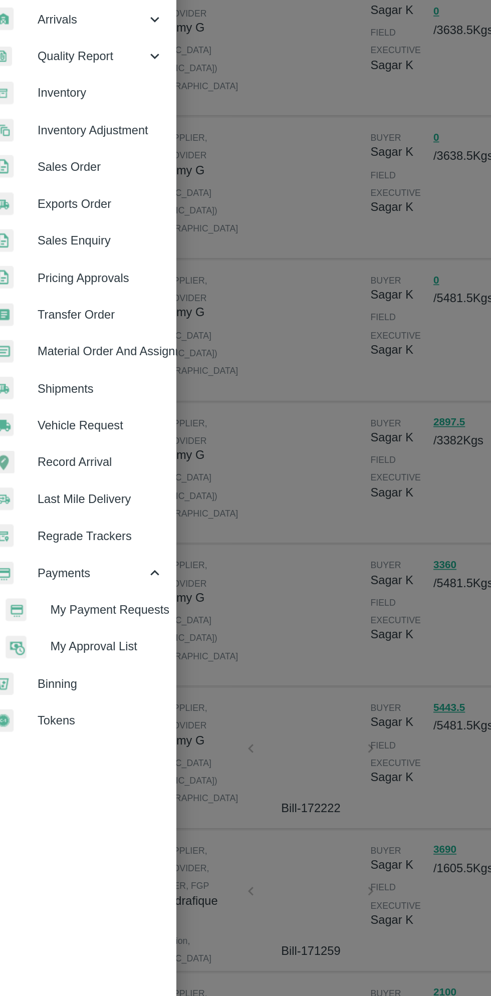
click at [93, 533] on span "My Payment Requests" at bounding box center [81, 534] width 71 height 11
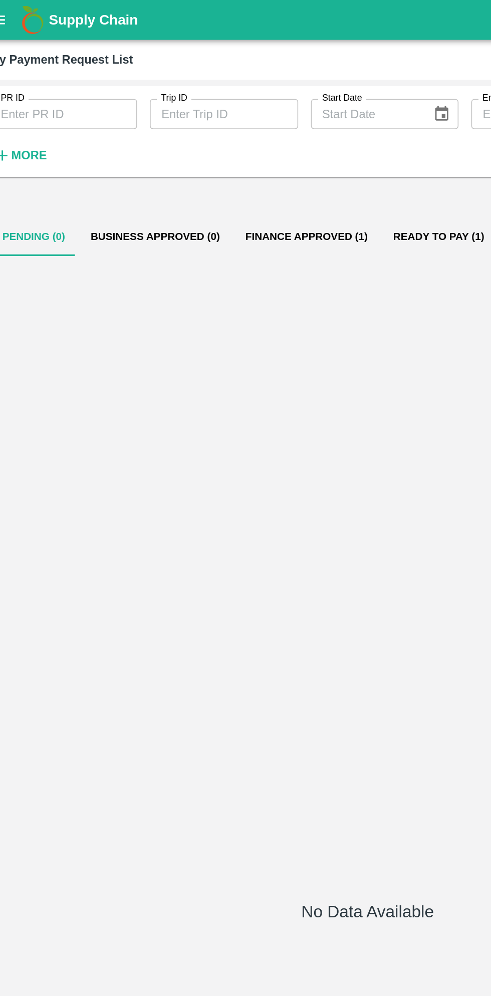
click at [199, 150] on button "Finance Approved (1)" at bounding box center [207, 149] width 93 height 24
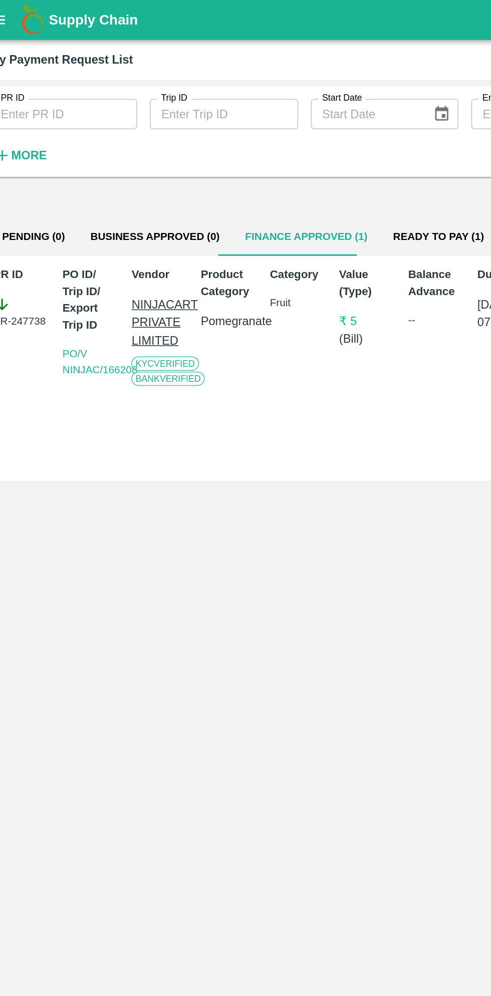
click at [269, 142] on button "Ready To Pay (1)" at bounding box center [290, 149] width 73 height 24
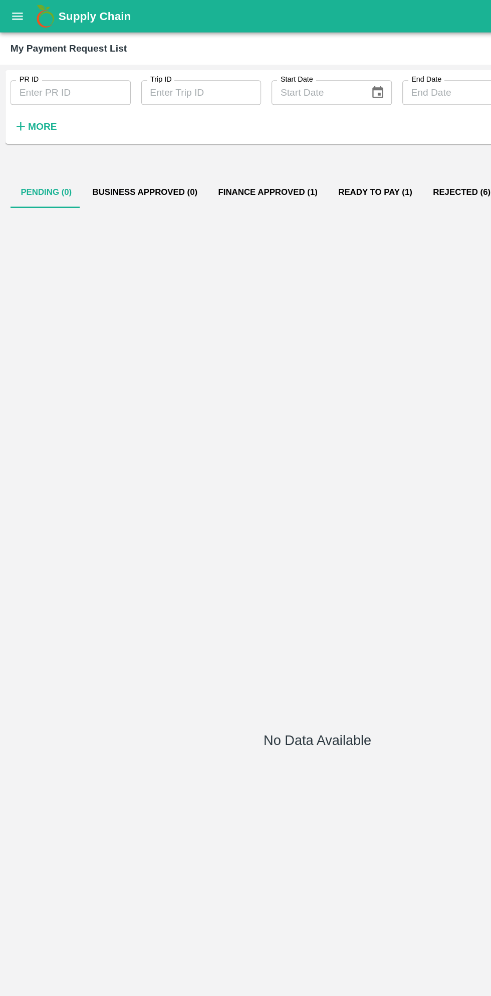
click at [278, 148] on button "Ready To Pay (1)" at bounding box center [290, 149] width 73 height 24
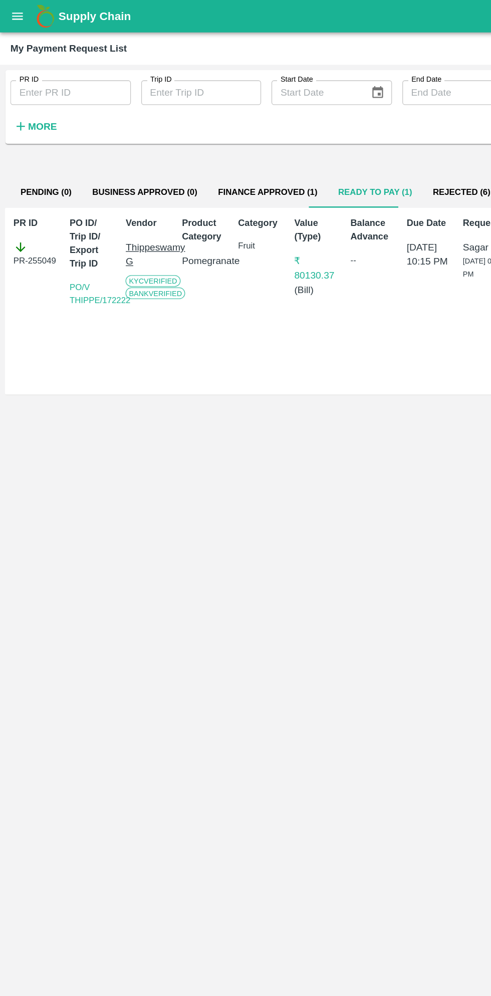
scroll to position [0, 7]
